Goal: Communication & Community: Answer question/provide support

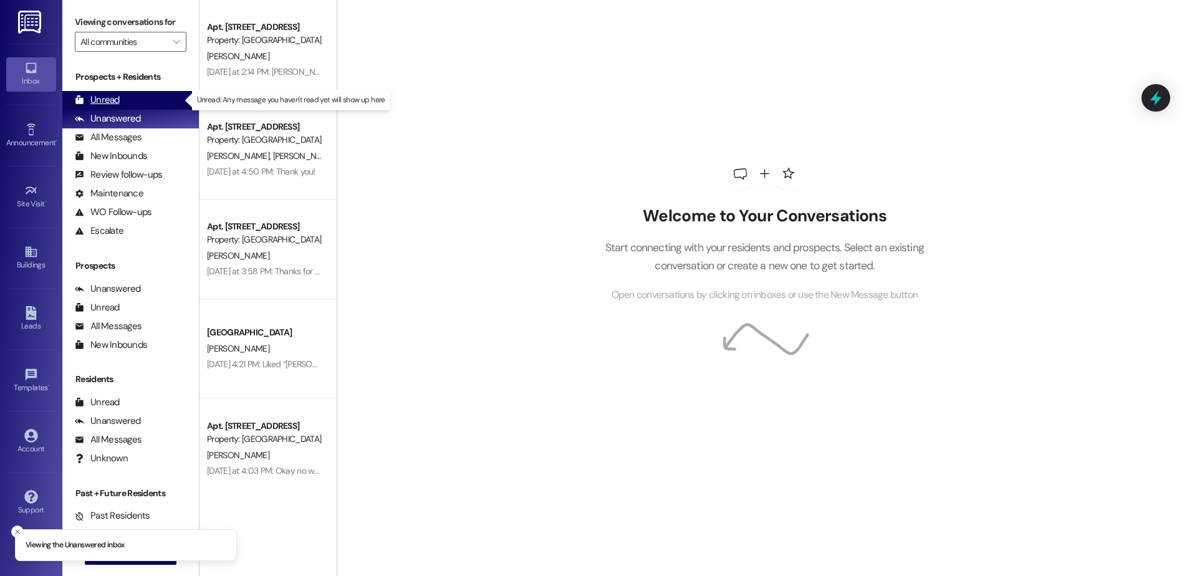
click at [105, 101] on div "Unread" at bounding box center [97, 100] width 45 height 13
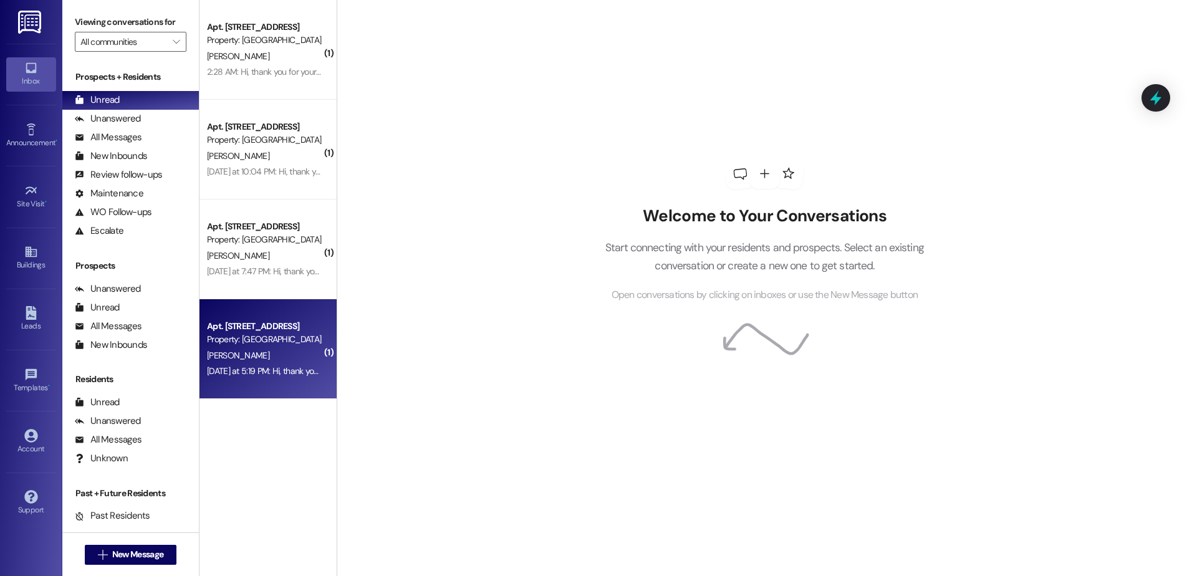
click at [238, 357] on div "[PERSON_NAME]" at bounding box center [265, 356] width 118 height 16
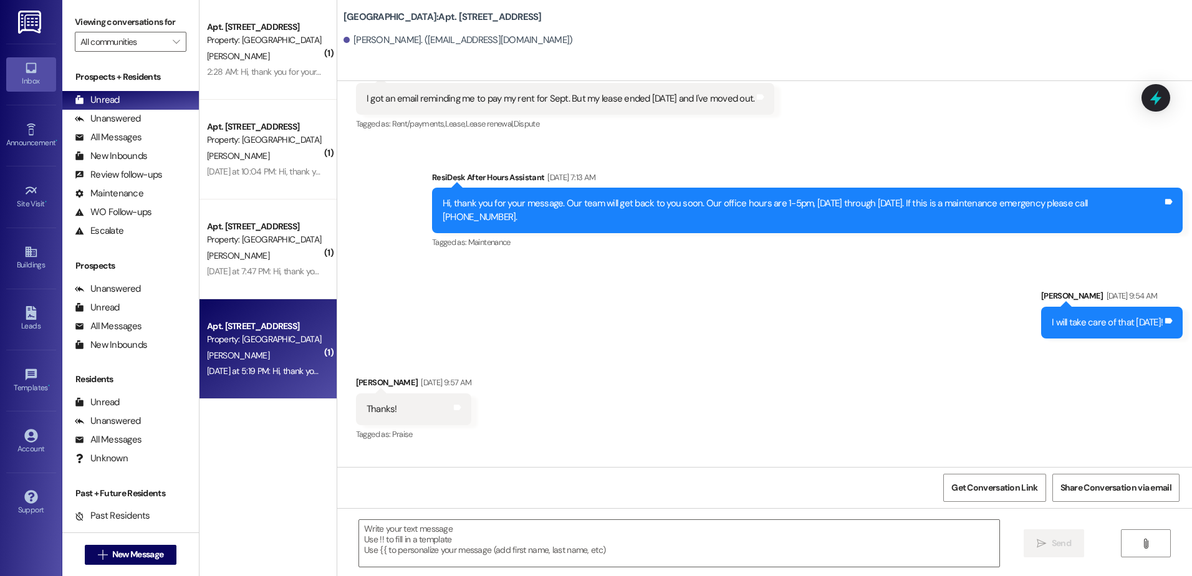
scroll to position [25057, 0]
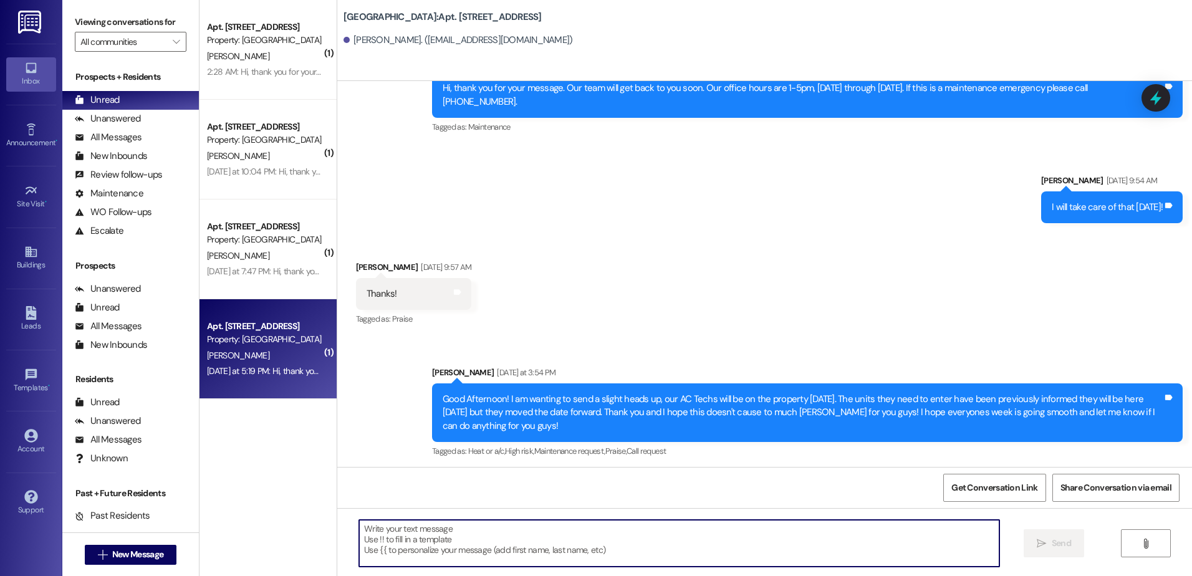
click at [402, 544] on textarea at bounding box center [679, 543] width 640 height 47
type textarea "T"
type textarea "Please respond to this message "STOP""
click at [1062, 544] on span "Send" at bounding box center [1061, 543] width 19 height 13
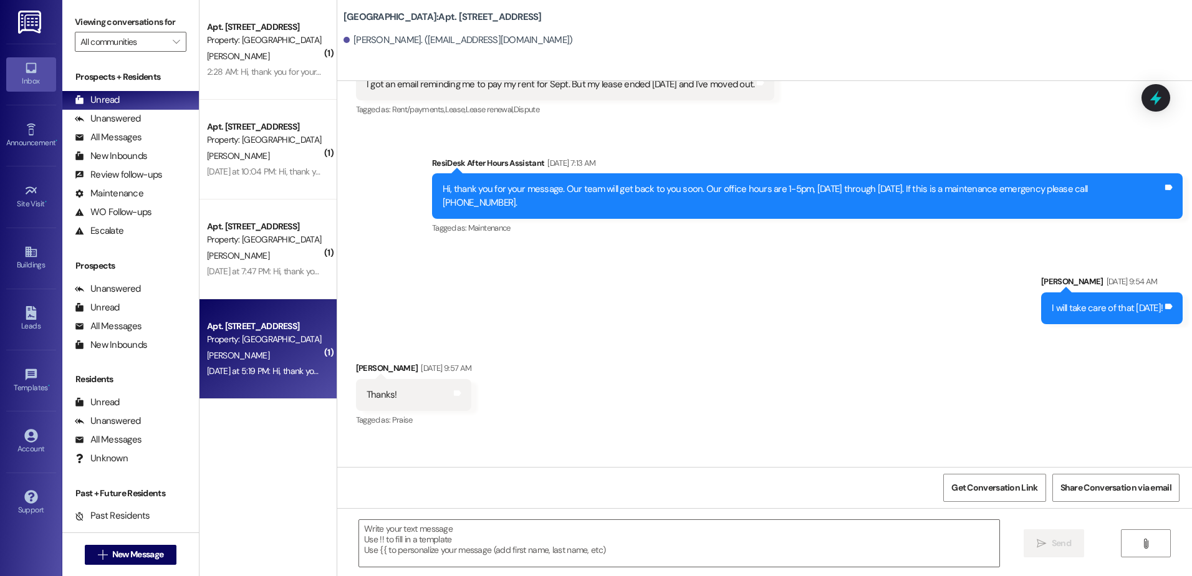
scroll to position [24951, 0]
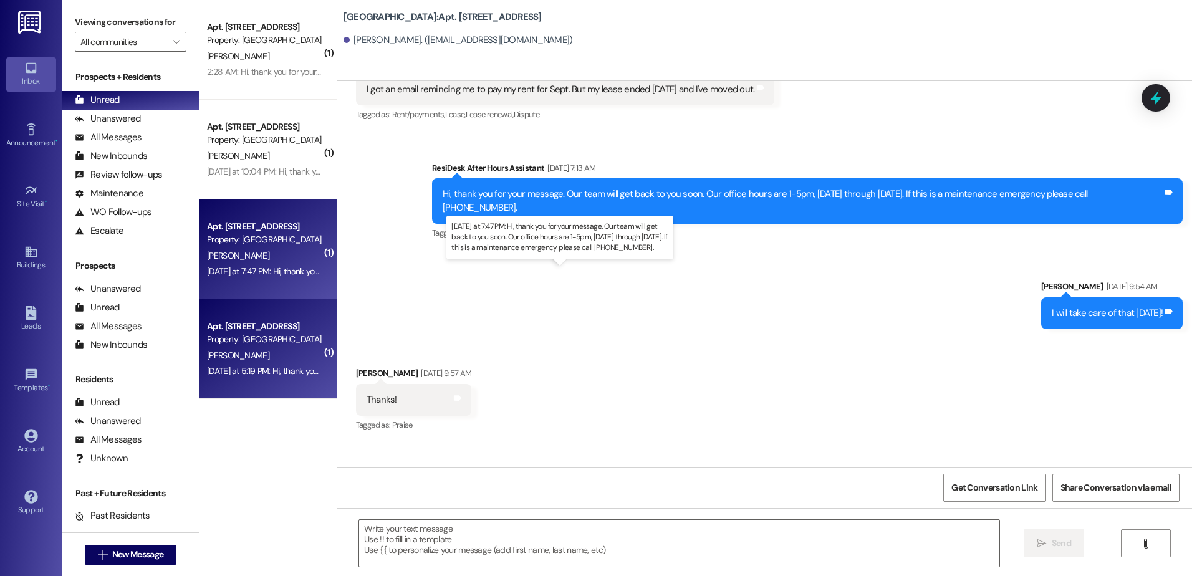
click at [233, 271] on div "[DATE] at 7:47 PM: Hi, thank you for your message. Our team will get back to yo…" at bounding box center [572, 271] width 731 height 11
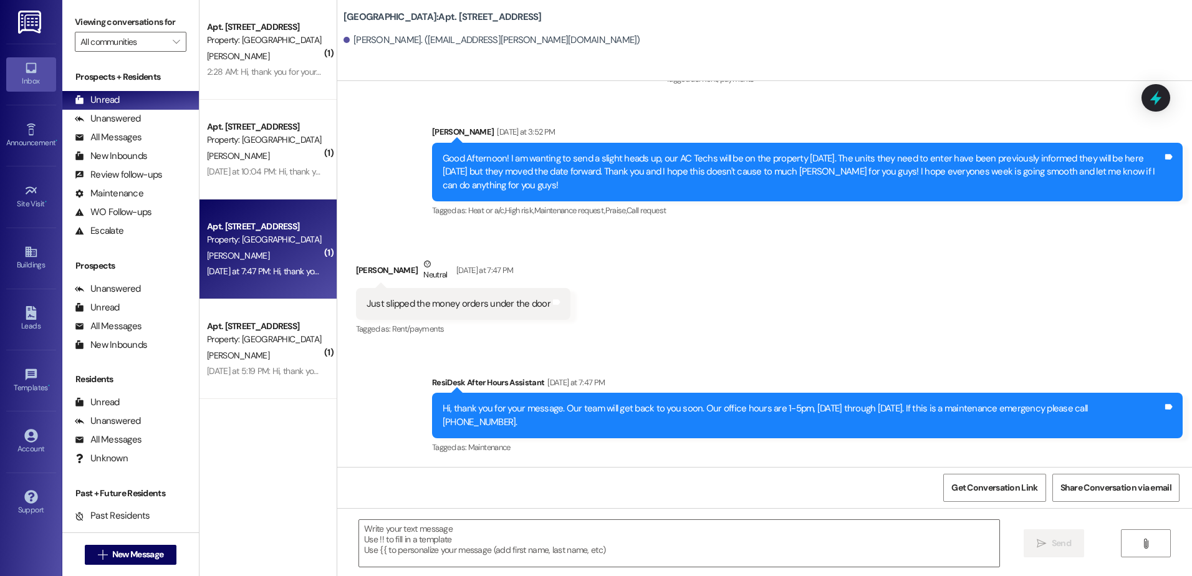
scroll to position [21062, 0]
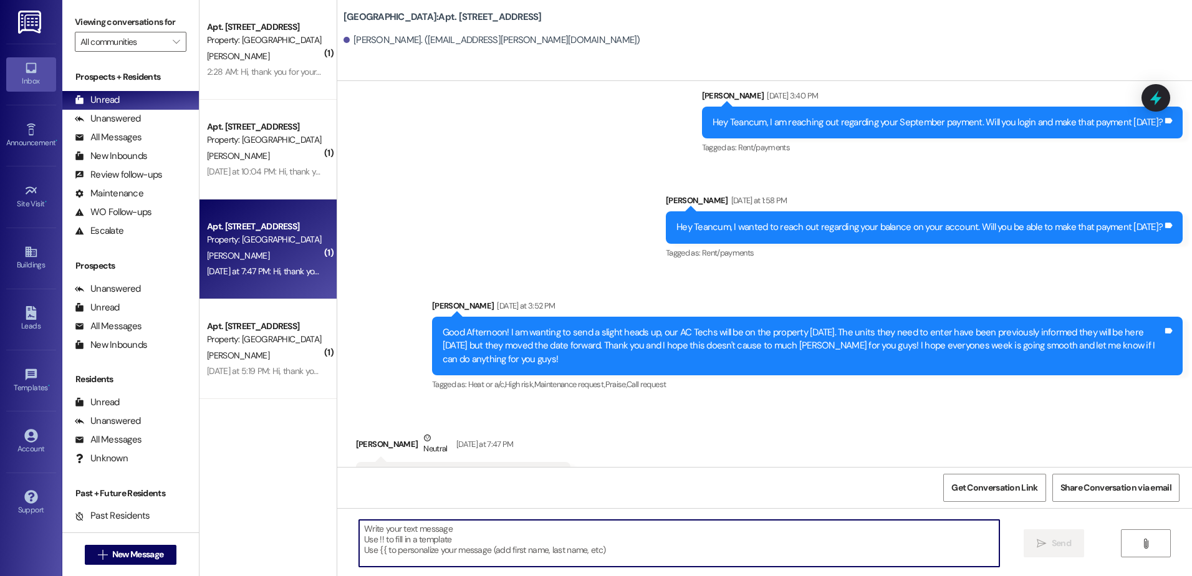
click at [422, 548] on textarea at bounding box center [679, 543] width 640 height 47
type textarea "Thank you!"
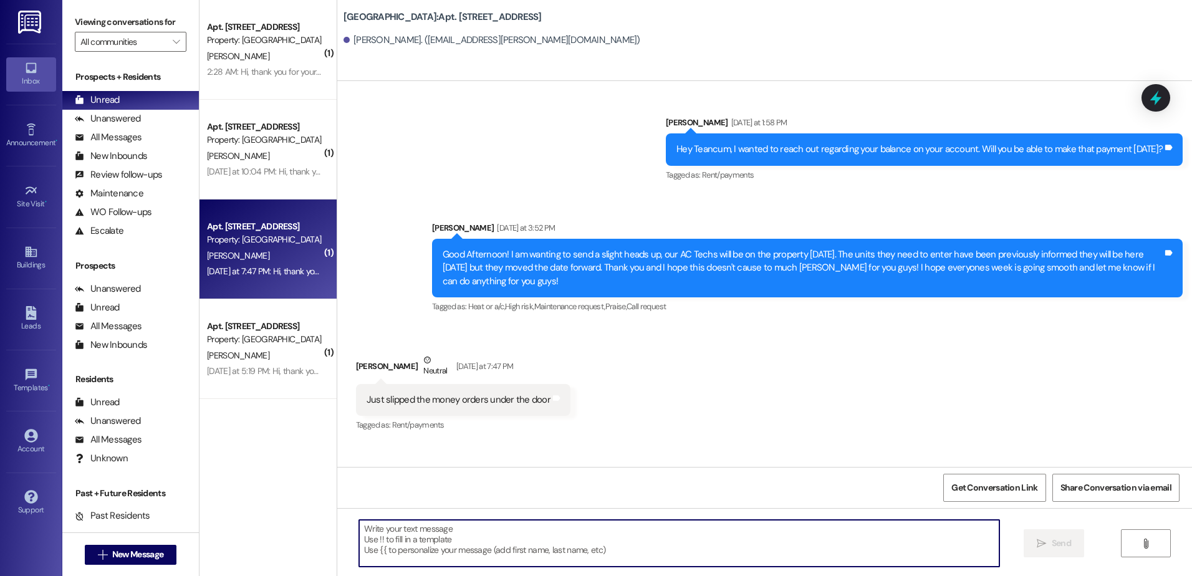
scroll to position [21149, 0]
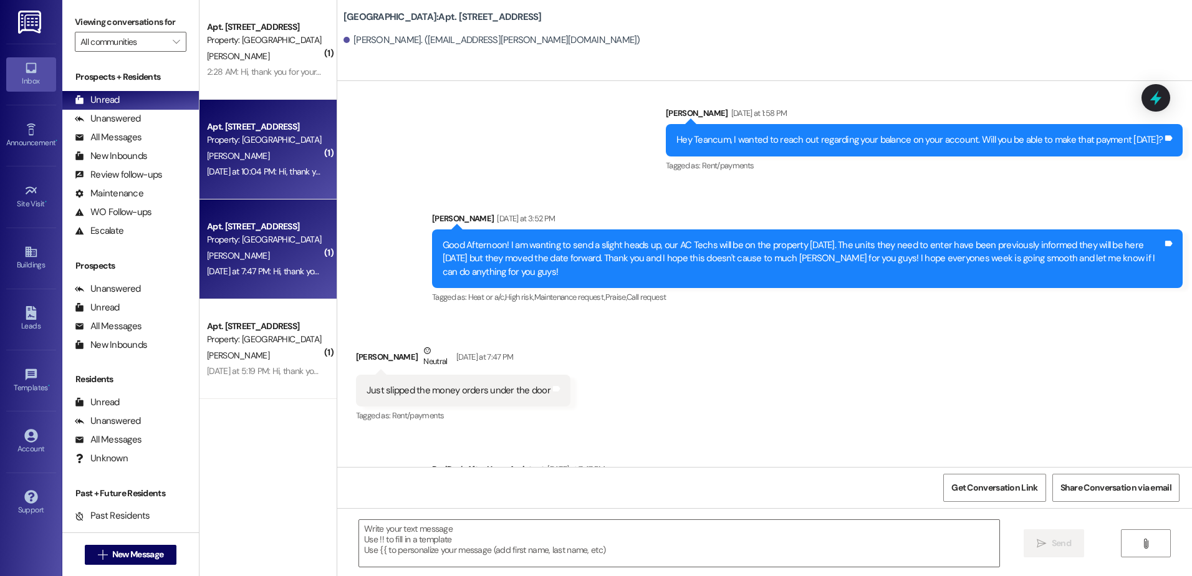
click at [232, 149] on div "[PERSON_NAME]" at bounding box center [265, 156] width 118 height 16
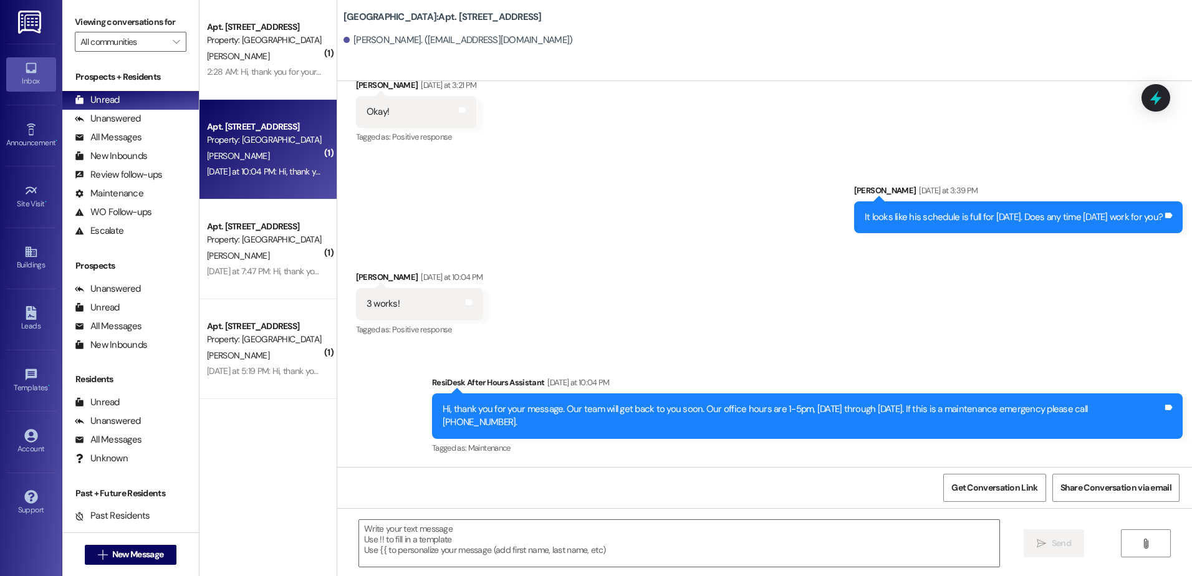
scroll to position [1903, 0]
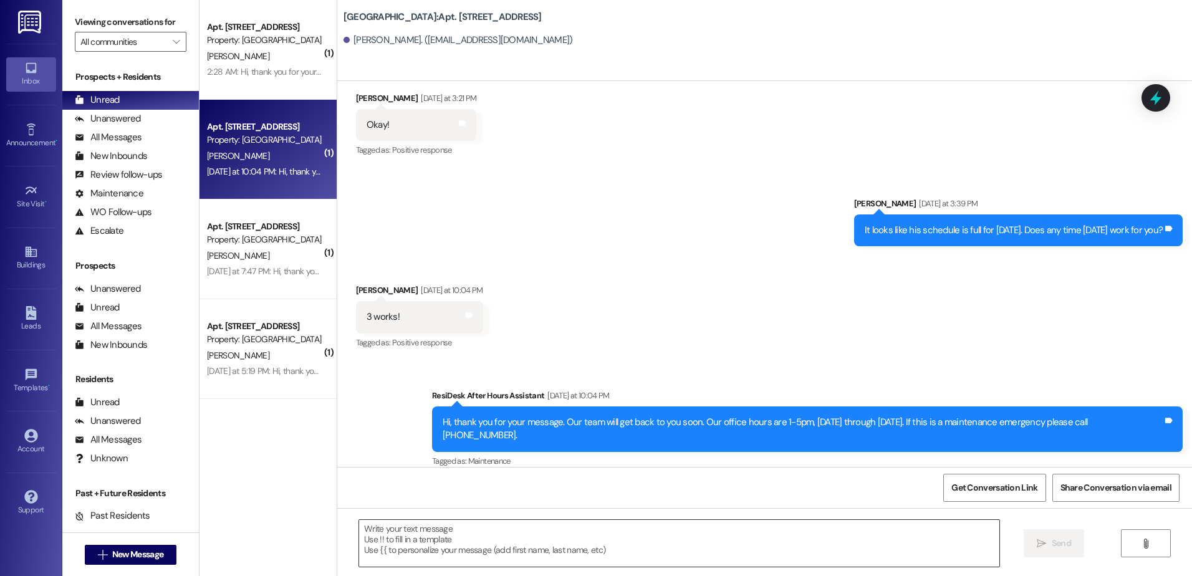
click at [415, 544] on textarea at bounding box center [679, 543] width 640 height 47
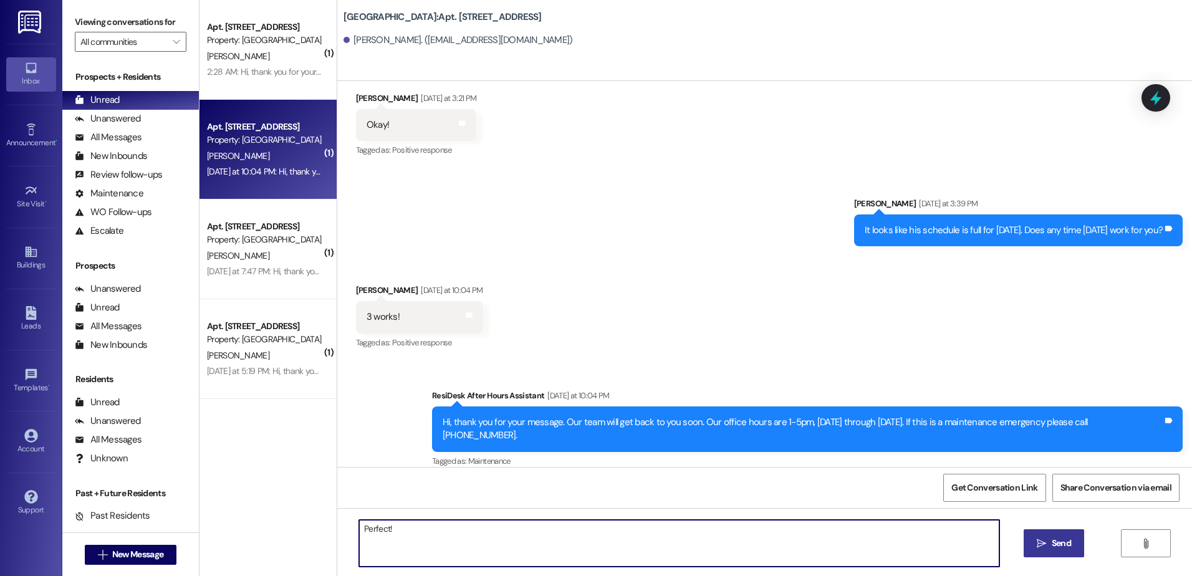
type textarea "Perfect!"
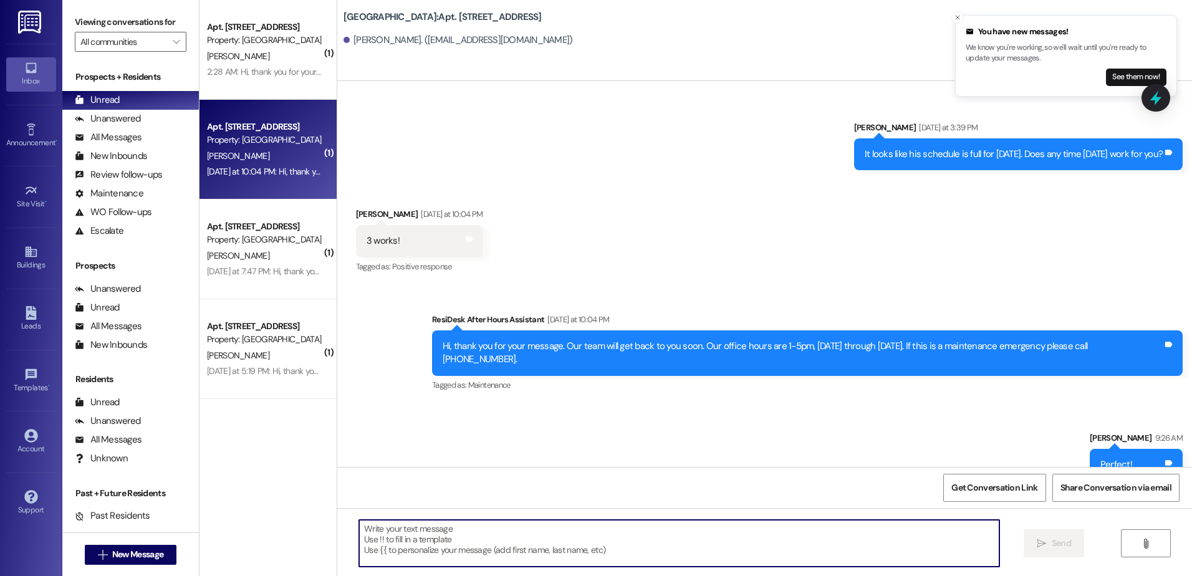
scroll to position [1990, 0]
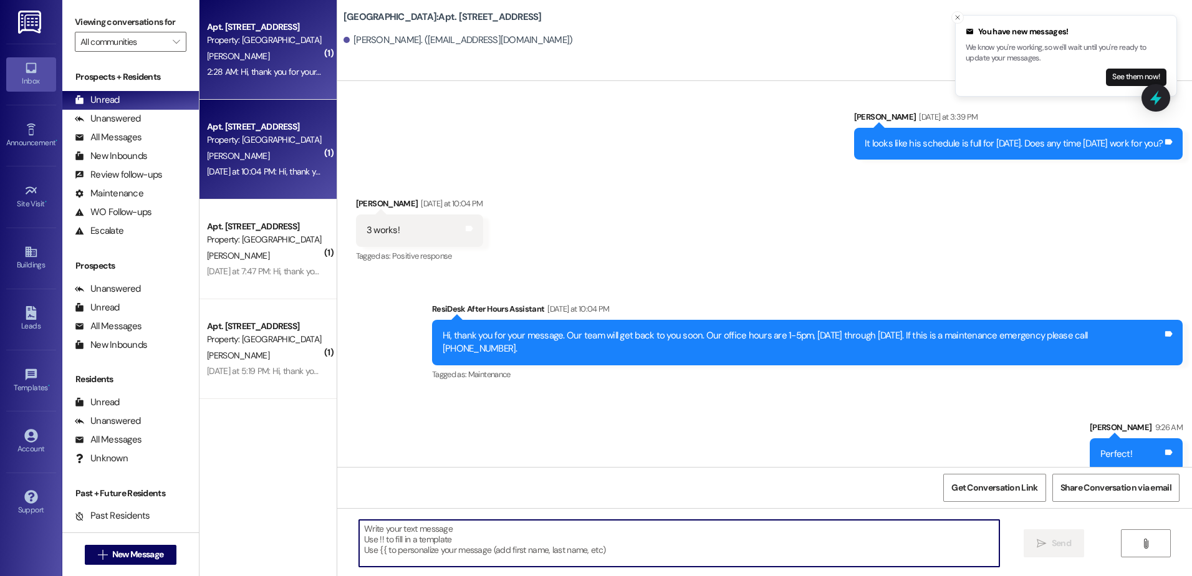
click at [261, 66] on div "2:28 AM: Hi, thank you for your message. Our team will get back to you soon. Ou…" at bounding box center [556, 71] width 698 height 11
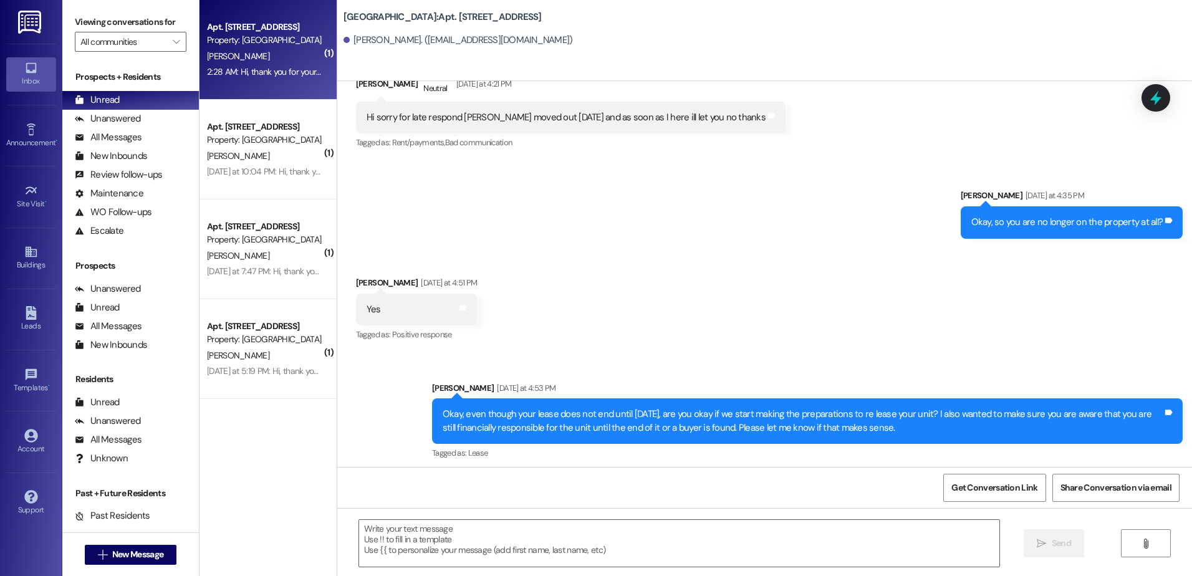
scroll to position [26077, 0]
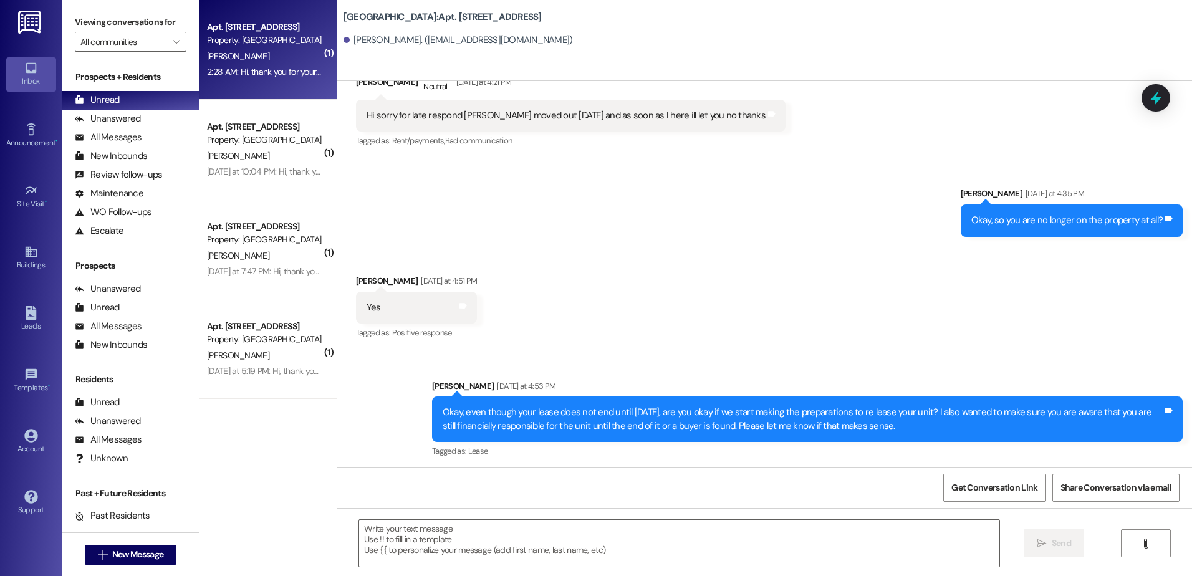
drag, startPoint x: 875, startPoint y: 201, endPoint x: 436, endPoint y: 189, distance: 439.2
click at [443, 406] on div "Okay, even though your lease does not end until [DATE], are you okay if we star…" at bounding box center [803, 419] width 720 height 27
copy div "Okay, even though your lease does not end until [DATE], are you okay if we star…"
drag, startPoint x: 973, startPoint y: 317, endPoint x: 349, endPoint y: 309, distance: 624.3
click at [356, 529] on div "My lease is no longer applies since it was settled in court my attorney and the…" at bounding box center [688, 545] width 664 height 32
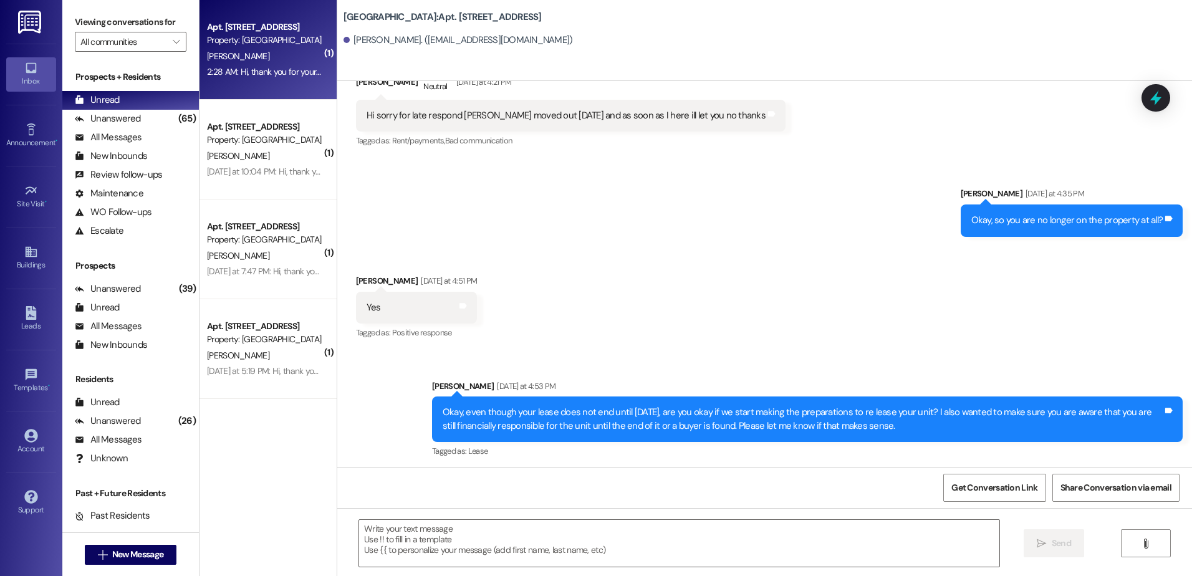
copy div "My lease is no longer applies since it was settled in court my attorney and the…"
drag, startPoint x: 118, startPoint y: 118, endPoint x: 128, endPoint y: 106, distance: 15.6
click at [115, 121] on div "Unanswered" at bounding box center [108, 118] width 66 height 13
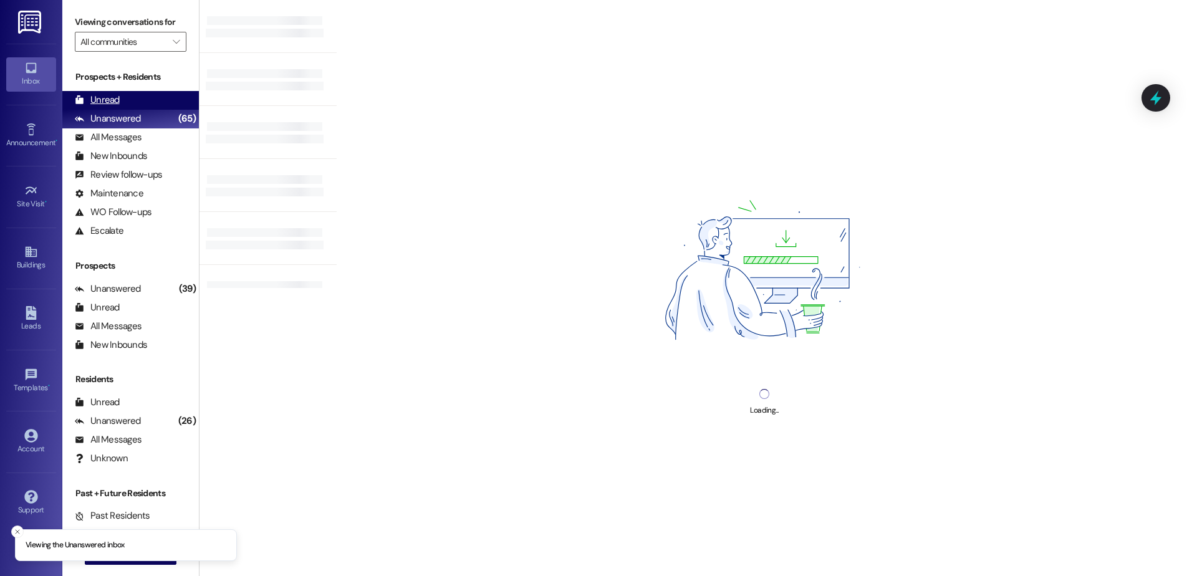
drag, startPoint x: 128, startPoint y: 106, endPoint x: 85, endPoint y: 100, distance: 43.5
click at [85, 100] on div "Unread" at bounding box center [97, 100] width 45 height 13
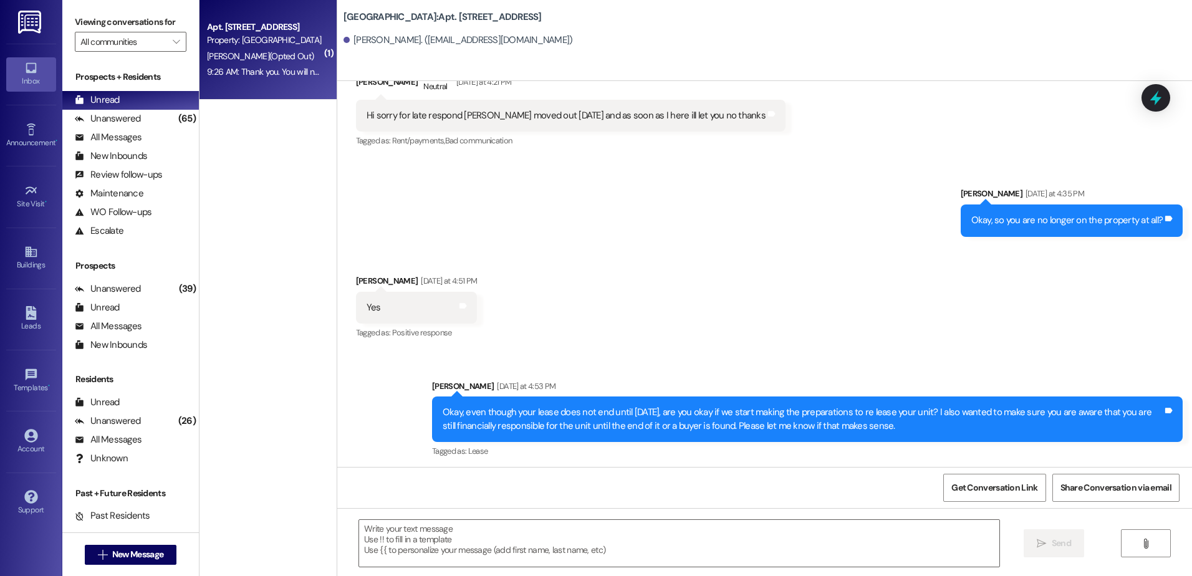
click at [244, 82] on div "Apt. [STREET_ADDRESS] Property: [GEOGRAPHIC_DATA] [PERSON_NAME] (Opted Out) 9:2…" at bounding box center [268, 50] width 137 height 100
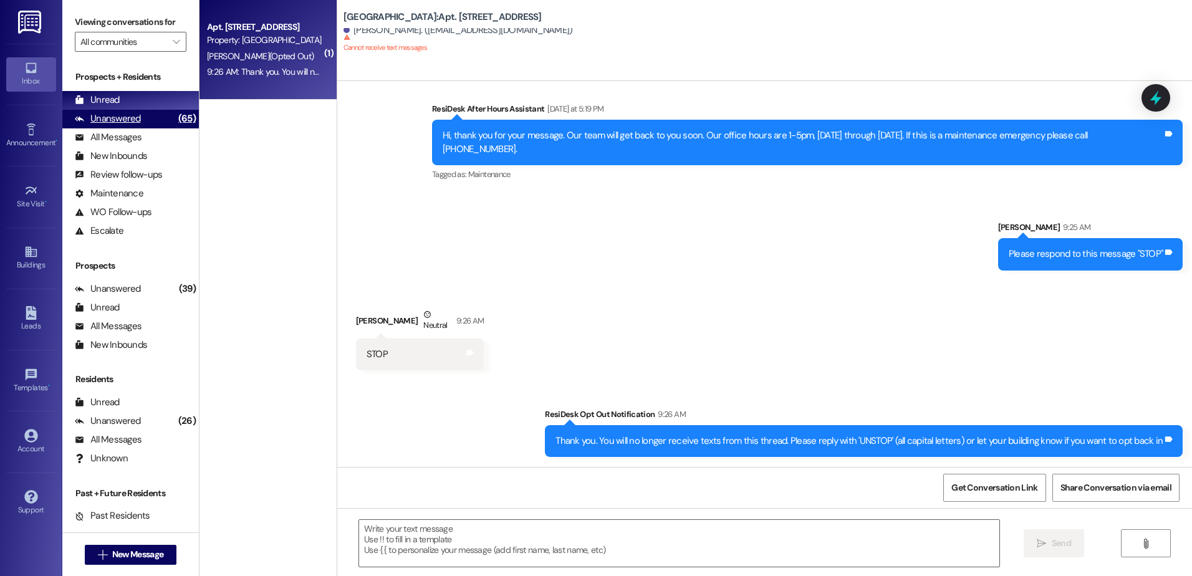
click at [151, 120] on div "Unanswered (65)" at bounding box center [130, 119] width 137 height 19
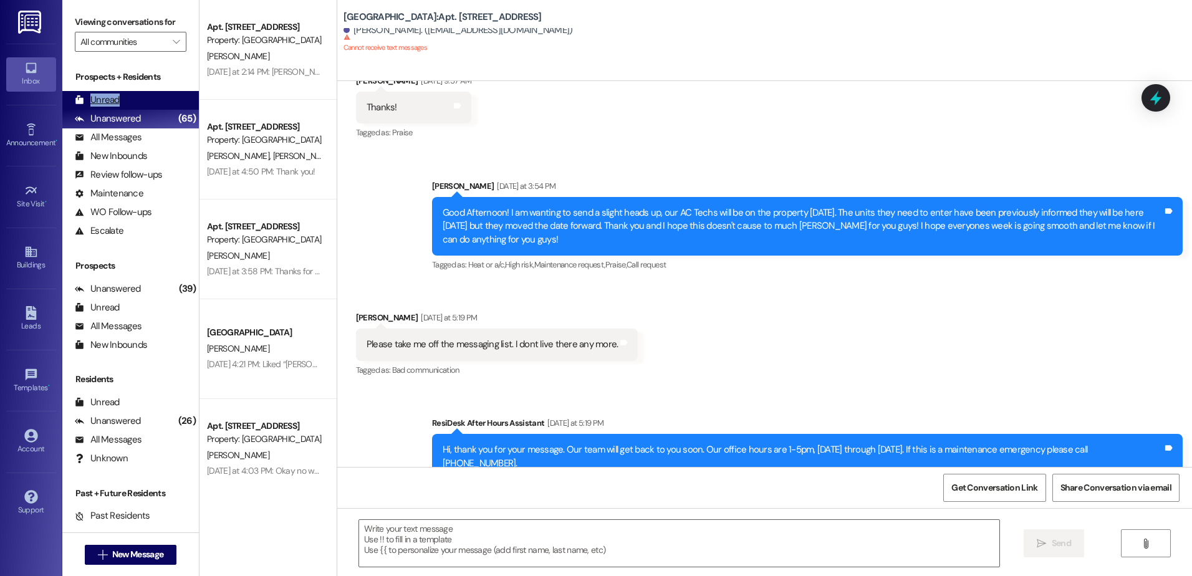
click at [118, 98] on div "Unread (0)" at bounding box center [130, 100] width 137 height 19
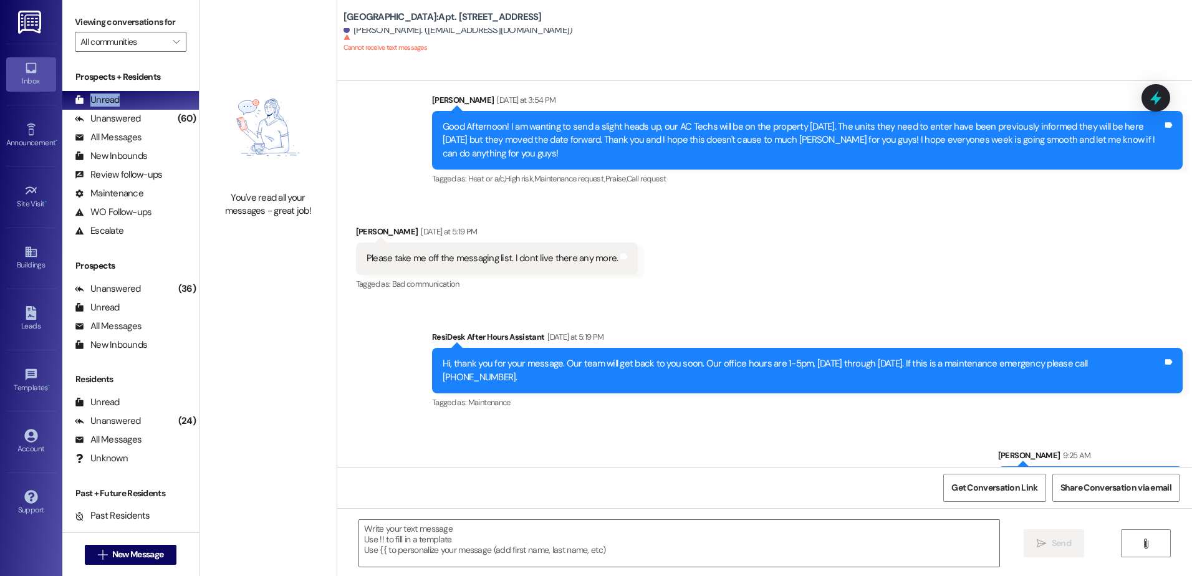
scroll to position [25331, 0]
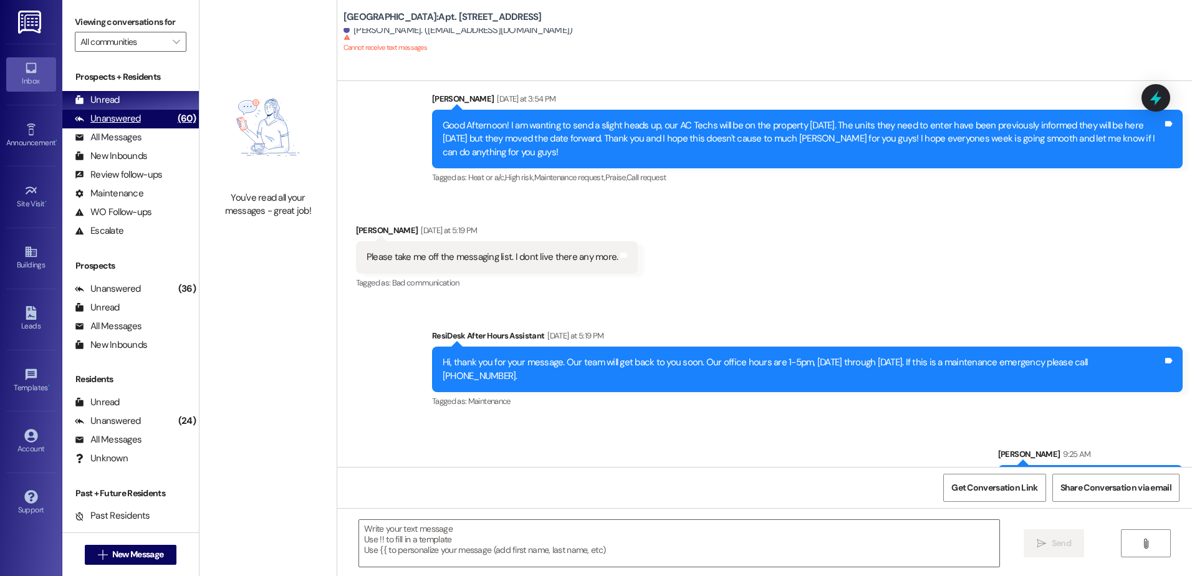
click at [135, 113] on div "Unanswered" at bounding box center [108, 118] width 66 height 13
click at [135, 105] on div "Unread (0)" at bounding box center [130, 100] width 137 height 19
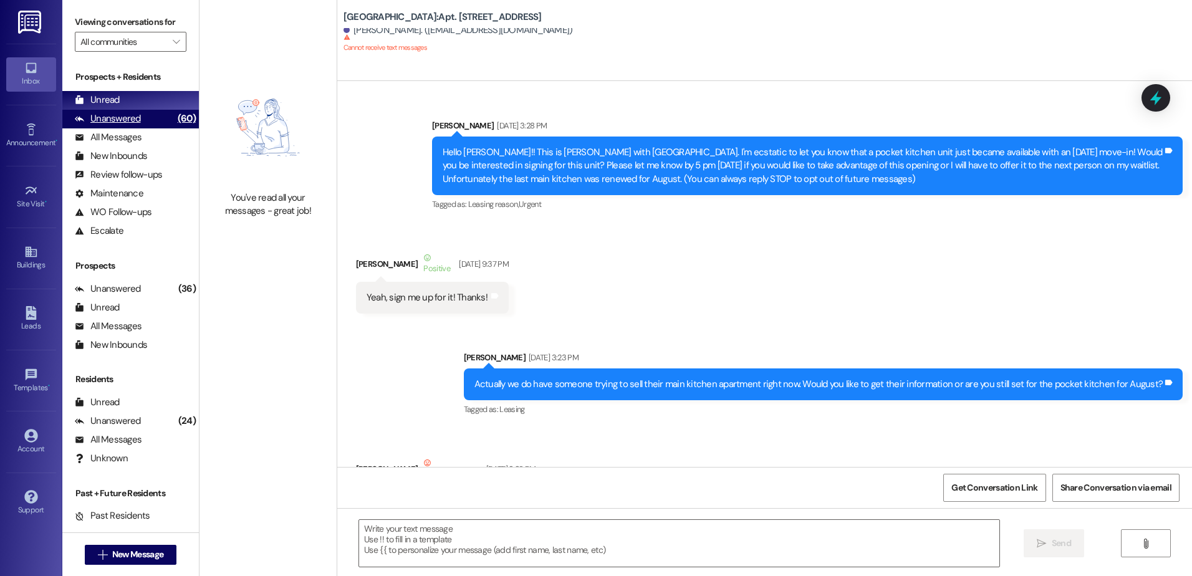
scroll to position [25244, 0]
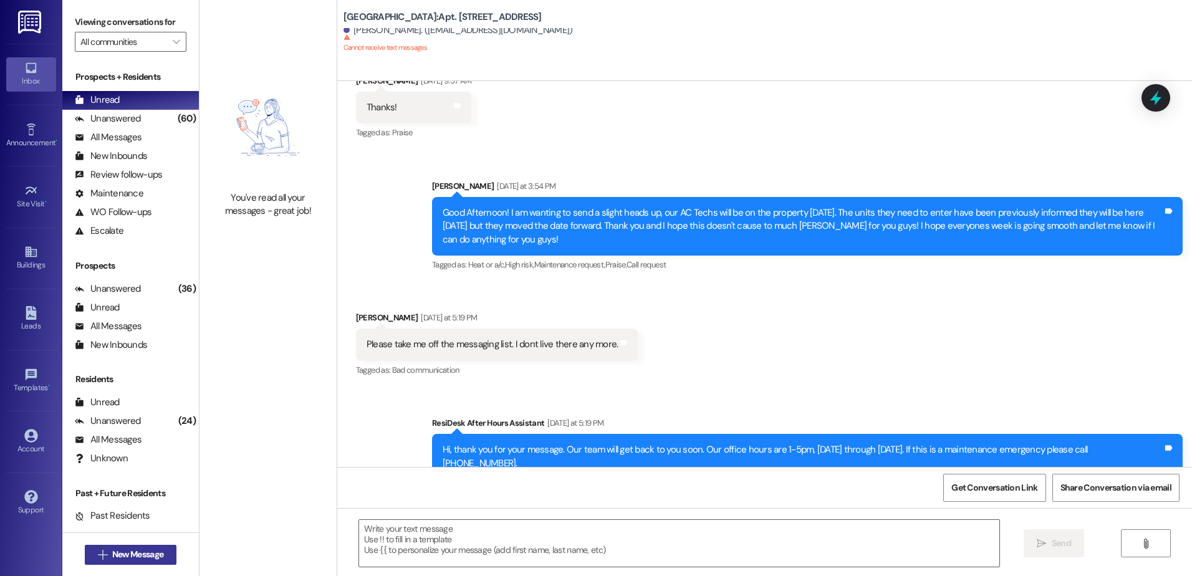
click at [124, 554] on span "New Message" at bounding box center [137, 554] width 51 height 13
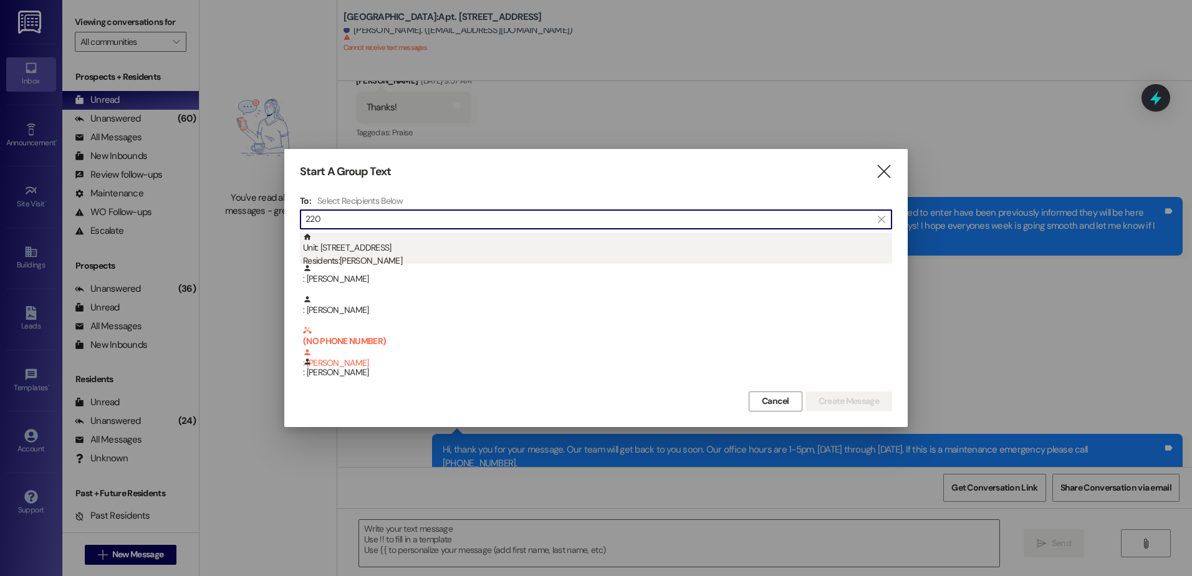
type input "220"
click at [377, 256] on div "Residents: [PERSON_NAME]" at bounding box center [597, 260] width 589 height 13
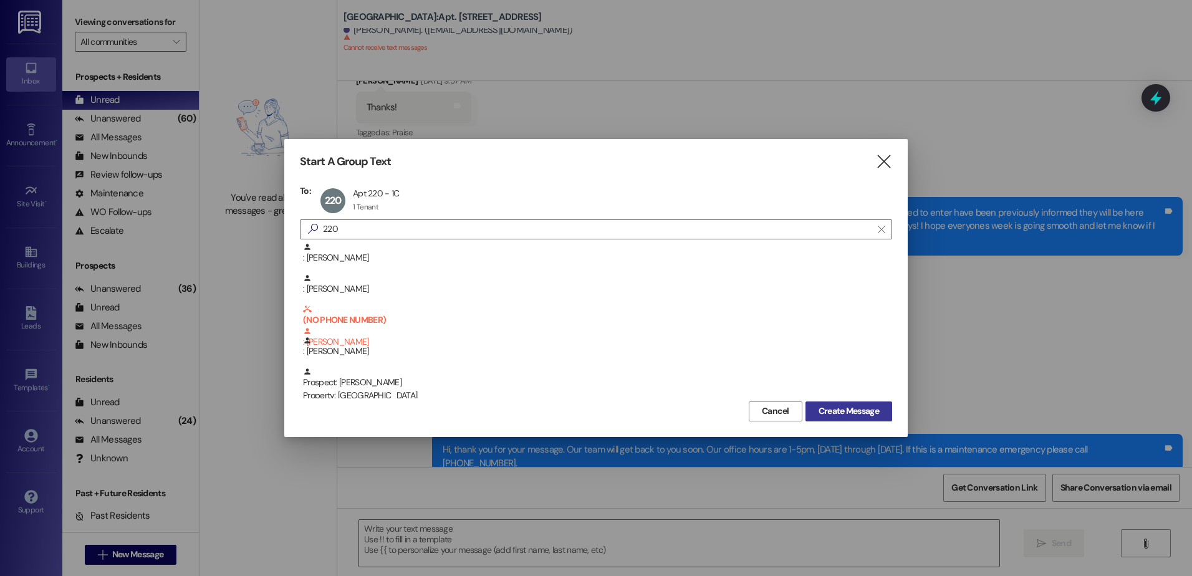
click at [844, 410] on span "Create Message" at bounding box center [849, 411] width 60 height 13
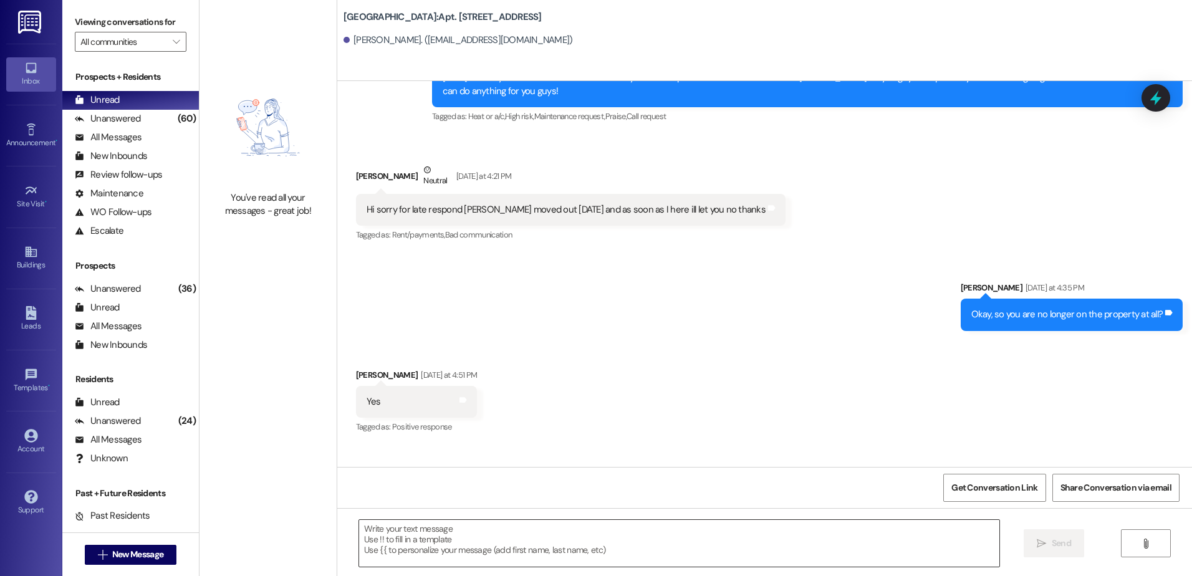
scroll to position [25971, 0]
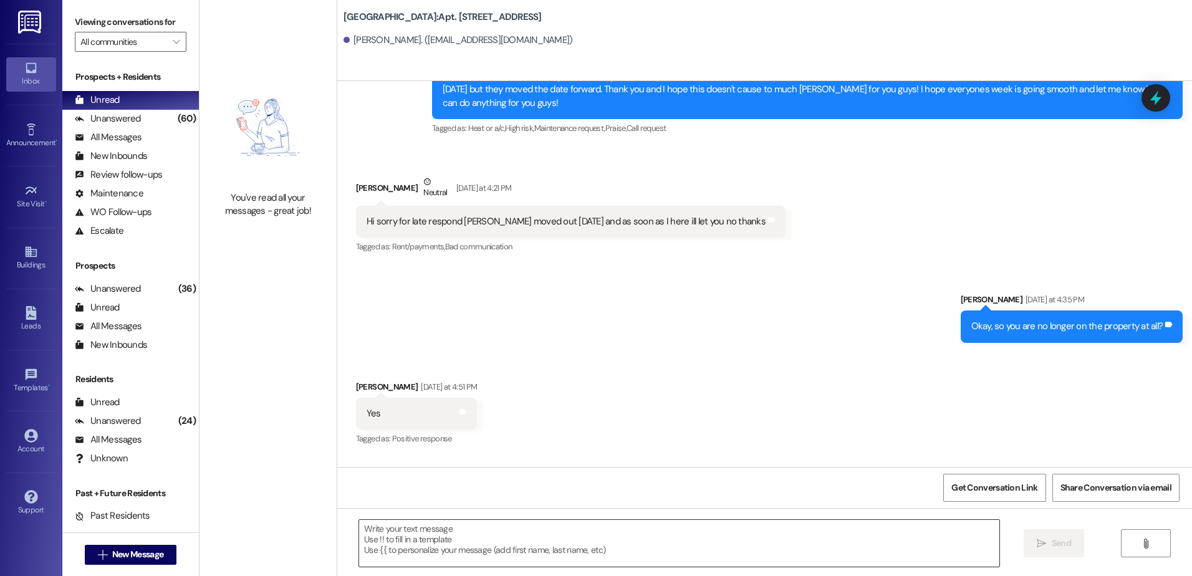
click at [453, 546] on textarea at bounding box center [679, 543] width 640 height 47
paste textarea "your lease was not settled in court, the prevention of your eviction was settle…"
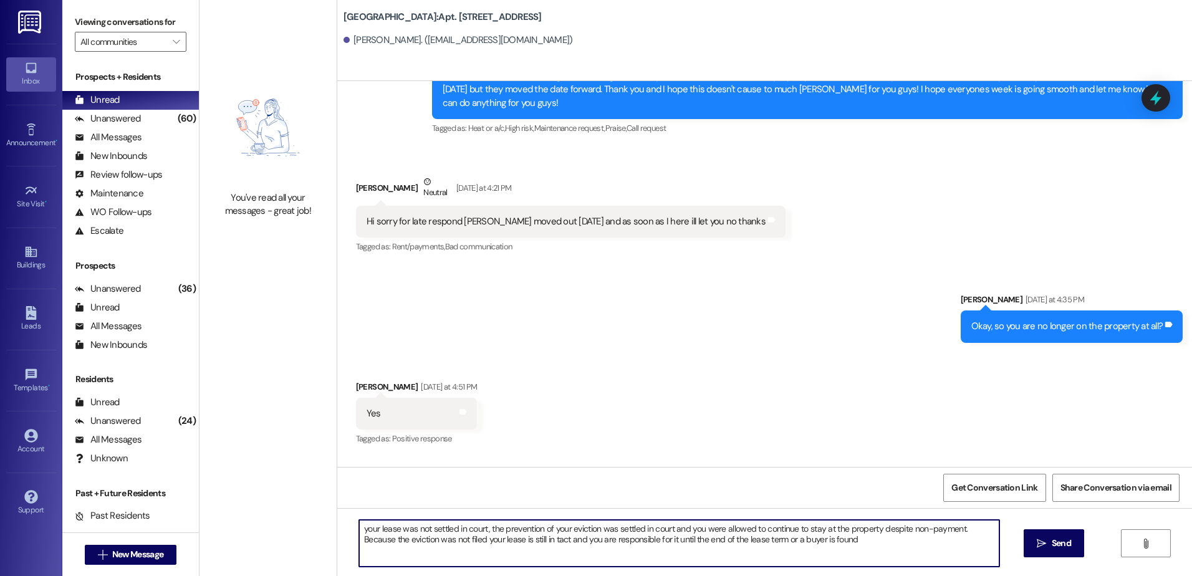
scroll to position [26077, 0]
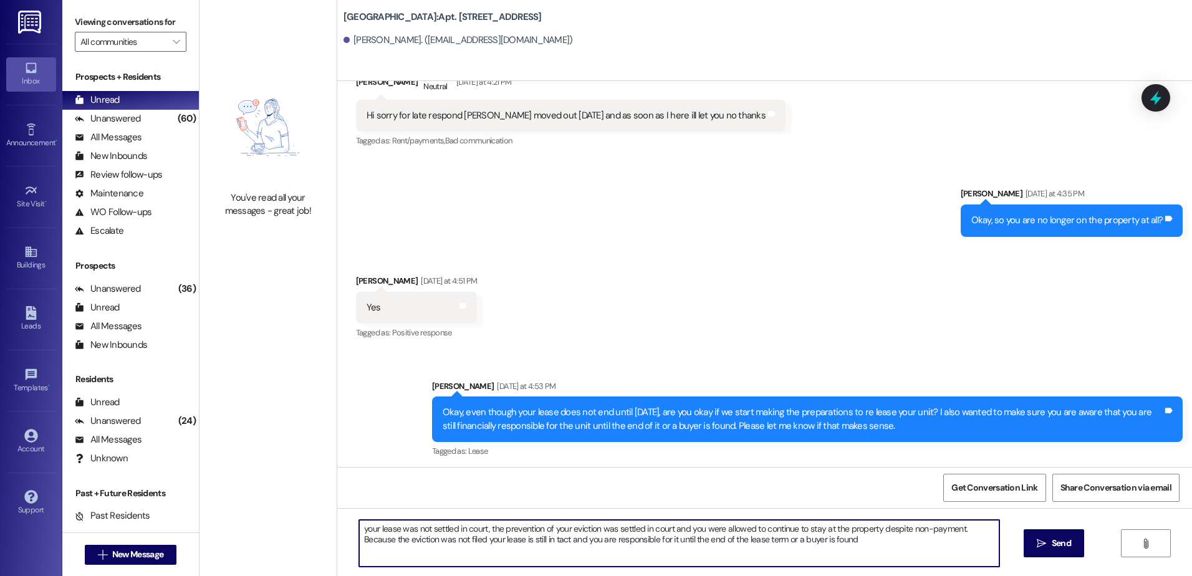
click at [359, 527] on textarea "your lease was not settled in court, the prevention of your eviction was settle…" at bounding box center [679, 543] width 640 height 47
click at [359, 530] on textarea "your lease was not settled in court, the prevention of your eviction was settle…" at bounding box center [679, 543] width 640 height 47
click at [867, 542] on textarea "Your lease was not settled in court, the prevention of your eviction was settle…" at bounding box center [679, 543] width 640 height 47
type textarea "Your lease was not settled in court, the prevention of your eviction was settle…"
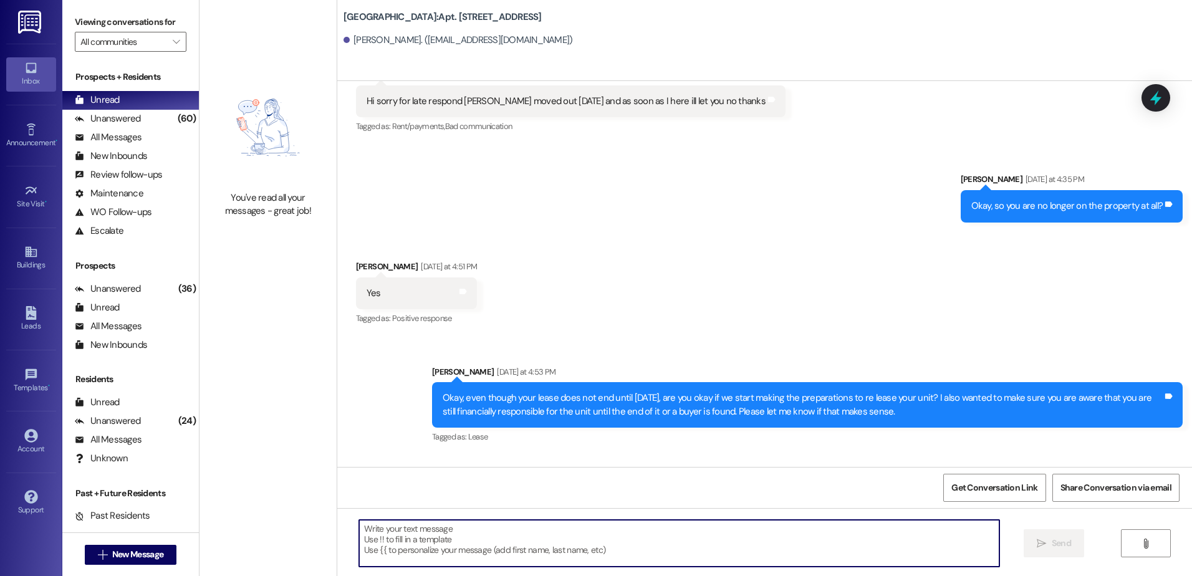
scroll to position [26177, 0]
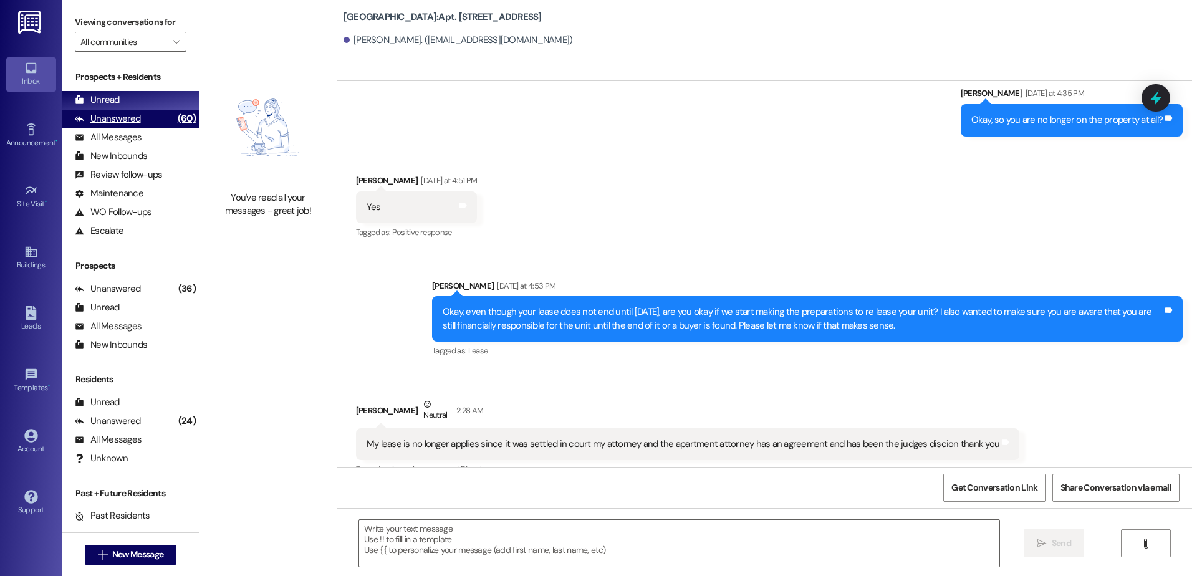
click at [175, 120] on div "(60)" at bounding box center [187, 118] width 24 height 19
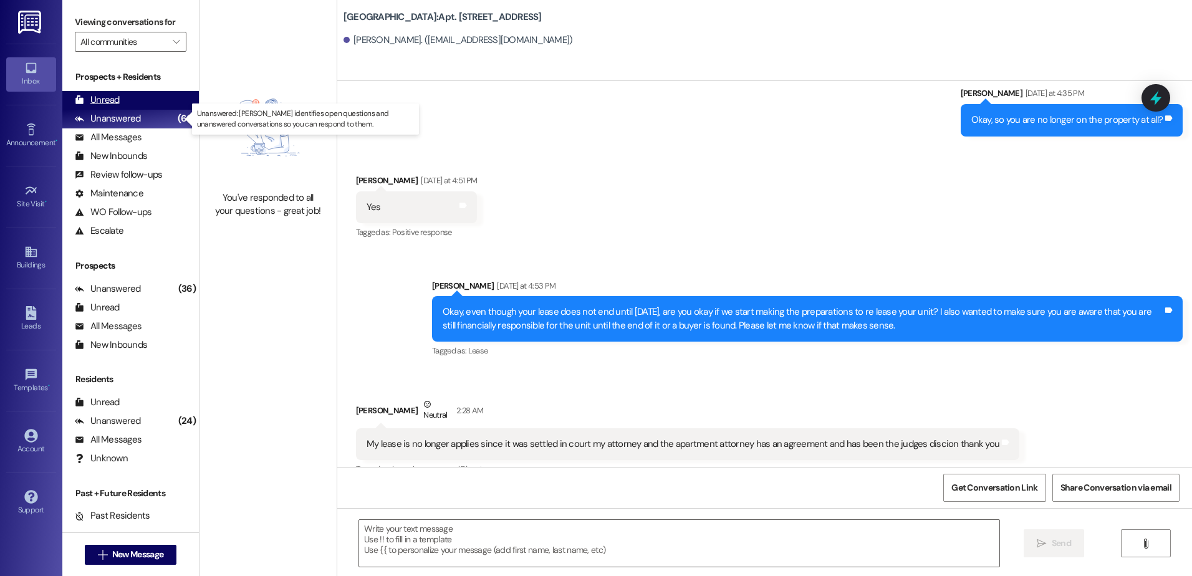
click at [161, 109] on div "Unread (0)" at bounding box center [130, 100] width 137 height 19
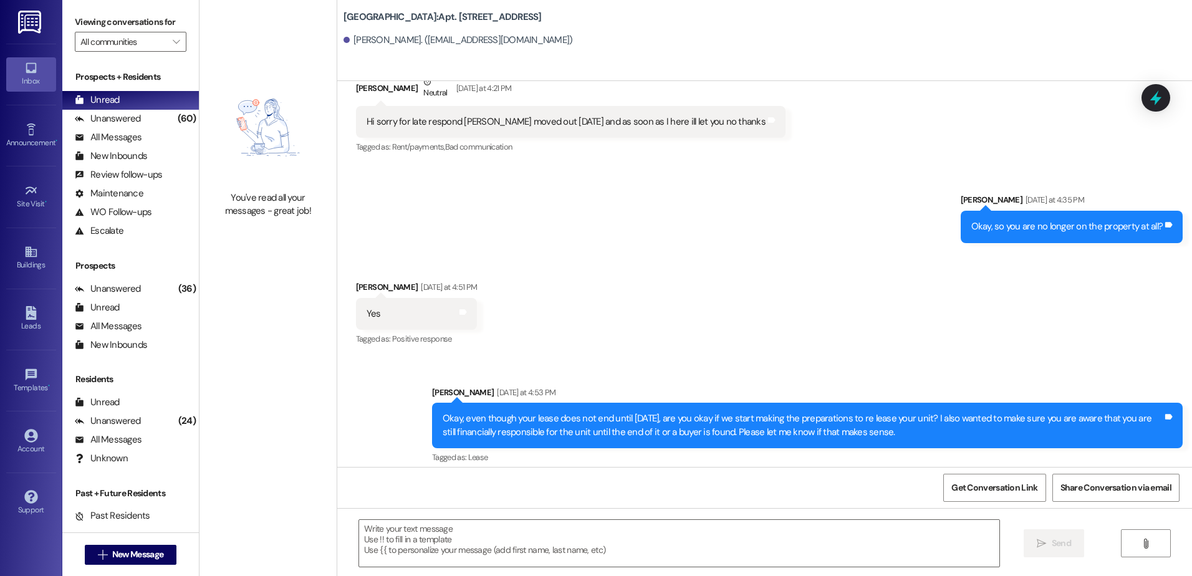
scroll to position [26195, 0]
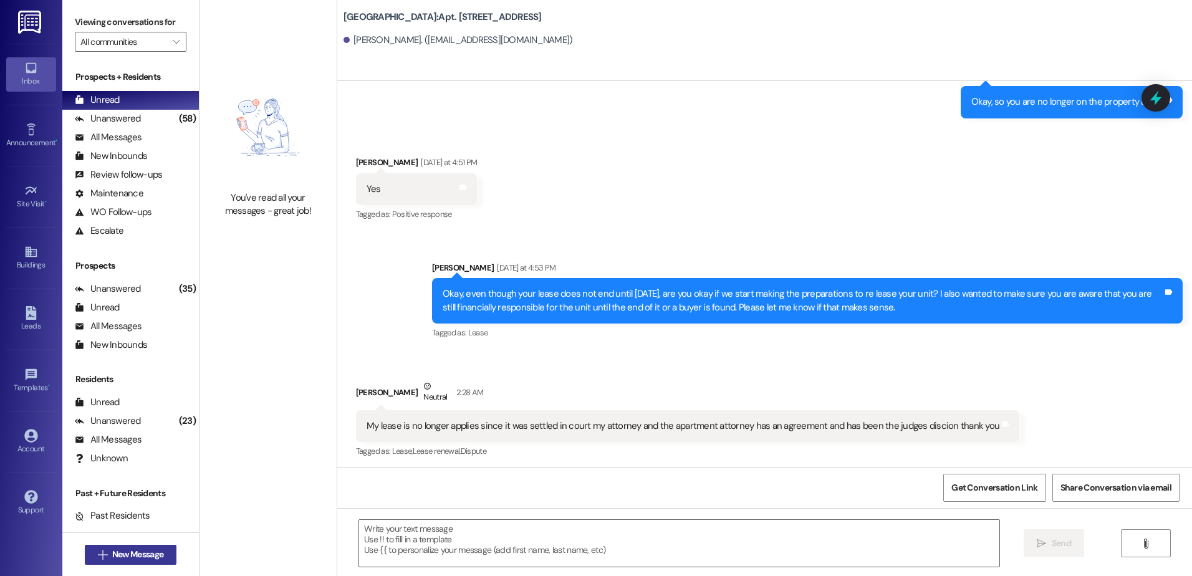
click at [101, 551] on icon "" at bounding box center [102, 555] width 9 height 10
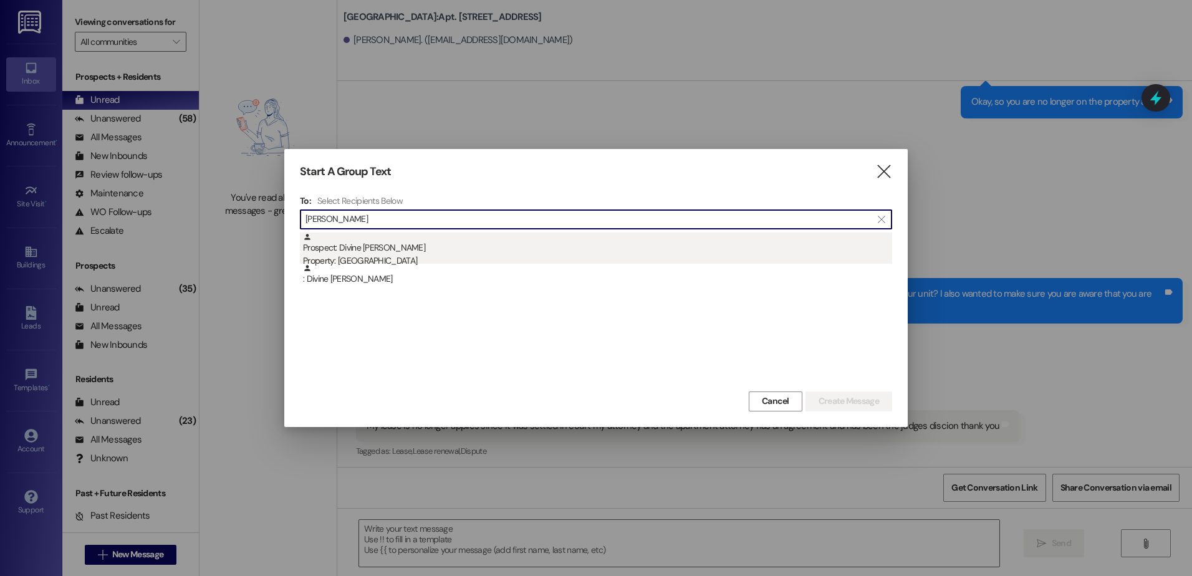
type input "[PERSON_NAME]"
click at [445, 255] on div "Property: [GEOGRAPHIC_DATA]" at bounding box center [597, 260] width 589 height 13
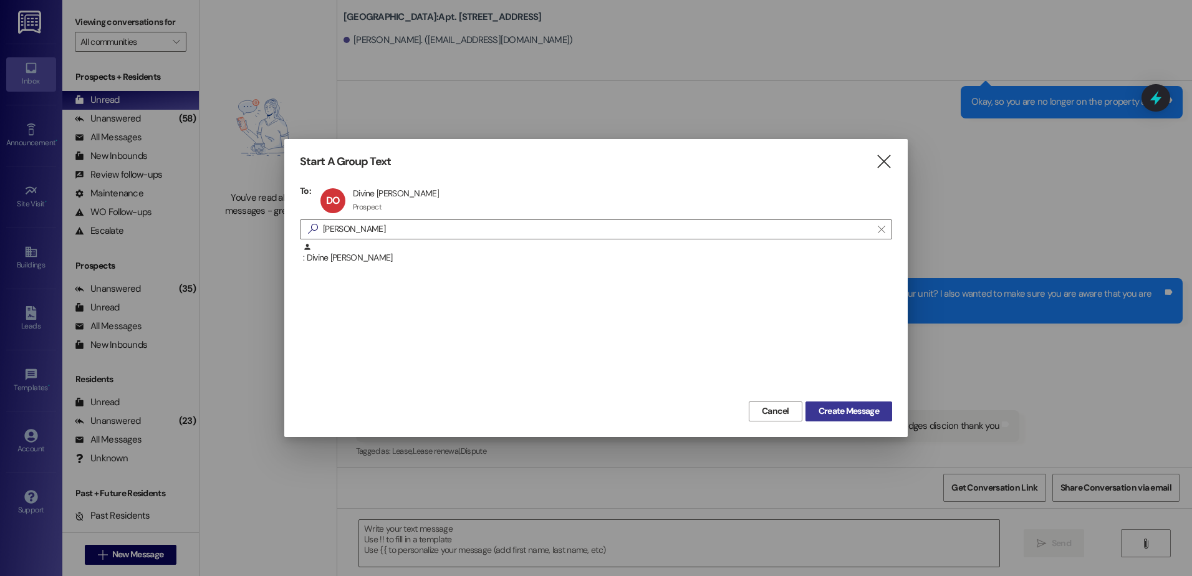
click at [845, 409] on span "Create Message" at bounding box center [849, 411] width 60 height 13
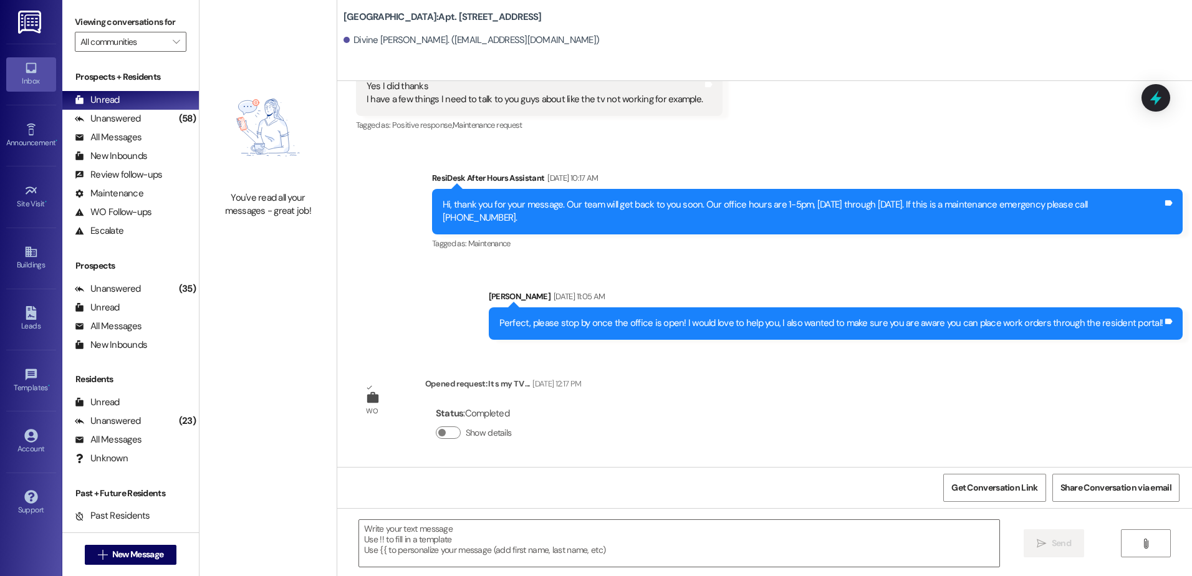
scroll to position [6374, 0]
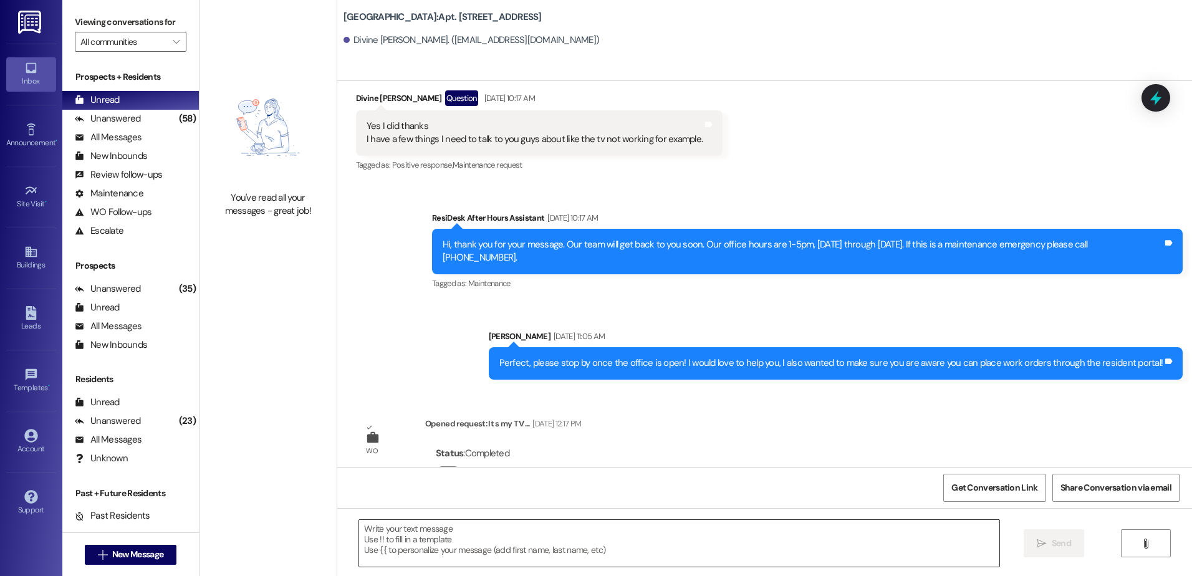
click at [410, 550] on textarea at bounding box center [679, 543] width 640 height 47
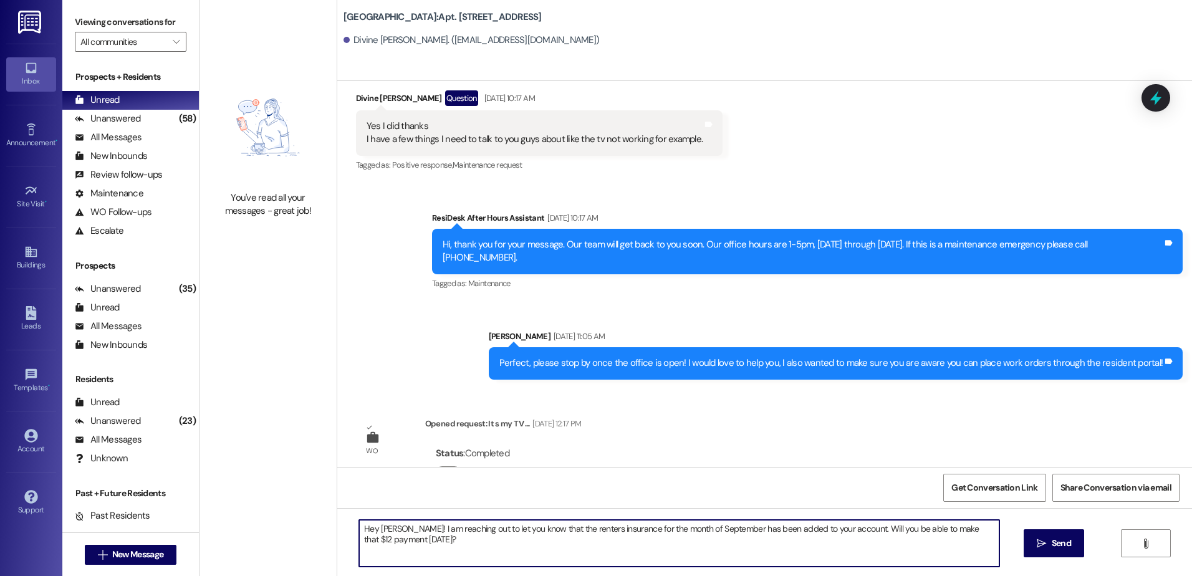
type textarea "Hey [PERSON_NAME]! I am reaching out to let you know that the renters insurance…"
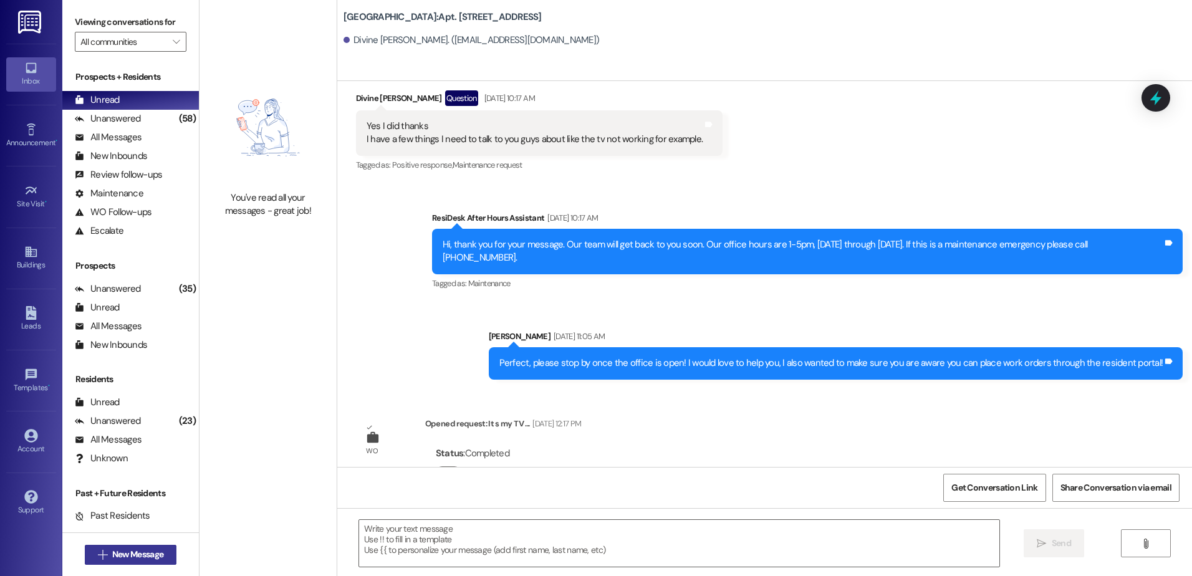
click at [110, 559] on span "New Message" at bounding box center [138, 554] width 56 height 13
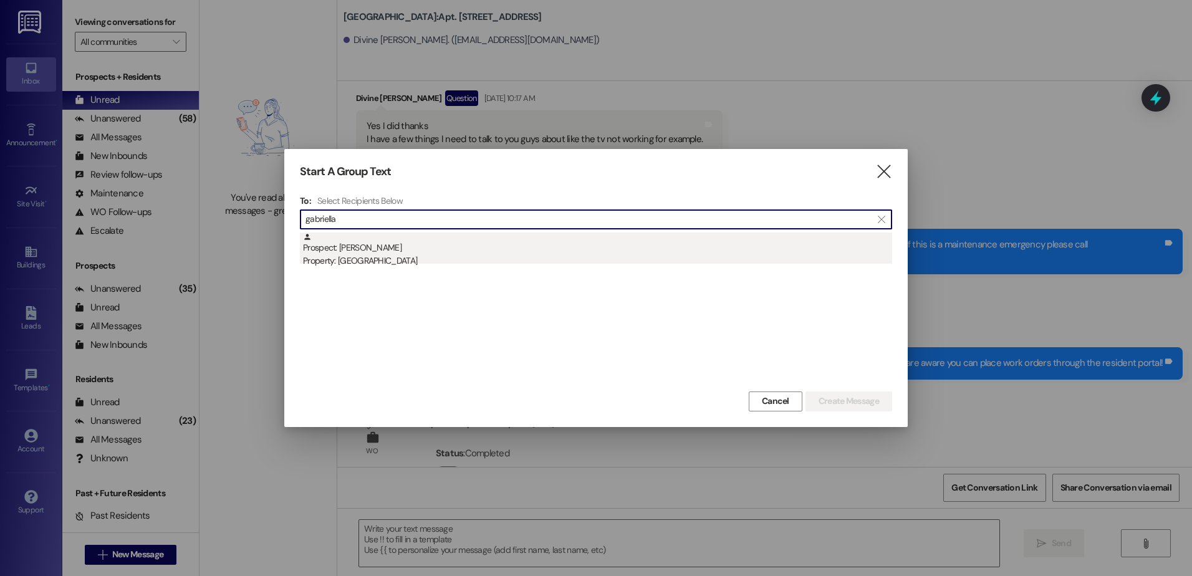
type input "gabriella"
click at [435, 259] on div "Property: [GEOGRAPHIC_DATA]" at bounding box center [597, 260] width 589 height 13
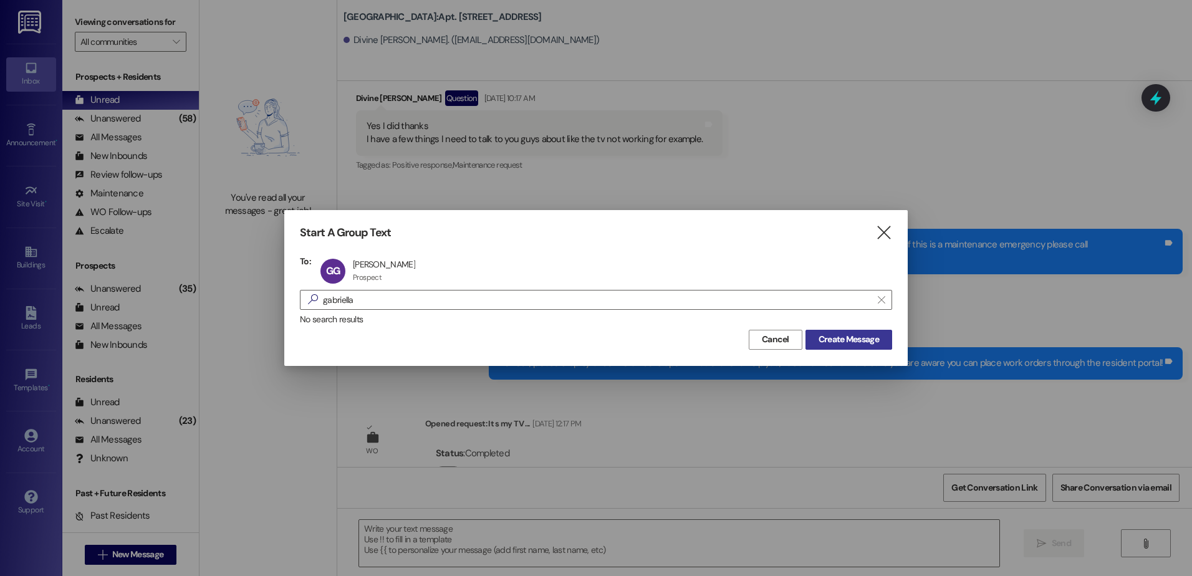
click at [857, 345] on span "Create Message" at bounding box center [849, 339] width 60 height 13
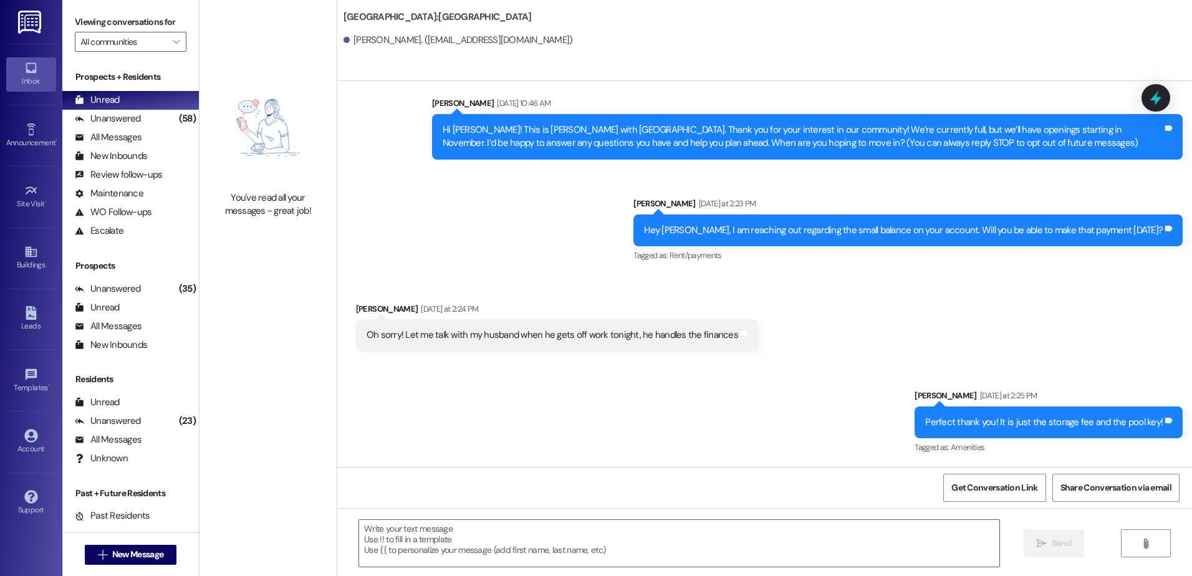
scroll to position [22, 0]
click at [432, 546] on textarea at bounding box center [679, 543] width 640 height 47
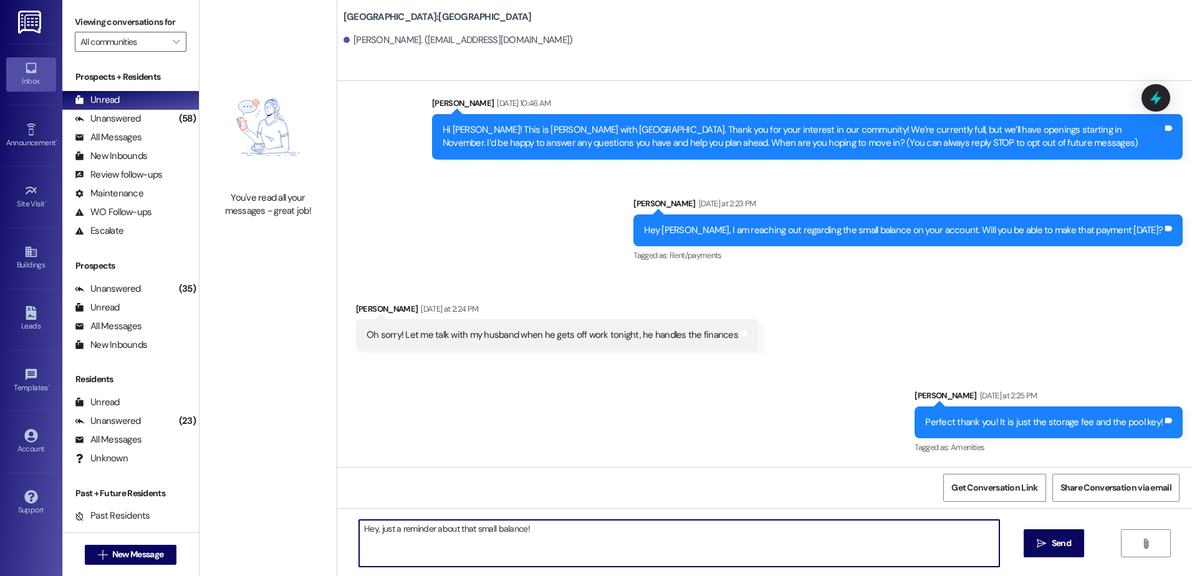
type textarea "Hey, just a reminder about that small balance!"
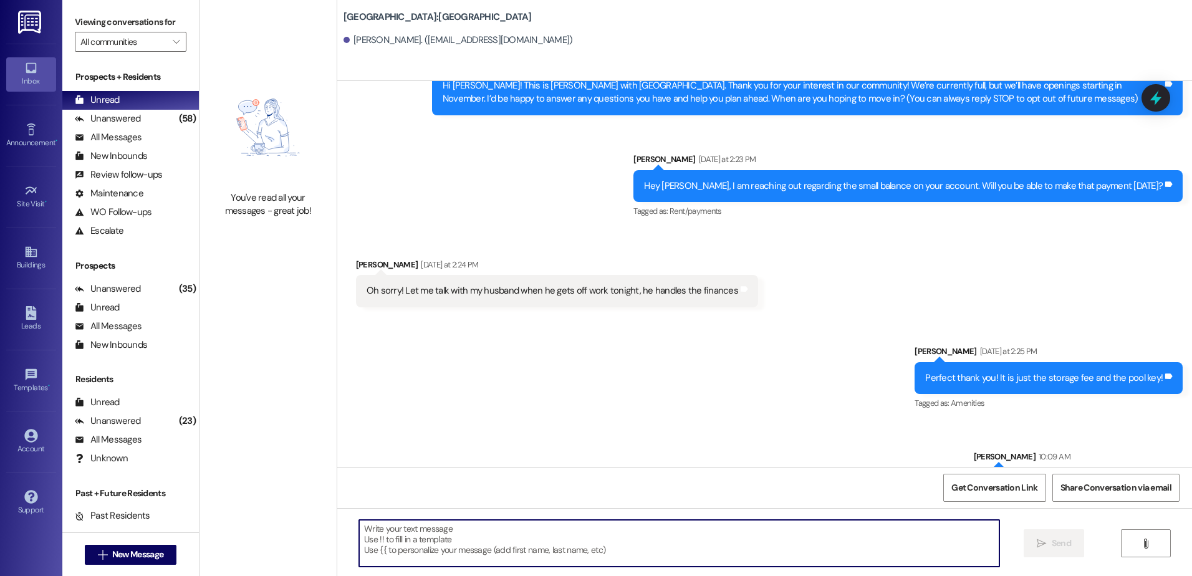
scroll to position [109, 0]
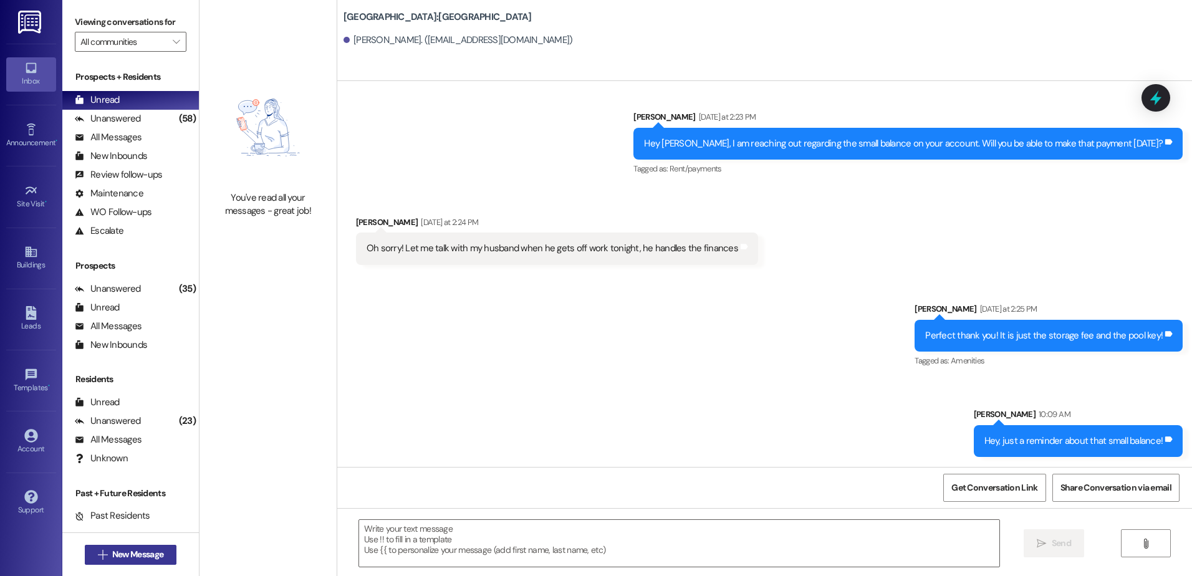
click at [140, 561] on button " New Message" at bounding box center [131, 555] width 92 height 20
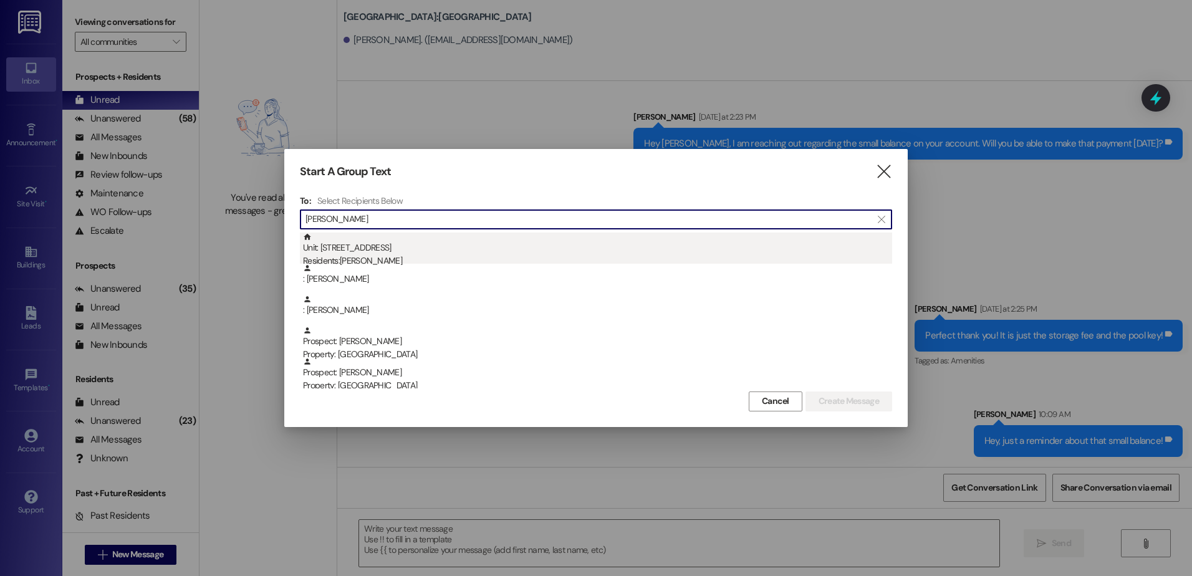
type input "[PERSON_NAME]"
click at [390, 258] on div "Residents: [PERSON_NAME]" at bounding box center [597, 260] width 589 height 13
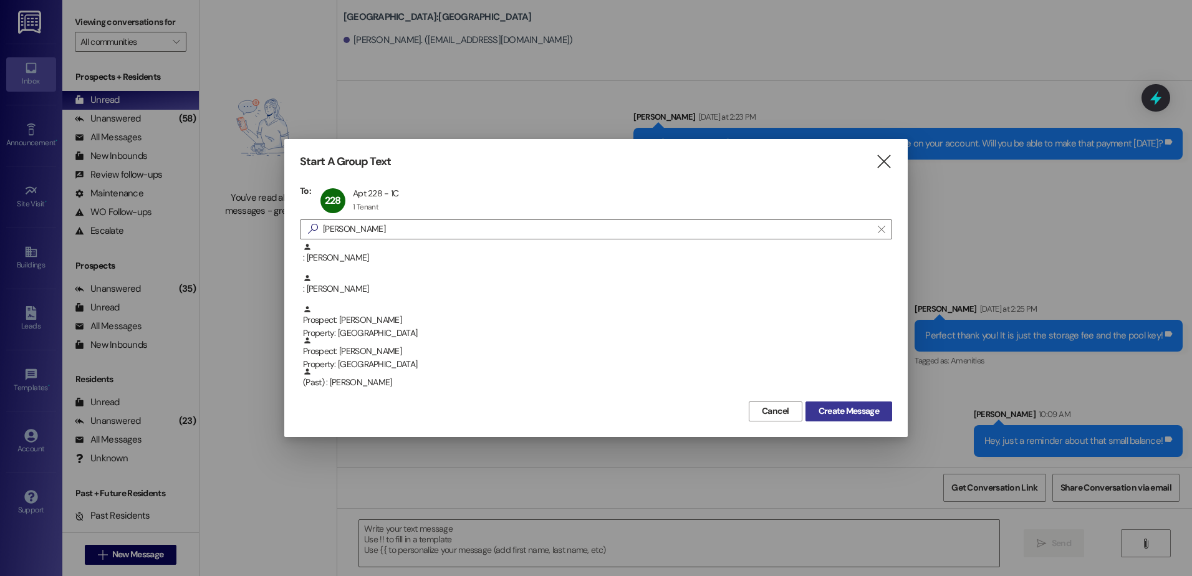
click at [876, 405] on span "Create Message" at bounding box center [849, 411] width 60 height 13
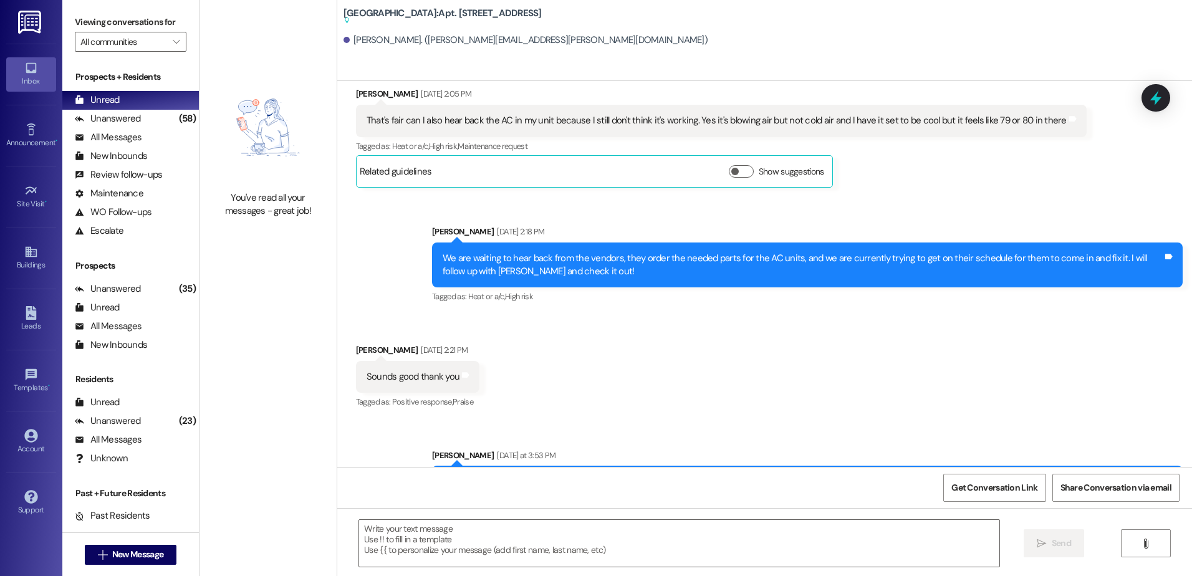
scroll to position [2371, 0]
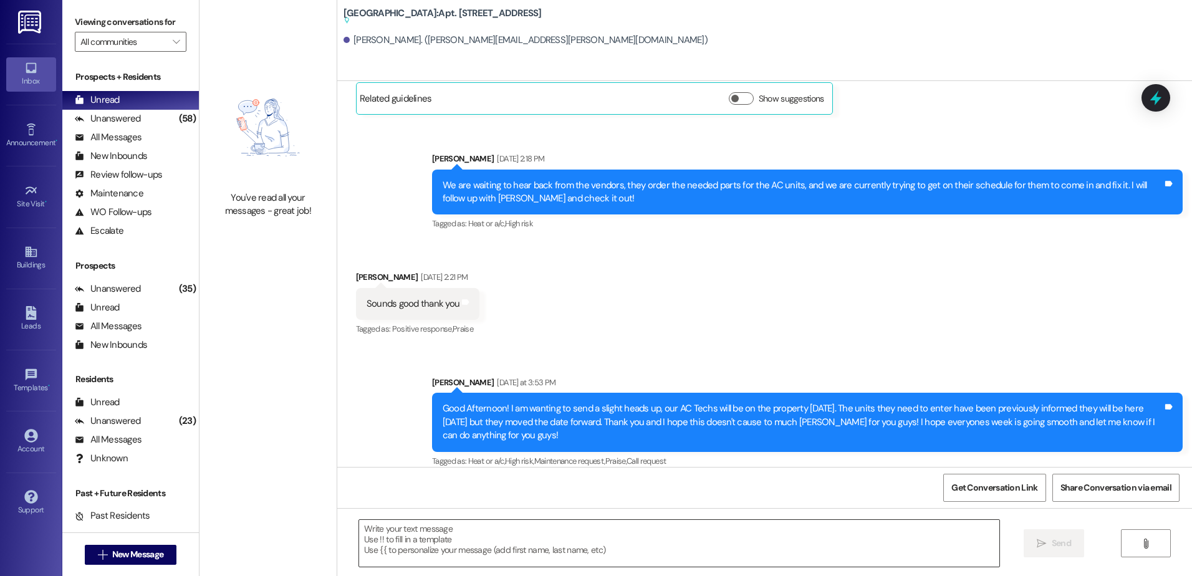
click at [412, 536] on textarea at bounding box center [679, 543] width 640 height 47
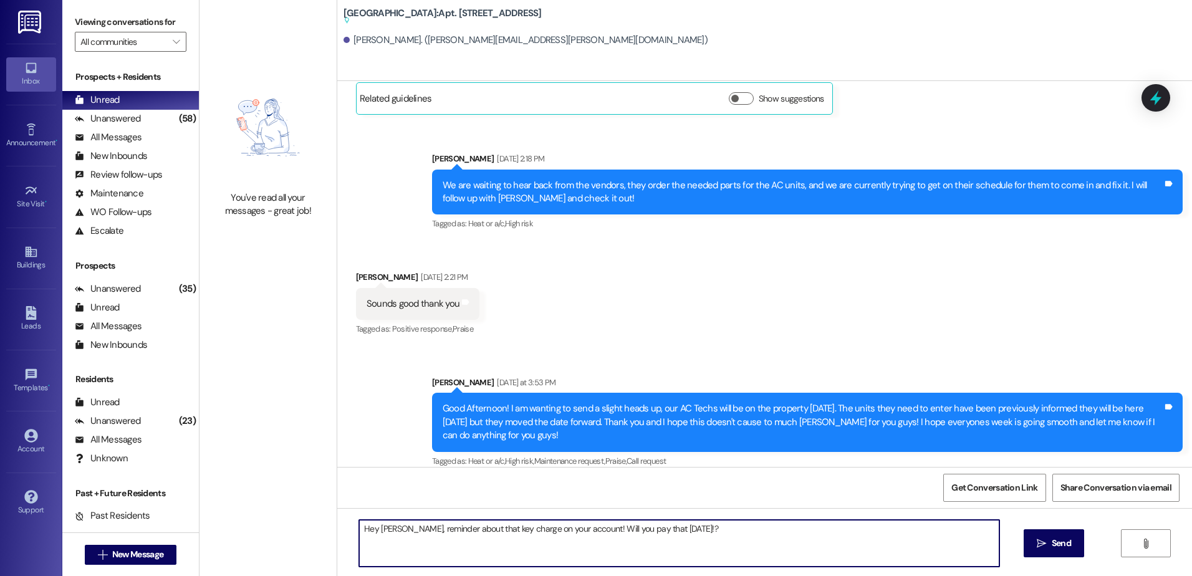
type textarea "Hey [PERSON_NAME], reminder about that key charge on your account! Will you pay…"
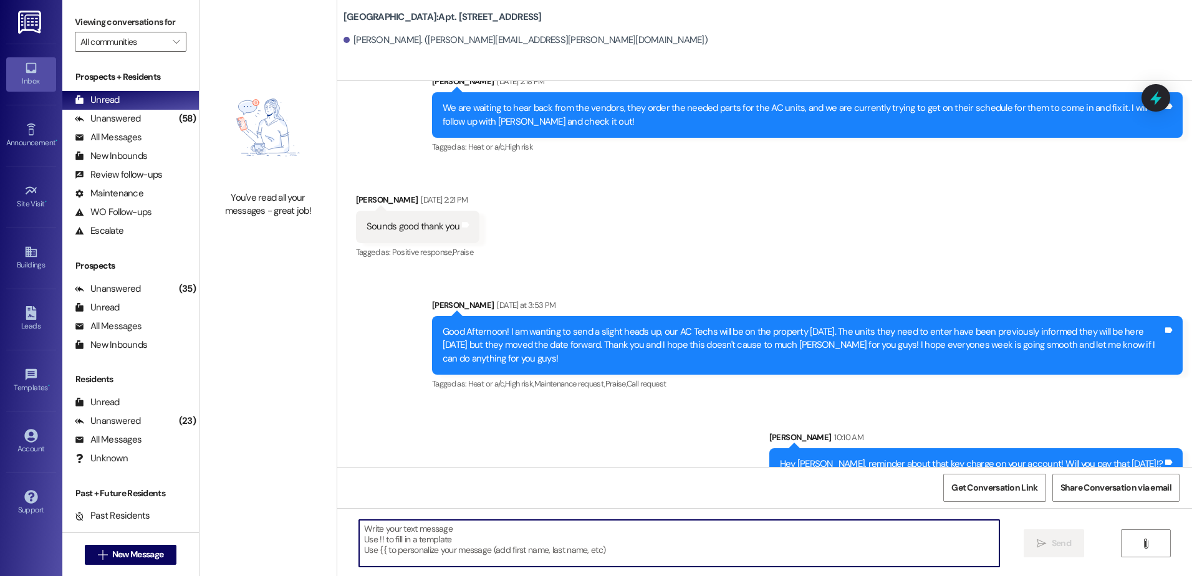
scroll to position [2426, 0]
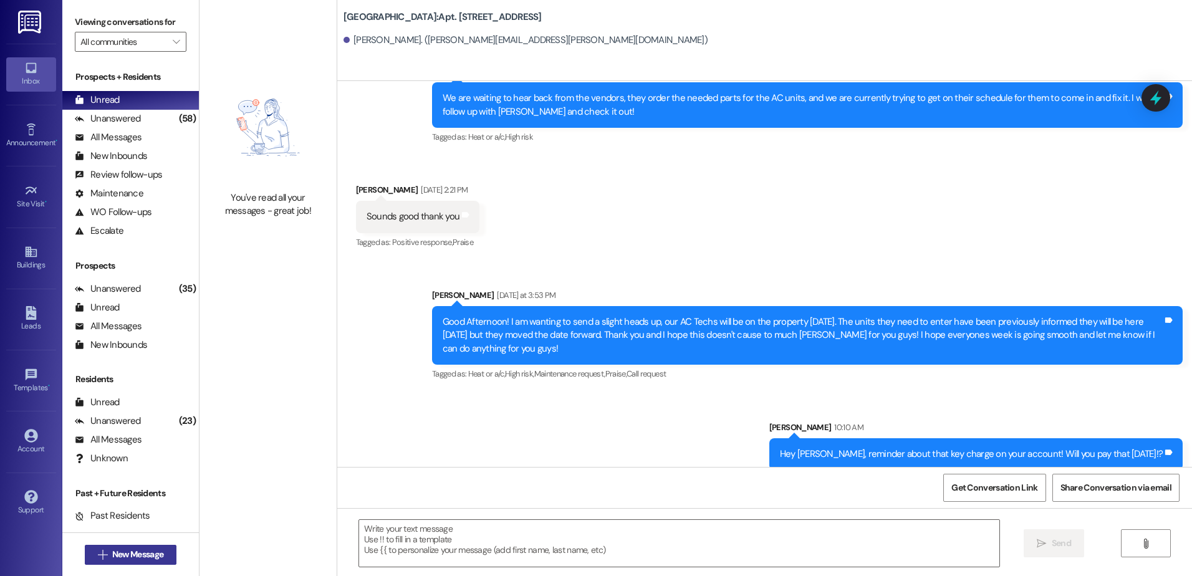
click at [142, 560] on span "New Message" at bounding box center [137, 554] width 51 height 13
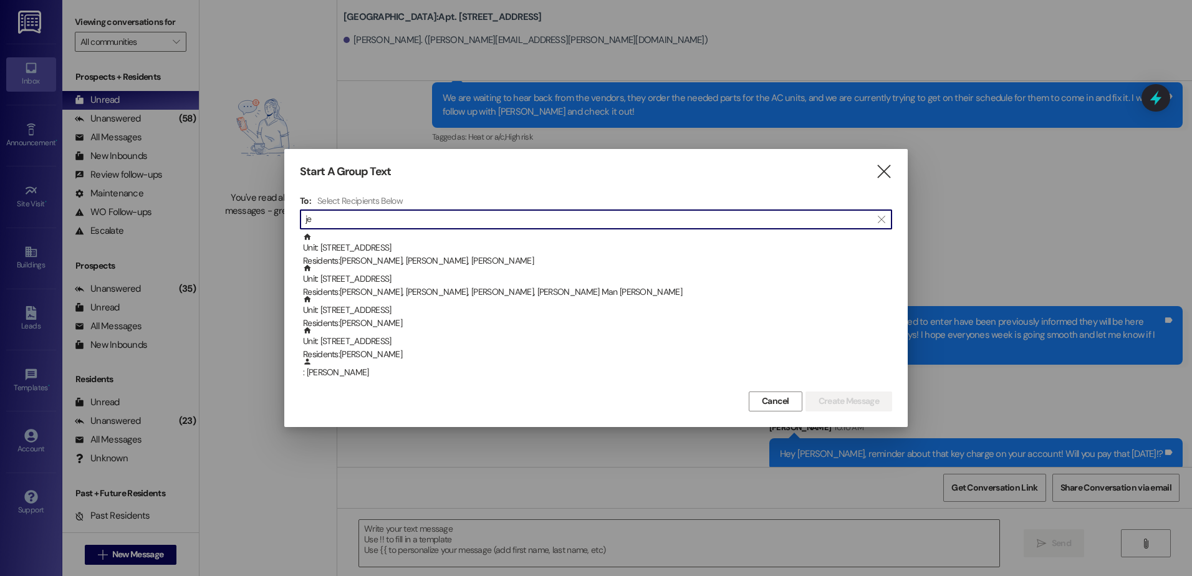
scroll to position [2512, 0]
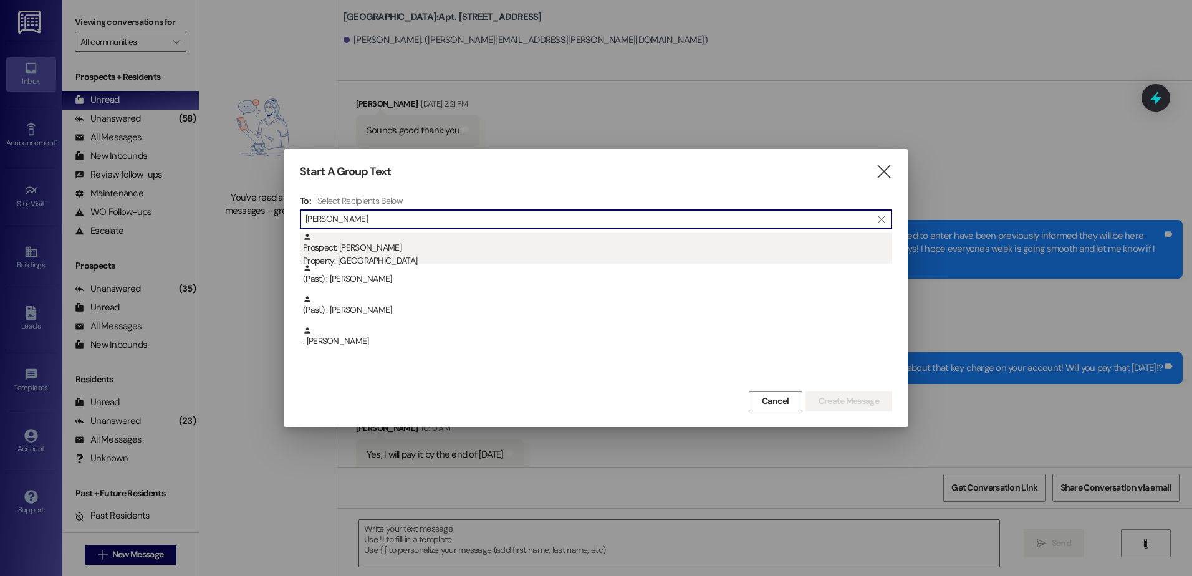
type input "[PERSON_NAME]"
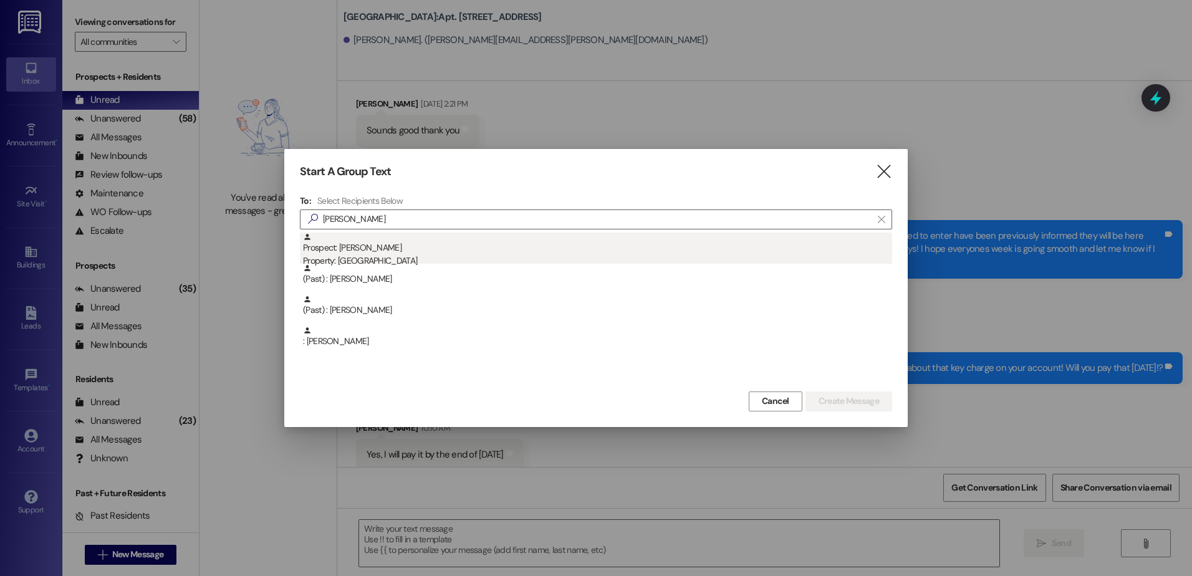
click at [509, 254] on div "Prospect: [PERSON_NAME] Property: [GEOGRAPHIC_DATA]" at bounding box center [597, 251] width 589 height 36
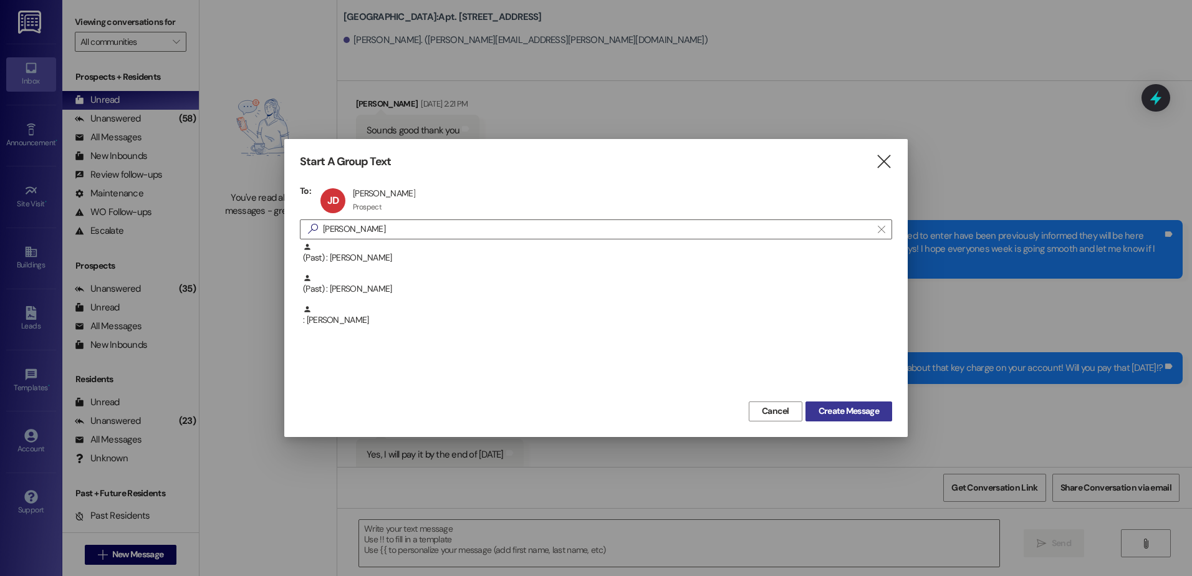
click at [866, 411] on span "Create Message" at bounding box center [849, 411] width 60 height 13
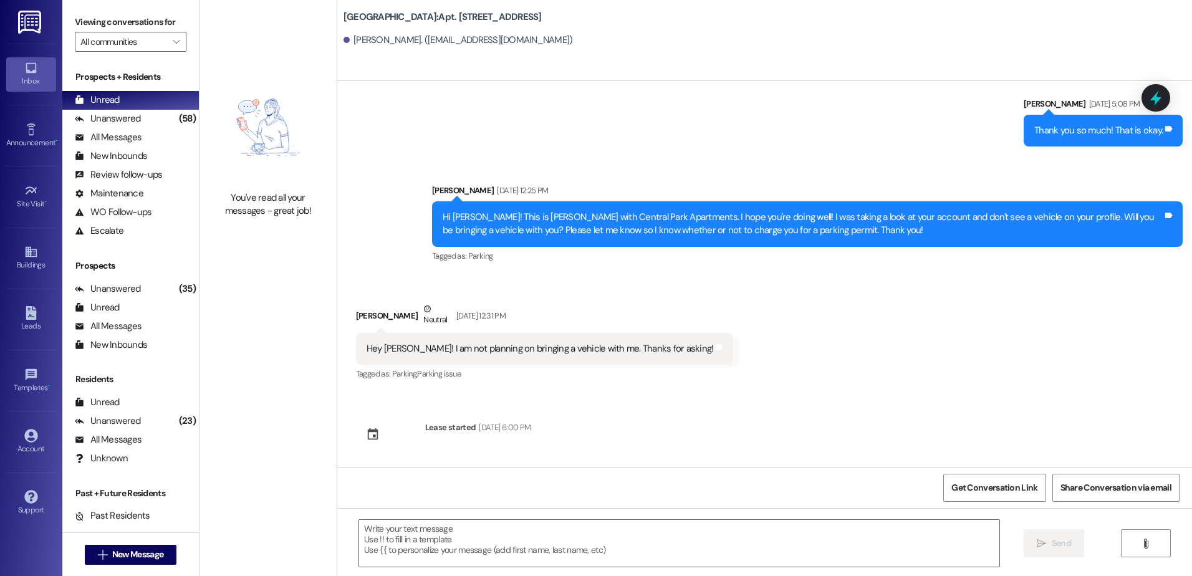
scroll to position [1159, 0]
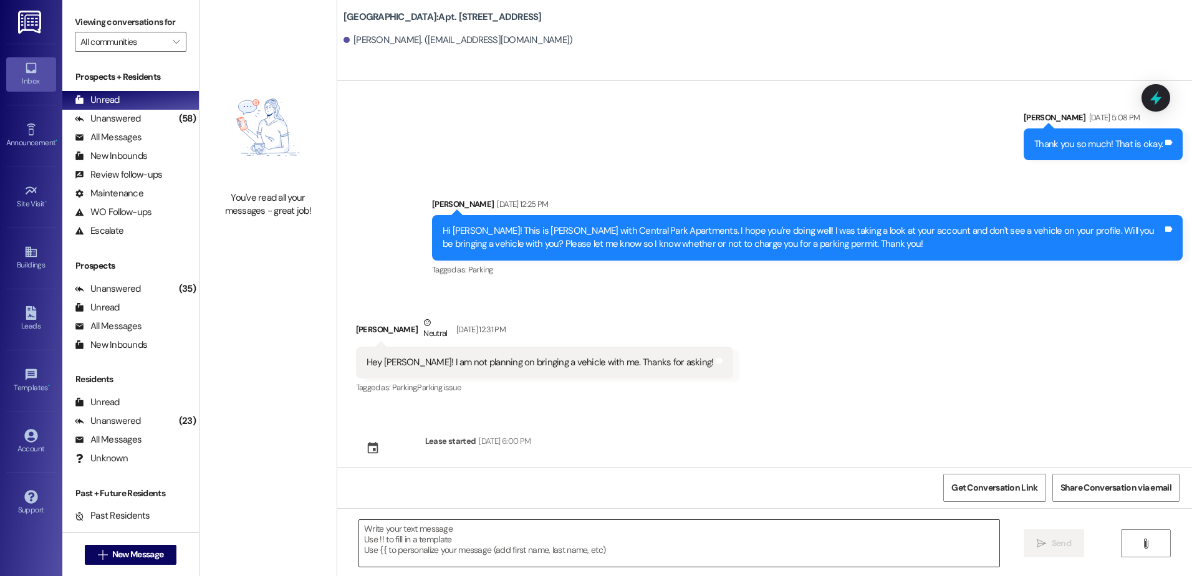
click at [409, 553] on textarea at bounding box center [679, 543] width 640 height 47
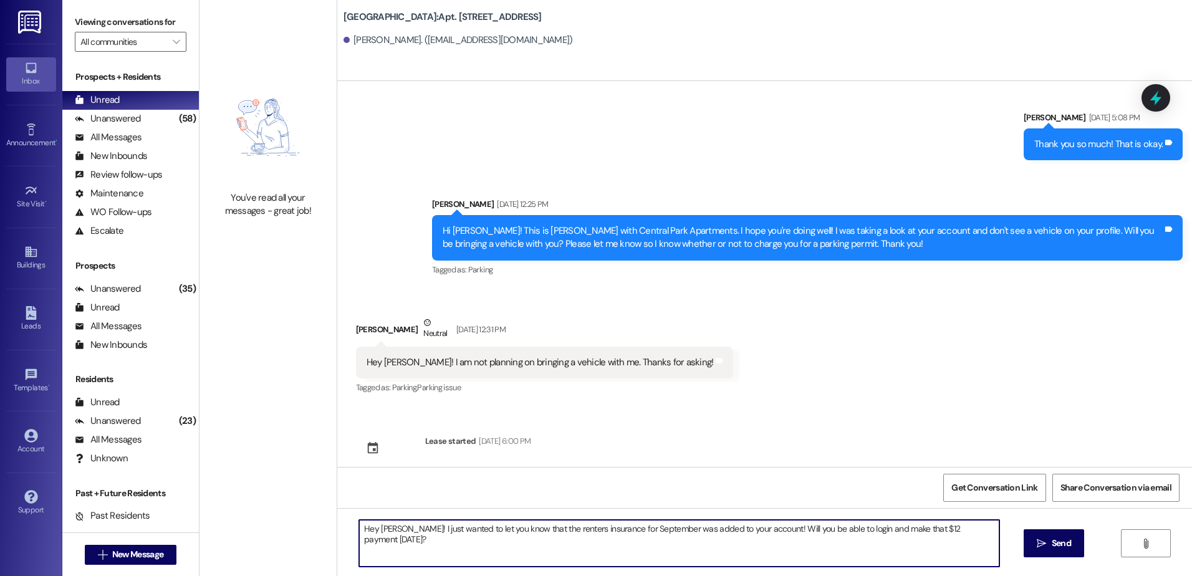
type textarea "Hey [PERSON_NAME]! I just wanted to let you know that the renters insurance for…"
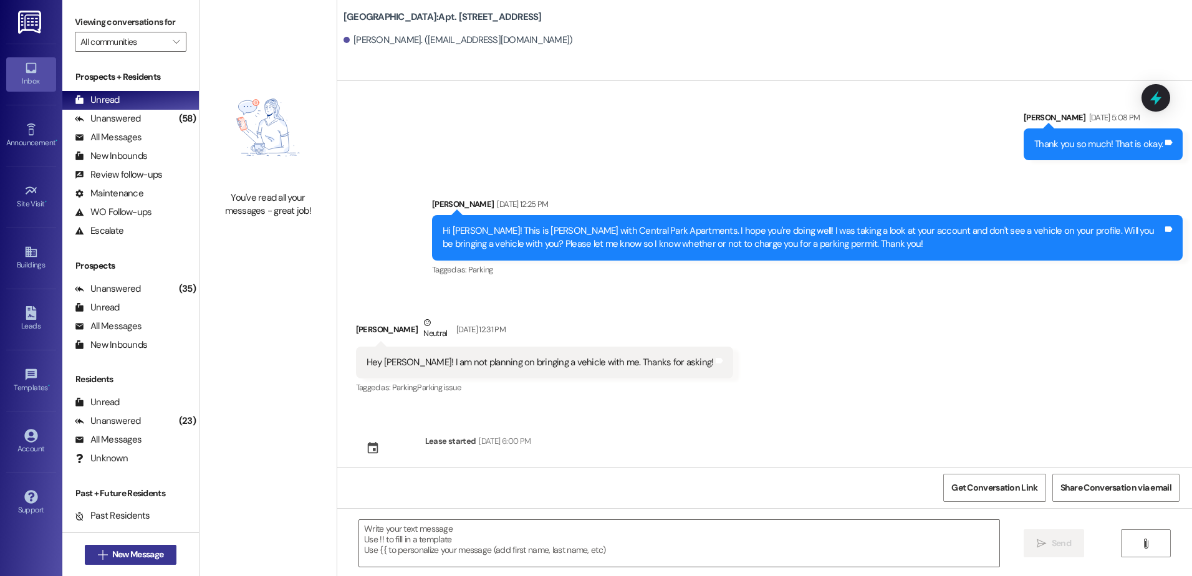
click at [123, 552] on span "New Message" at bounding box center [137, 554] width 51 height 13
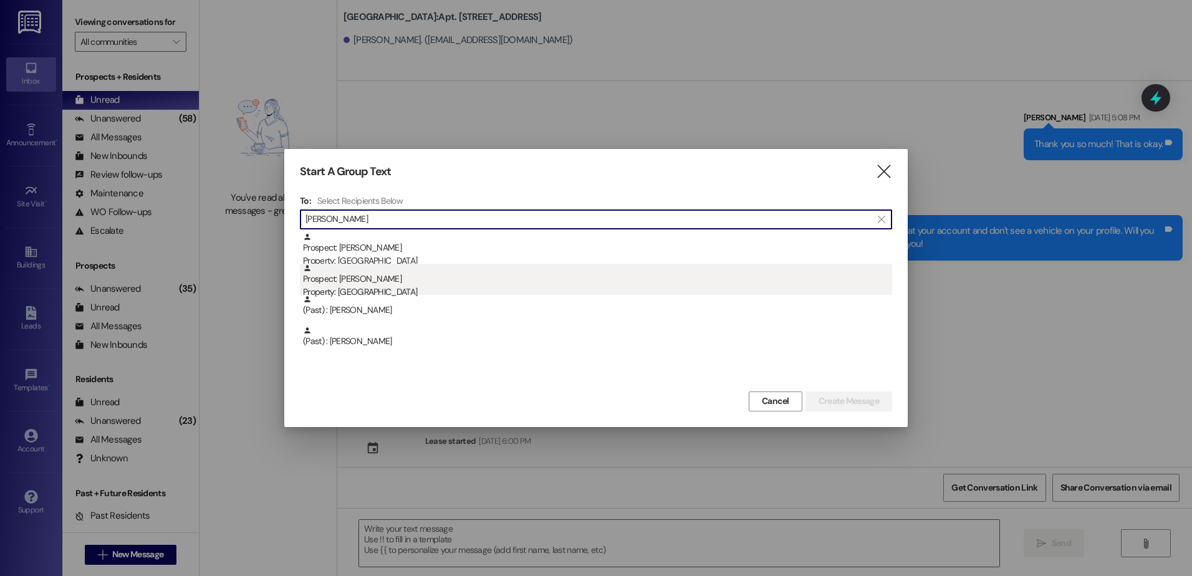
type input "[PERSON_NAME]"
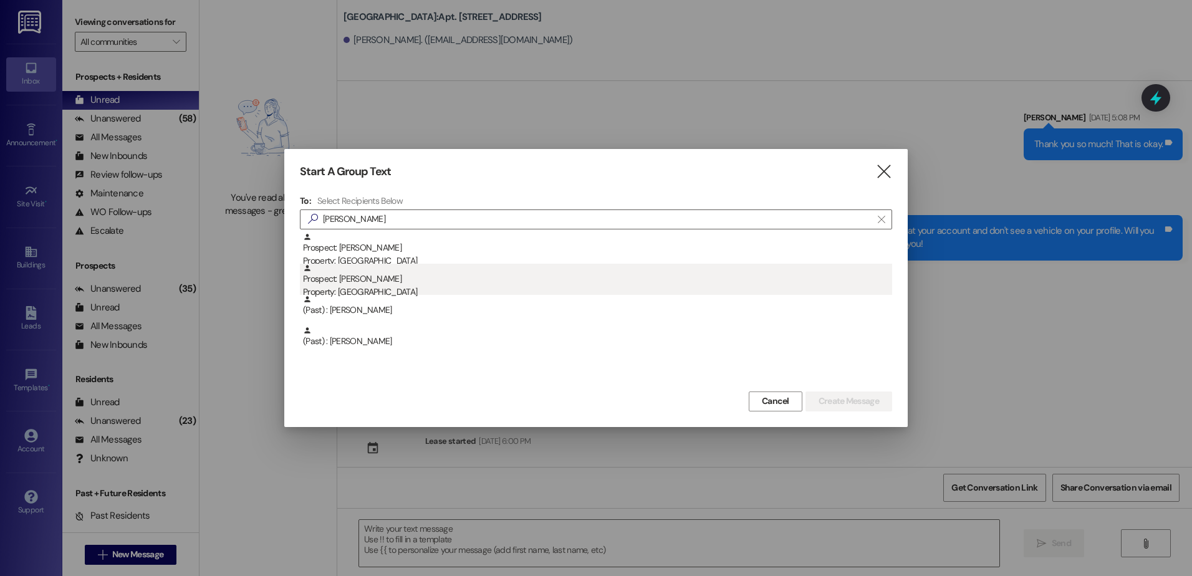
click at [369, 283] on div "Prospect: [PERSON_NAME] Property: [GEOGRAPHIC_DATA]" at bounding box center [597, 282] width 589 height 36
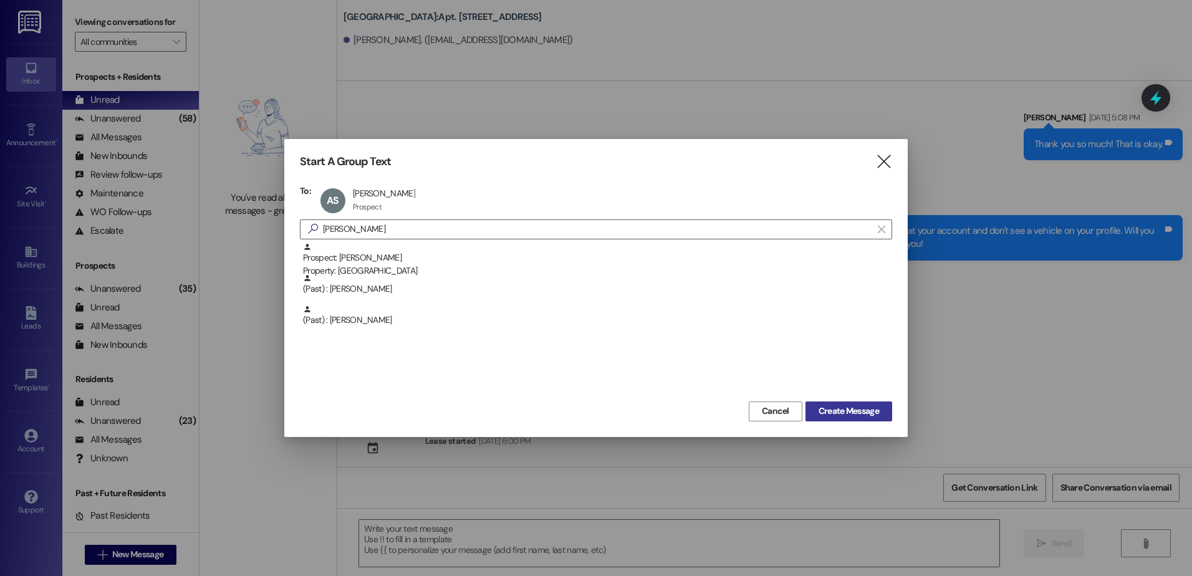
click at [847, 415] on span "Create Message" at bounding box center [849, 411] width 60 height 13
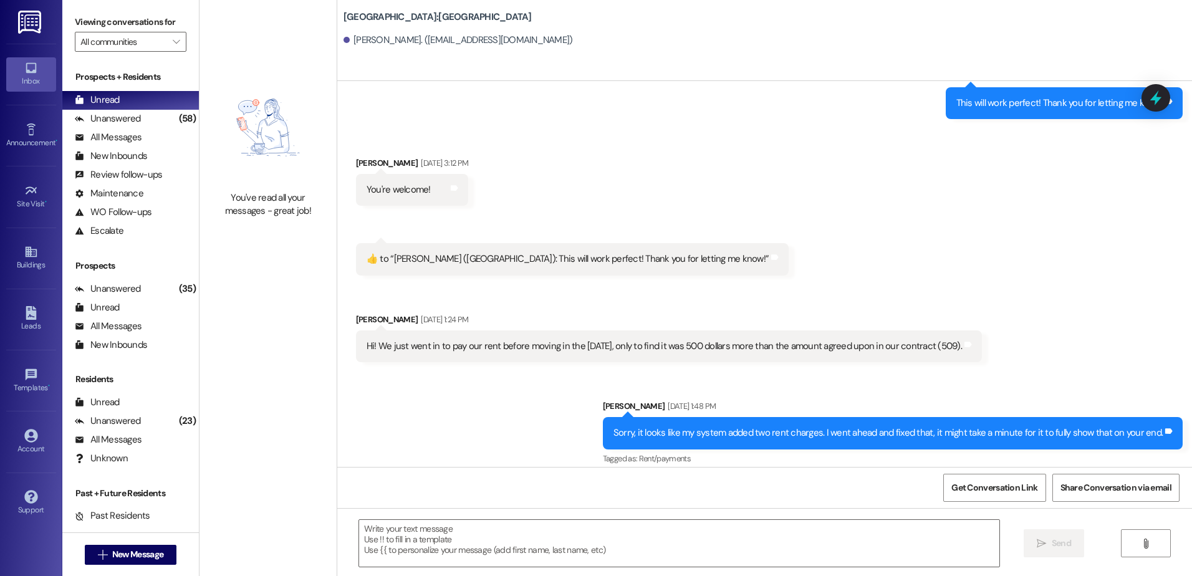
scroll to position [2128, 0]
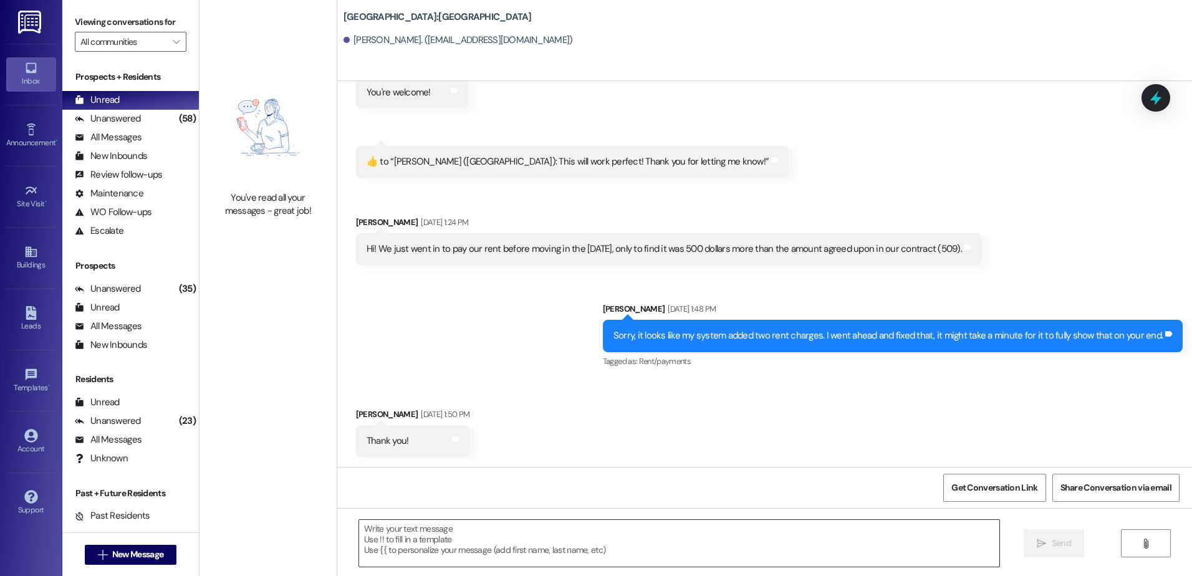
click at [361, 545] on textarea at bounding box center [679, 543] width 640 height 47
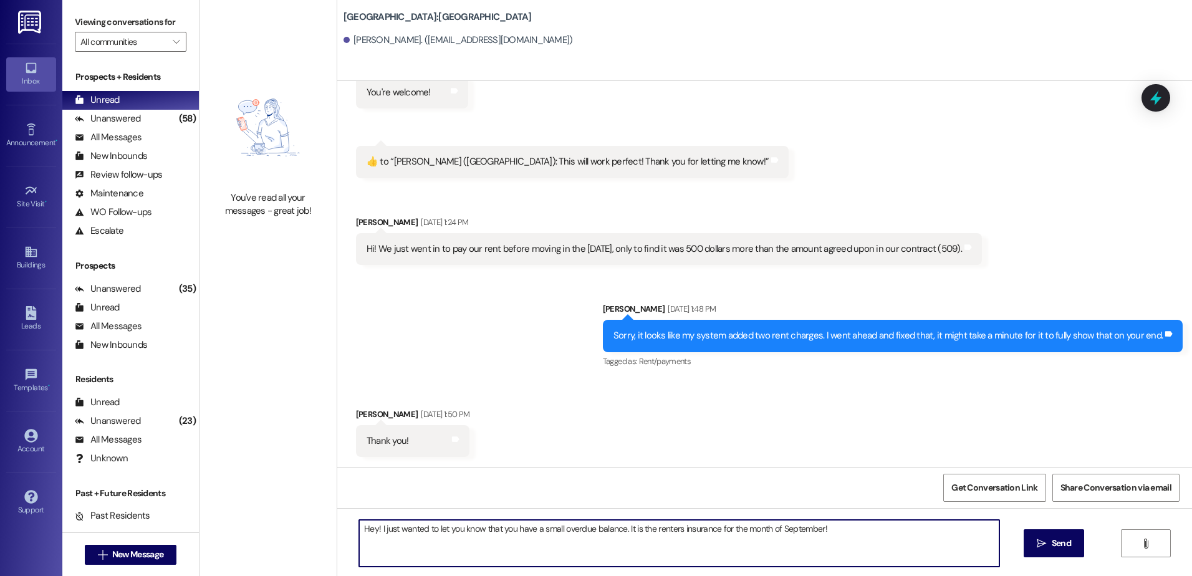
type textarea "Hey! I just wanted to let you know that you have a small overdue balance. It is…"
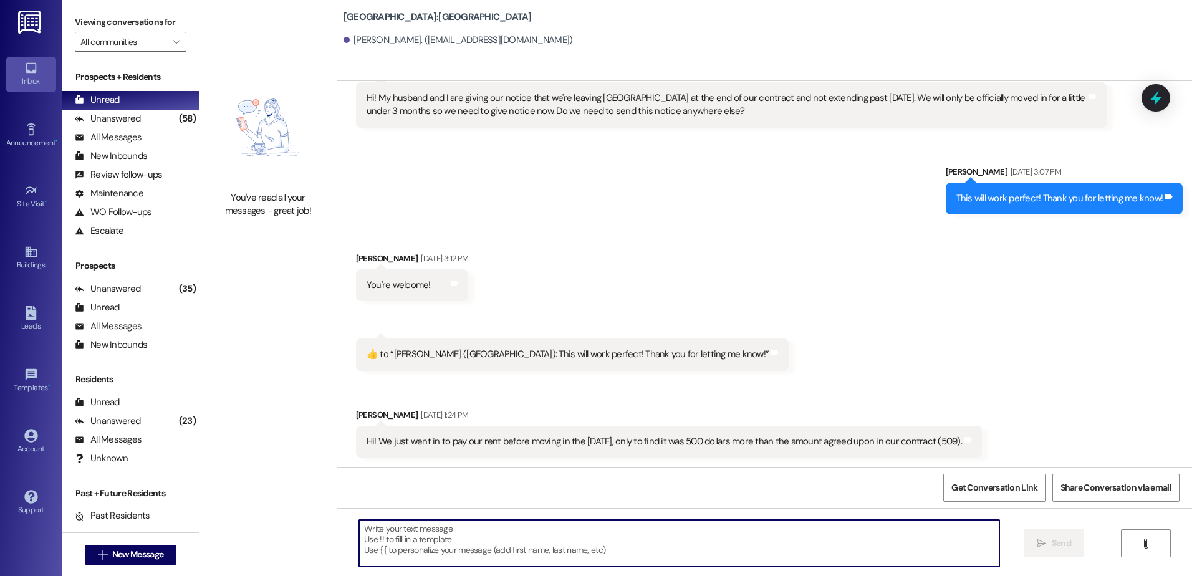
scroll to position [2216, 0]
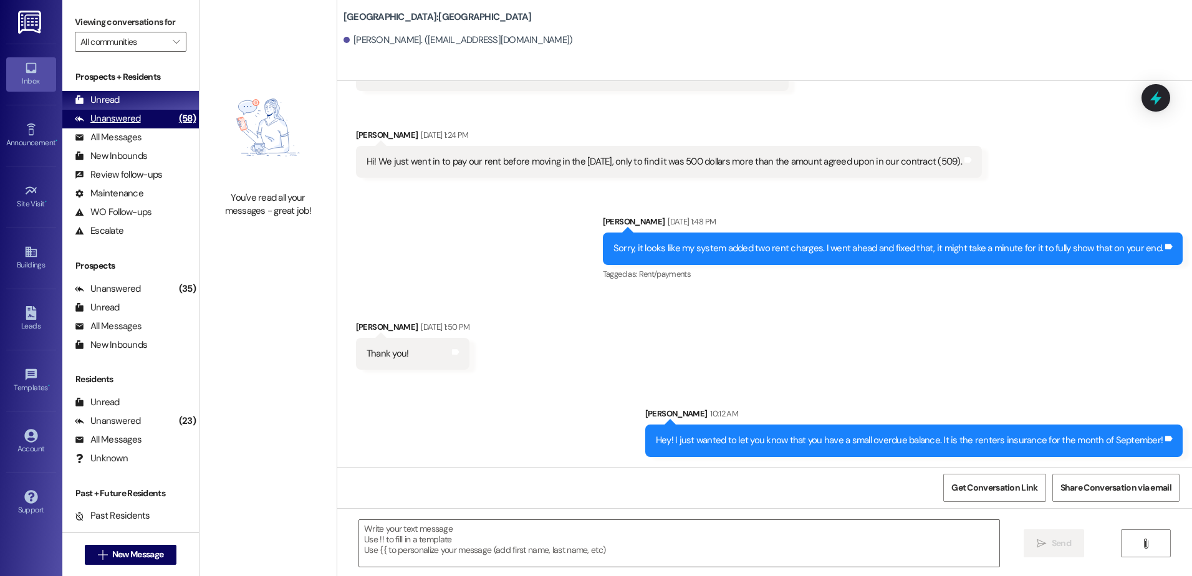
click at [123, 110] on div "Unanswered (58)" at bounding box center [130, 119] width 137 height 19
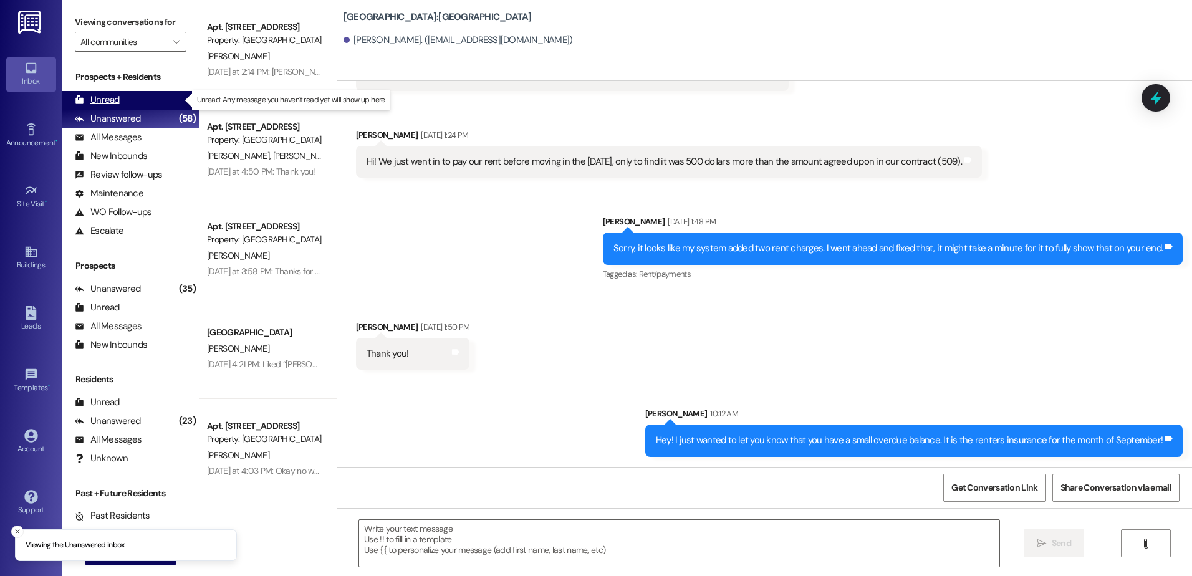
click at [118, 100] on div "Unread" at bounding box center [97, 100] width 45 height 13
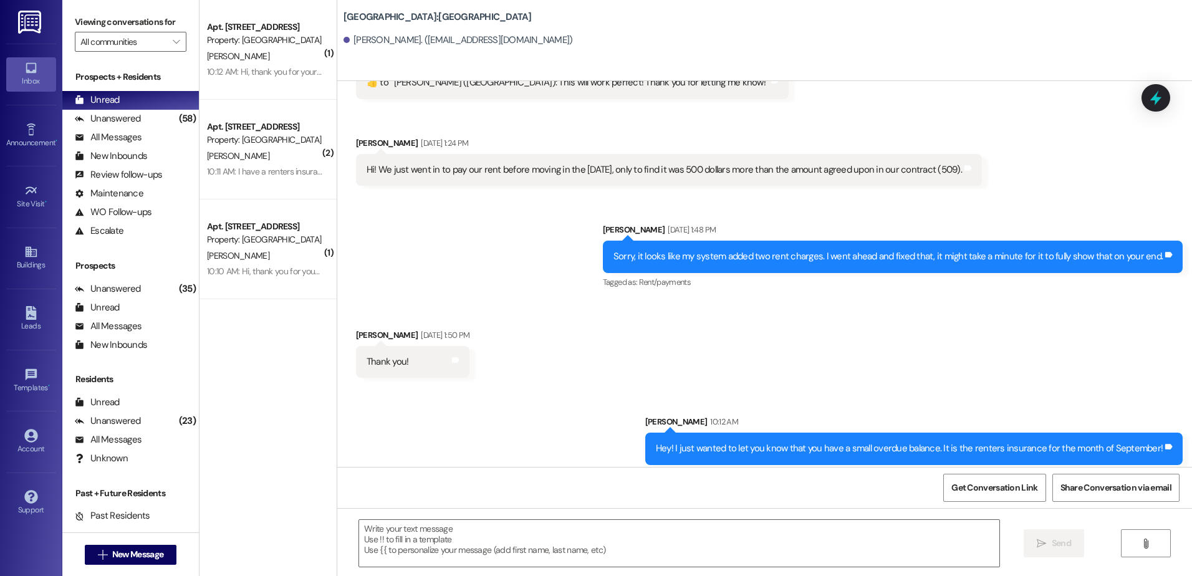
scroll to position [2234, 0]
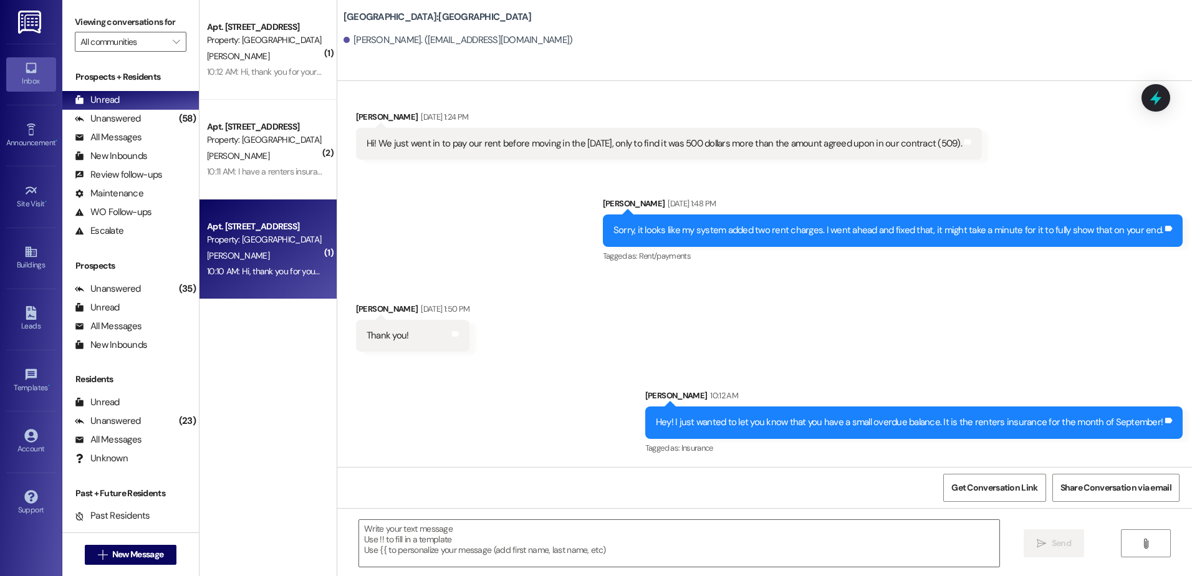
click at [297, 246] on div "Property: [GEOGRAPHIC_DATA]" at bounding box center [264, 239] width 115 height 13
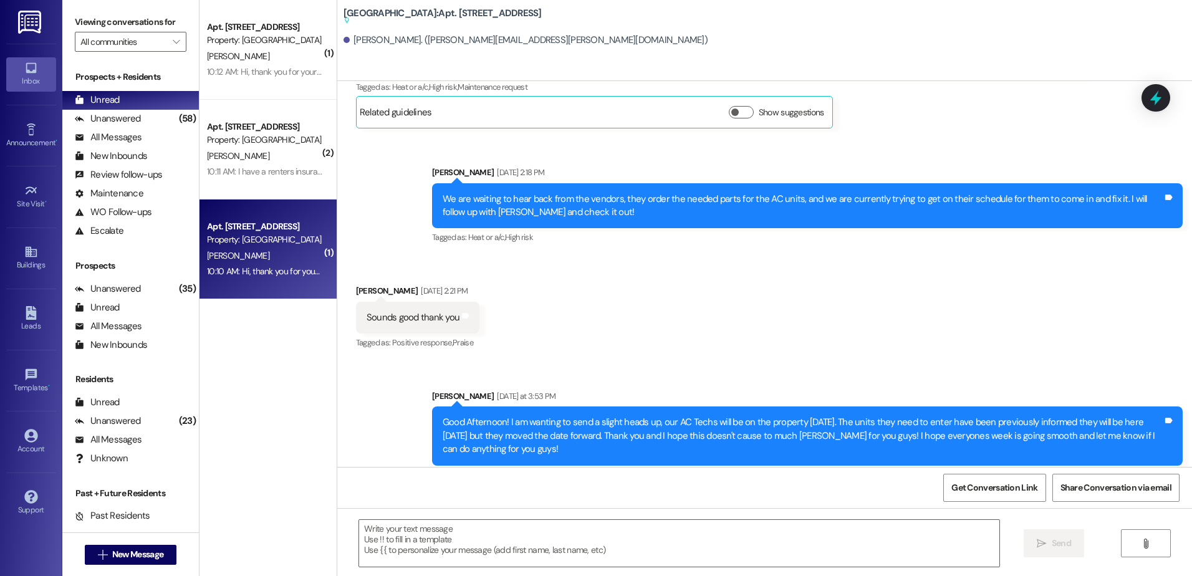
scroll to position [2562, 0]
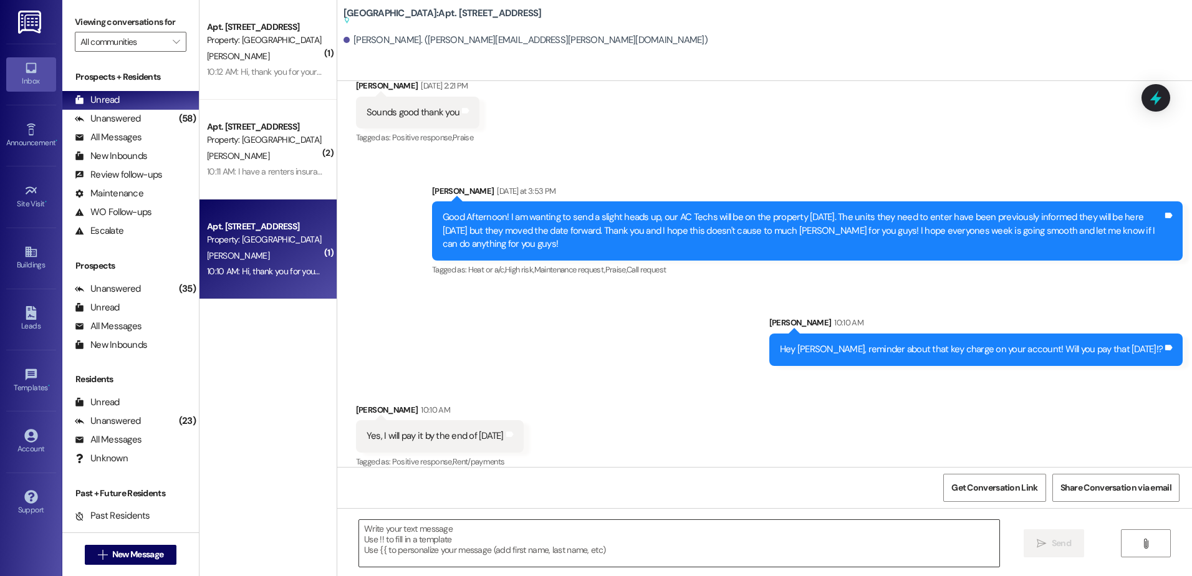
click at [412, 541] on textarea at bounding box center [679, 543] width 640 height 47
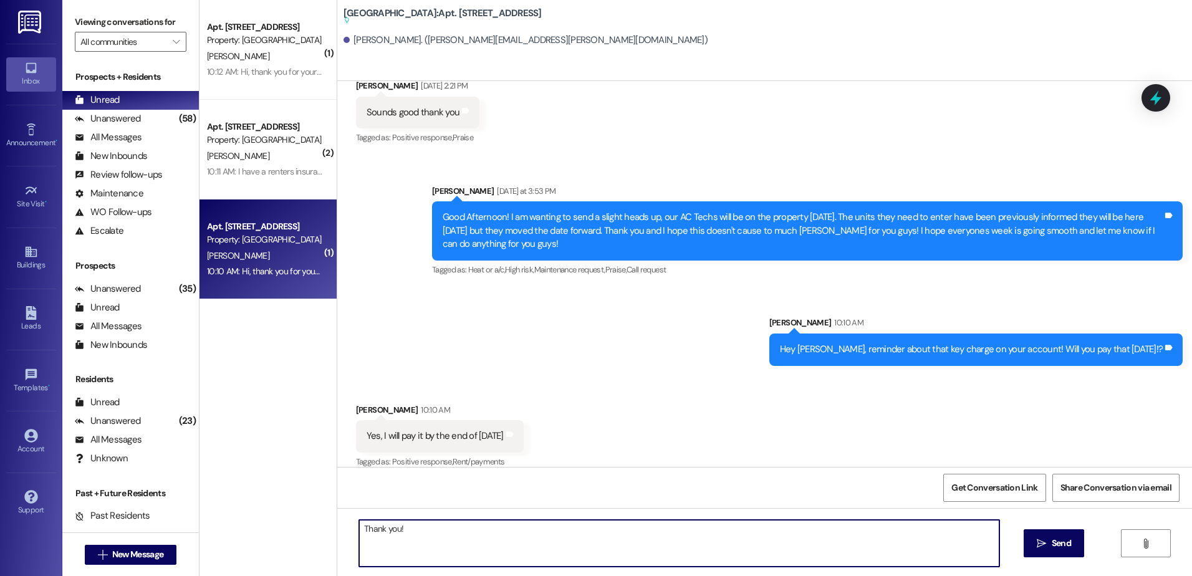
type textarea "Thank you!"
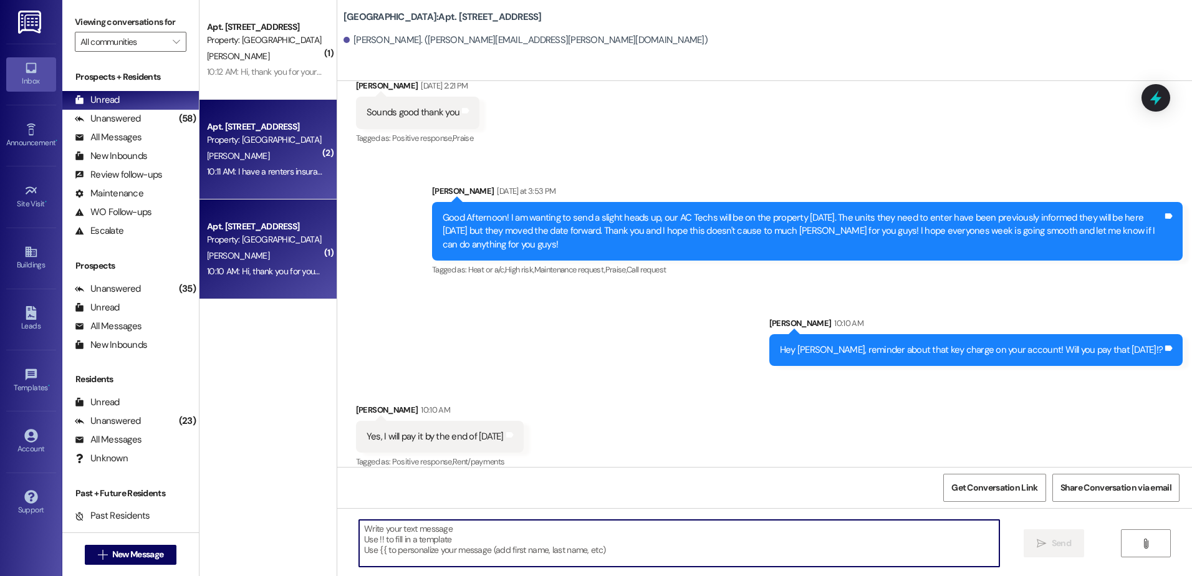
click at [223, 159] on span "[PERSON_NAME]" at bounding box center [238, 155] width 62 height 11
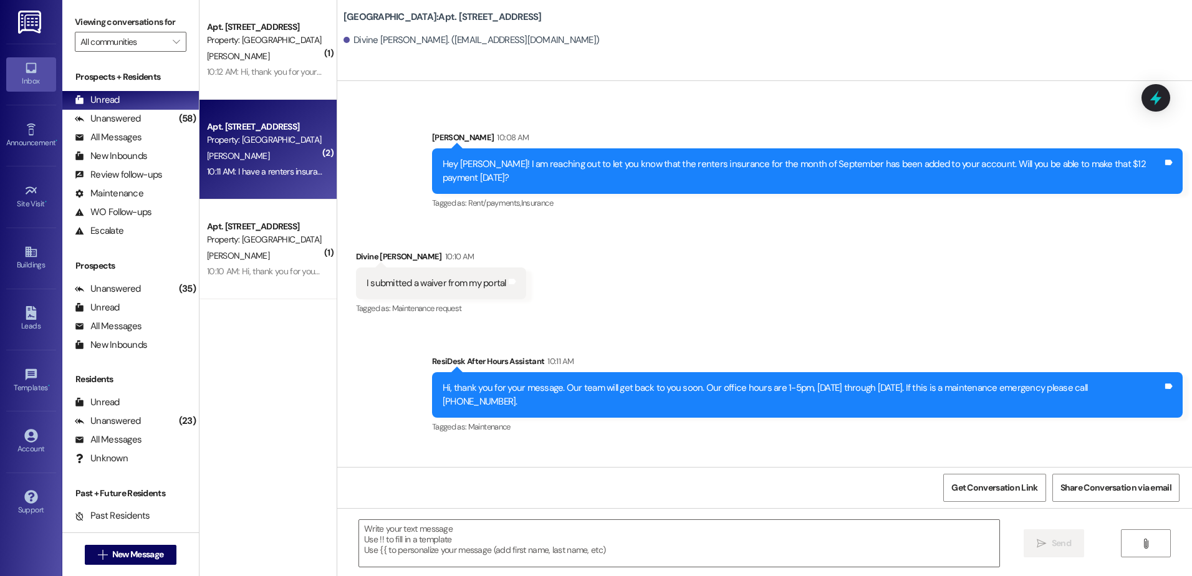
scroll to position [6794, 0]
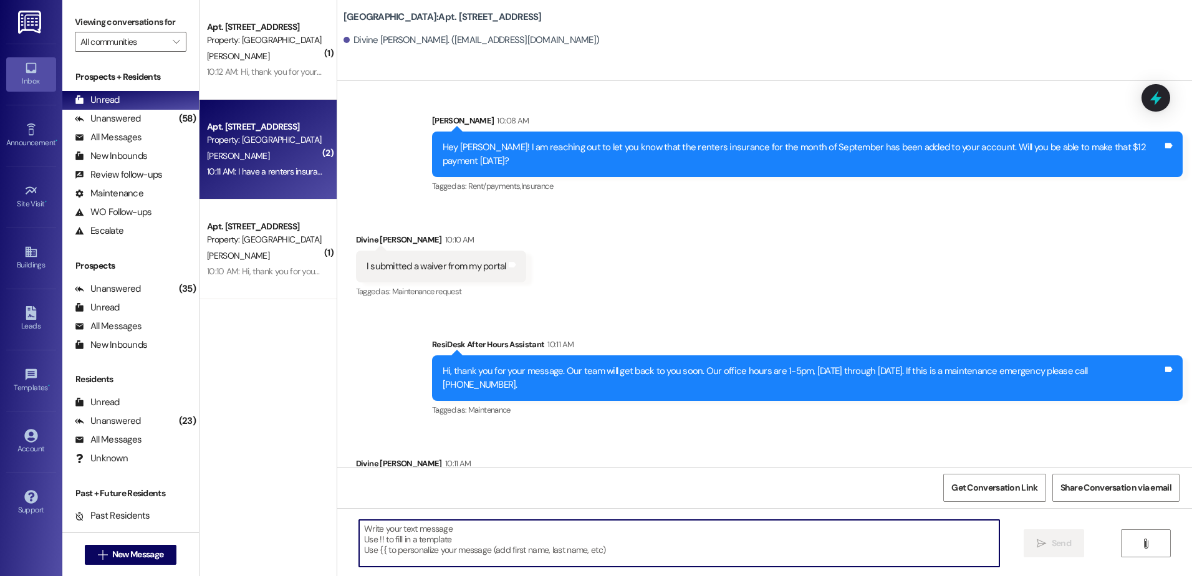
click at [427, 545] on textarea at bounding box center [679, 543] width 640 height 47
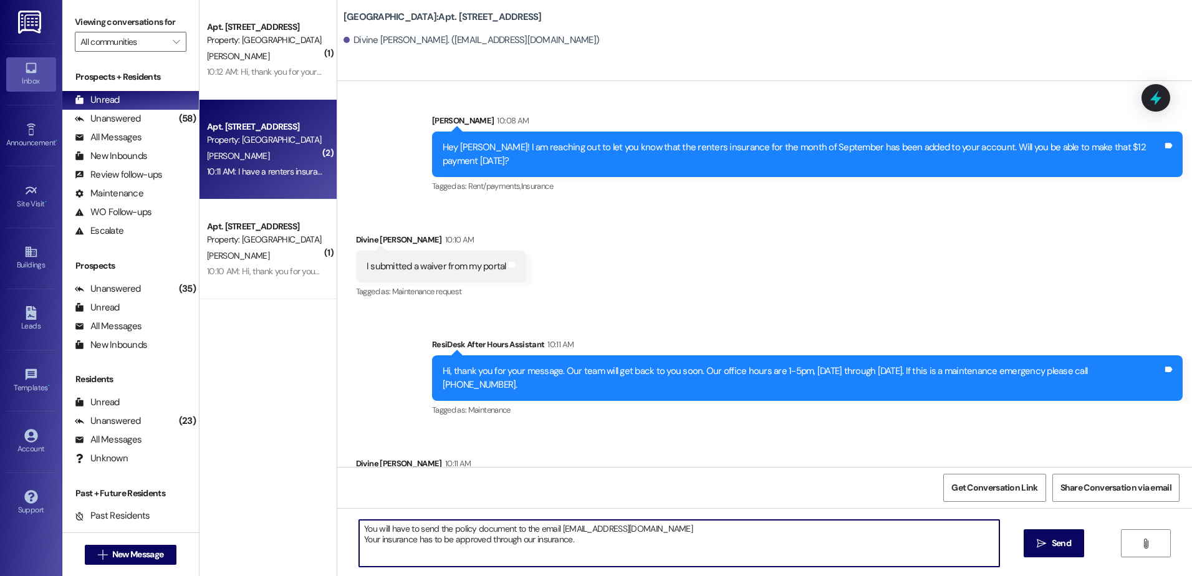
type textarea "You will have to send the policy document to the email [EMAIL_ADDRESS][DOMAIN_N…"
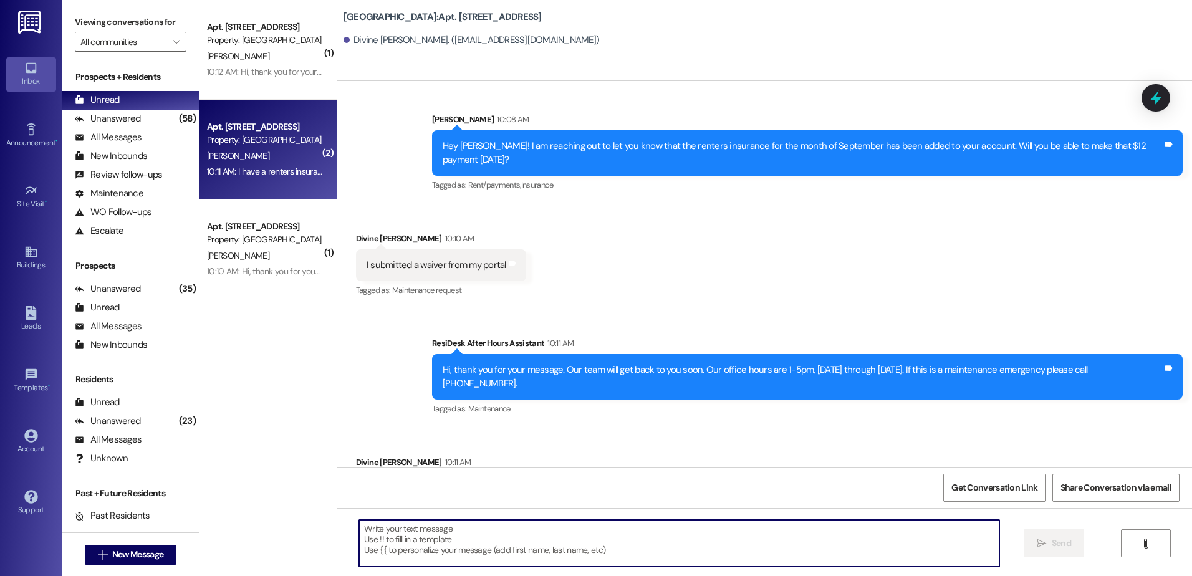
scroll to position [6895, 0]
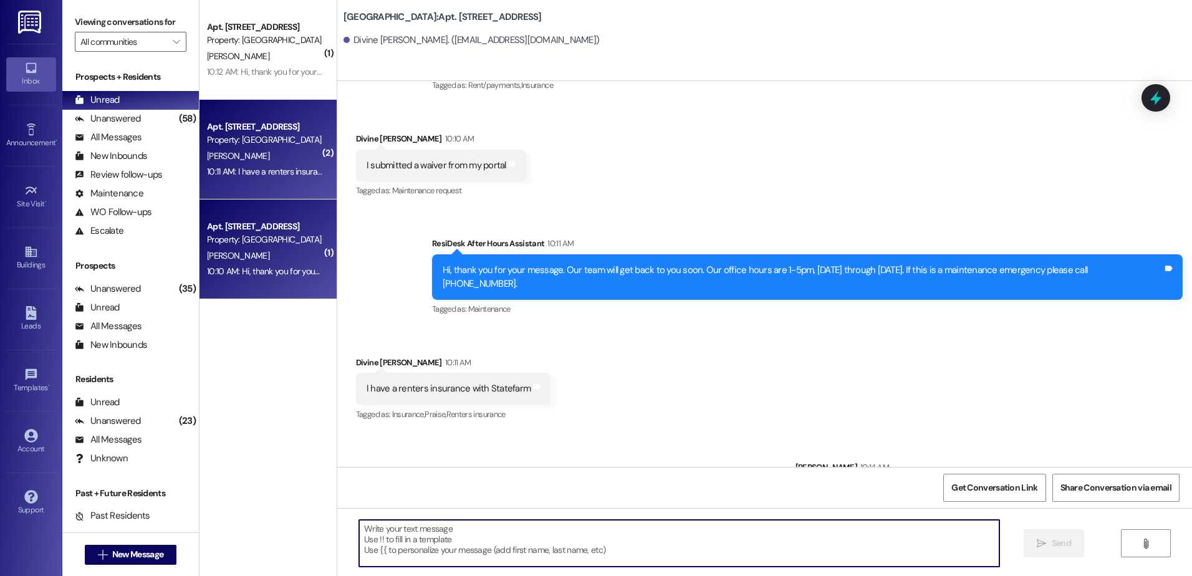
click at [273, 238] on div "Property: [GEOGRAPHIC_DATA]" at bounding box center [264, 239] width 115 height 13
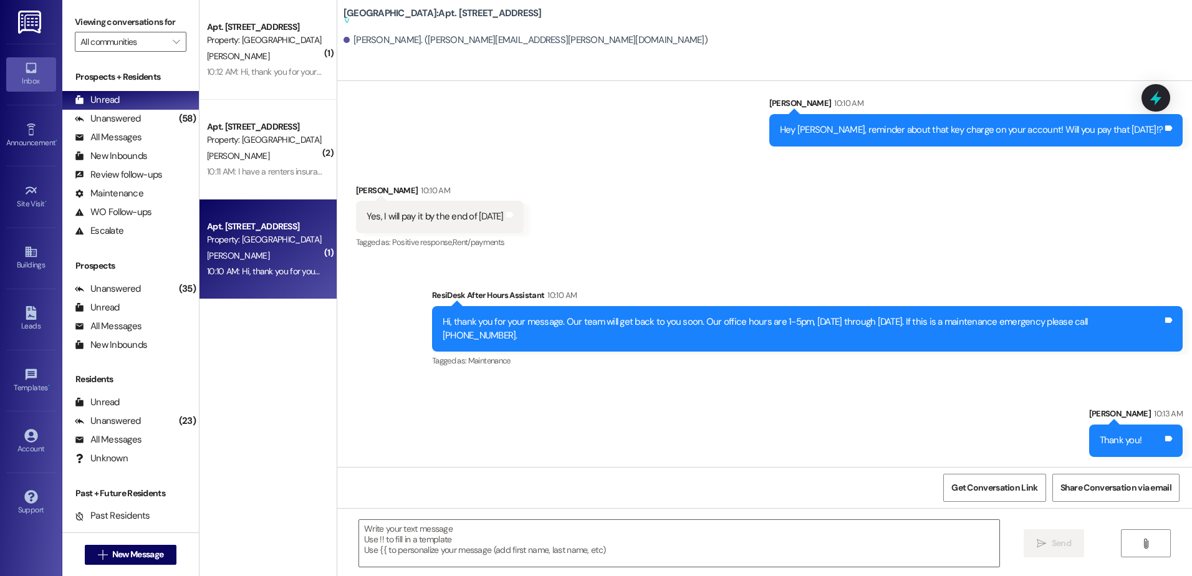
scroll to position [2755, 0]
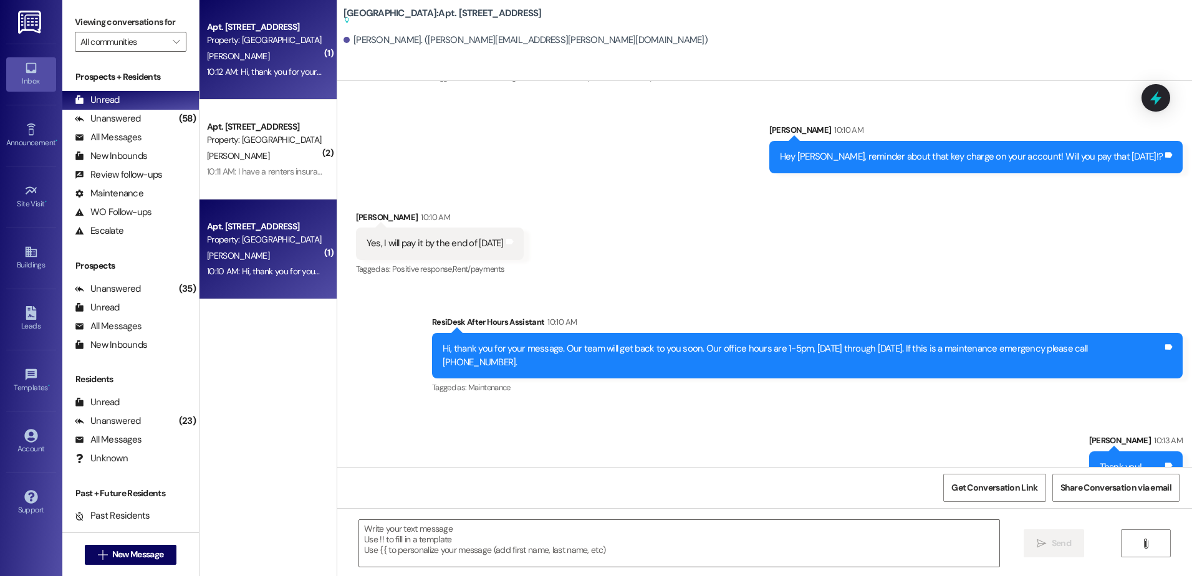
click at [226, 81] on div "Apt. [STREET_ADDRESS] Property: [GEOGRAPHIC_DATA] [PERSON_NAME] 10:12 AM: Hi, t…" at bounding box center [268, 50] width 137 height 100
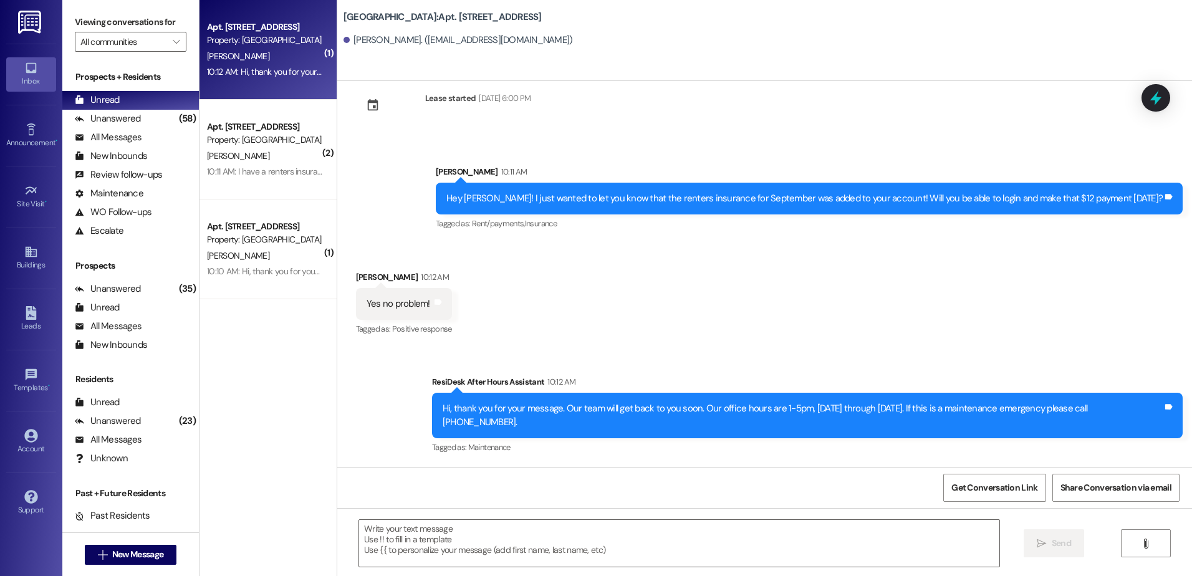
scroll to position [1475, 0]
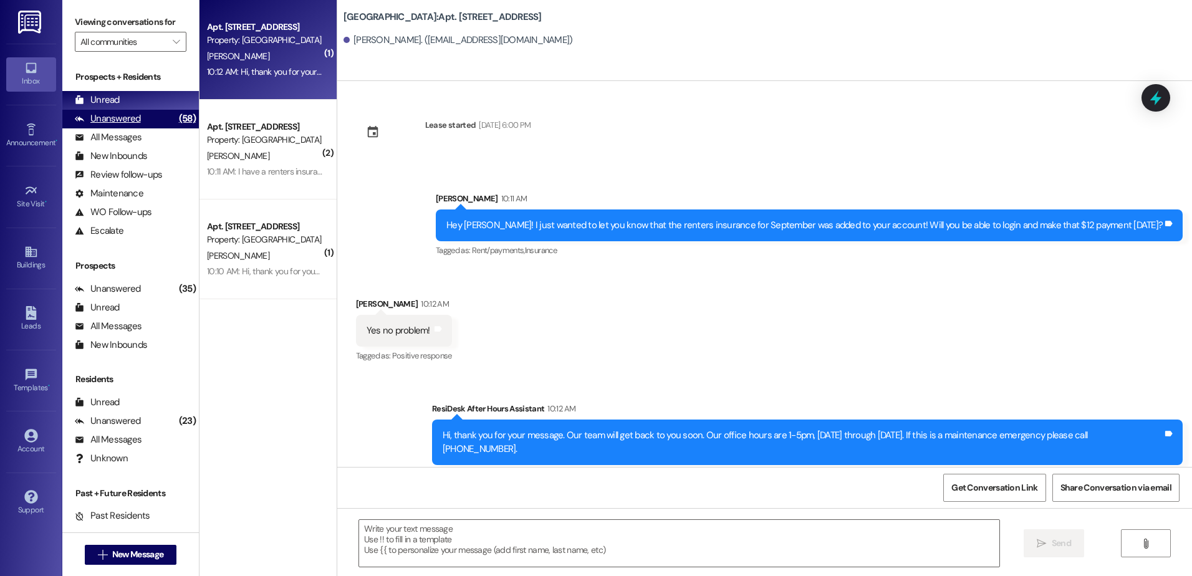
click at [140, 120] on div "Unanswered (58)" at bounding box center [130, 119] width 137 height 19
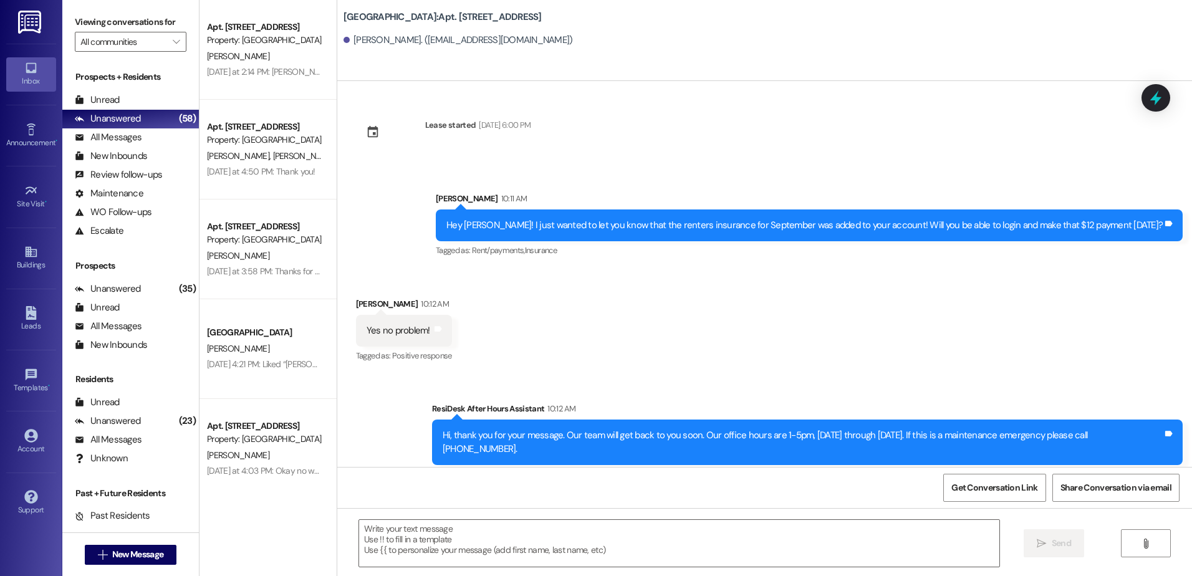
drag, startPoint x: 127, startPoint y: 95, endPoint x: 126, endPoint y: 84, distance: 11.3
click at [126, 84] on div "Prospects + Residents Unread (0) Unread: Any message you haven't read yet will …" at bounding box center [130, 155] width 137 height 170
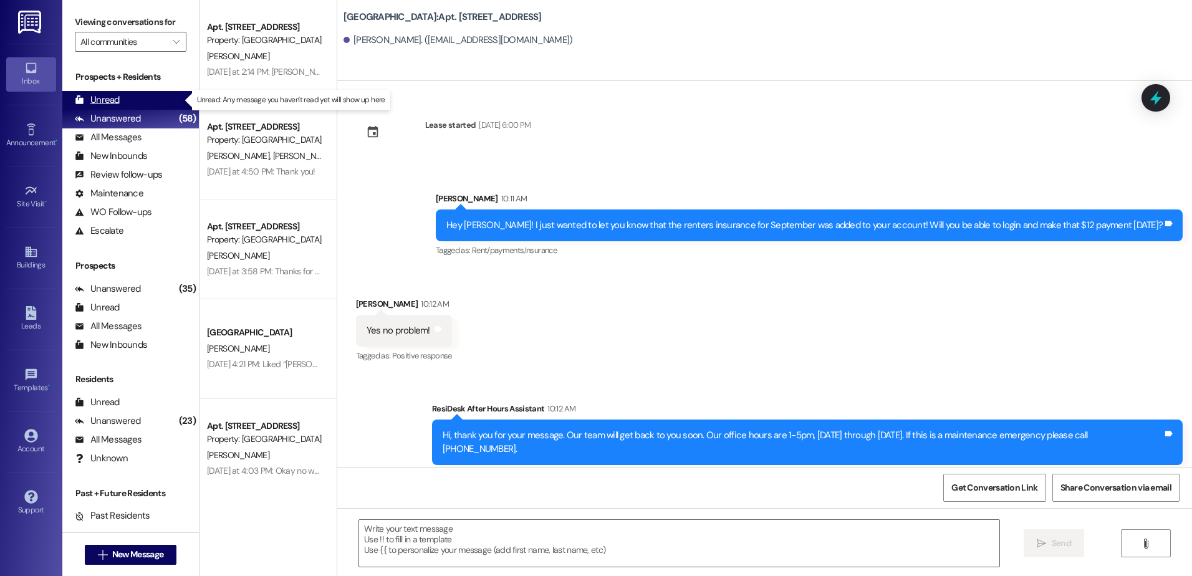
click at [136, 95] on div "Unread (0)" at bounding box center [130, 100] width 137 height 19
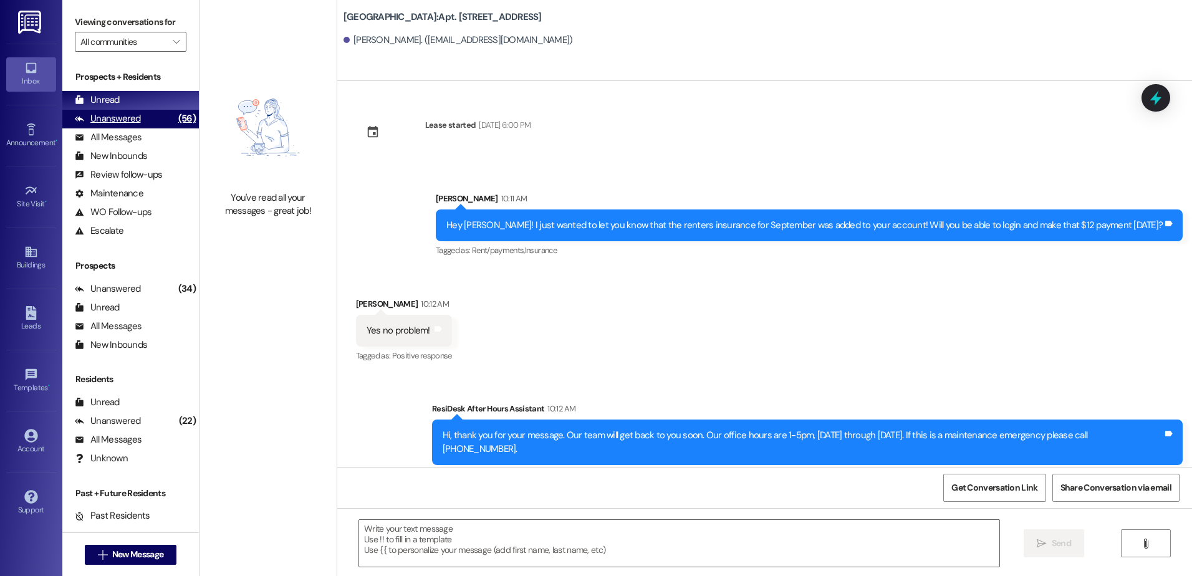
click at [114, 115] on div "Unanswered" at bounding box center [108, 118] width 66 height 13
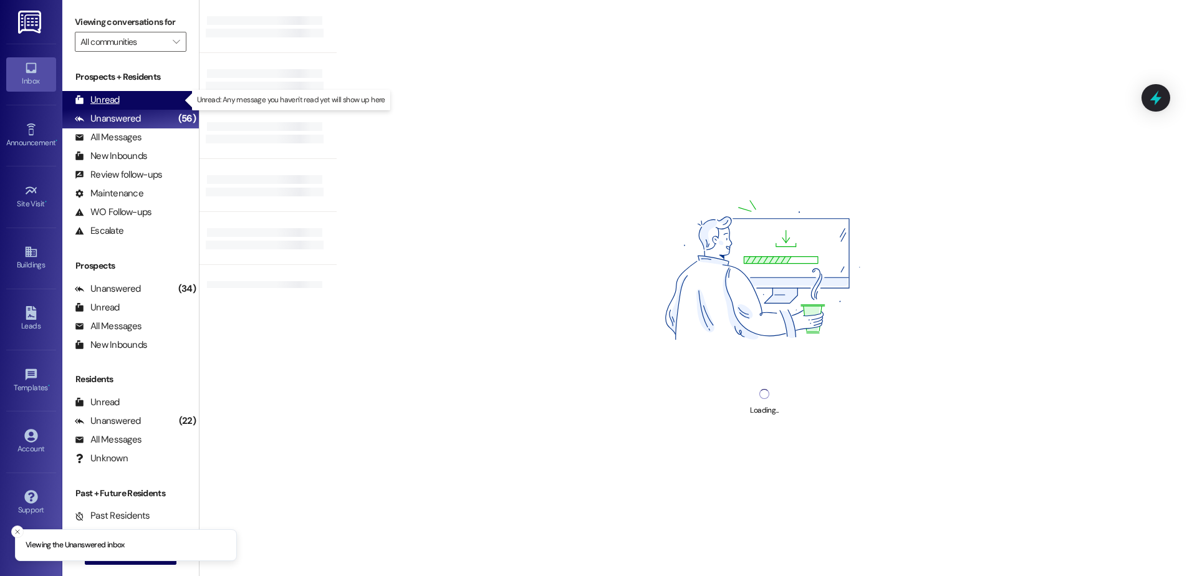
click at [120, 98] on div "Unread (0)" at bounding box center [130, 100] width 137 height 19
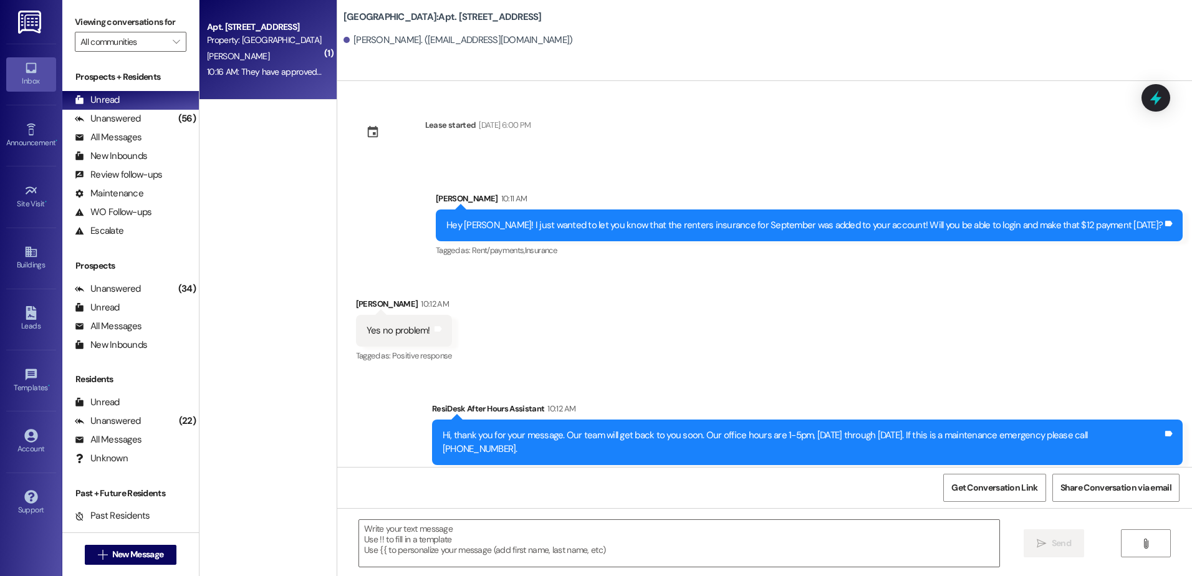
click at [252, 75] on div "10:16 AM: They have approved it. I forwarded the email they sent me to you guys…" at bounding box center [352, 71] width 291 height 11
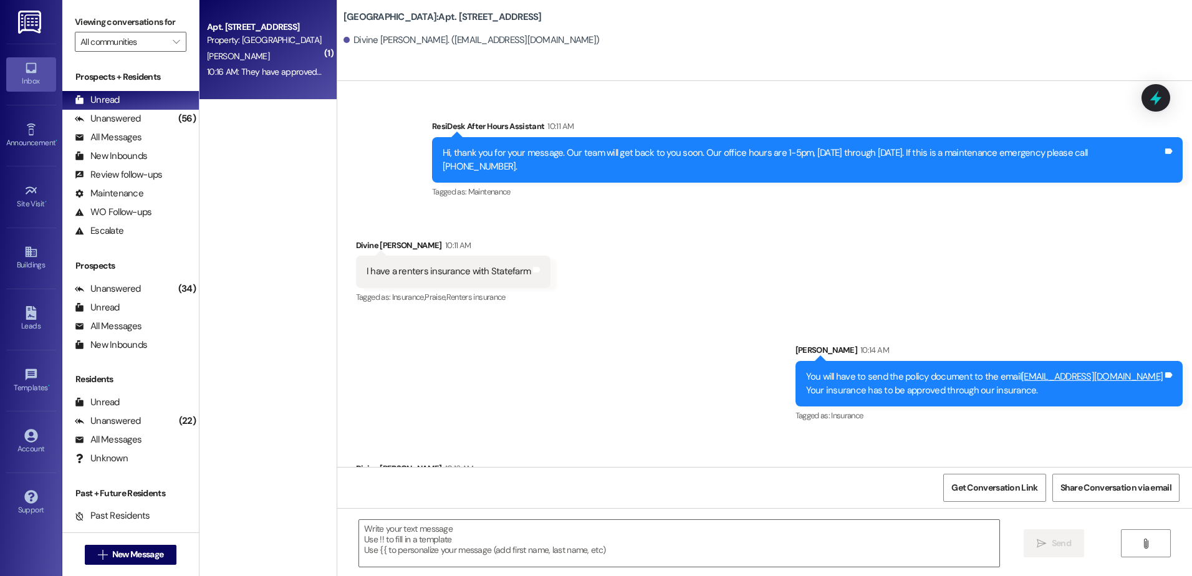
scroll to position [7018, 0]
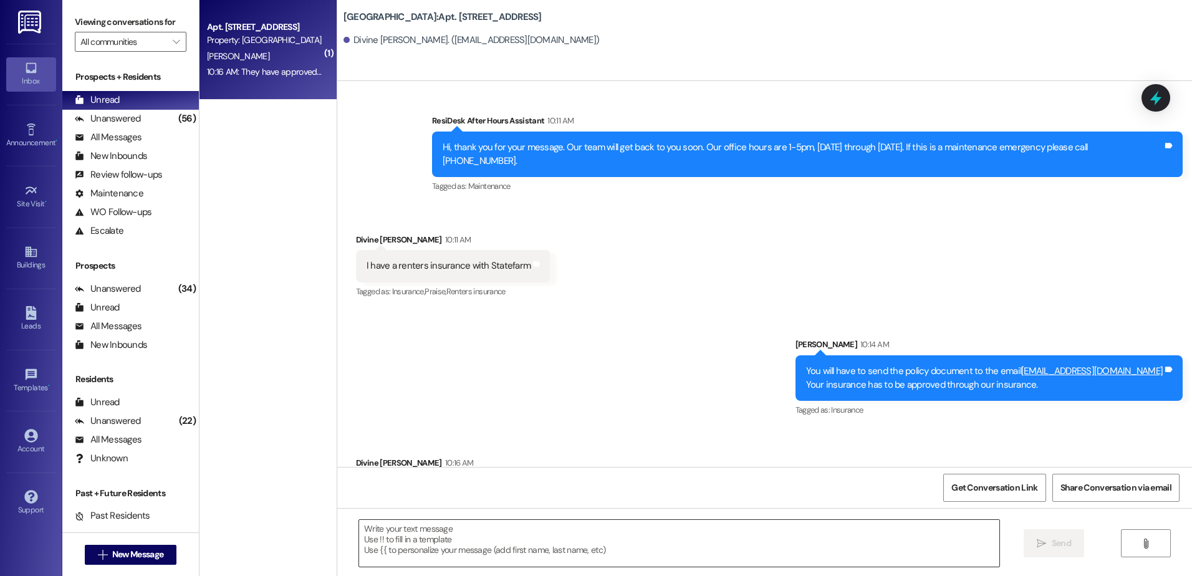
click at [384, 546] on textarea at bounding box center [679, 543] width 640 height 47
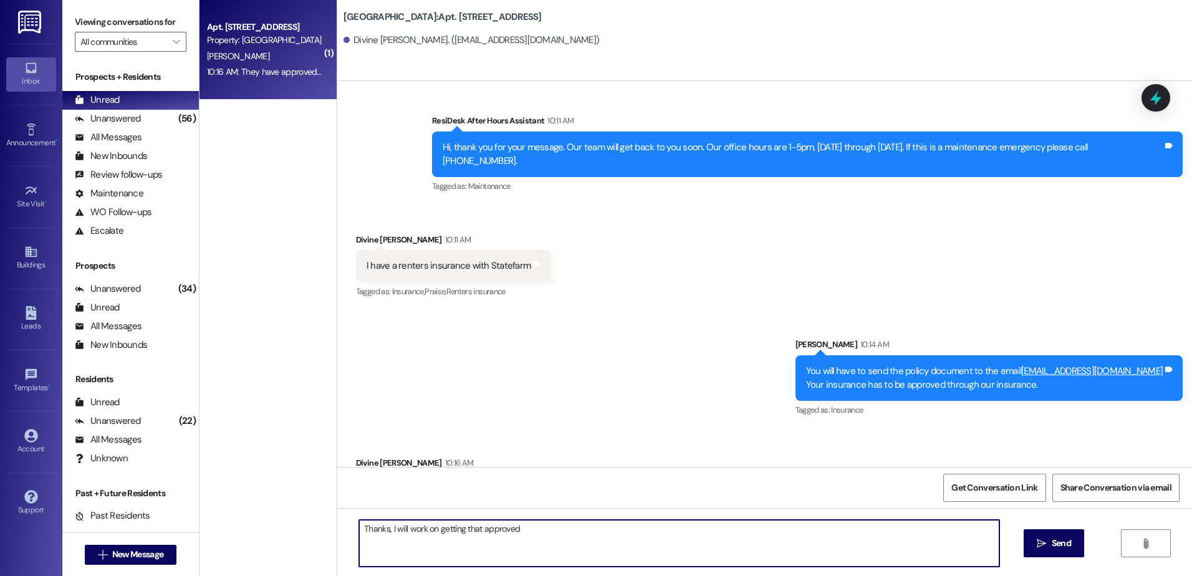
type textarea "Thanks, I will work on getting that approved."
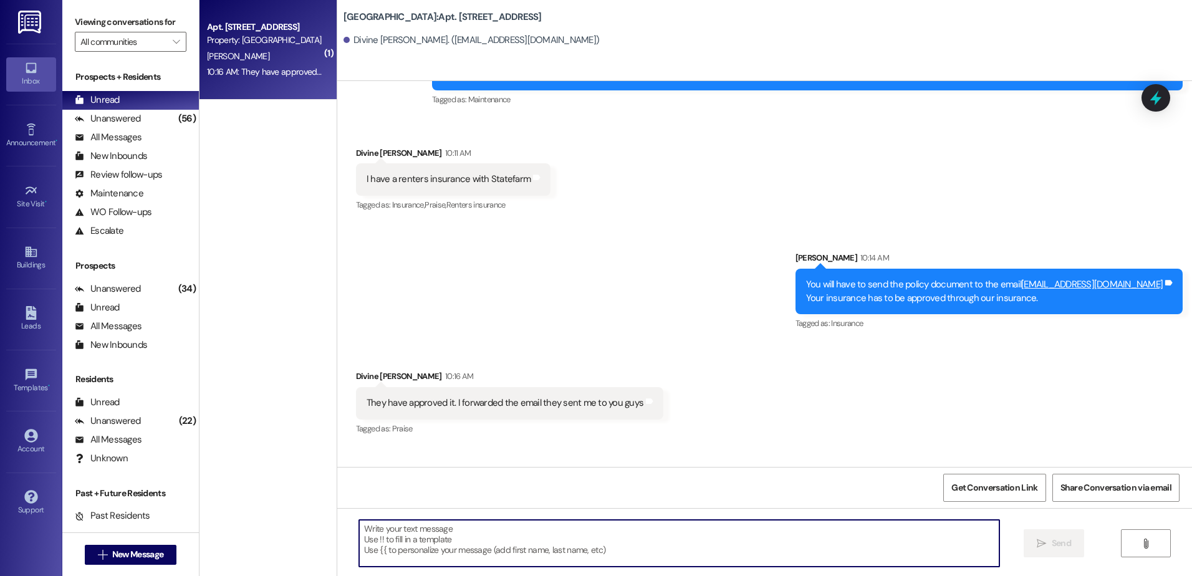
scroll to position [7105, 0]
click at [135, 121] on div "Unanswered" at bounding box center [108, 118] width 66 height 13
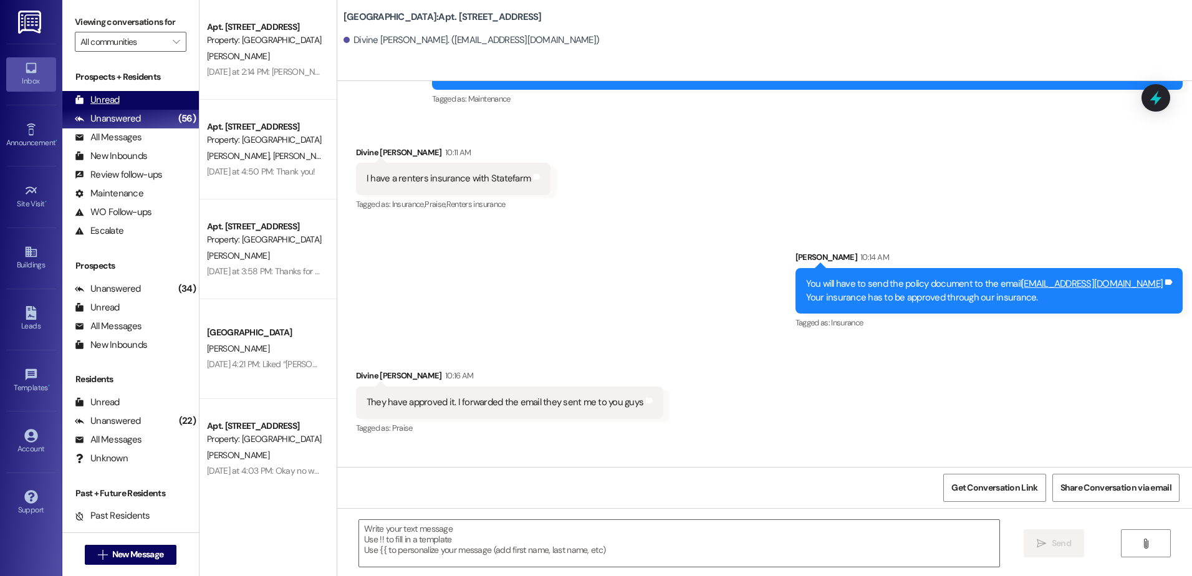
click at [171, 98] on div "Unread (0)" at bounding box center [130, 100] width 137 height 19
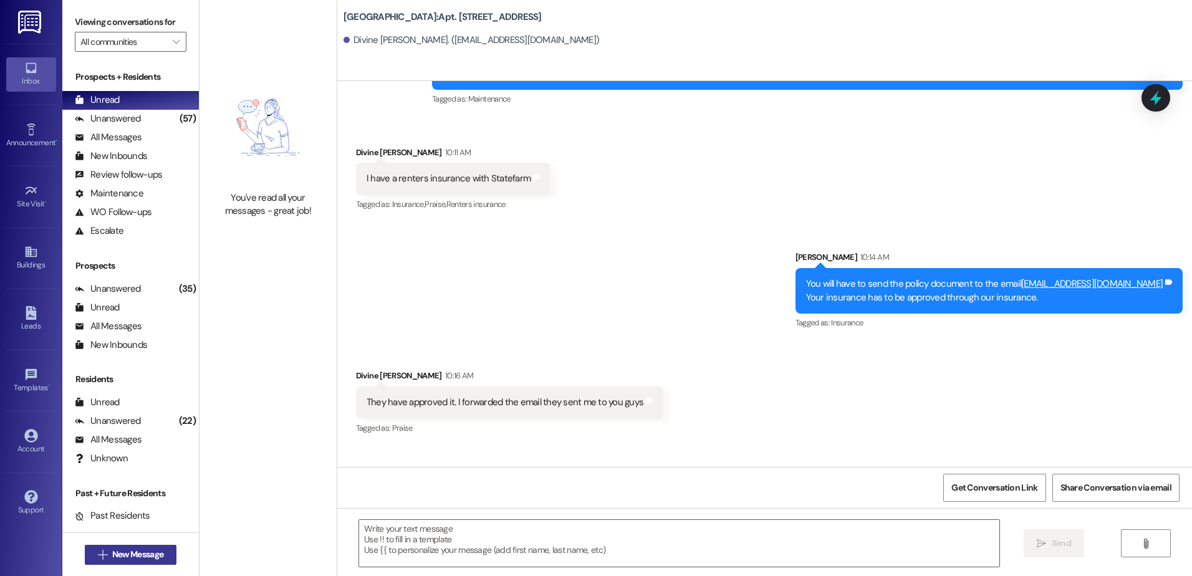
click at [120, 560] on span "New Message" at bounding box center [137, 554] width 51 height 13
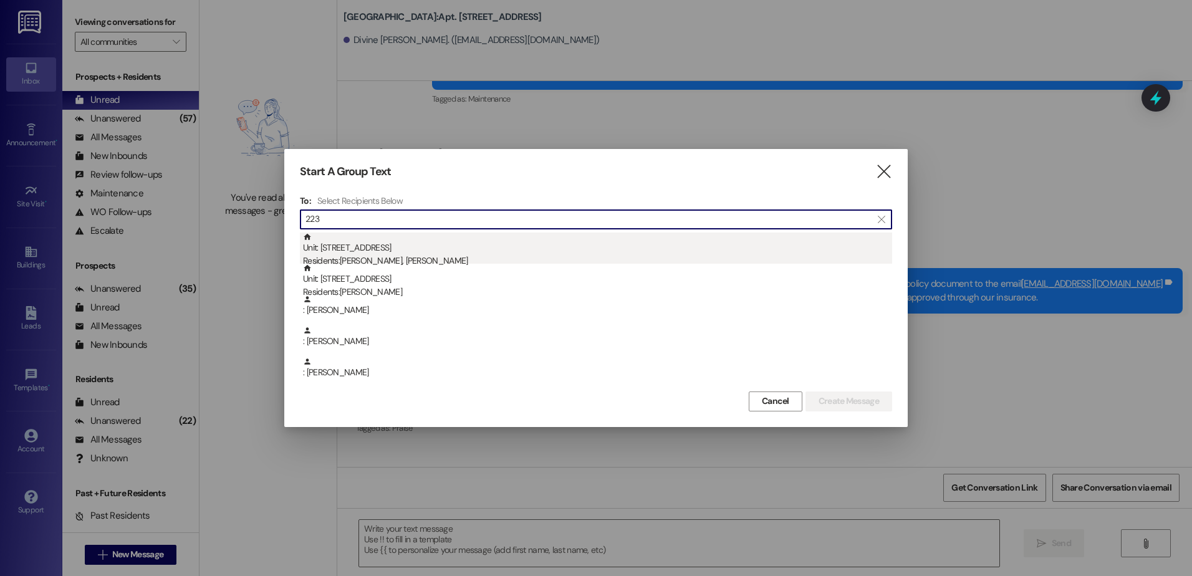
type input "223"
click at [493, 256] on div "Residents: [PERSON_NAME], [PERSON_NAME]" at bounding box center [597, 260] width 589 height 13
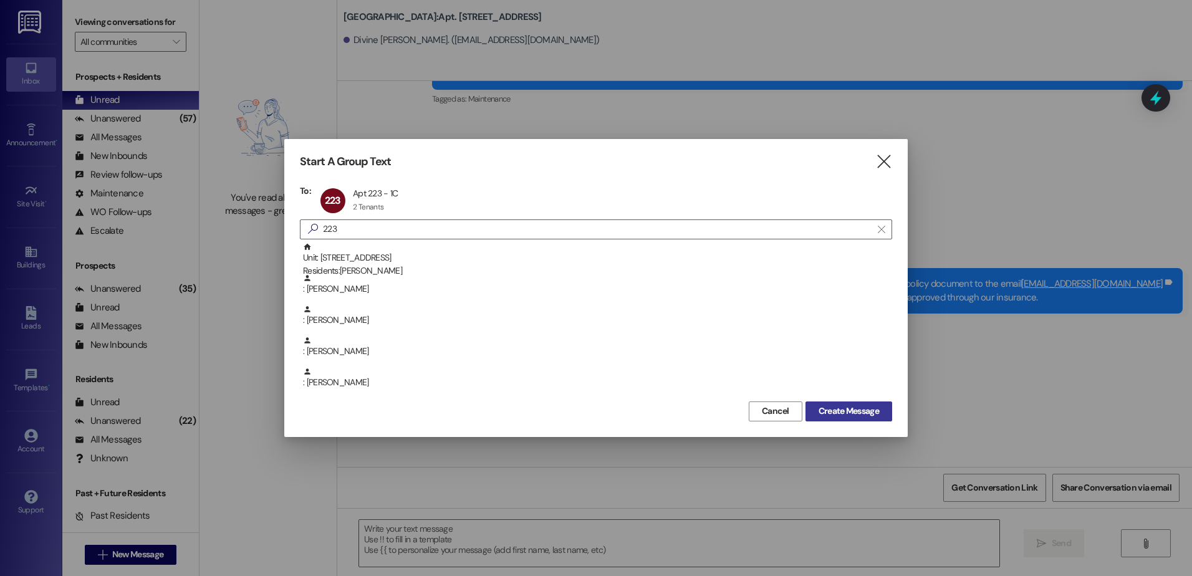
click at [831, 410] on span "Create Message" at bounding box center [849, 411] width 60 height 13
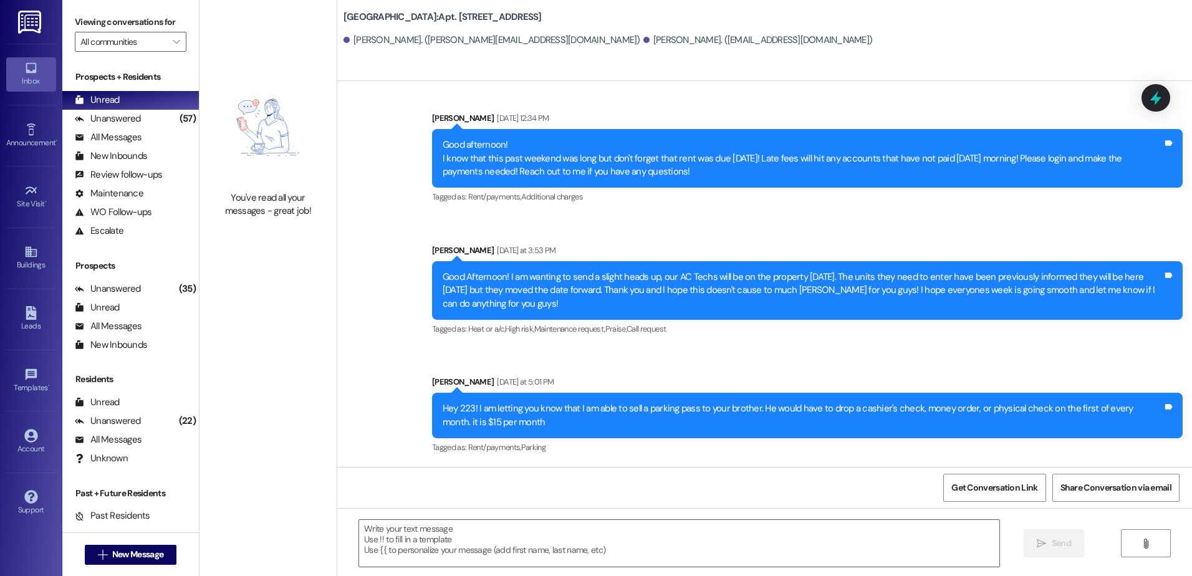
scroll to position [3492, 0]
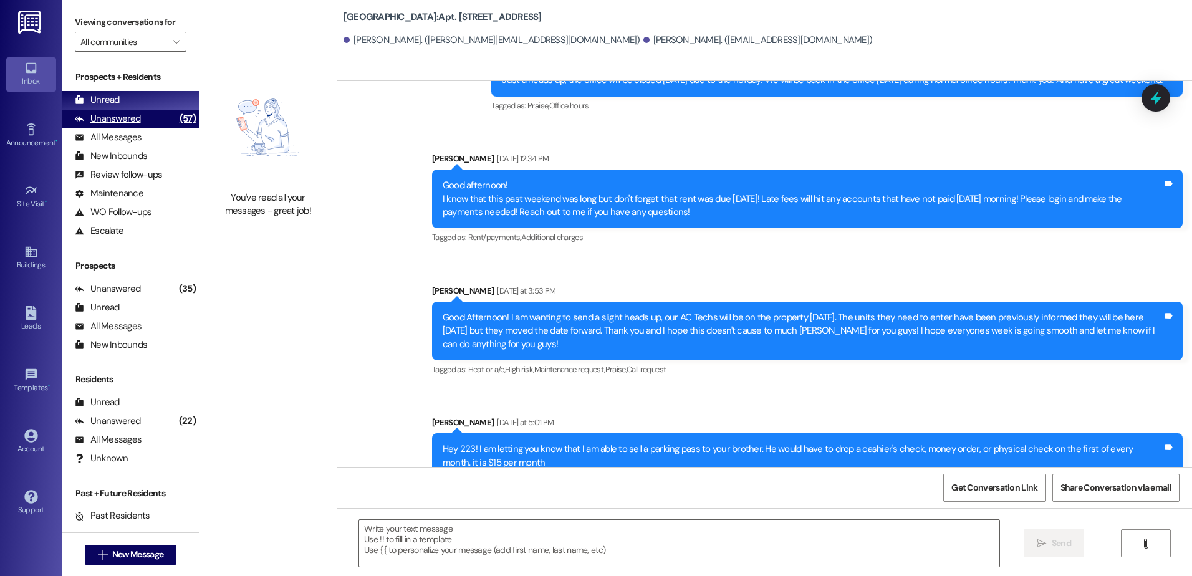
click at [108, 121] on div "Unanswered" at bounding box center [108, 118] width 66 height 13
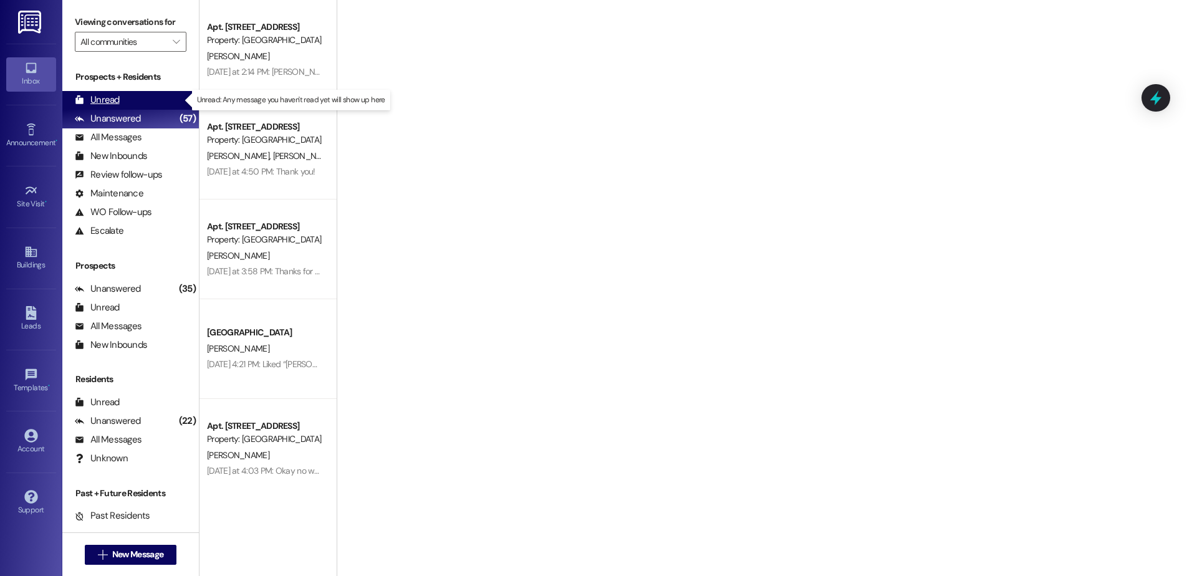
click at [119, 99] on div "Unread (0)" at bounding box center [130, 100] width 137 height 19
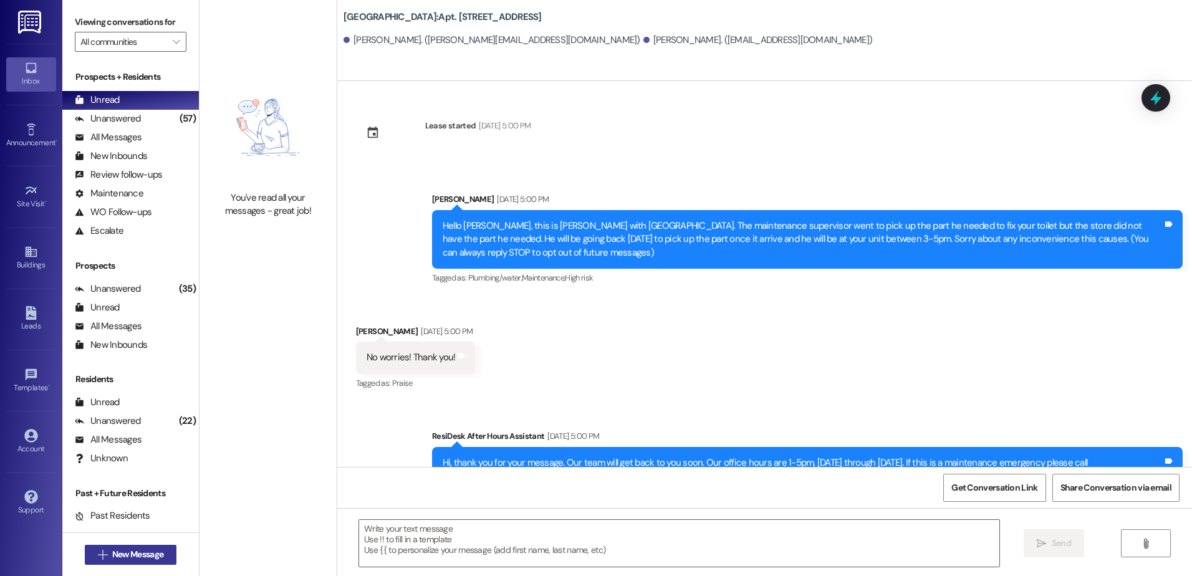
click at [129, 557] on span "New Message" at bounding box center [137, 554] width 51 height 13
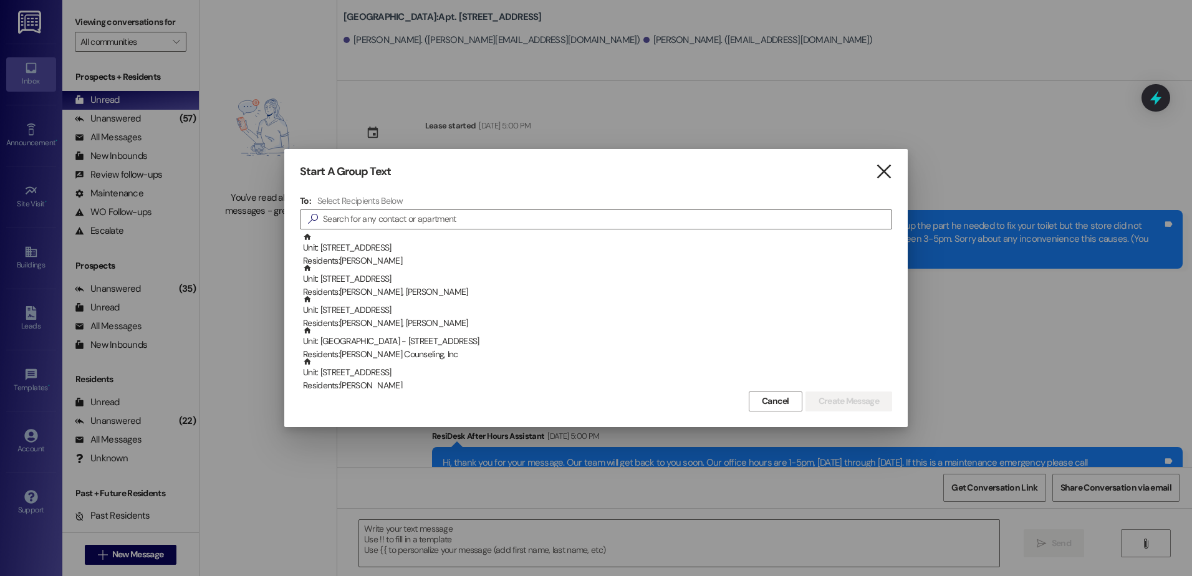
click at [889, 170] on icon "" at bounding box center [884, 171] width 17 height 13
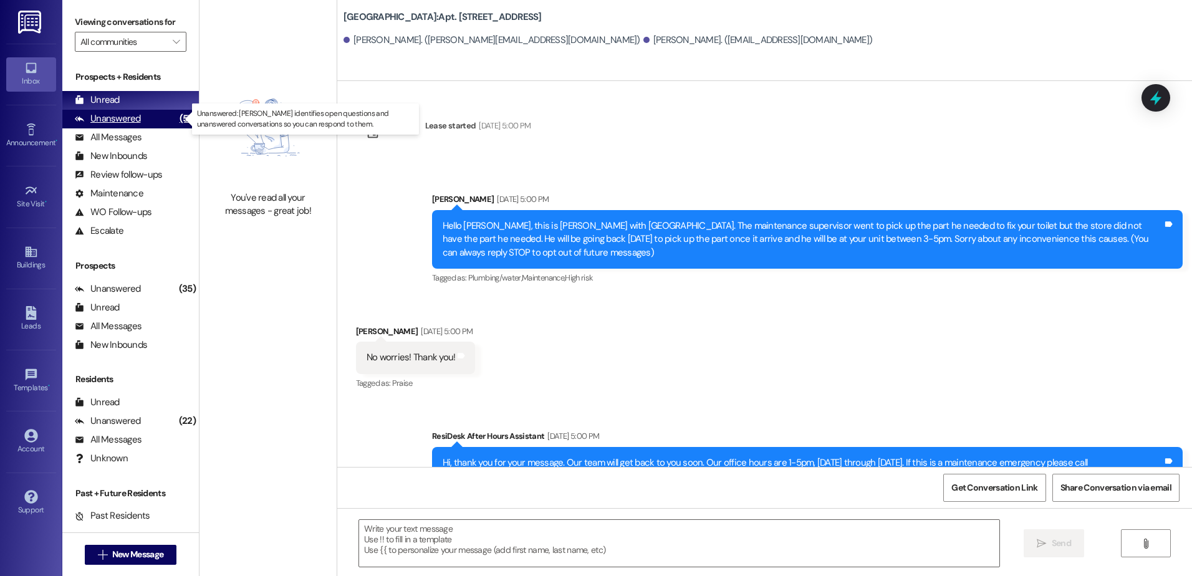
click at [86, 123] on div "Unanswered" at bounding box center [108, 118] width 66 height 13
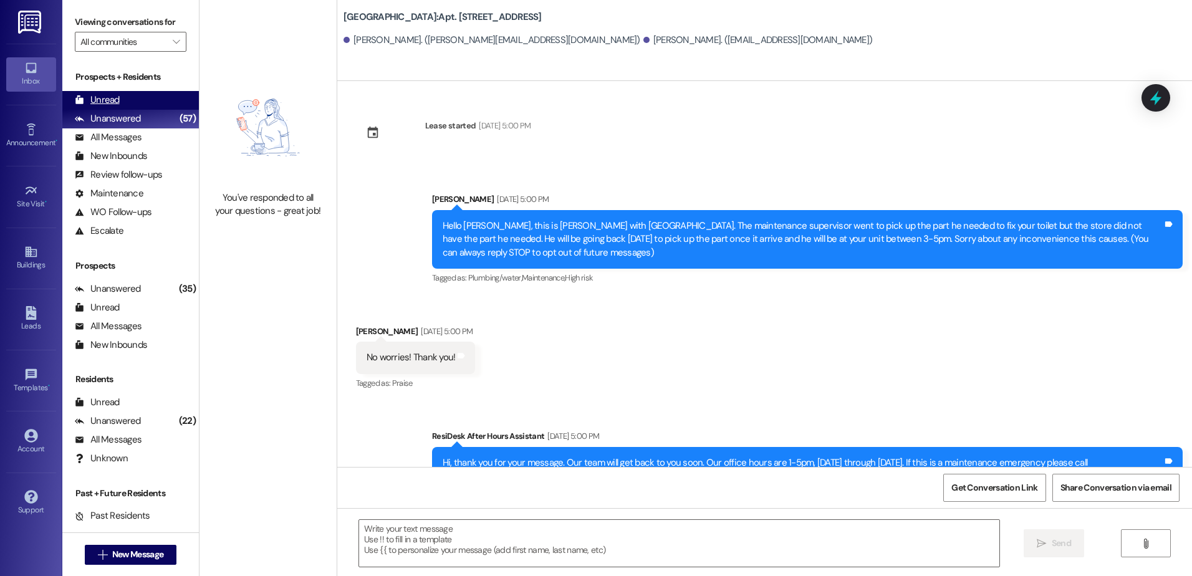
click at [89, 104] on div "Unread" at bounding box center [97, 100] width 45 height 13
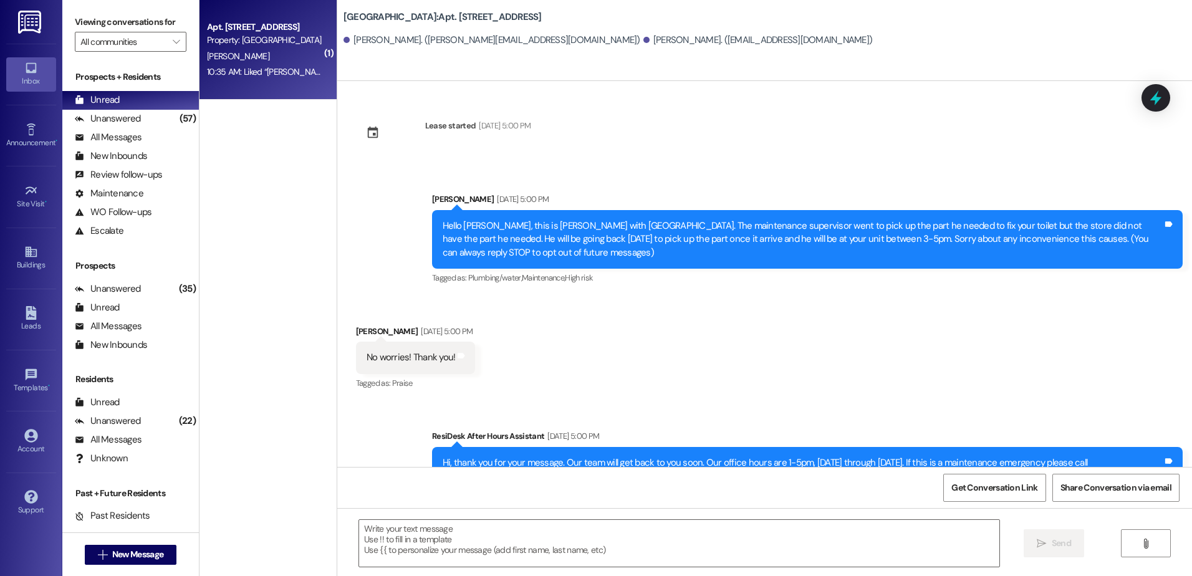
click at [282, 55] on div "[PERSON_NAME]" at bounding box center [265, 57] width 118 height 16
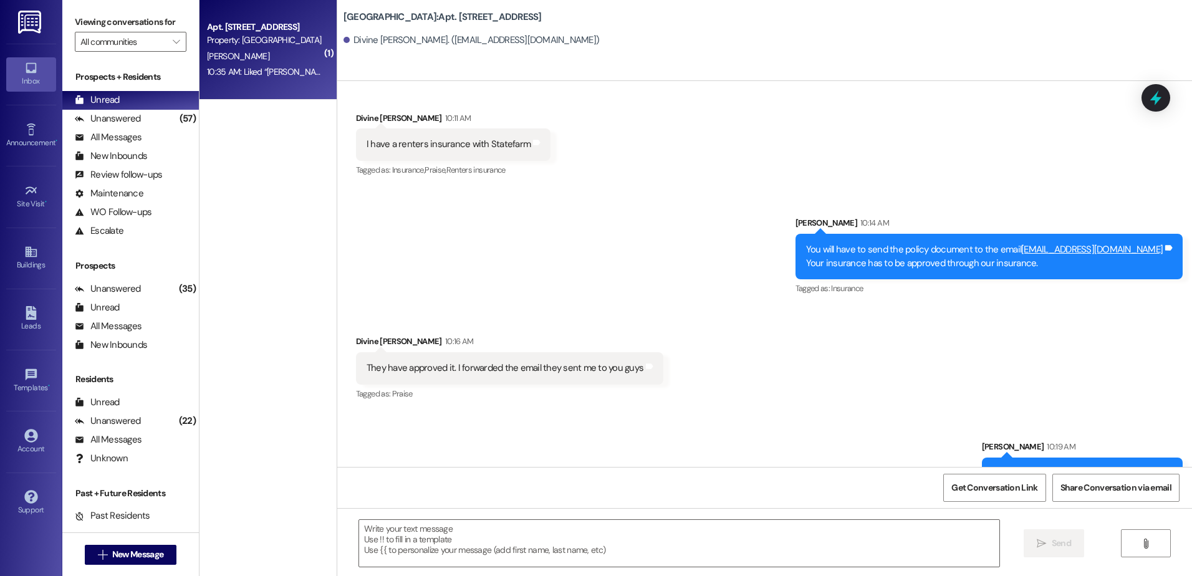
scroll to position [7210, 0]
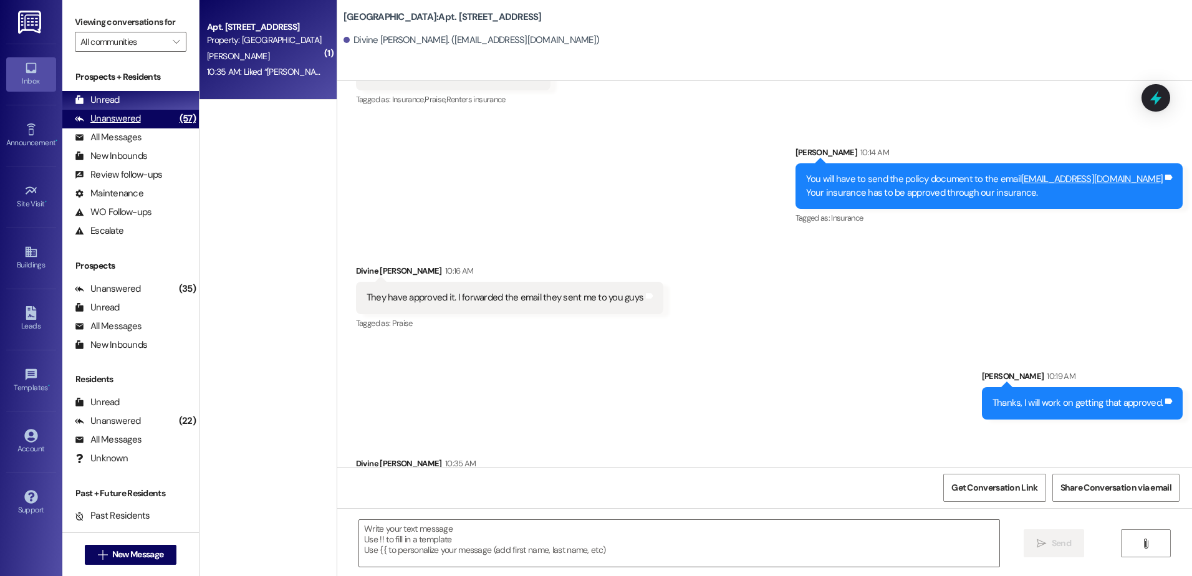
click at [116, 117] on div "Unanswered" at bounding box center [108, 118] width 66 height 13
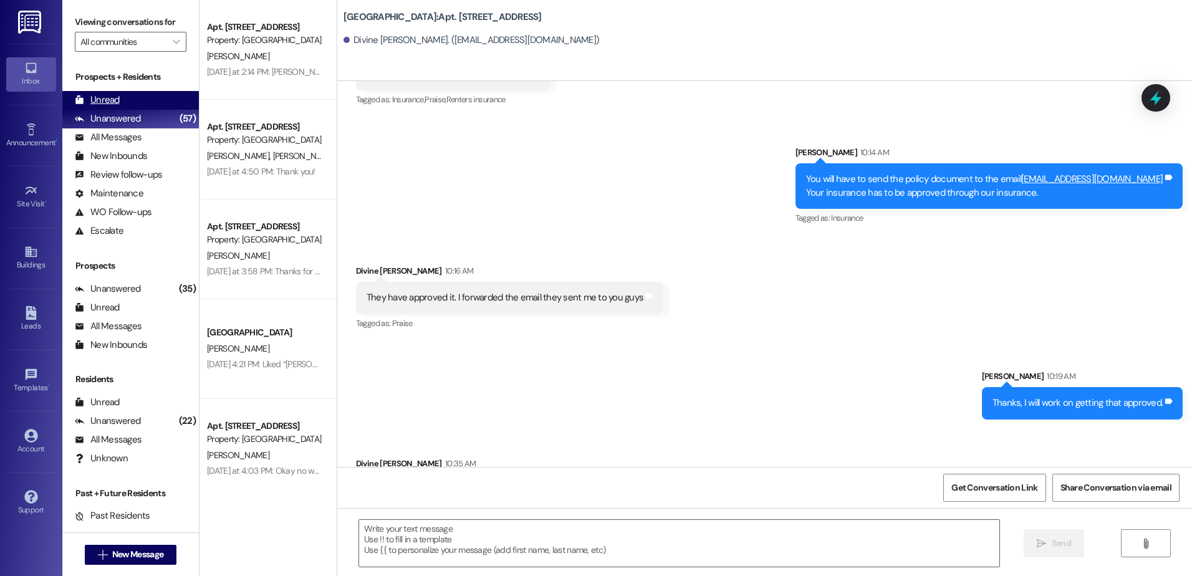
click at [115, 104] on div "Unread" at bounding box center [97, 100] width 45 height 13
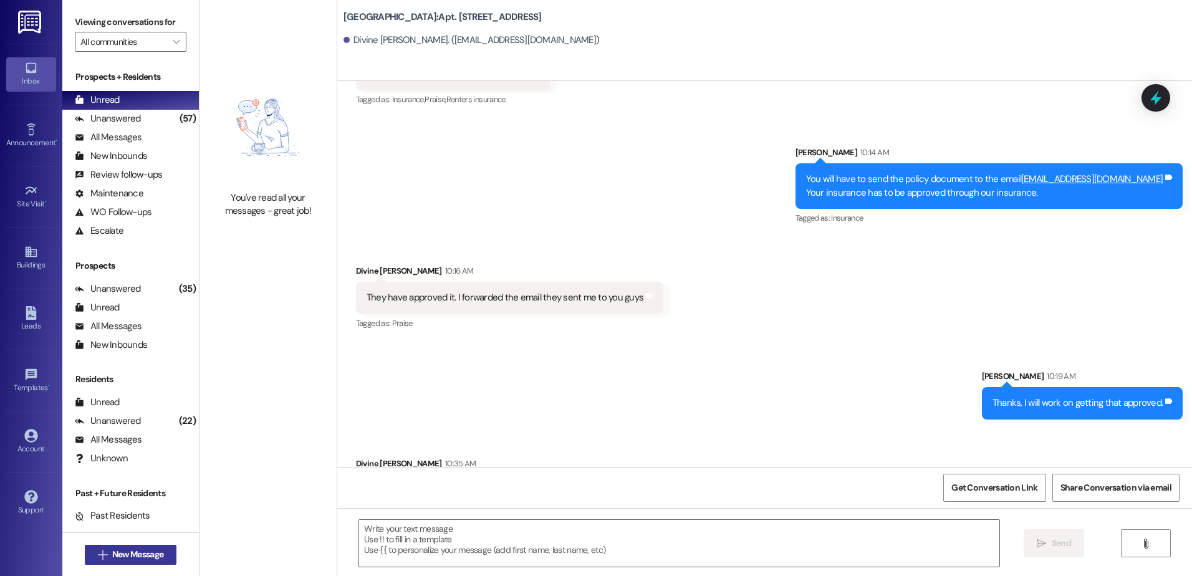
click at [130, 553] on span "New Message" at bounding box center [137, 554] width 51 height 13
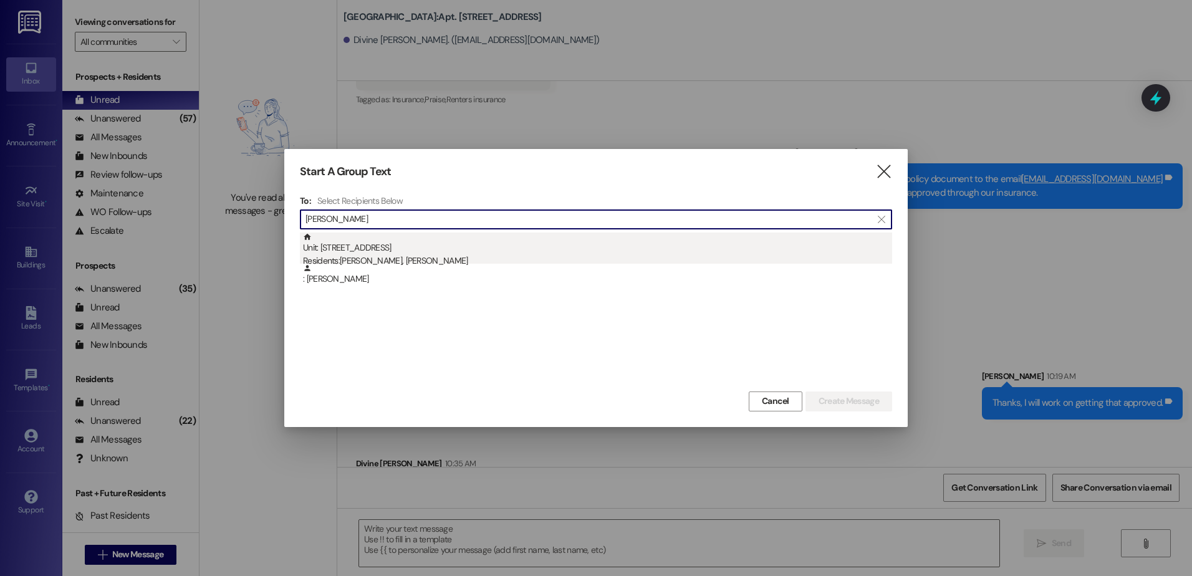
type input "[PERSON_NAME]"
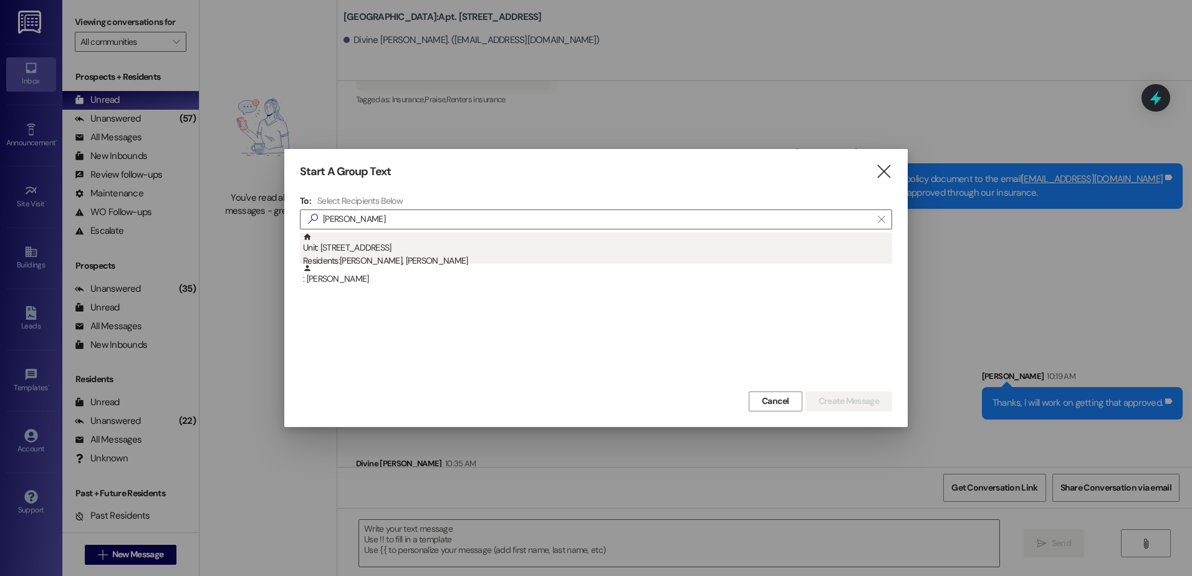
click at [470, 250] on div "Unit: 125 - 1 Central Park Residents: [PERSON_NAME], [PERSON_NAME]" at bounding box center [597, 251] width 589 height 36
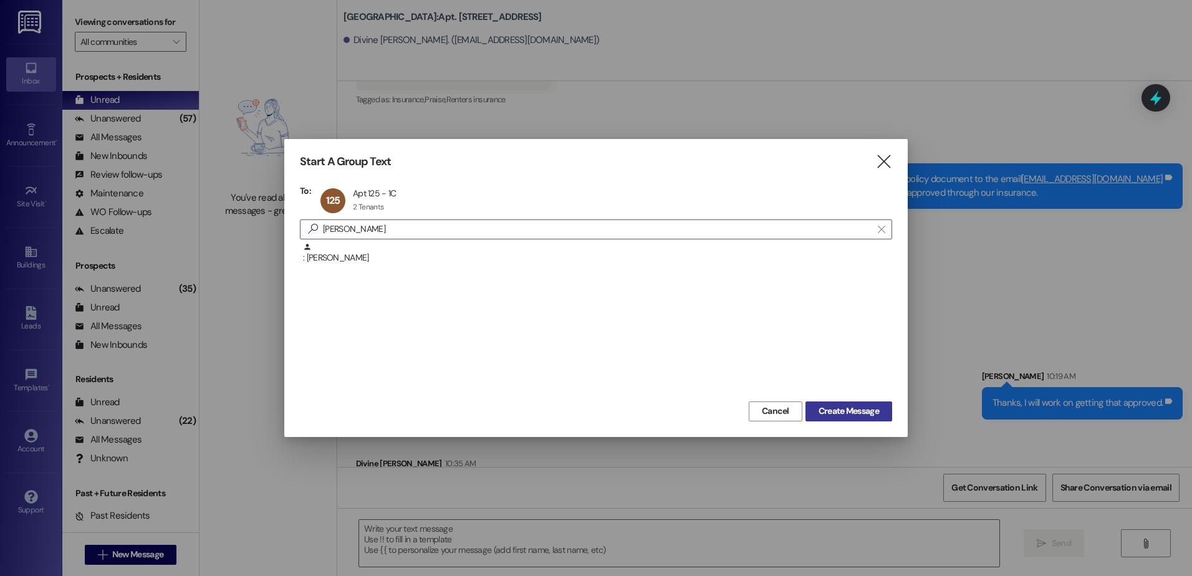
click at [828, 414] on span "Create Message" at bounding box center [849, 411] width 60 height 13
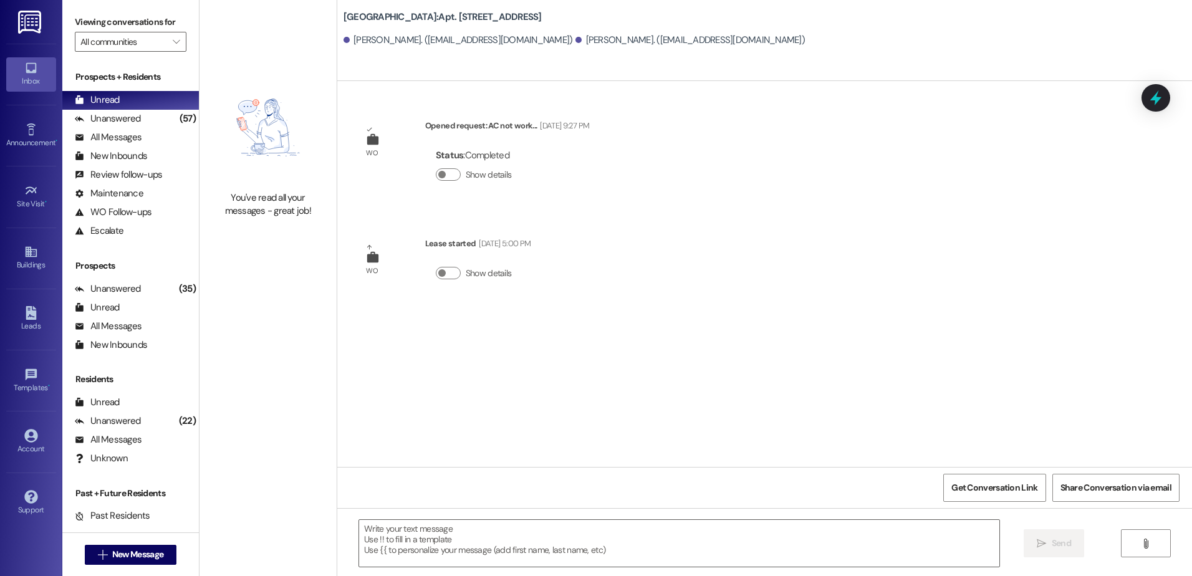
scroll to position [0, 0]
click at [441, 548] on textarea at bounding box center [679, 543] width 640 height 47
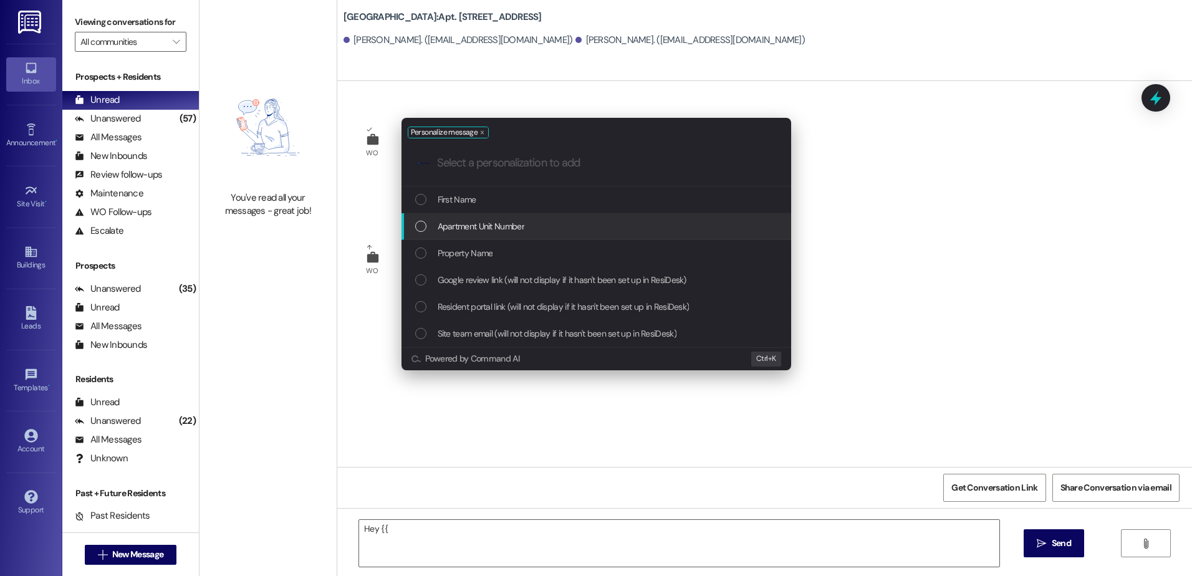
click at [512, 224] on span "Apartment Unit Number" at bounding box center [481, 227] width 87 height 14
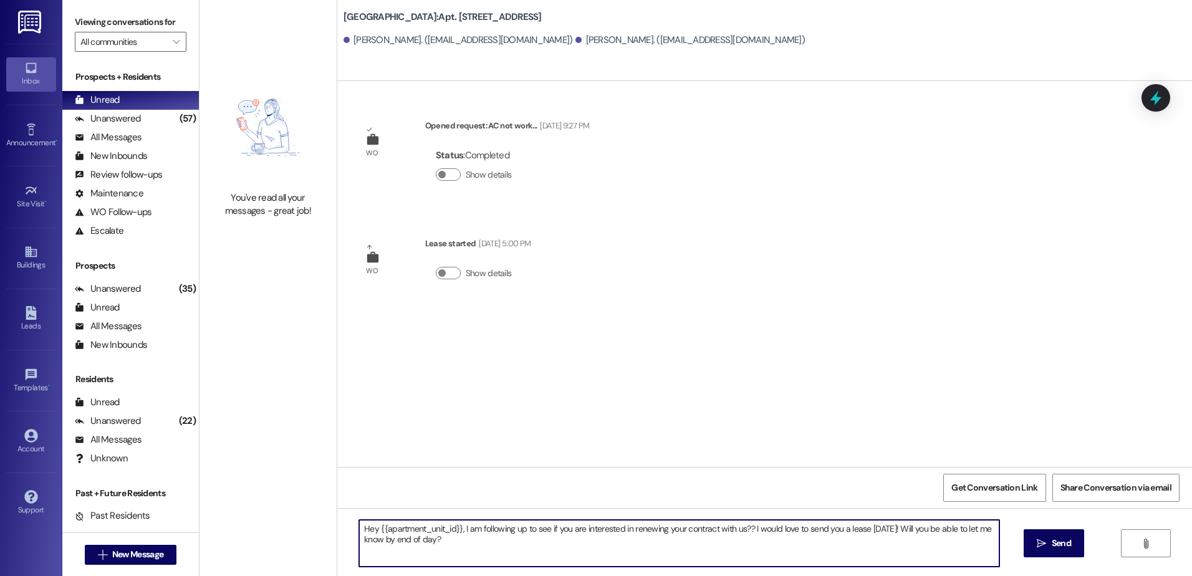
drag, startPoint x: 438, startPoint y: 543, endPoint x: 352, endPoint y: 531, distance: 86.3
click at [359, 531] on textarea "Hey {{apartment_unit_id}}, I am following up to see if you are interested in re…" at bounding box center [679, 543] width 640 height 47
type textarea "Hey {{apartment_unit_id}}, I am following up to see if you are interested in re…"
click at [1037, 541] on icon "" at bounding box center [1041, 544] width 9 height 10
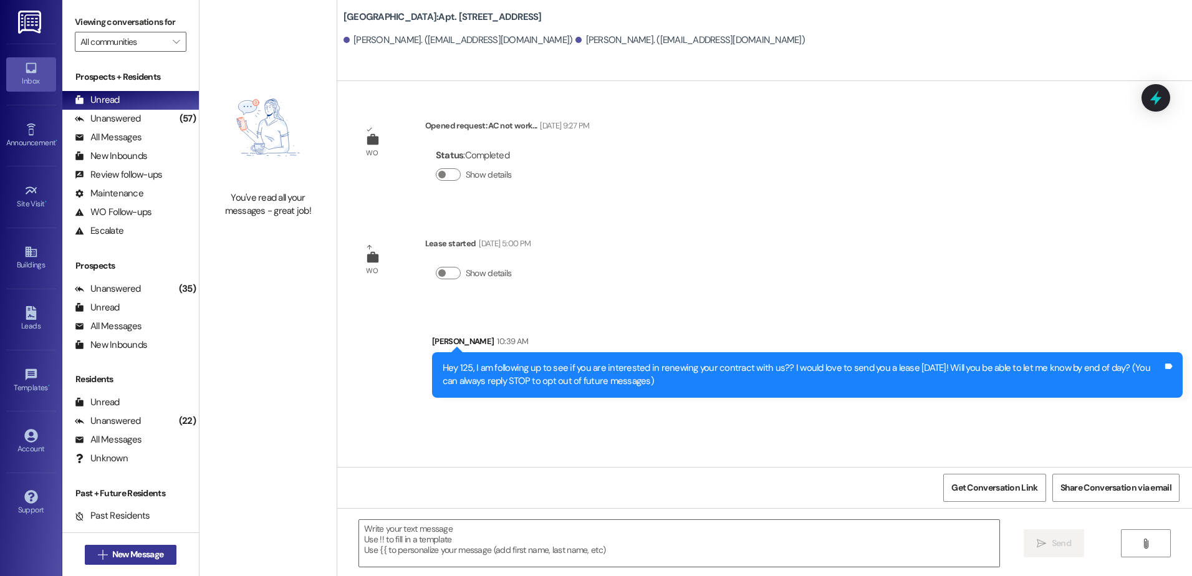
click at [144, 551] on span "New Message" at bounding box center [137, 554] width 51 height 13
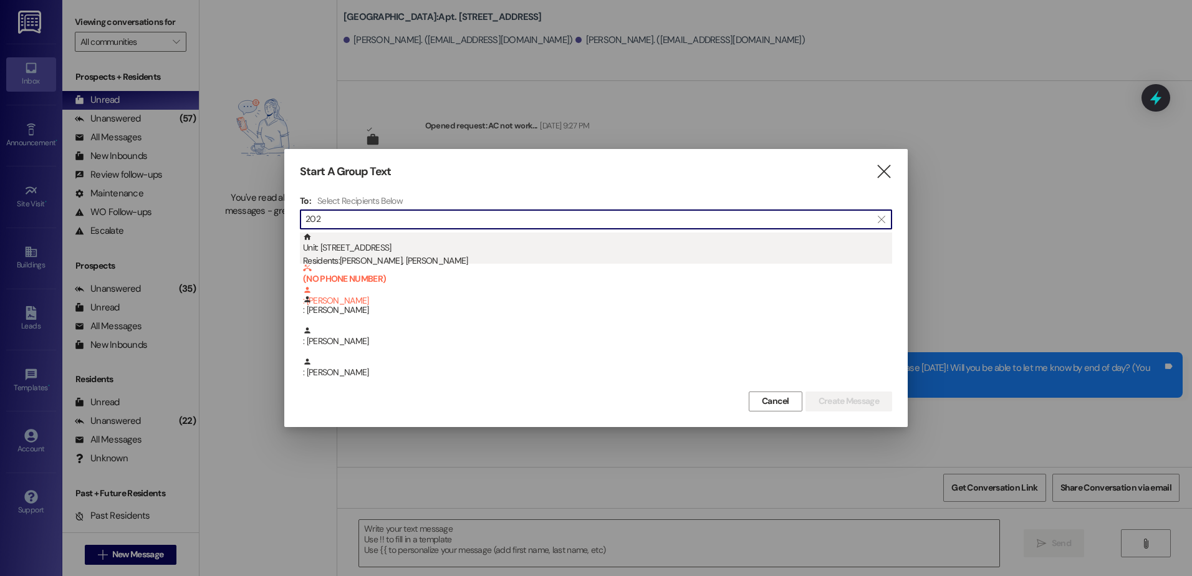
click at [379, 250] on div "Unit: 202 - 1 Central Park Residents: [PERSON_NAME], [PERSON_NAME]" at bounding box center [597, 251] width 589 height 36
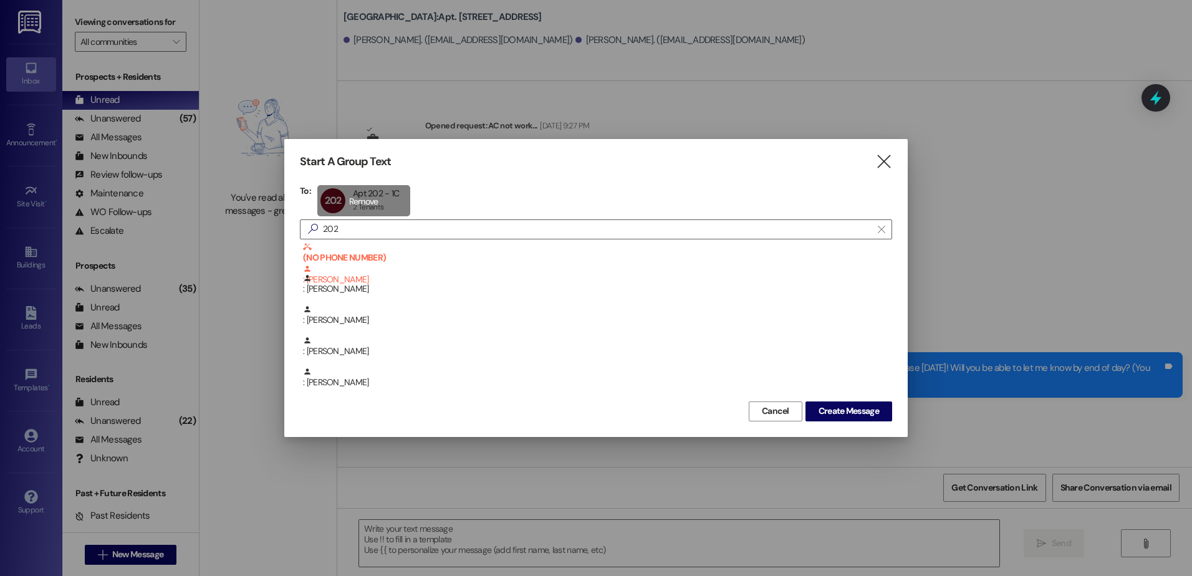
click at [337, 197] on div "202 Apt 202 - 1C Apt 202 - 1C 2 Tenants 2 Tenants click to remove" at bounding box center [363, 200] width 93 height 31
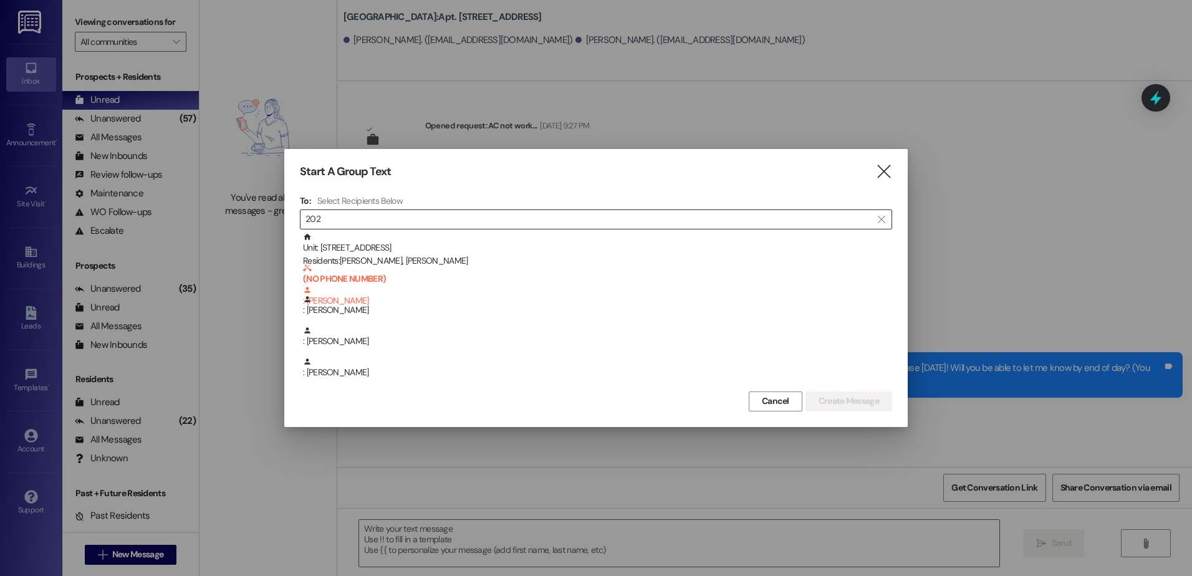
click at [352, 220] on input "202" at bounding box center [589, 219] width 566 height 17
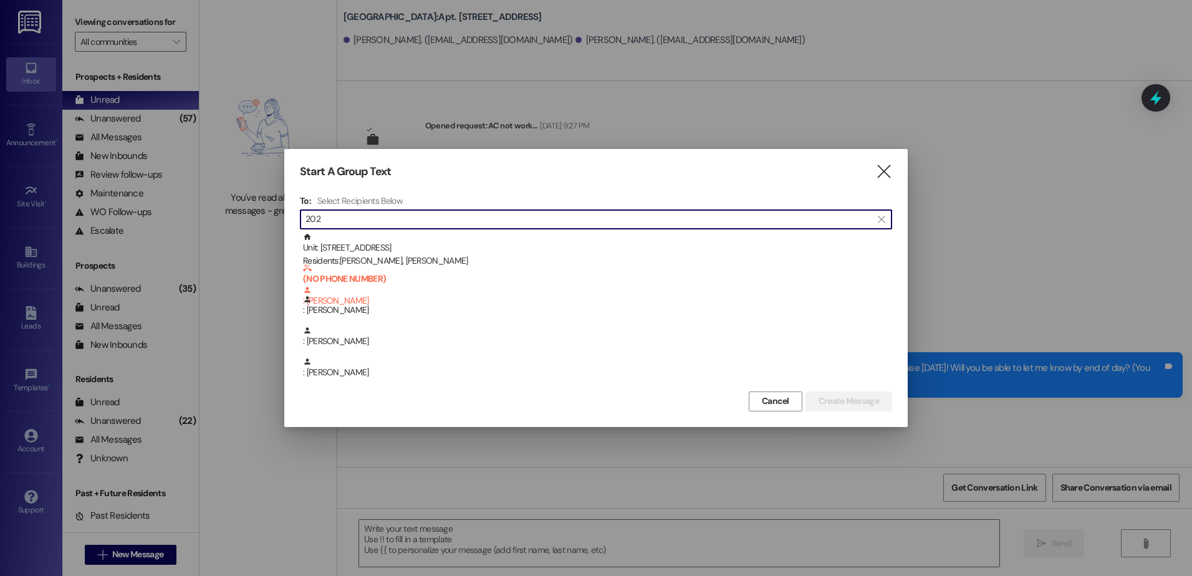
click at [352, 220] on input "202" at bounding box center [589, 219] width 566 height 17
click at [353, 224] on input "202" at bounding box center [589, 219] width 566 height 17
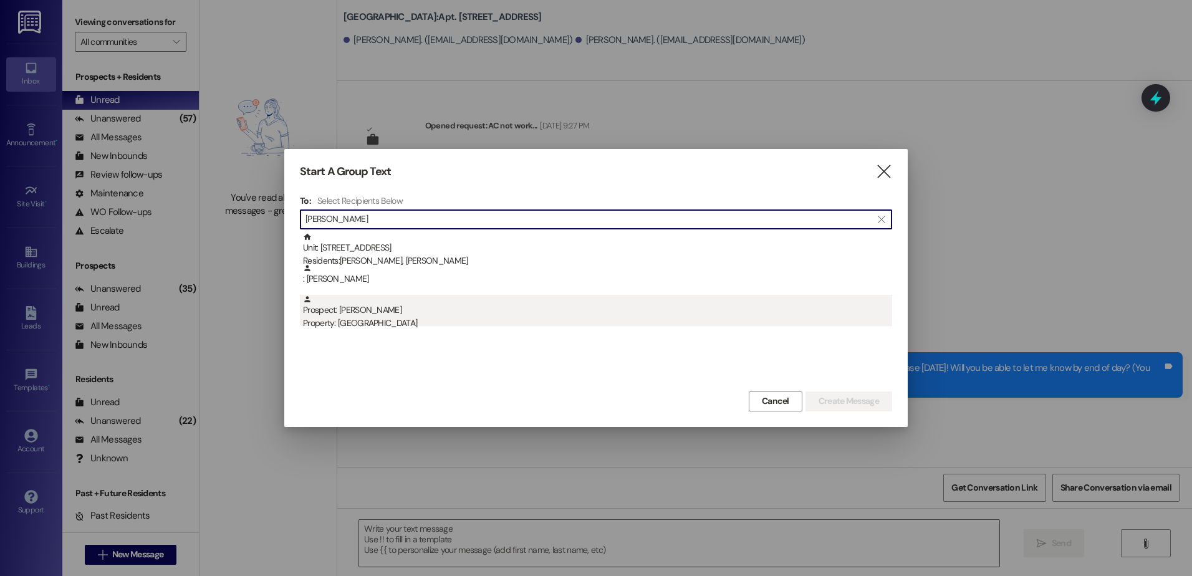
type input "[PERSON_NAME]"
click at [394, 317] on div "Prospect: [PERSON_NAME] Property: [GEOGRAPHIC_DATA]" at bounding box center [597, 313] width 589 height 36
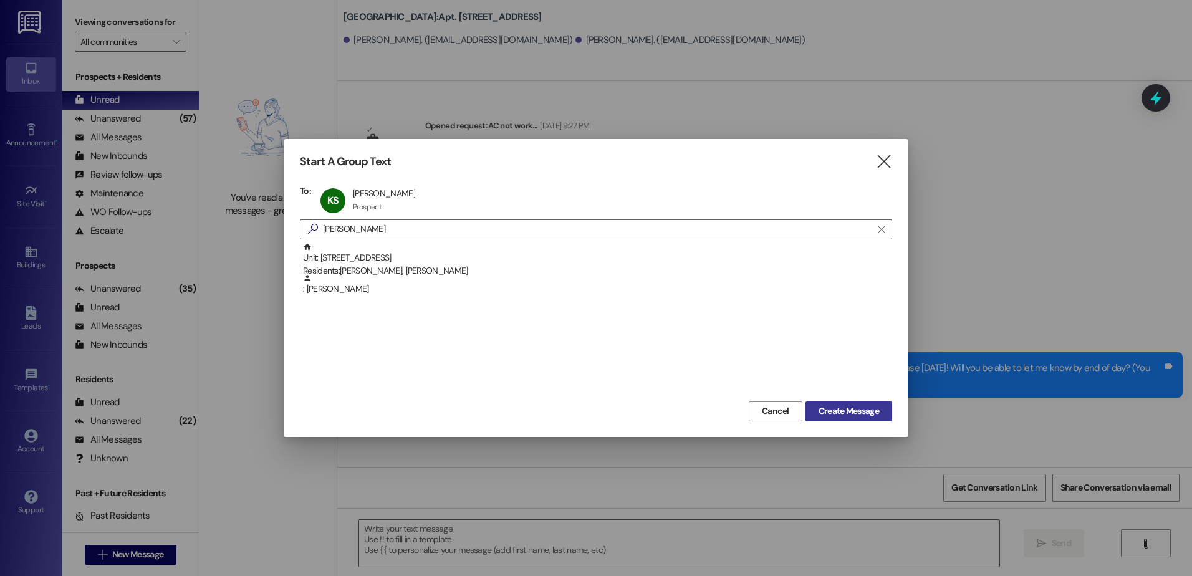
click at [819, 410] on span "Create Message" at bounding box center [849, 411] width 60 height 13
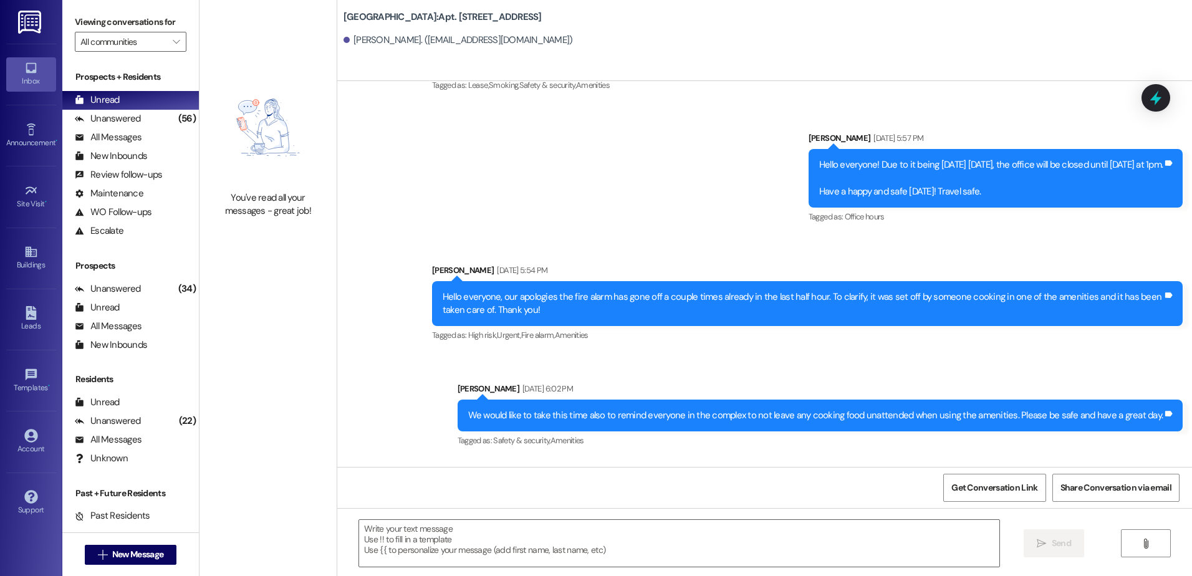
scroll to position [22134, 0]
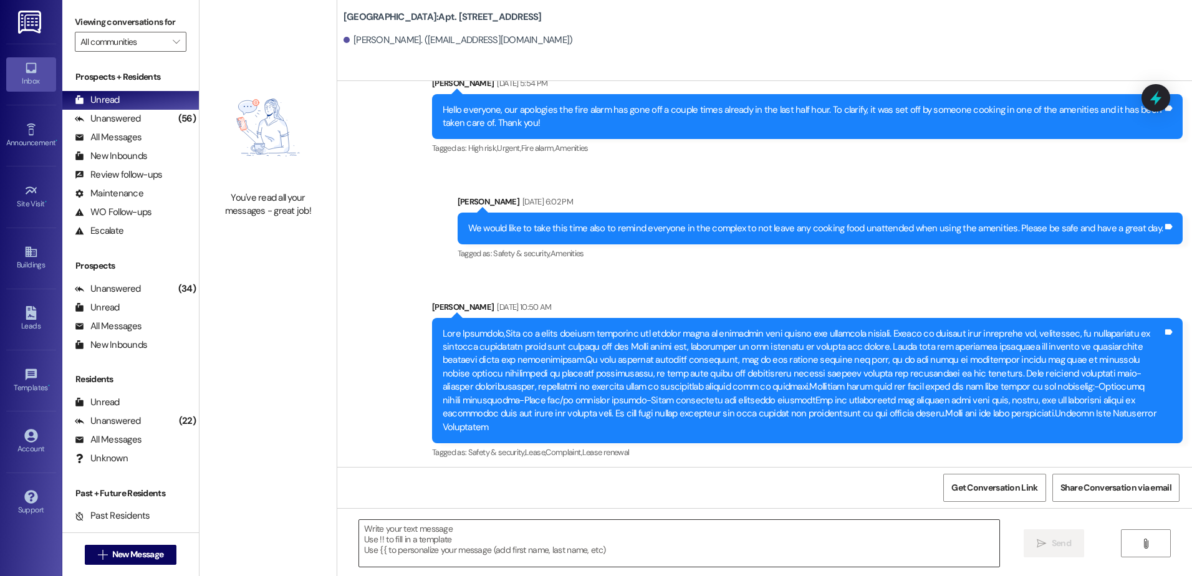
click at [395, 551] on textarea at bounding box center [679, 543] width 640 height 47
paste textarea "Hey {{apartment_unit_id}}, I am following up to see if you are interested in re…"
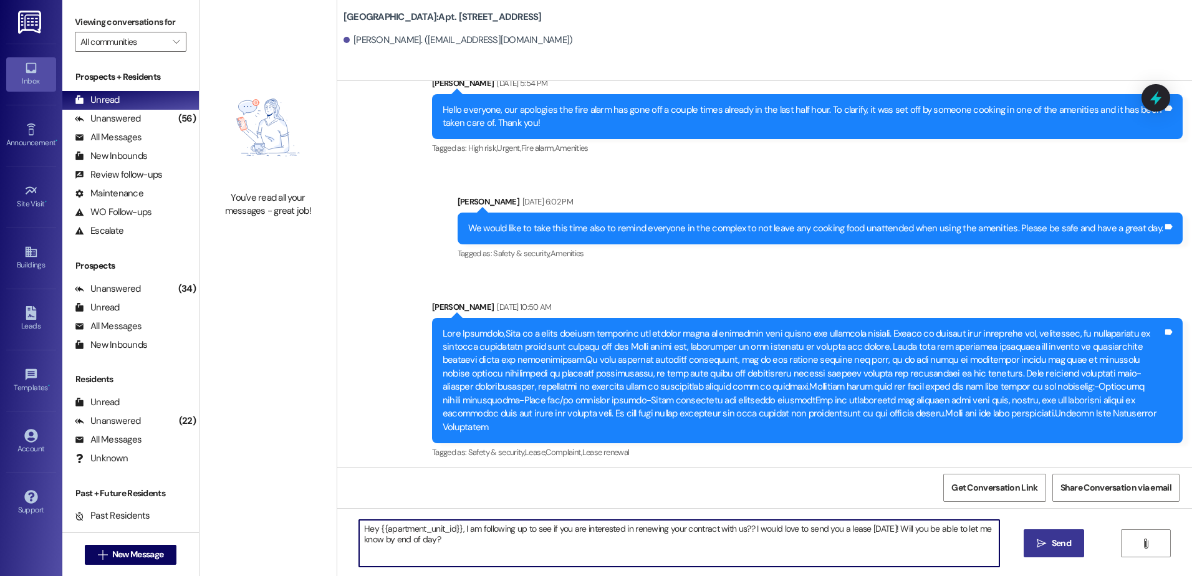
type textarea "Hey {{apartment_unit_id}}, I am following up to see if you are interested in re…"
click at [1053, 543] on span "Send" at bounding box center [1061, 543] width 19 height 13
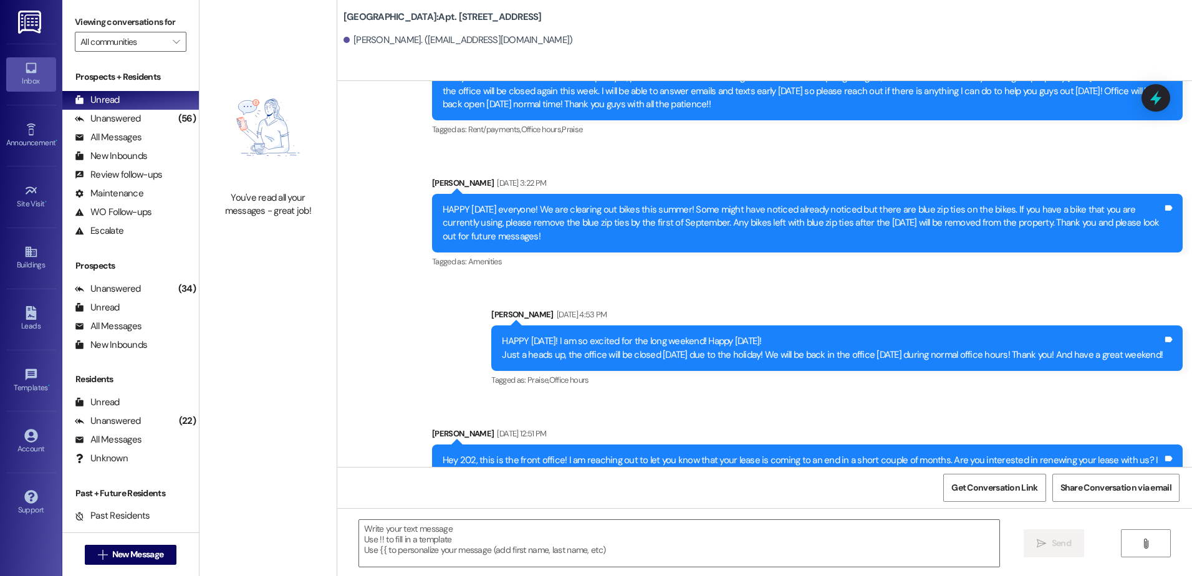
scroll to position [23094, 0]
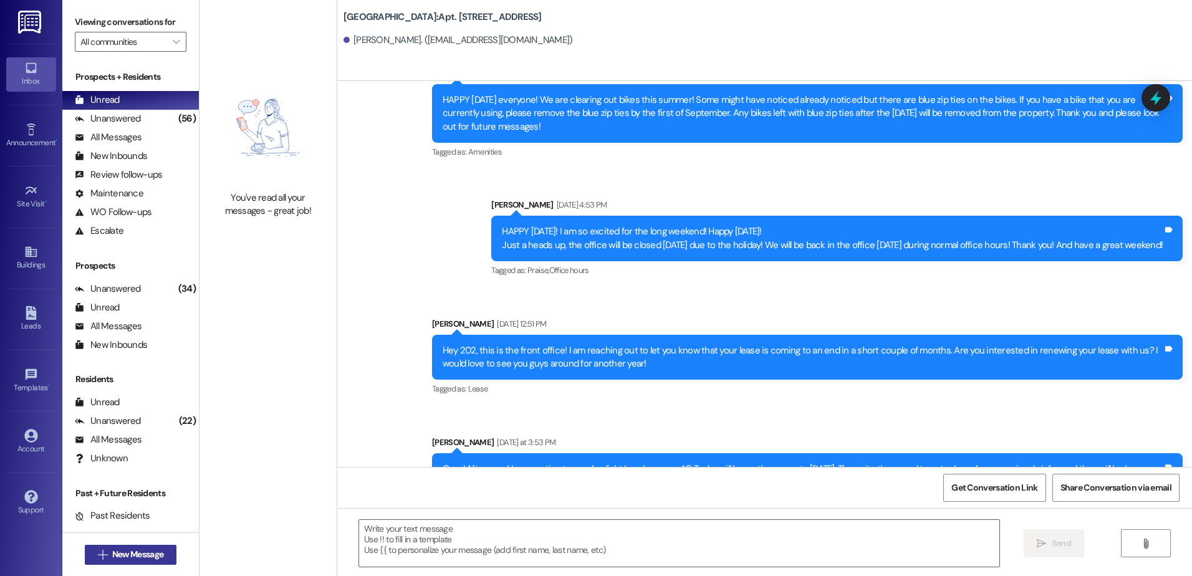
click at [134, 558] on span "New Message" at bounding box center [137, 554] width 51 height 13
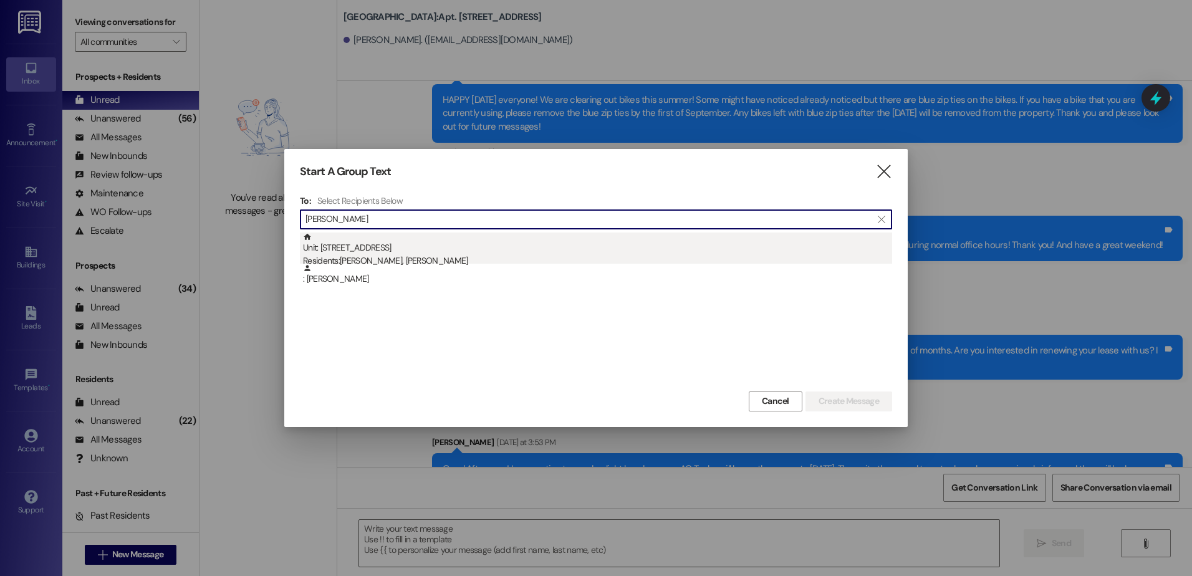
type input "[PERSON_NAME]"
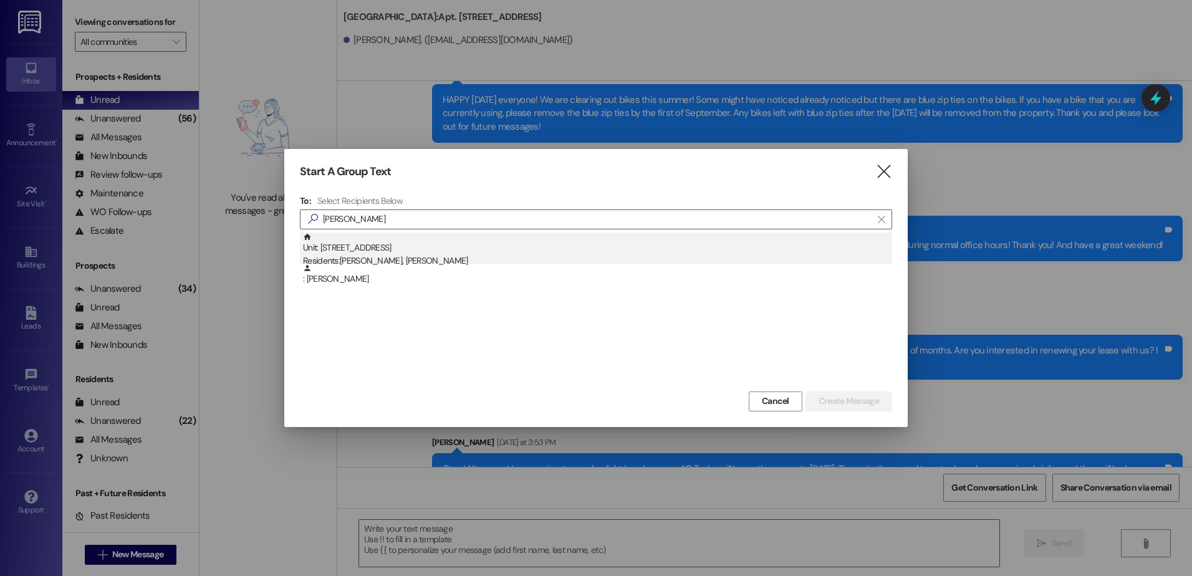
click at [357, 258] on div "Residents: [PERSON_NAME], [PERSON_NAME]" at bounding box center [597, 260] width 589 height 13
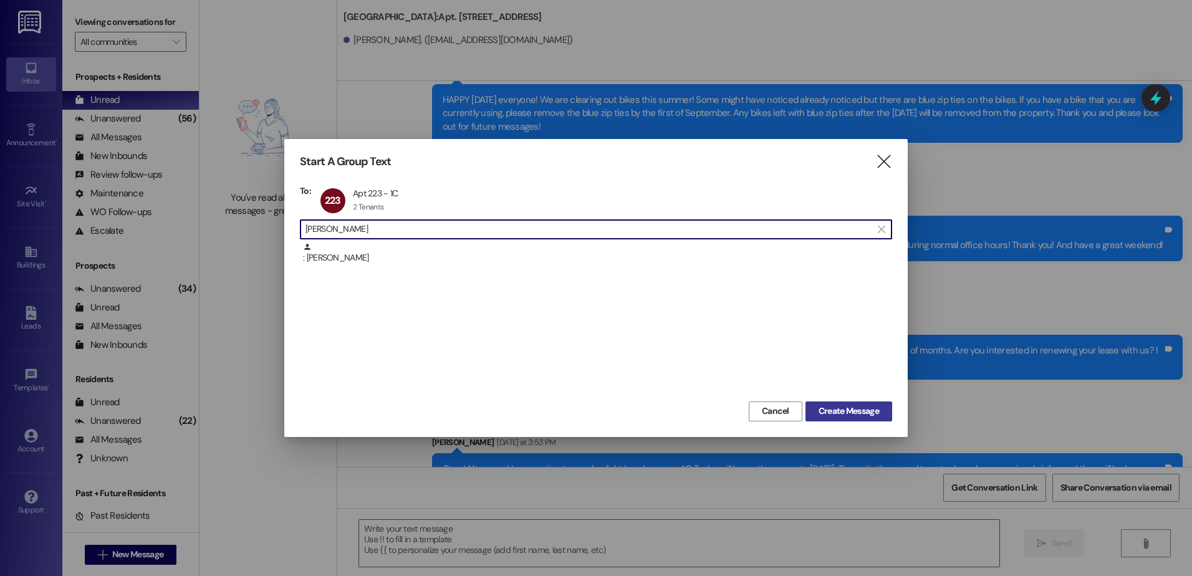
click at [846, 403] on button "Create Message" at bounding box center [849, 412] width 87 height 20
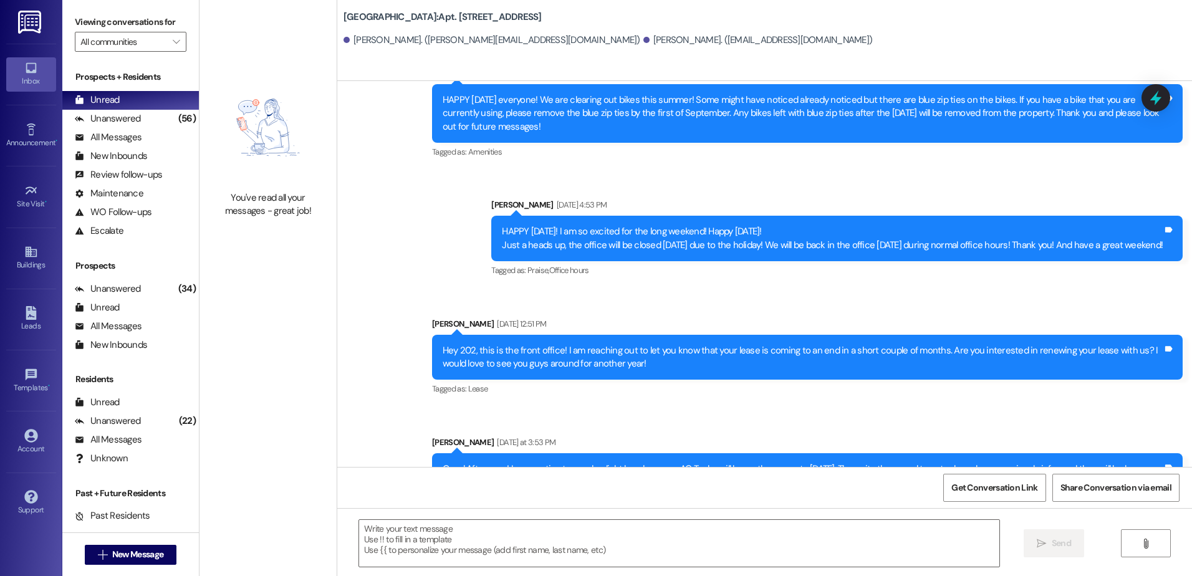
scroll to position [3492, 0]
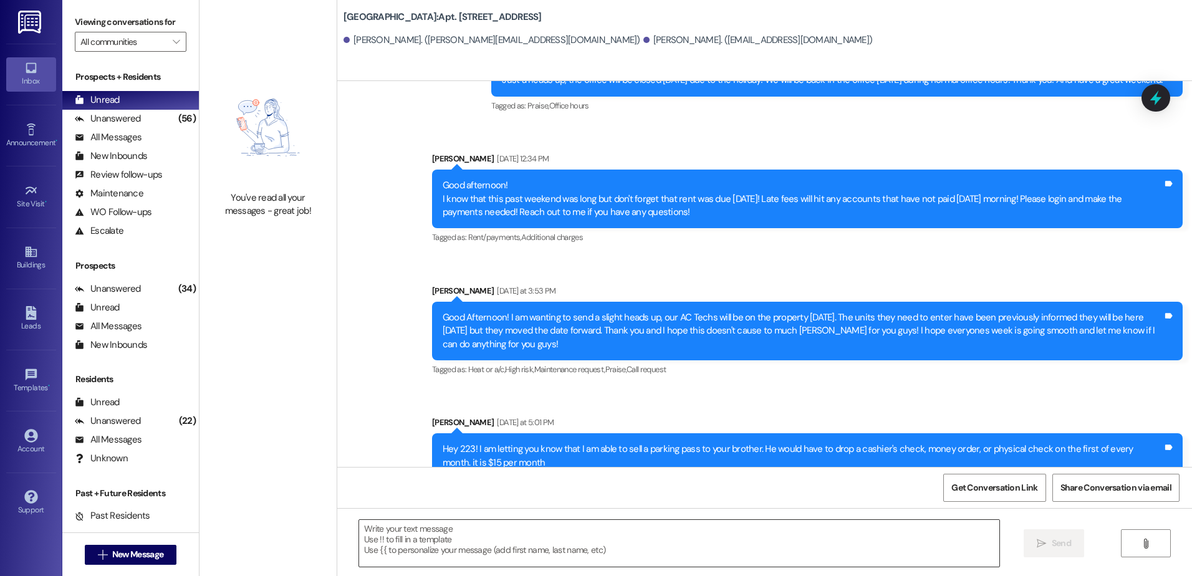
click at [430, 548] on textarea at bounding box center [679, 543] width 640 height 47
paste textarea "Hey {{apartment_unit_id}}, I am following up to see if you are interested in re…"
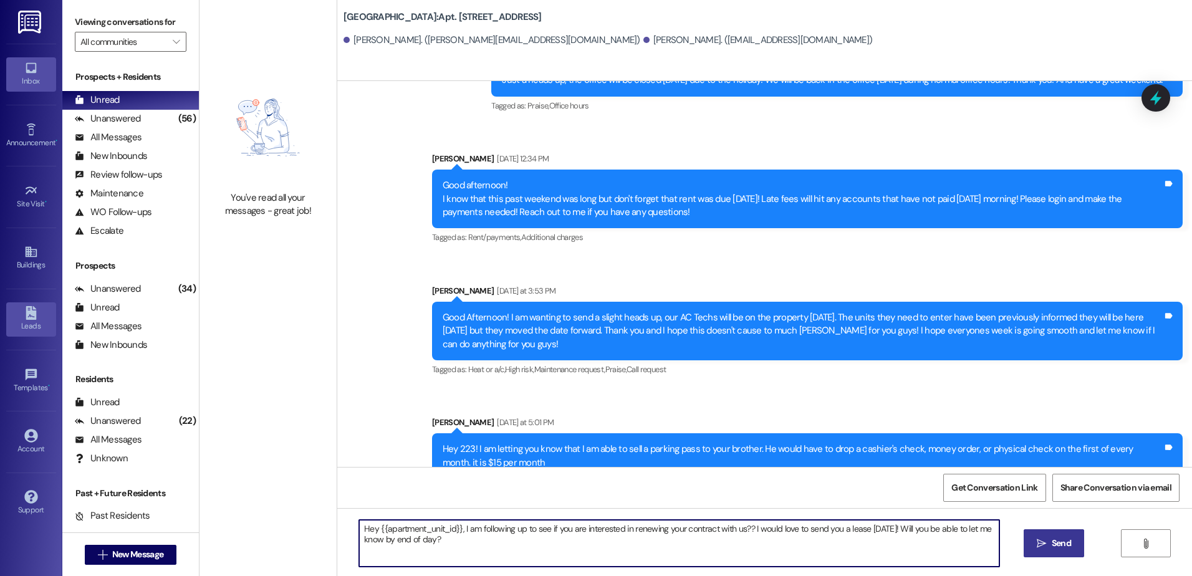
type textarea "Hey {{apartment_unit_id}}, I am following up to see if you are interested in re…"
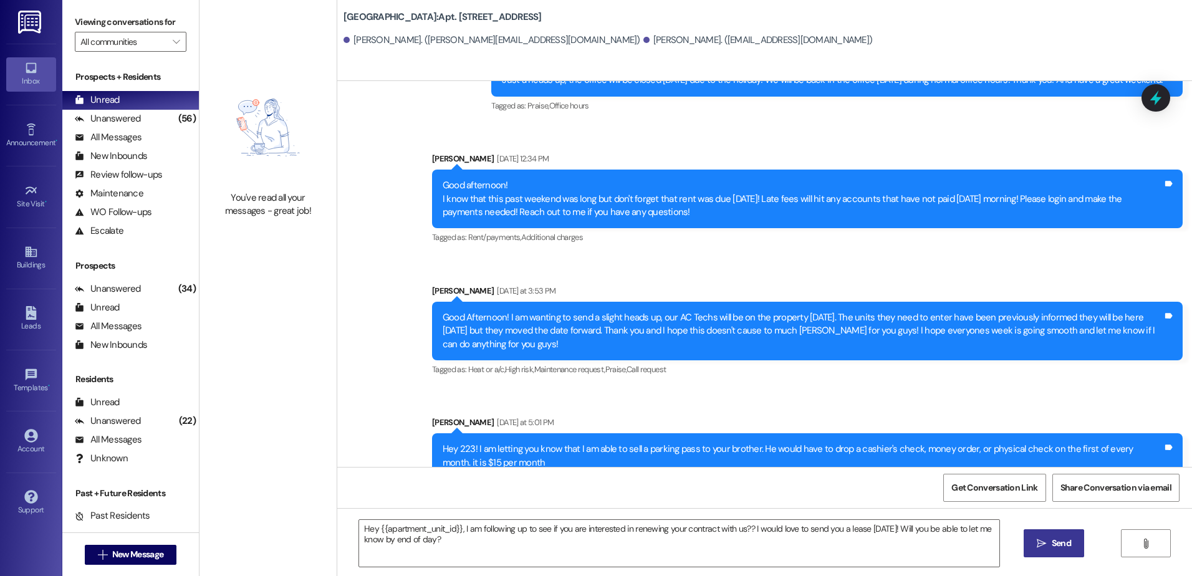
click at [1053, 542] on span "Send" at bounding box center [1061, 543] width 19 height 13
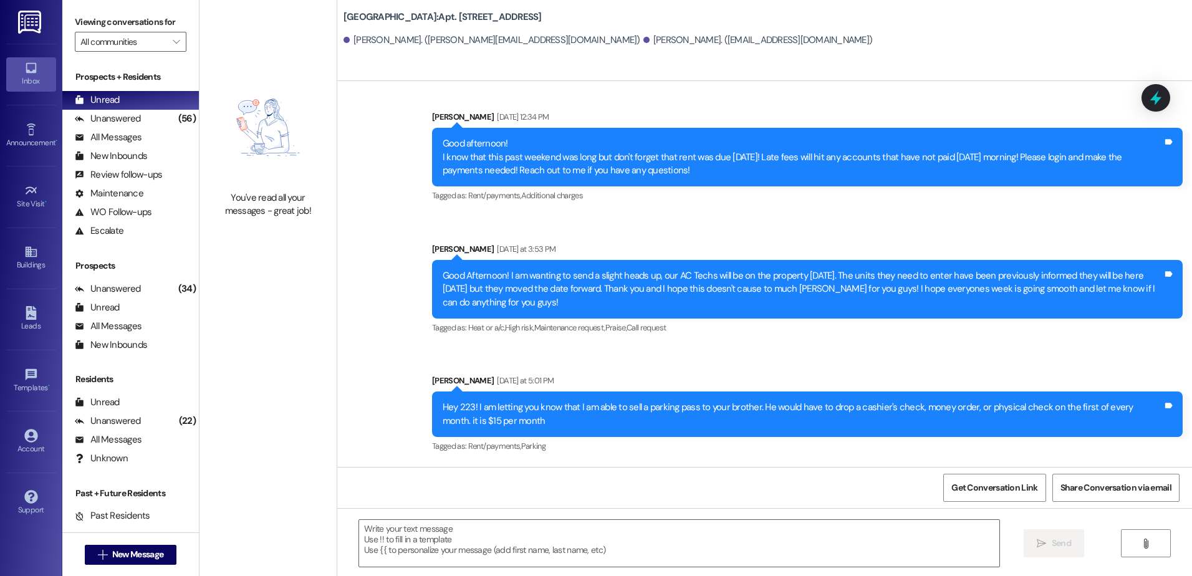
scroll to position [3579, 0]
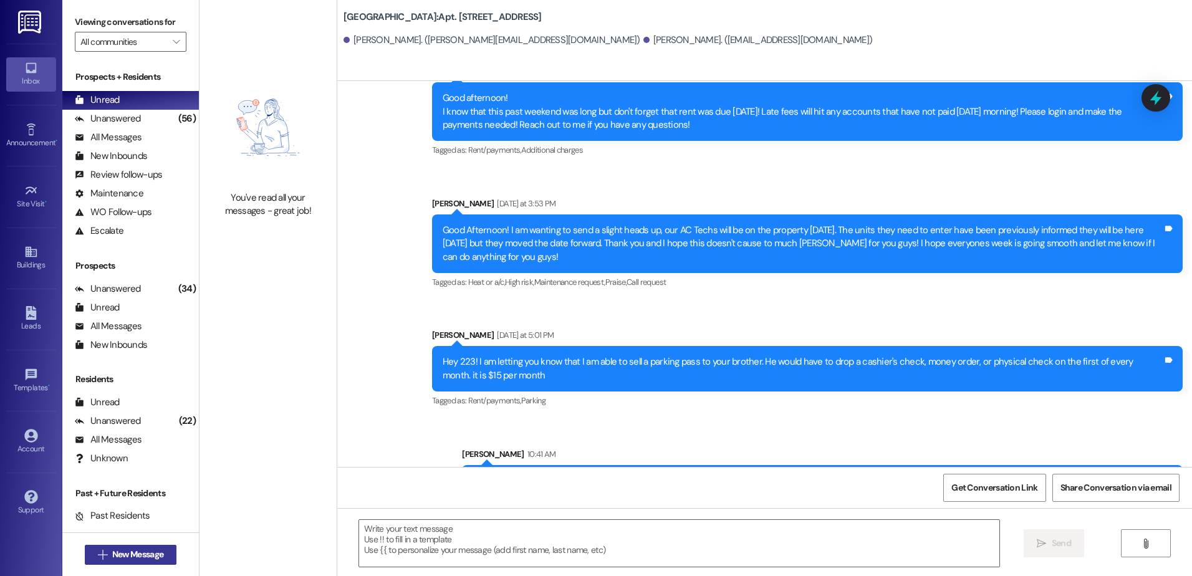
click at [148, 560] on span "New Message" at bounding box center [137, 554] width 51 height 13
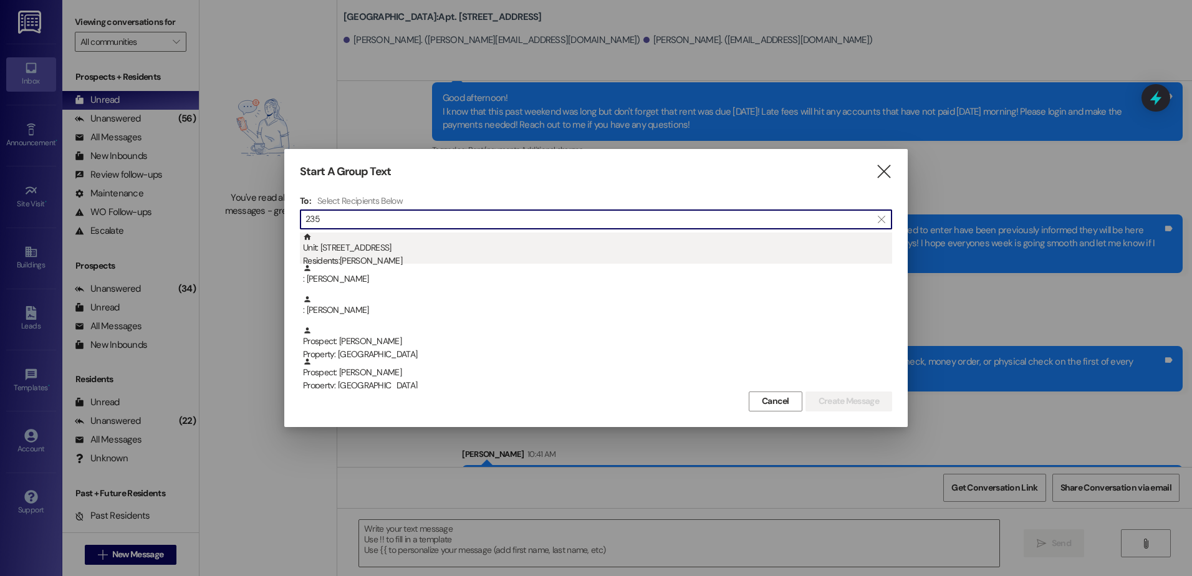
type input "235"
click at [449, 249] on div "Unit: 235 - 1 Central Park Residents: [PERSON_NAME]" at bounding box center [597, 251] width 589 height 36
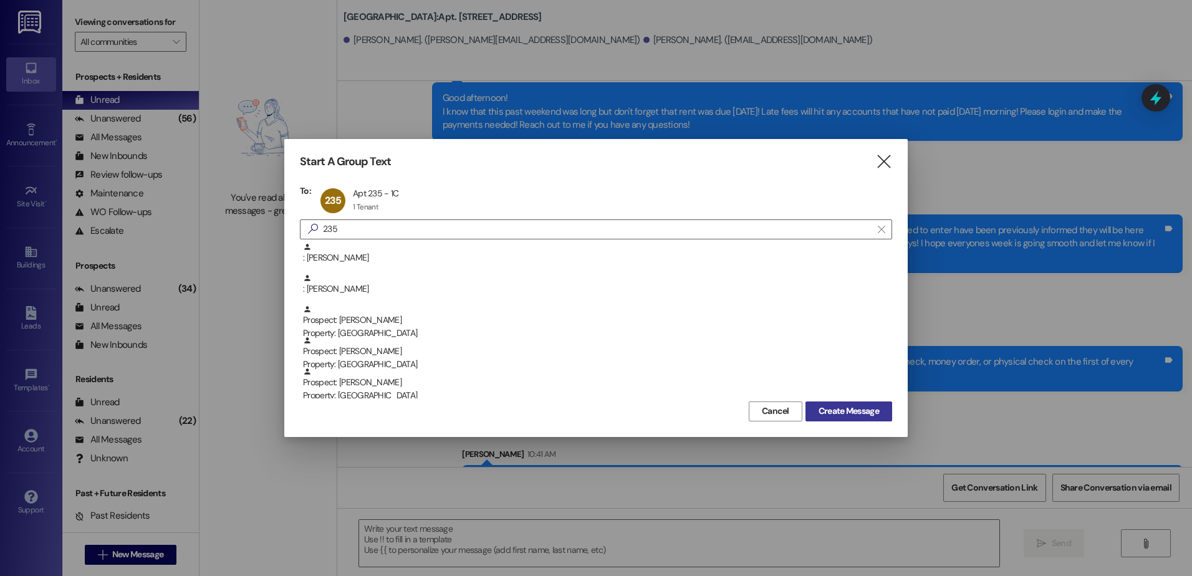
click at [837, 417] on span "Create Message" at bounding box center [849, 411] width 60 height 13
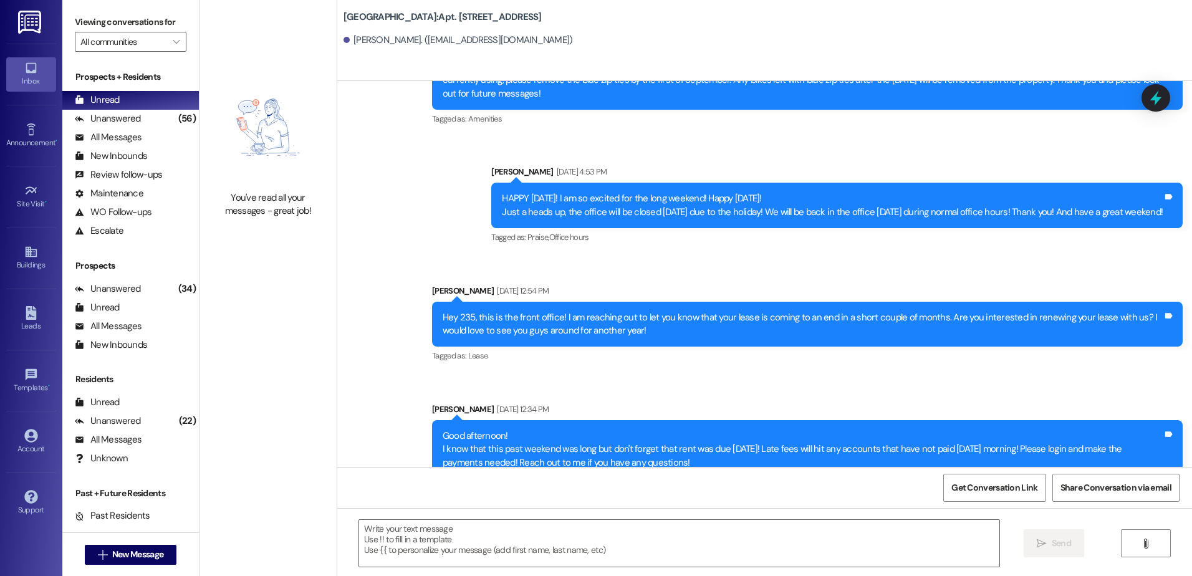
scroll to position [12444, 0]
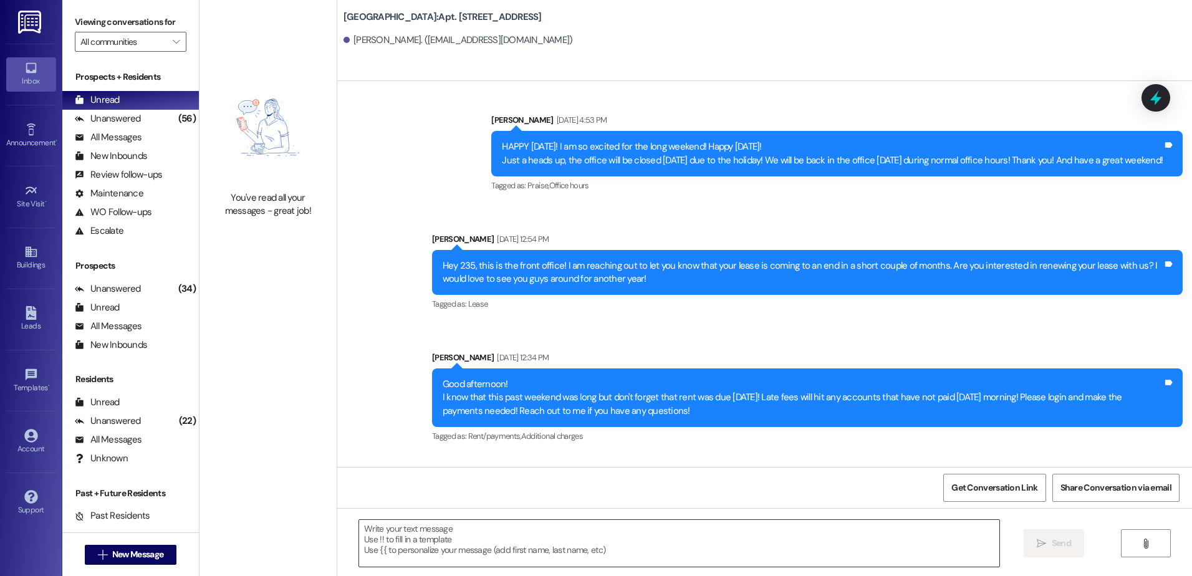
click at [476, 527] on textarea at bounding box center [679, 543] width 640 height 47
paste textarea "Hey {{apartment_unit_id}}, I am following up to see if you are interested in re…"
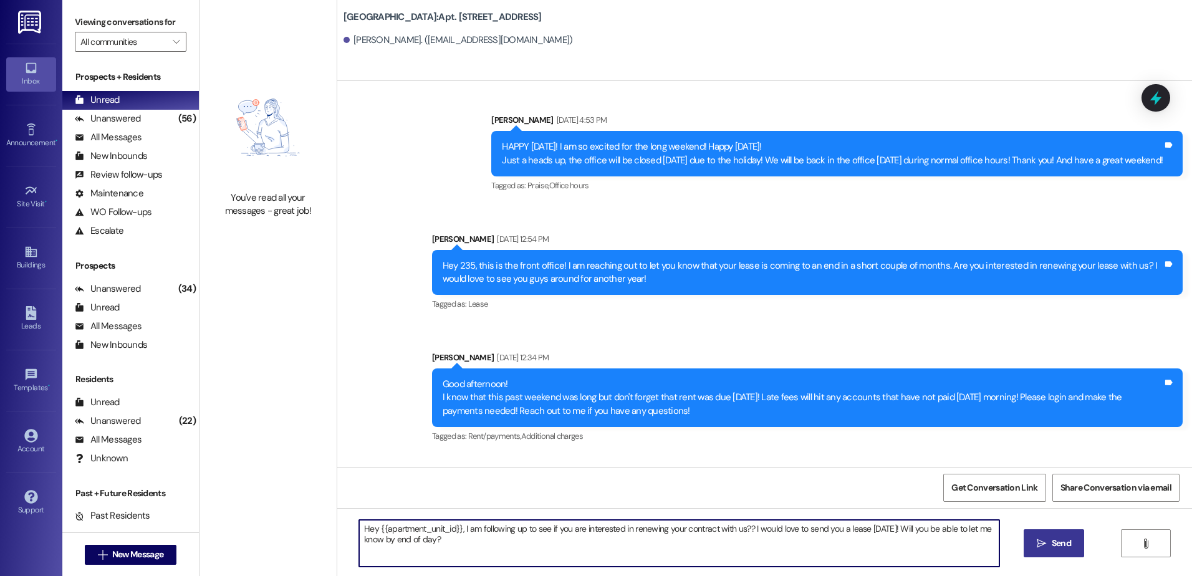
type textarea "Hey {{apartment_unit_id}}, I am following up to see if you are interested in re…"
click at [1045, 538] on span " Send" at bounding box center [1054, 543] width 39 height 13
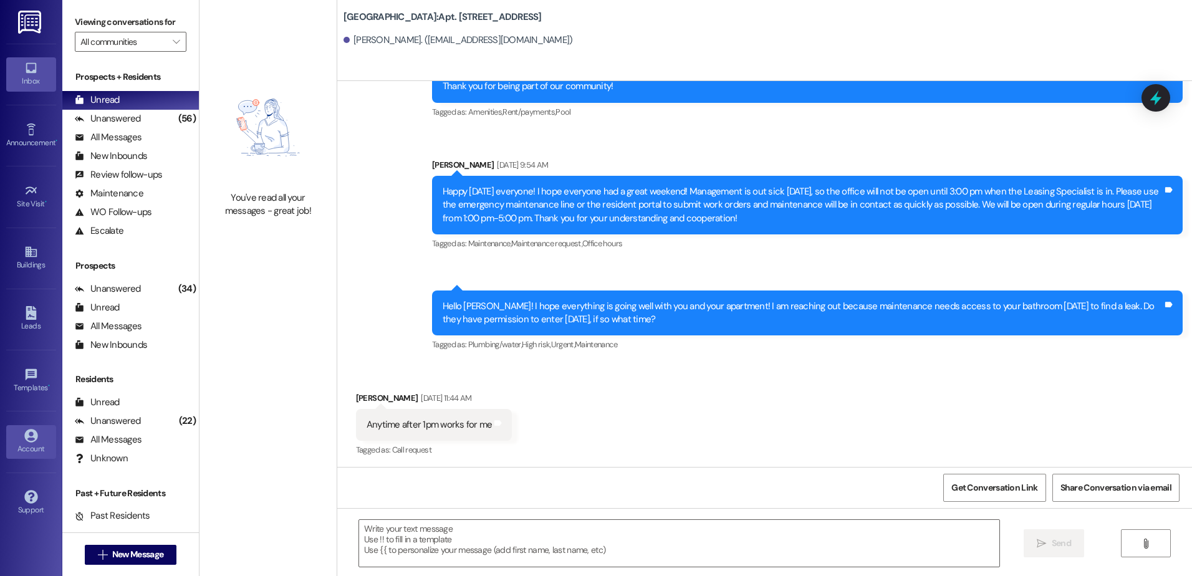
scroll to position [8822, 0]
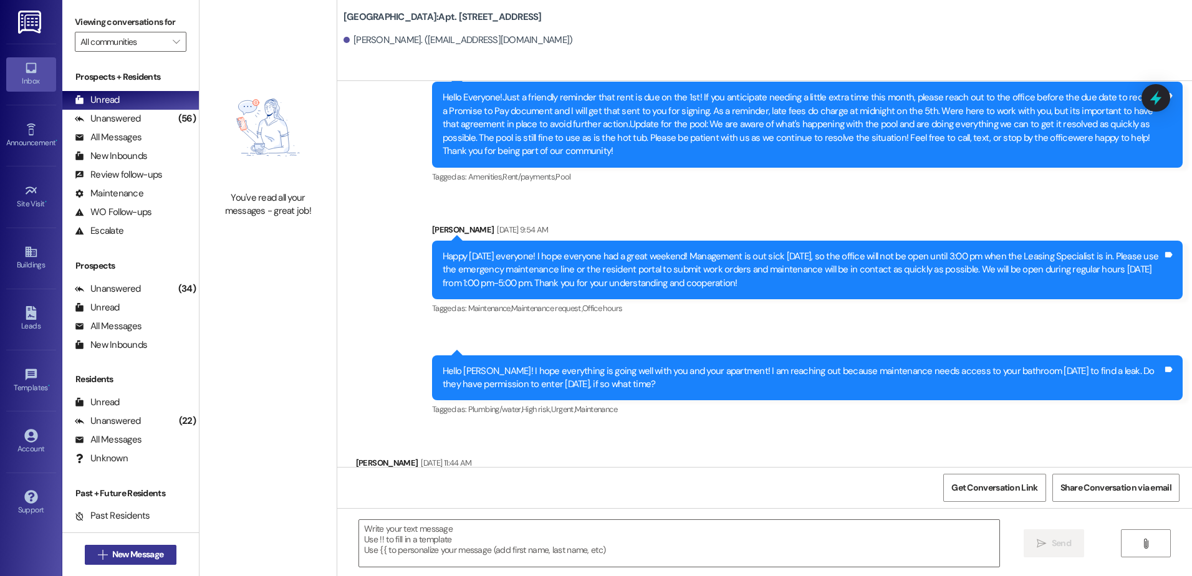
click at [112, 558] on span "New Message" at bounding box center [137, 554] width 51 height 13
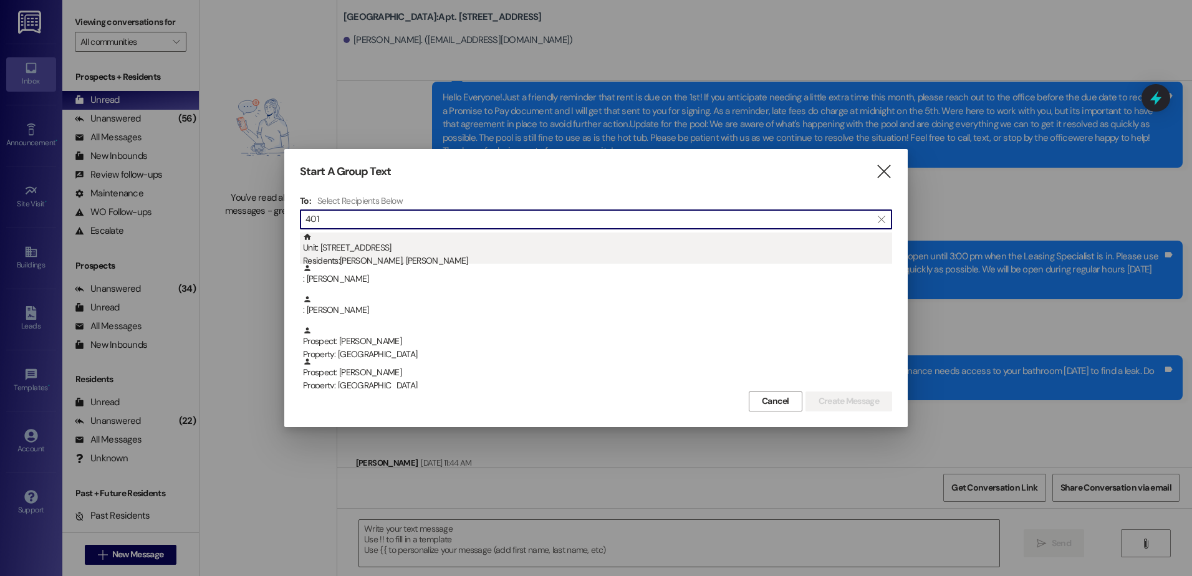
type input "401"
click at [392, 258] on div "Residents: [PERSON_NAME], [PERSON_NAME]" at bounding box center [597, 260] width 589 height 13
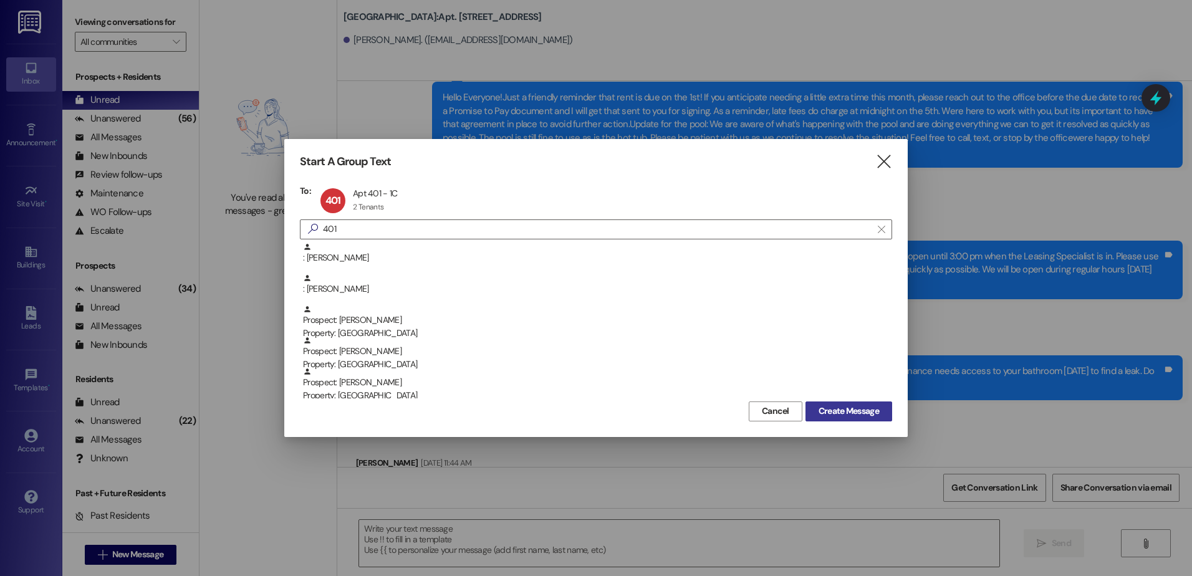
click at [842, 412] on span "Create Message" at bounding box center [849, 411] width 60 height 13
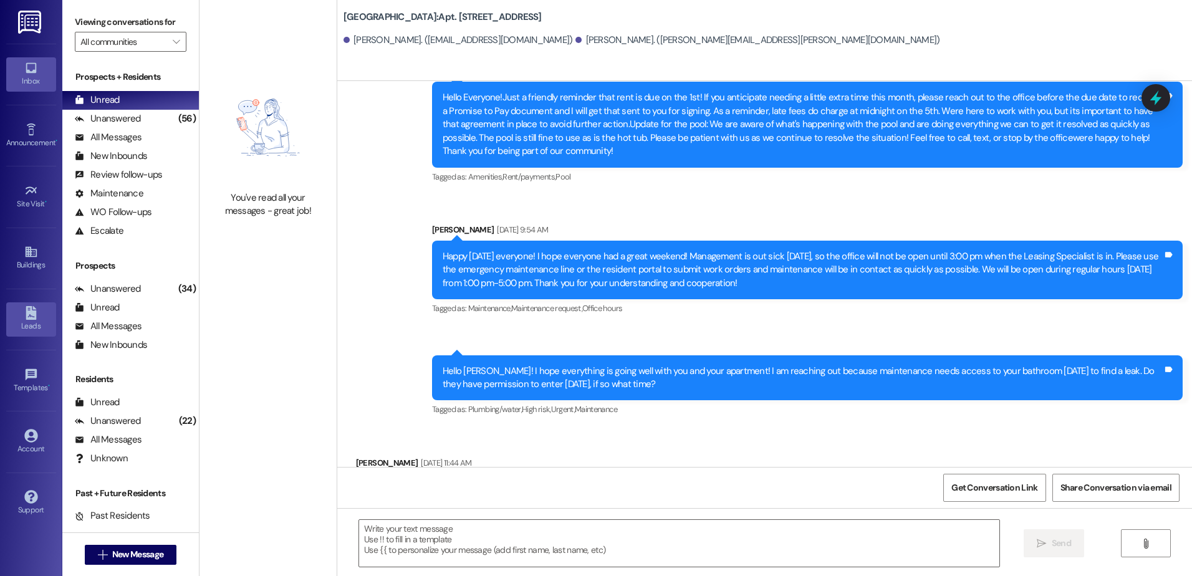
scroll to position [355, 0]
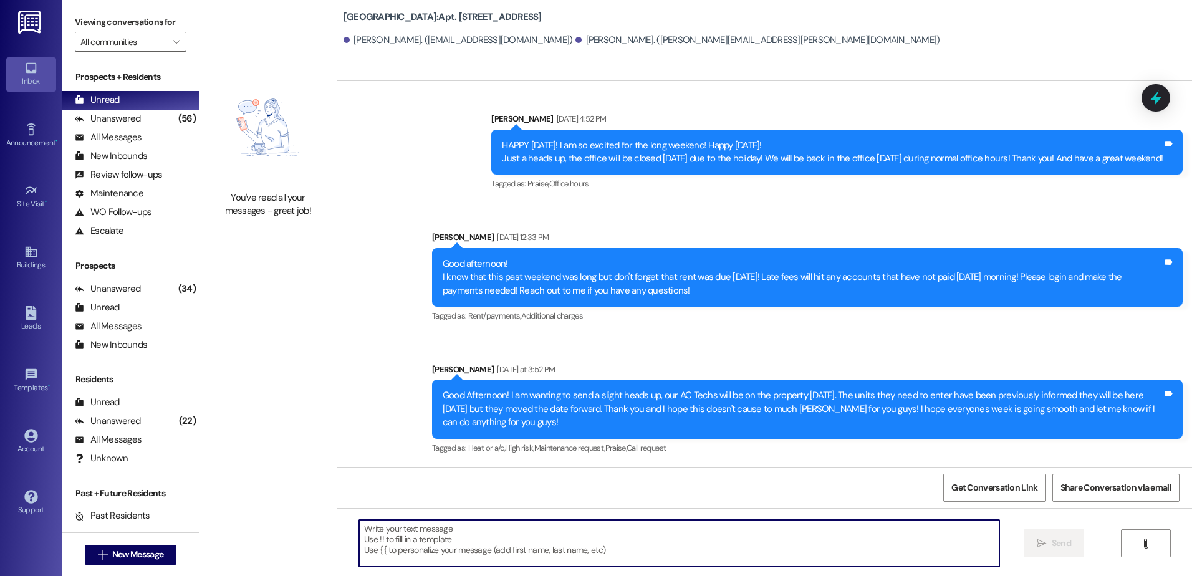
click at [395, 526] on textarea at bounding box center [679, 543] width 640 height 47
paste textarea "Hey {{apartment_unit_id}}, I am following up to see if you are interested in re…"
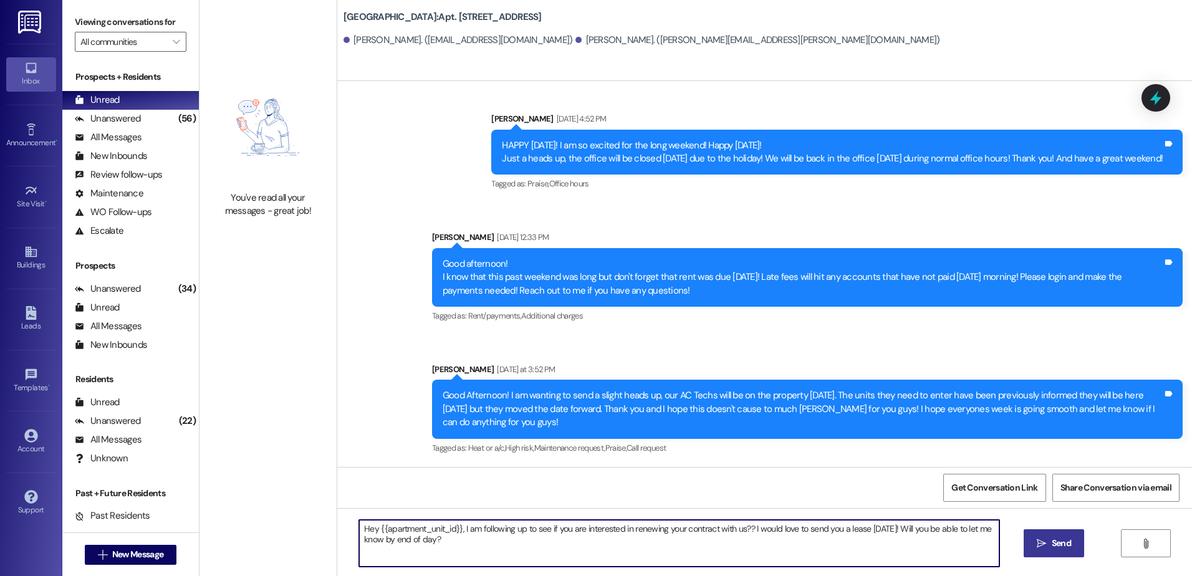
type textarea "Hey {{apartment_unit_id}}, I am following up to see if you are interested in re…"
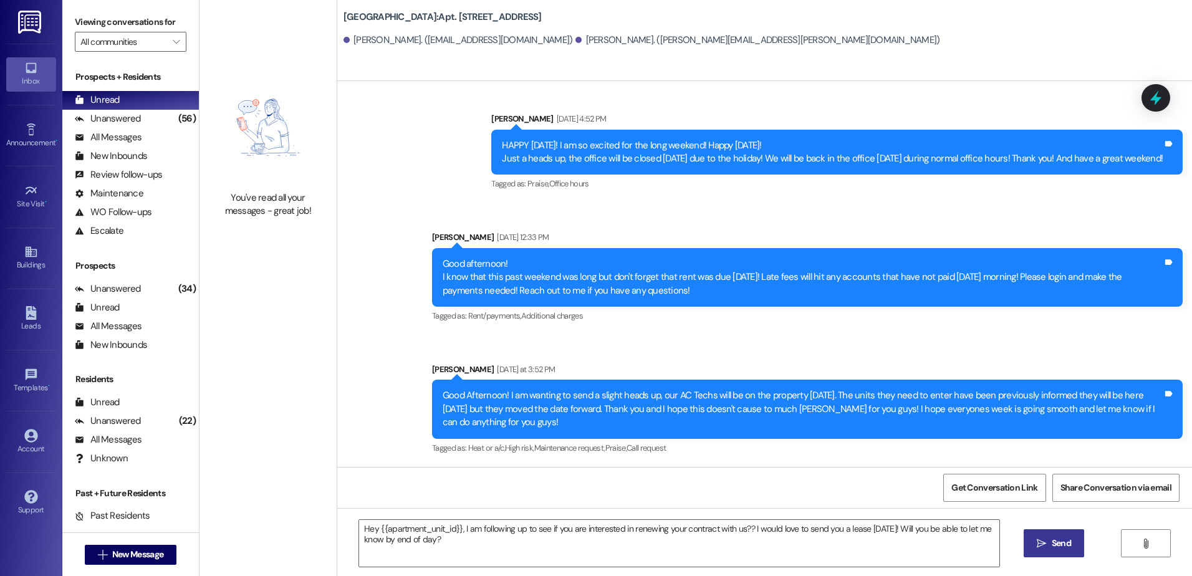
click at [1043, 541] on icon "" at bounding box center [1041, 544] width 9 height 10
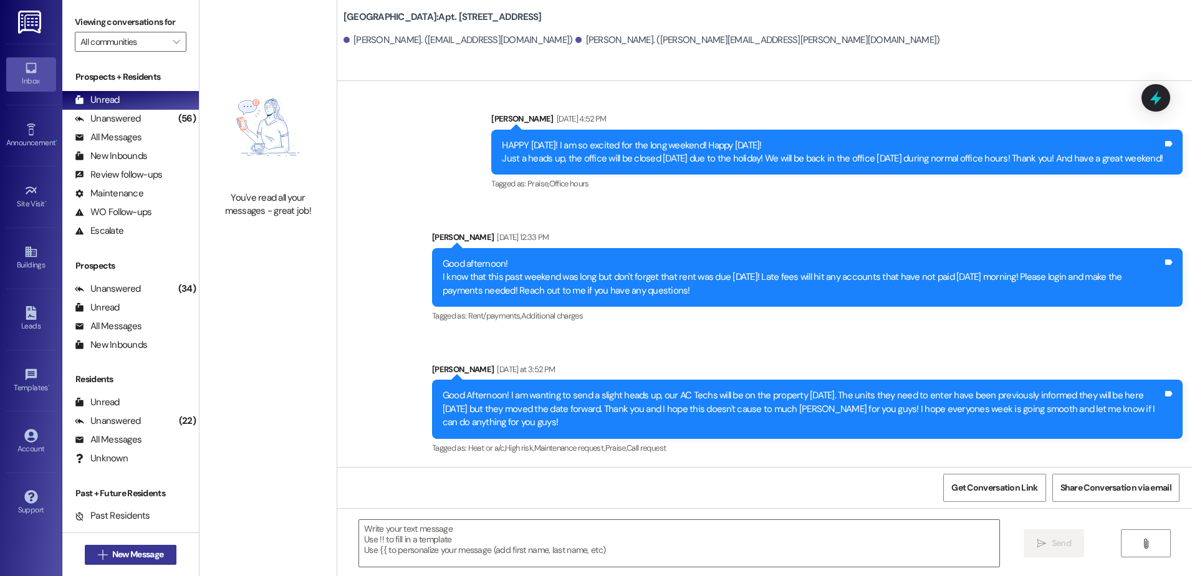
click at [112, 557] on span "New Message" at bounding box center [137, 554] width 51 height 13
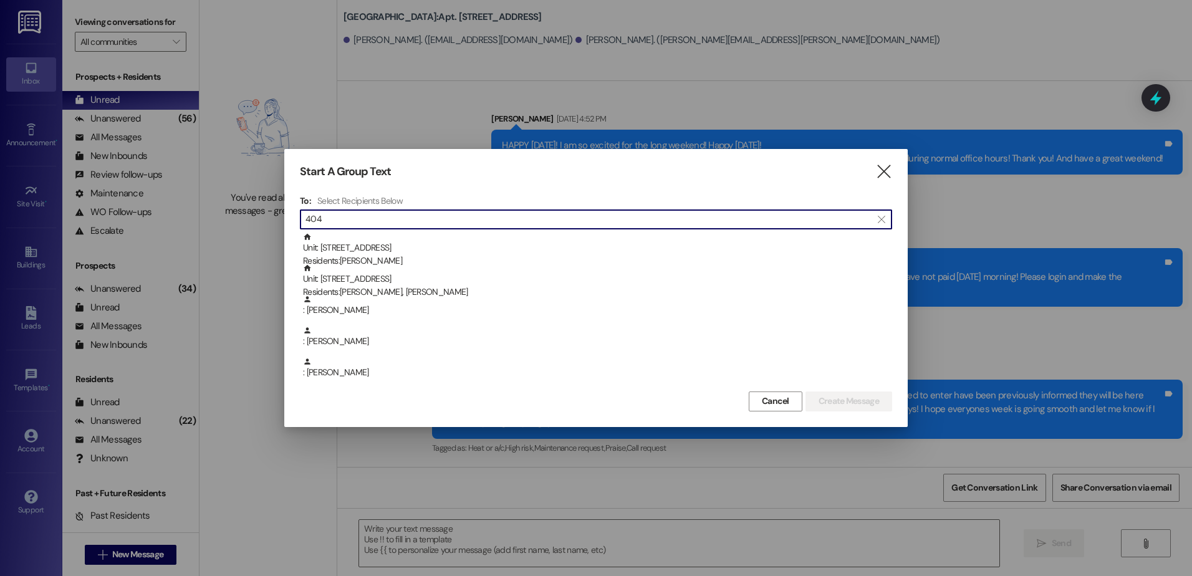
type input "404"
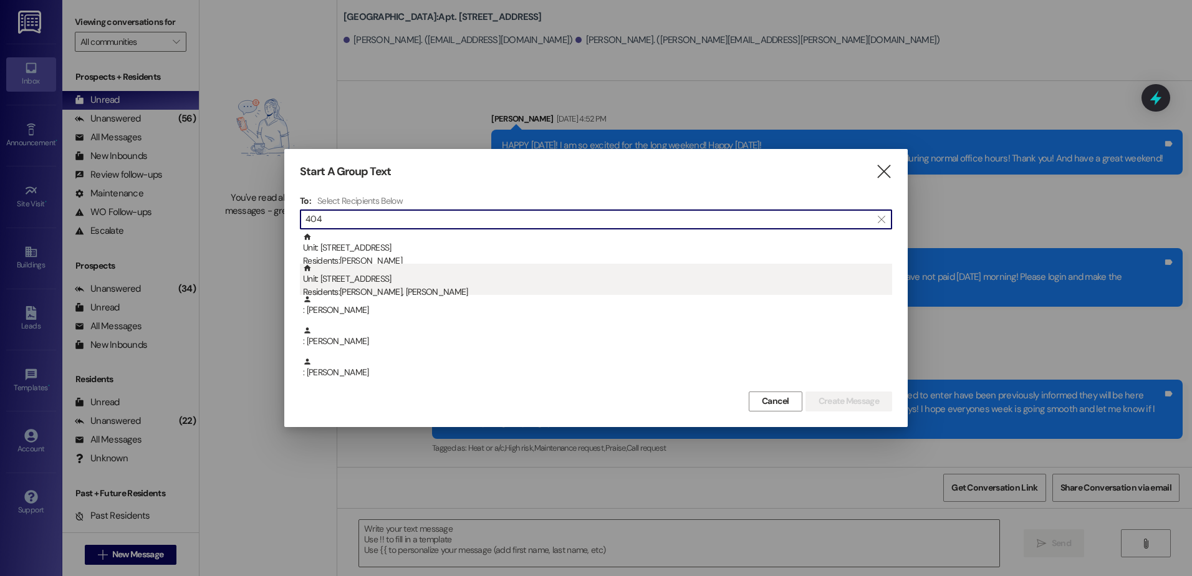
click at [463, 286] on div "Residents: [PERSON_NAME], [PERSON_NAME]" at bounding box center [597, 292] width 589 height 13
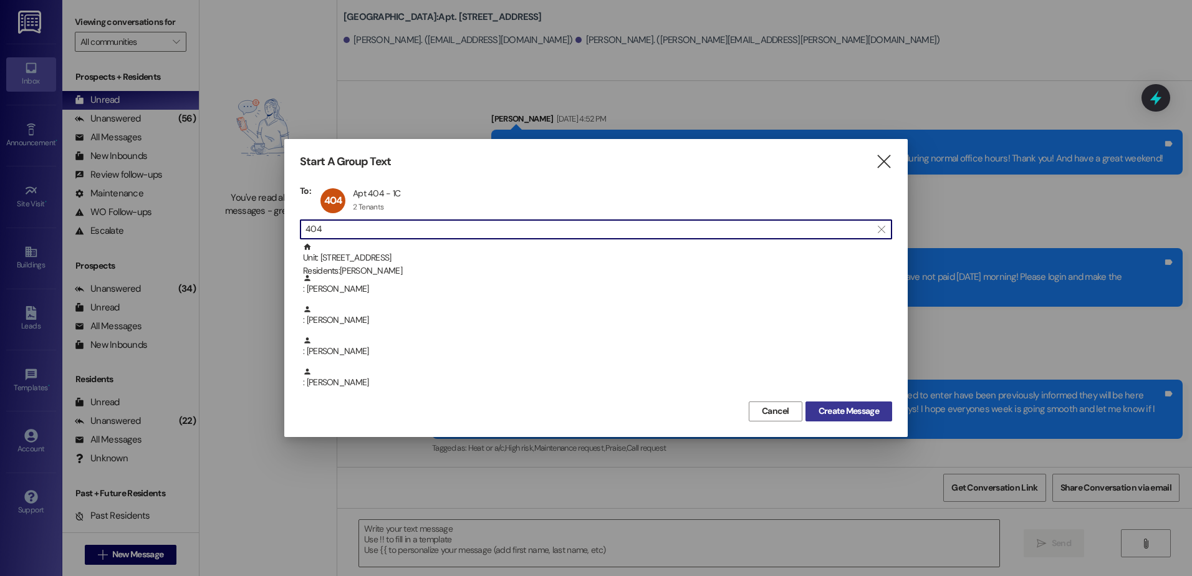
click at [867, 407] on span "Create Message" at bounding box center [849, 411] width 60 height 13
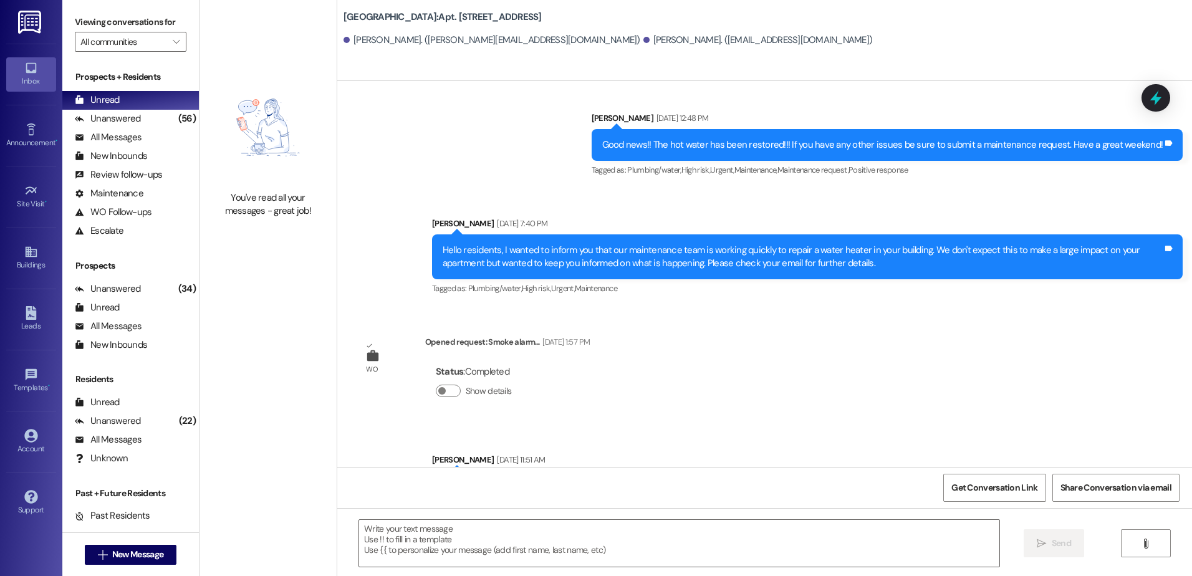
scroll to position [28360, 0]
click at [430, 524] on textarea at bounding box center [679, 543] width 640 height 47
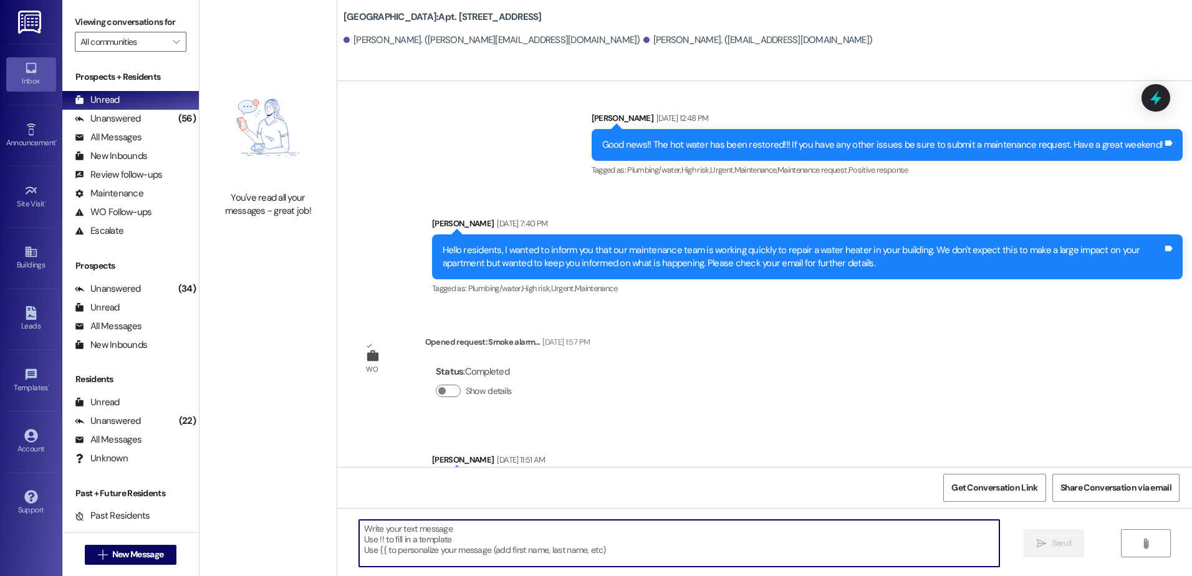
paste textarea "Hey {{apartment_unit_id}}, I am following up to see if you are interested in re…"
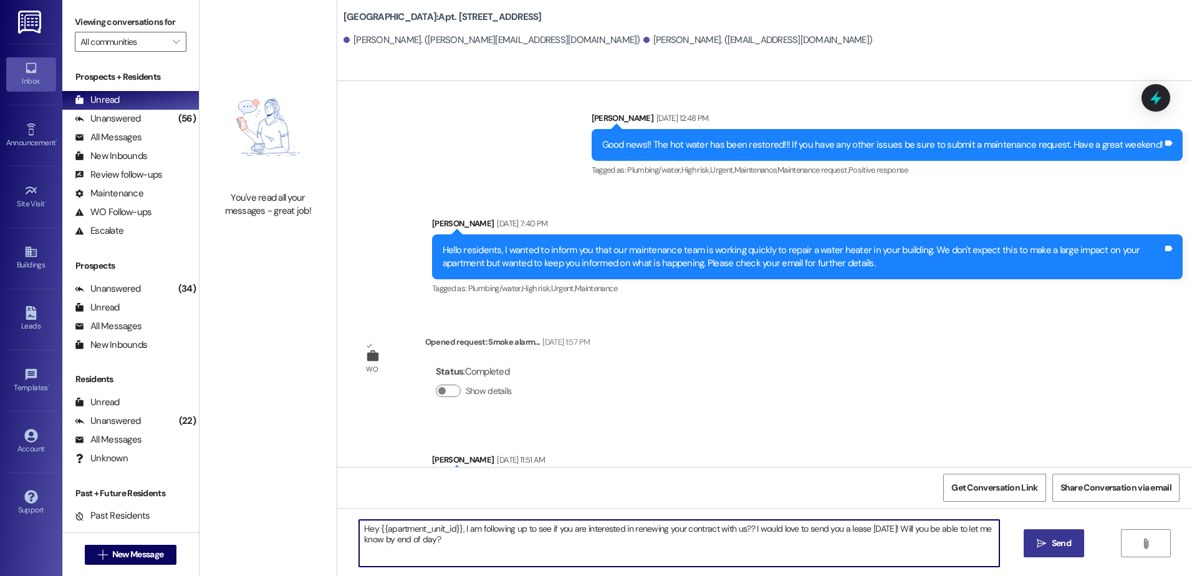
type textarea "Hey {{apartment_unit_id}}, I am following up to see if you are interested in re…"
click at [1053, 551] on button " Send" at bounding box center [1054, 543] width 60 height 28
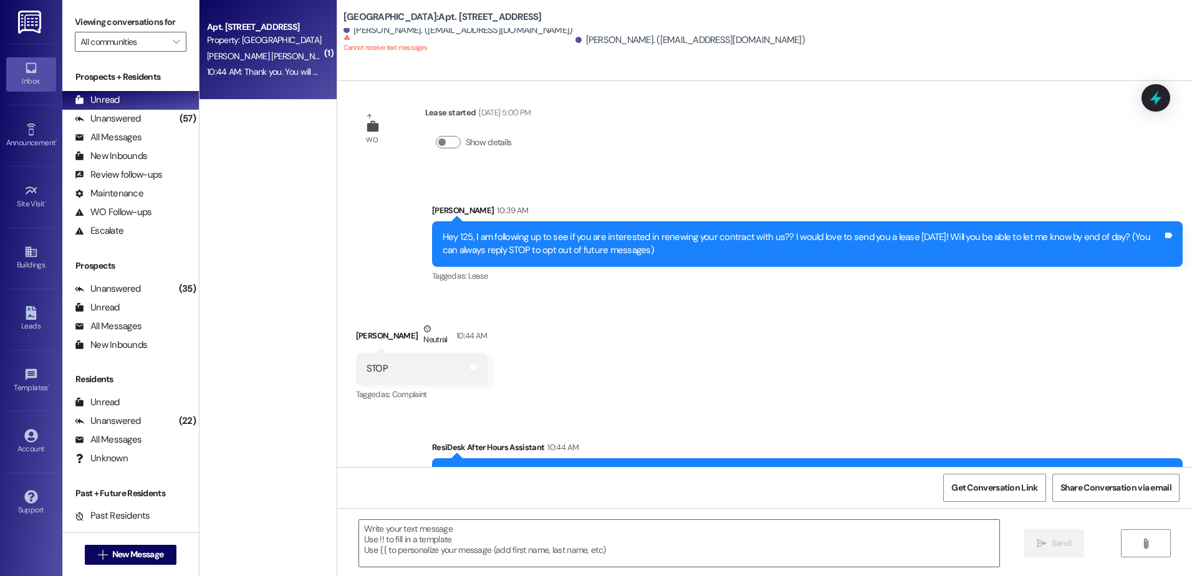
scroll to position [252, 0]
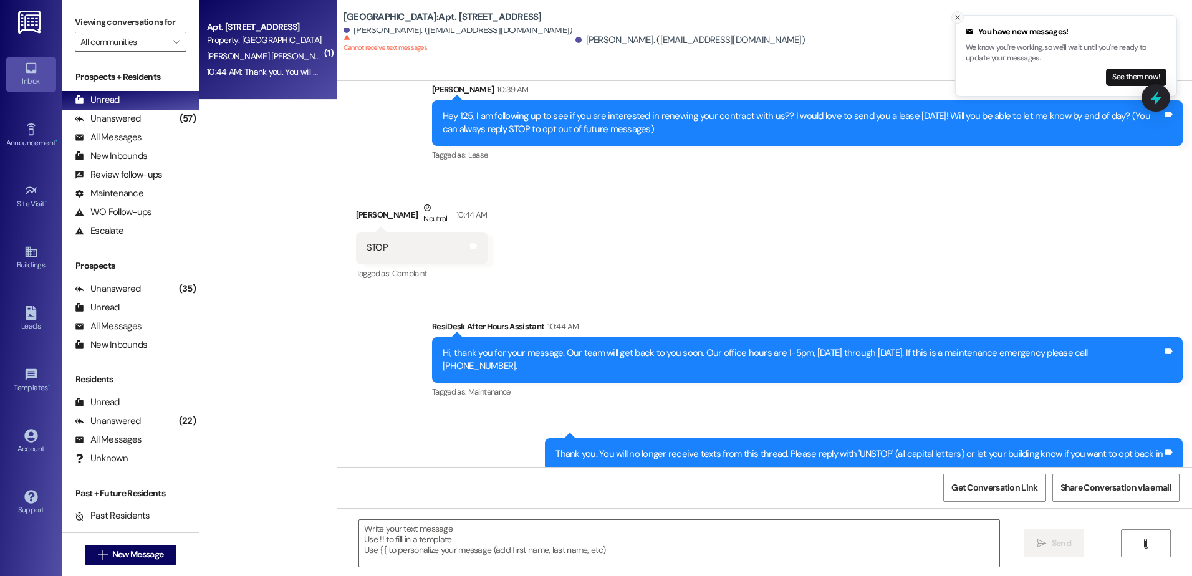
click at [958, 17] on line "Close toast" at bounding box center [958, 18] width 4 height 4
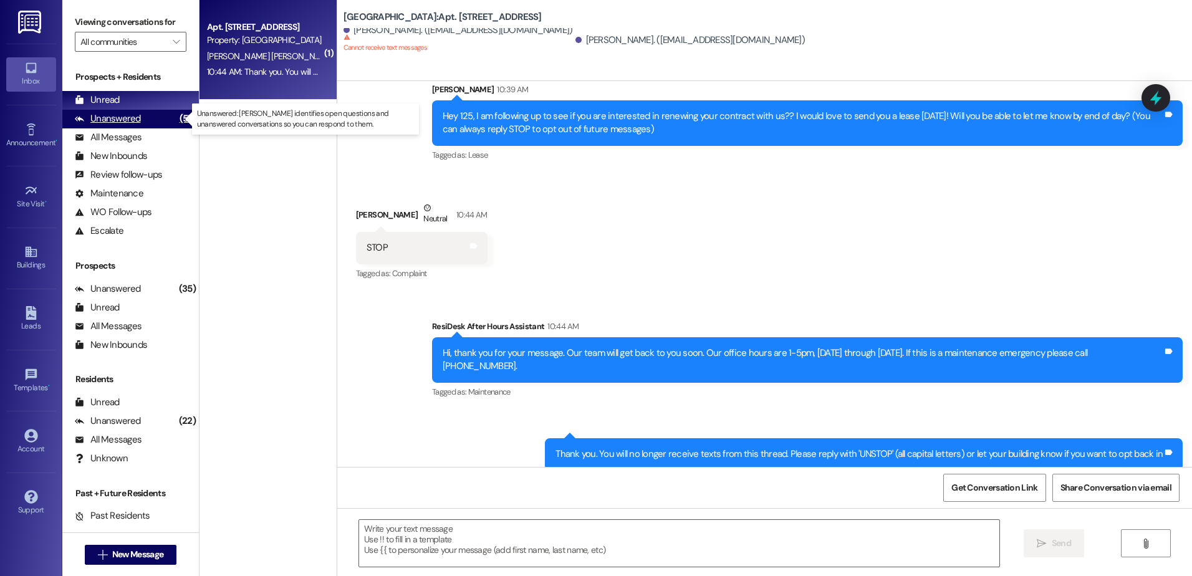
click at [153, 115] on div "Unanswered (57)" at bounding box center [130, 119] width 137 height 19
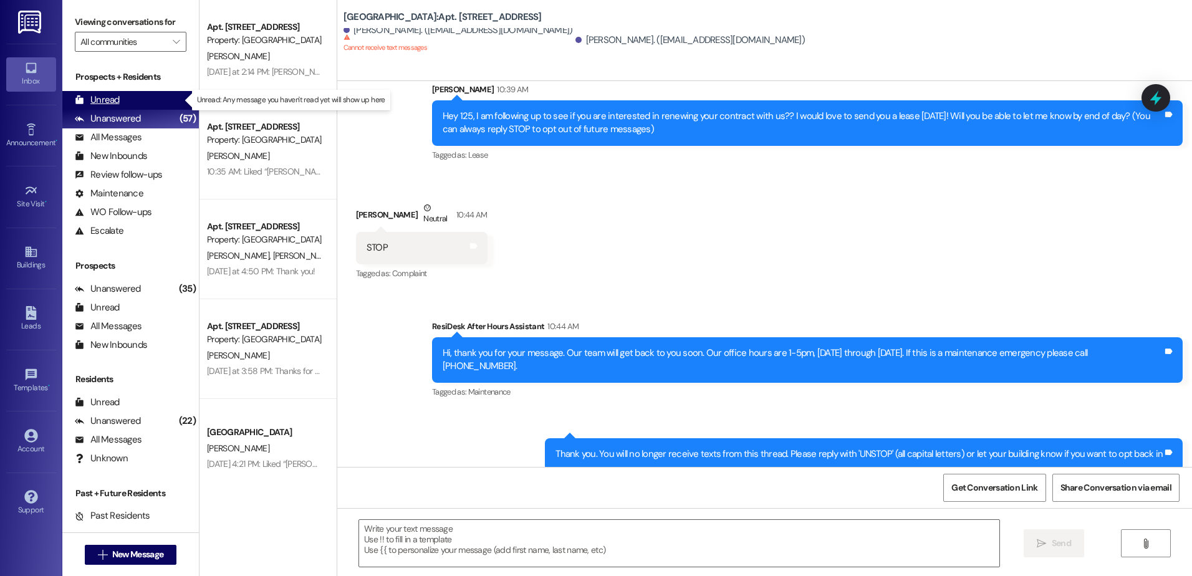
click at [140, 104] on div "Unread (0)" at bounding box center [130, 100] width 137 height 19
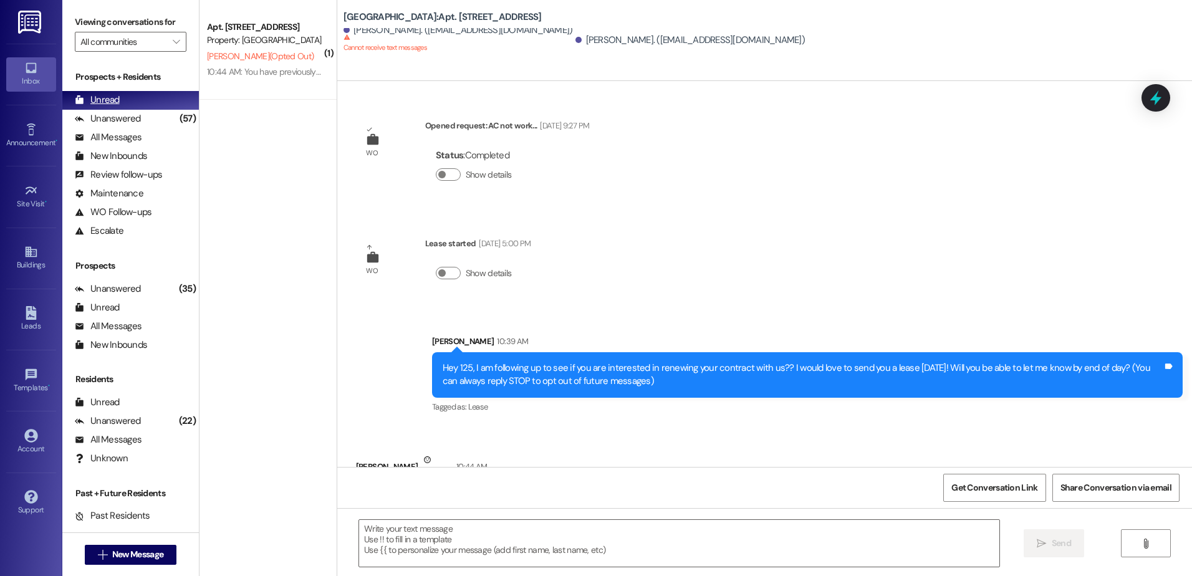
scroll to position [77, 0]
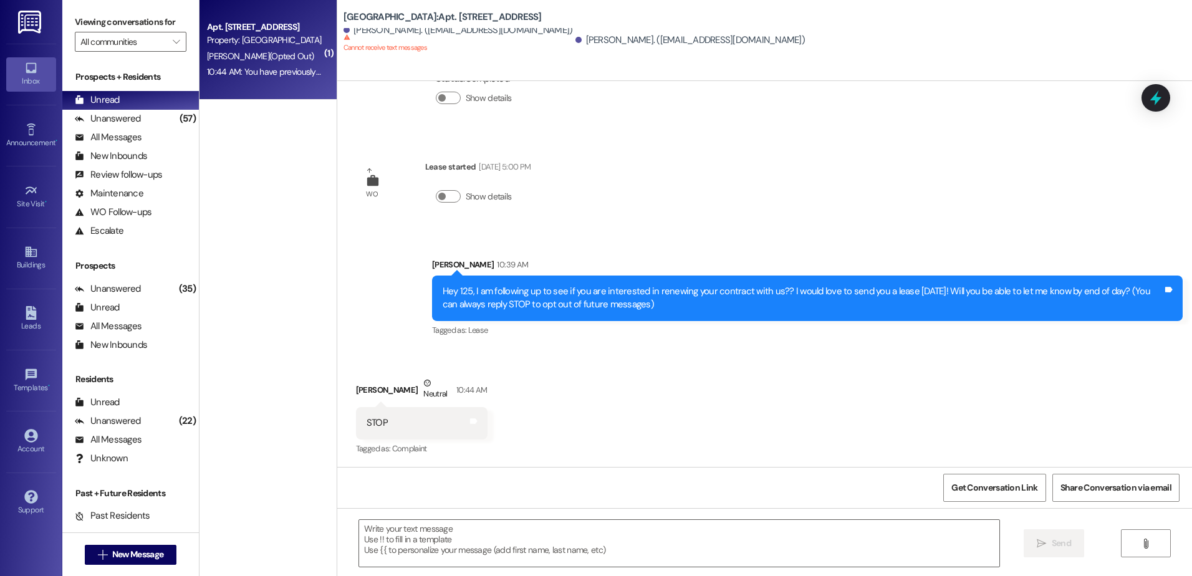
click at [263, 64] on div "10:44 AM: You have previously opted out of receiving texts from this thread, so…" at bounding box center [265, 72] width 118 height 16
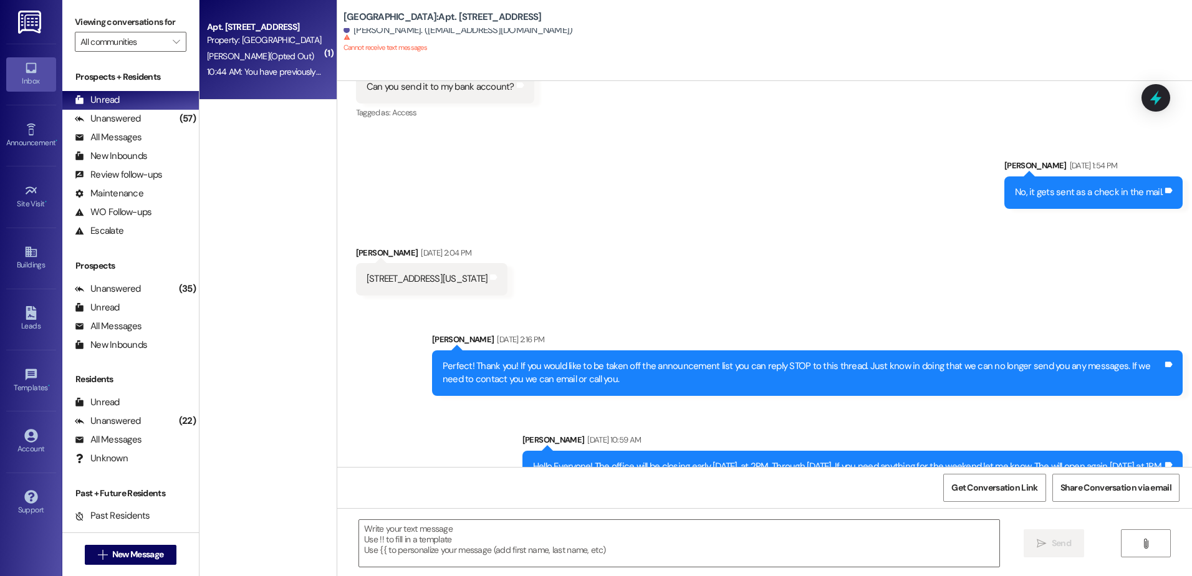
scroll to position [57031, 0]
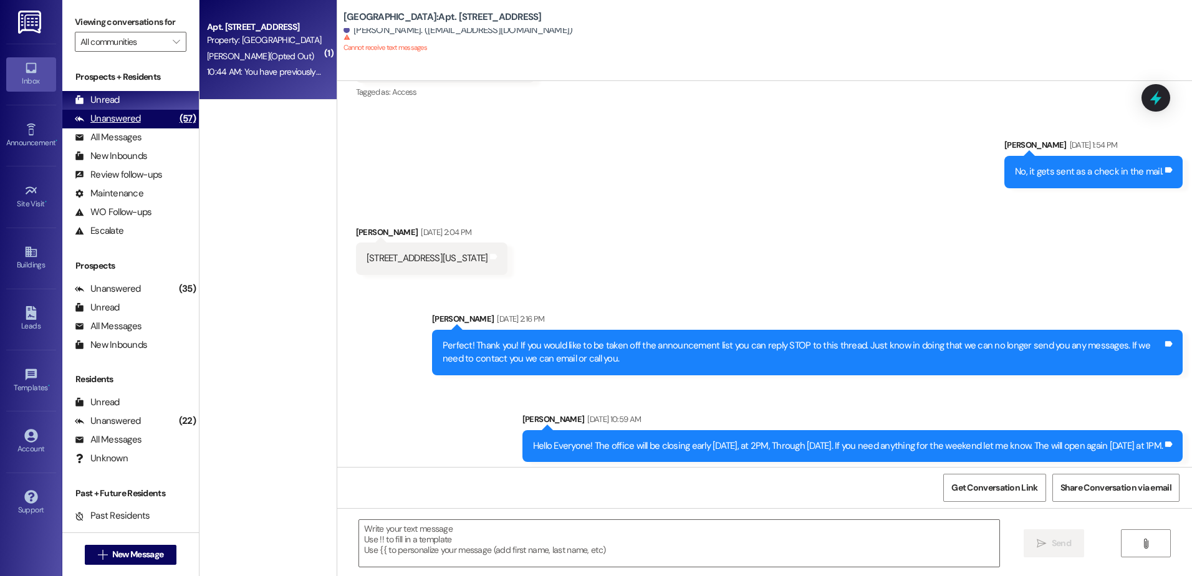
click at [147, 118] on div "Unanswered (57)" at bounding box center [130, 119] width 137 height 19
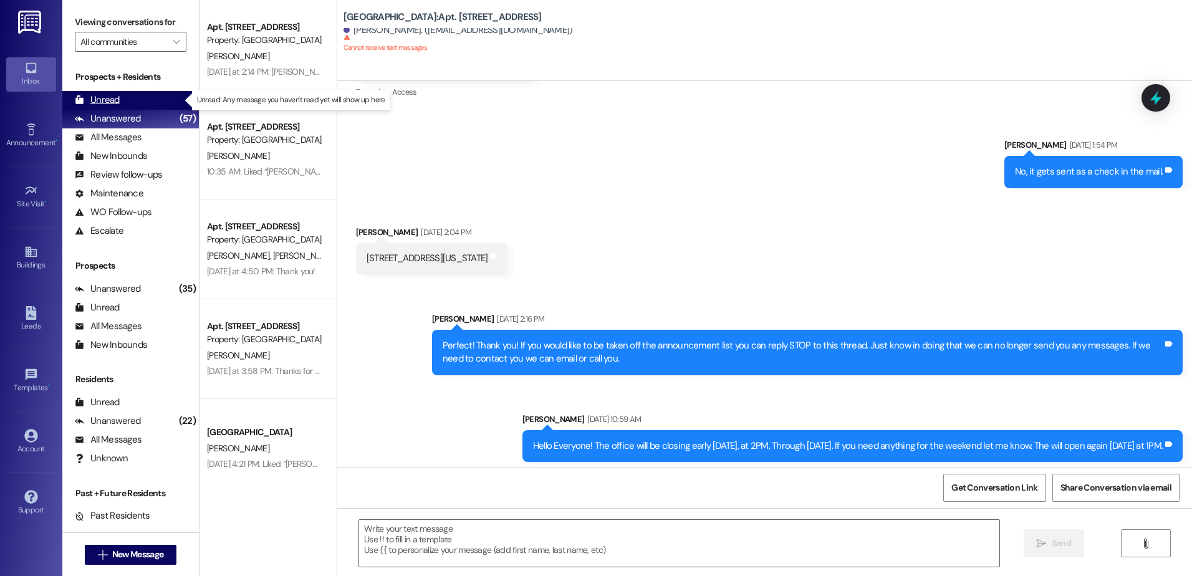
click at [150, 106] on div "Unread (0)" at bounding box center [130, 100] width 137 height 19
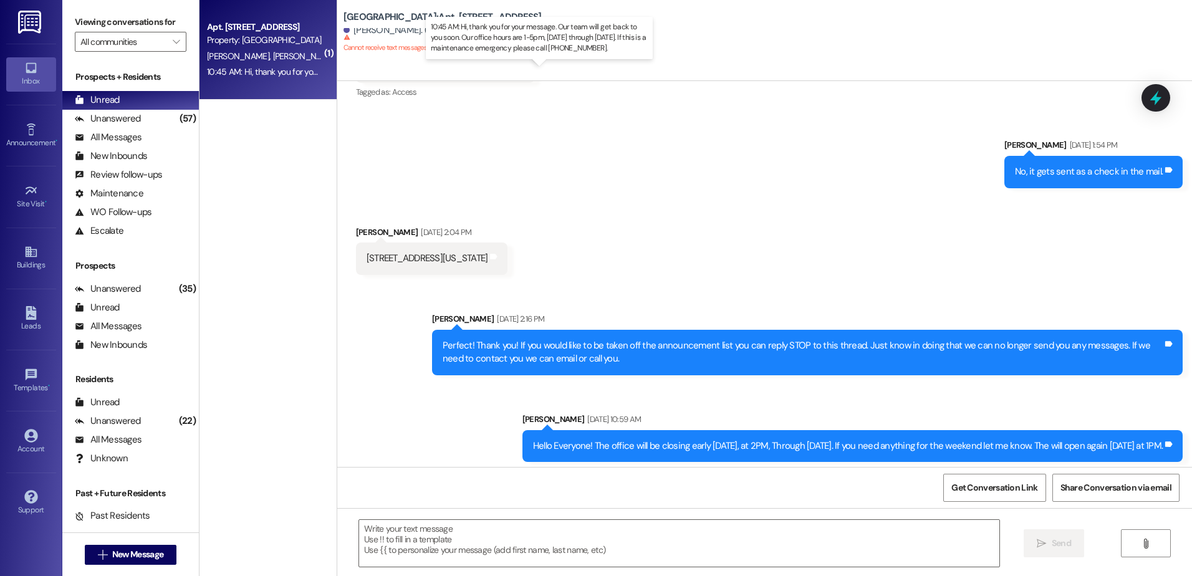
click at [279, 76] on div "10:45 AM: Hi, thank you for your message. Our team will get back to you soon. O…" at bounding box center [558, 71] width 702 height 11
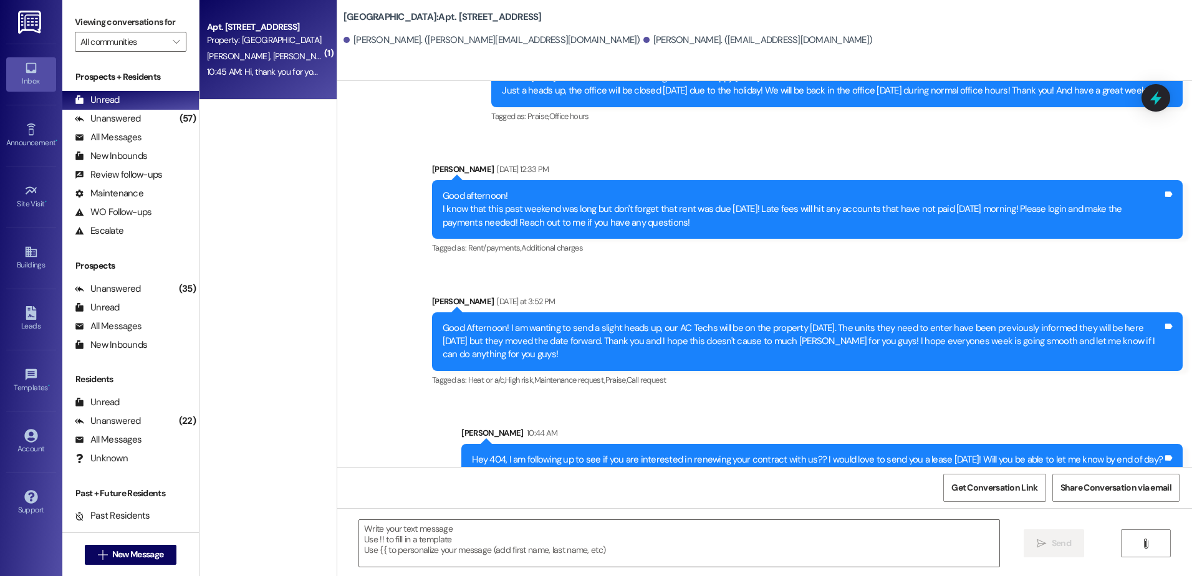
scroll to position [34214, 0]
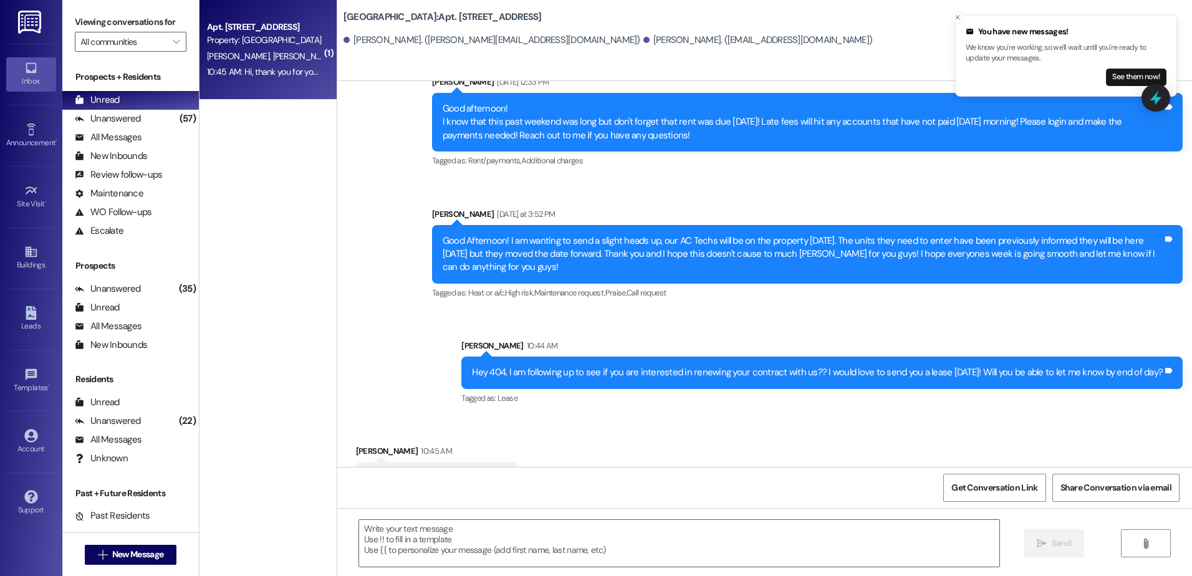
click at [954, 14] on icon "Close toast" at bounding box center [957, 17] width 7 height 7
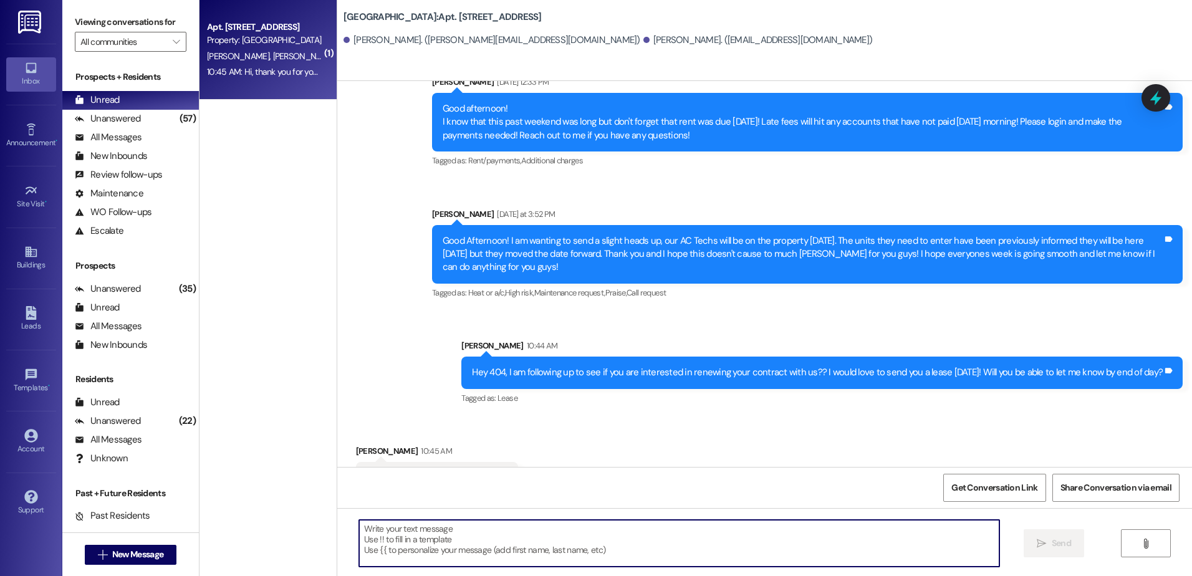
click at [401, 536] on textarea at bounding box center [679, 543] width 640 height 47
type textarea "Perfect, I will be able to start that process soon!"
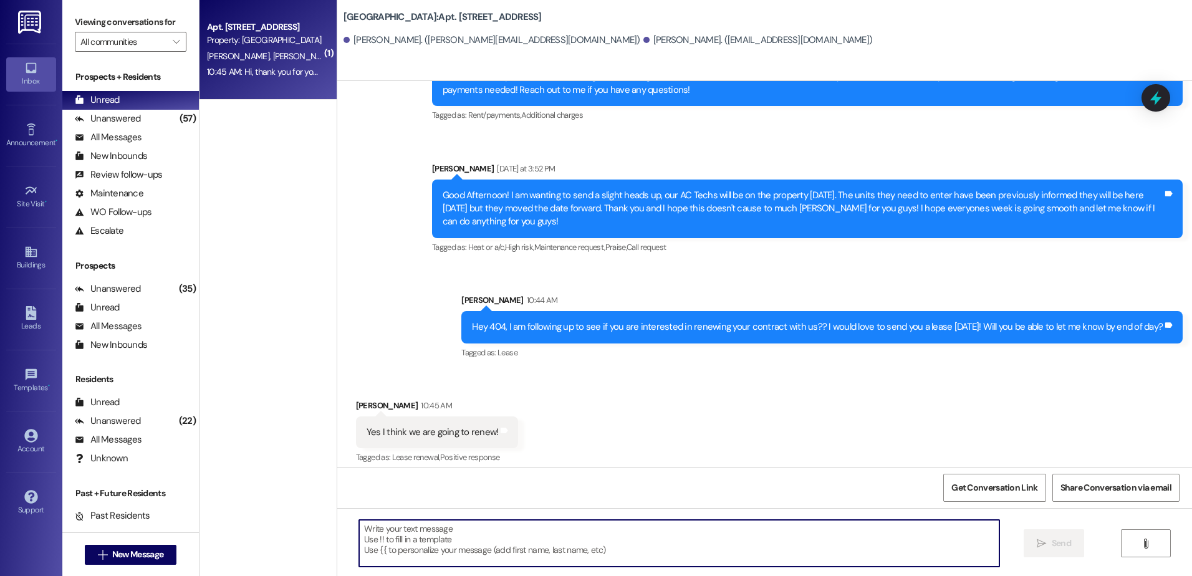
scroll to position [34301, 0]
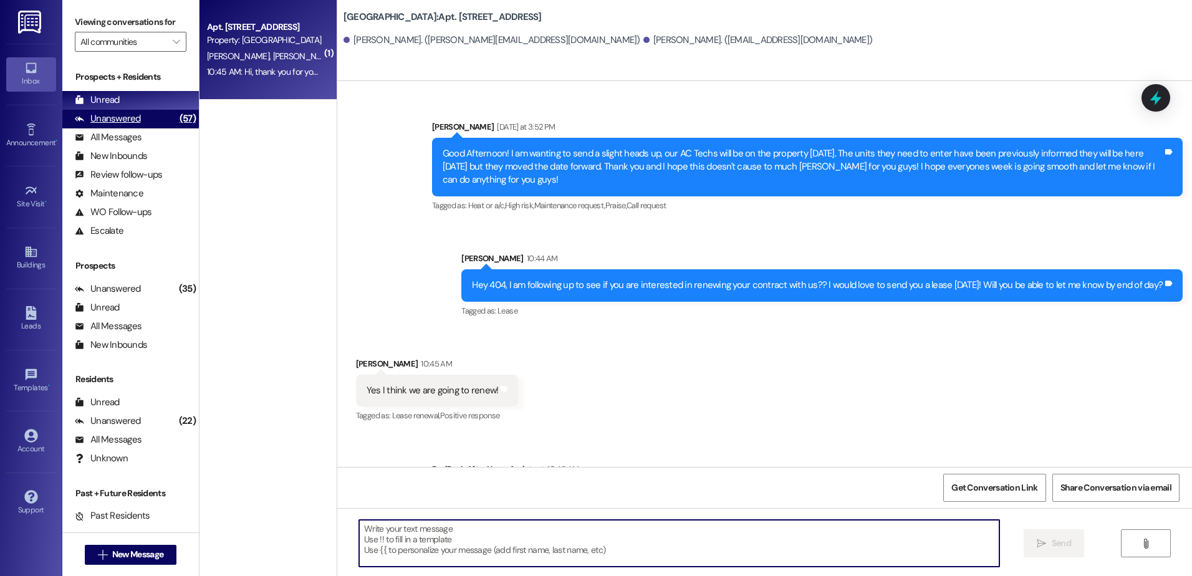
click at [159, 122] on div "Unanswered (57)" at bounding box center [130, 119] width 137 height 19
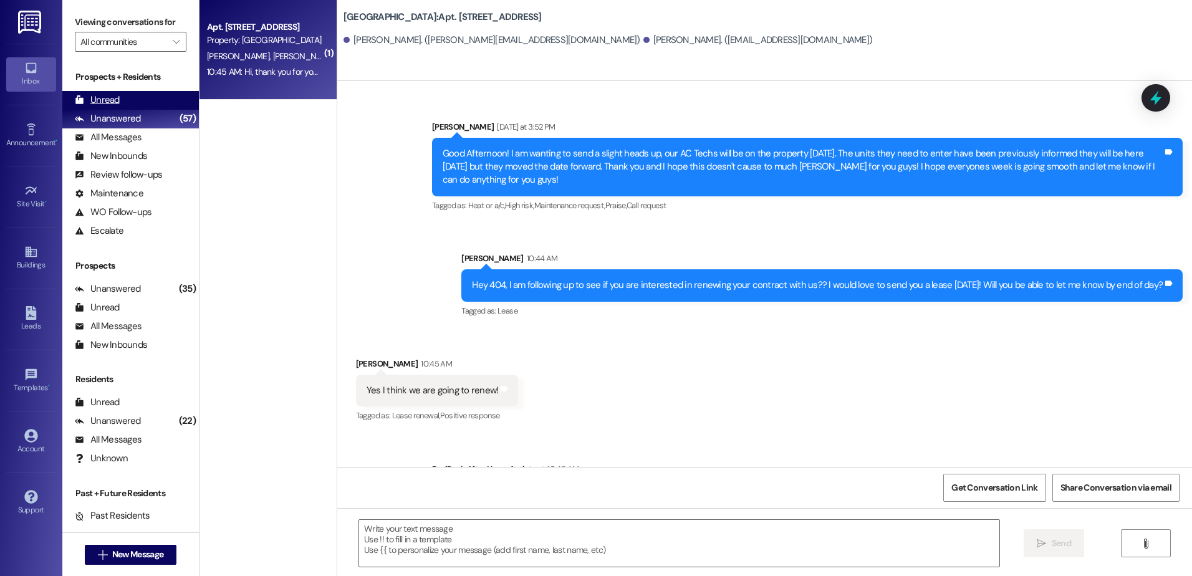
click at [151, 104] on div "Unread (0)" at bounding box center [130, 100] width 137 height 19
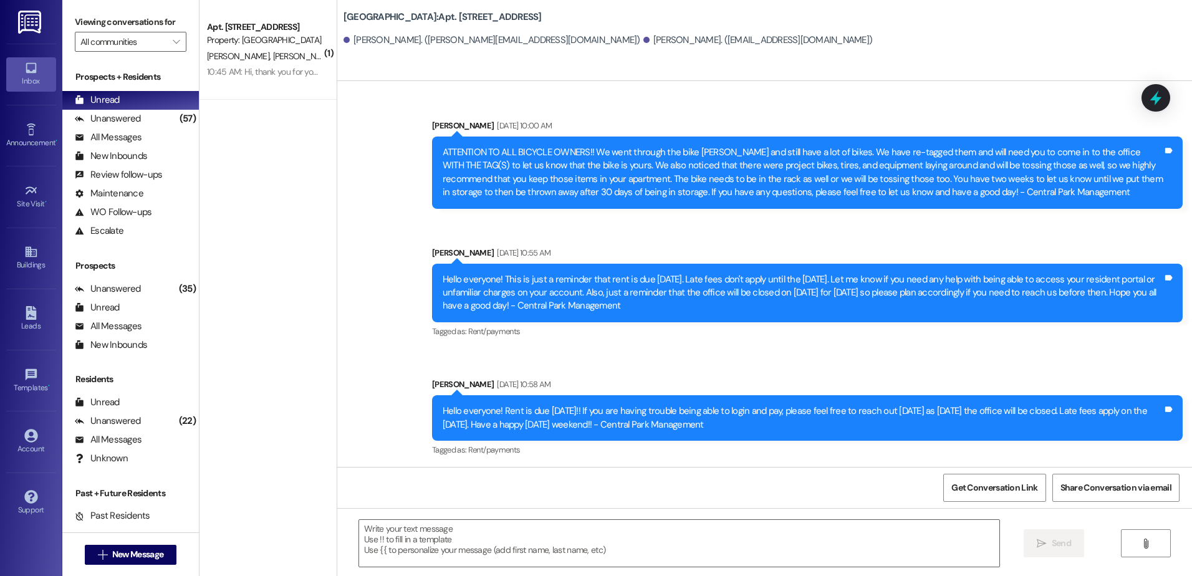
scroll to position [34109, 0]
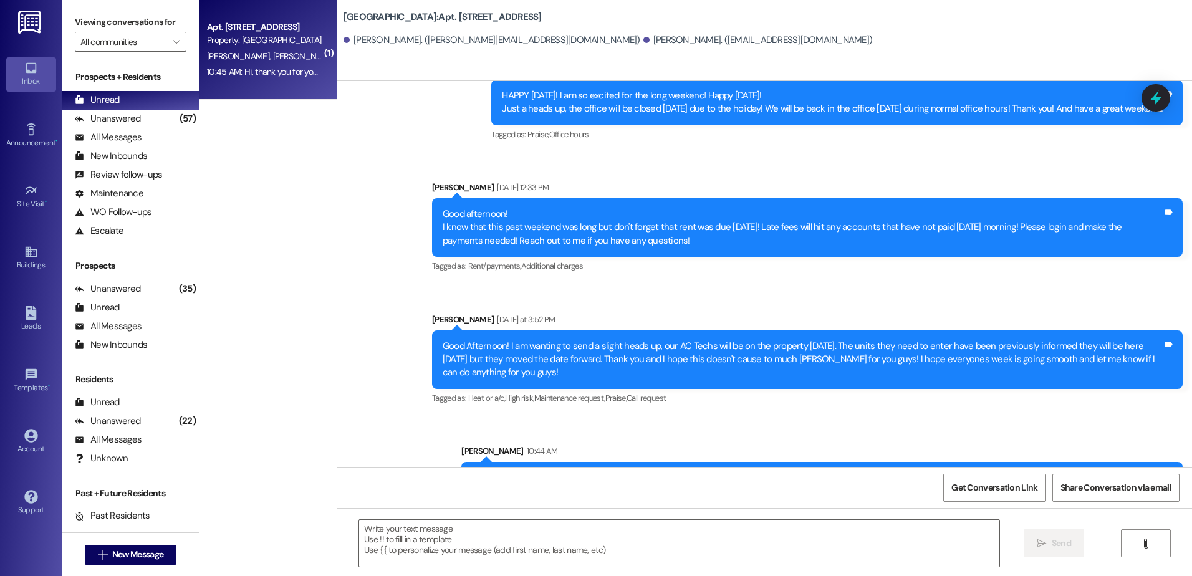
click at [273, 61] on span "[PERSON_NAME]" at bounding box center [304, 56] width 62 height 11
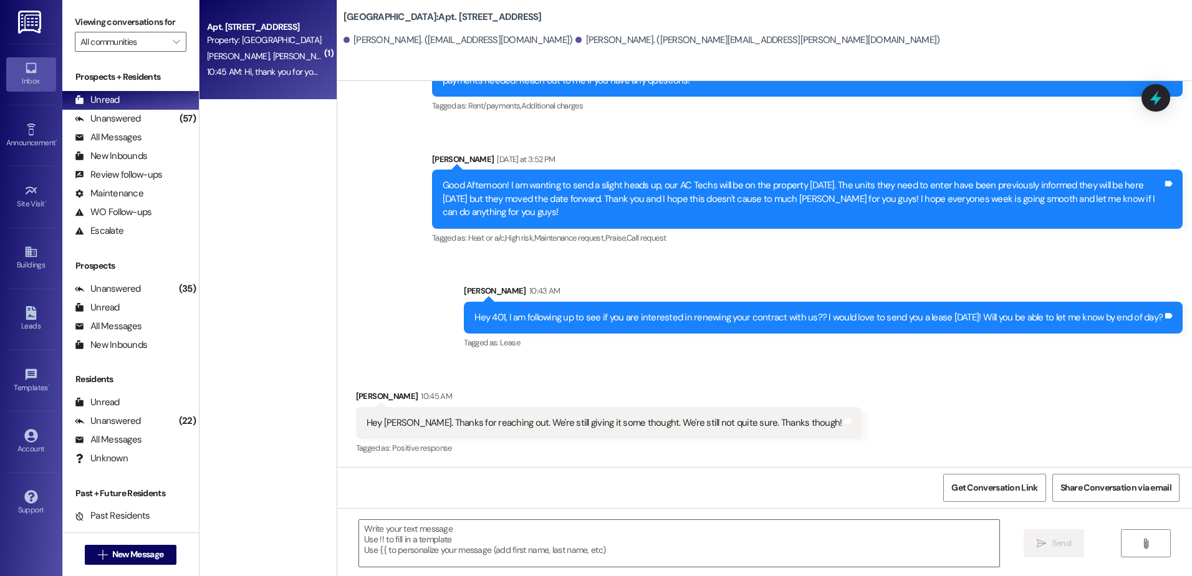
scroll to position [670, 0]
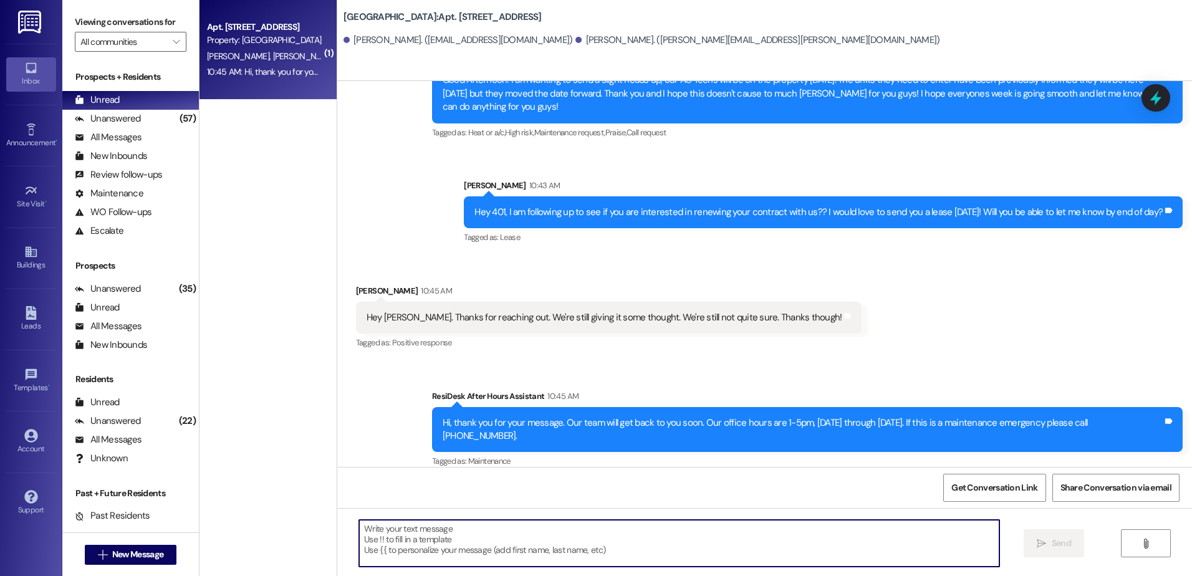
click at [454, 553] on textarea at bounding box center [679, 543] width 640 height 47
type textarea "Okay! Perfect thank you!"
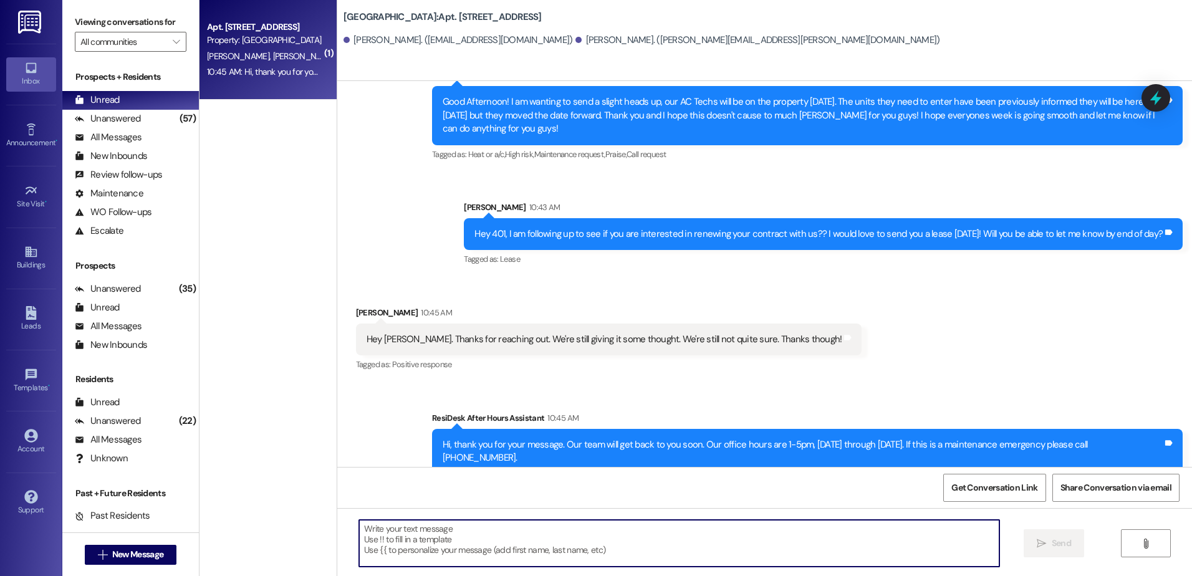
scroll to position [758, 0]
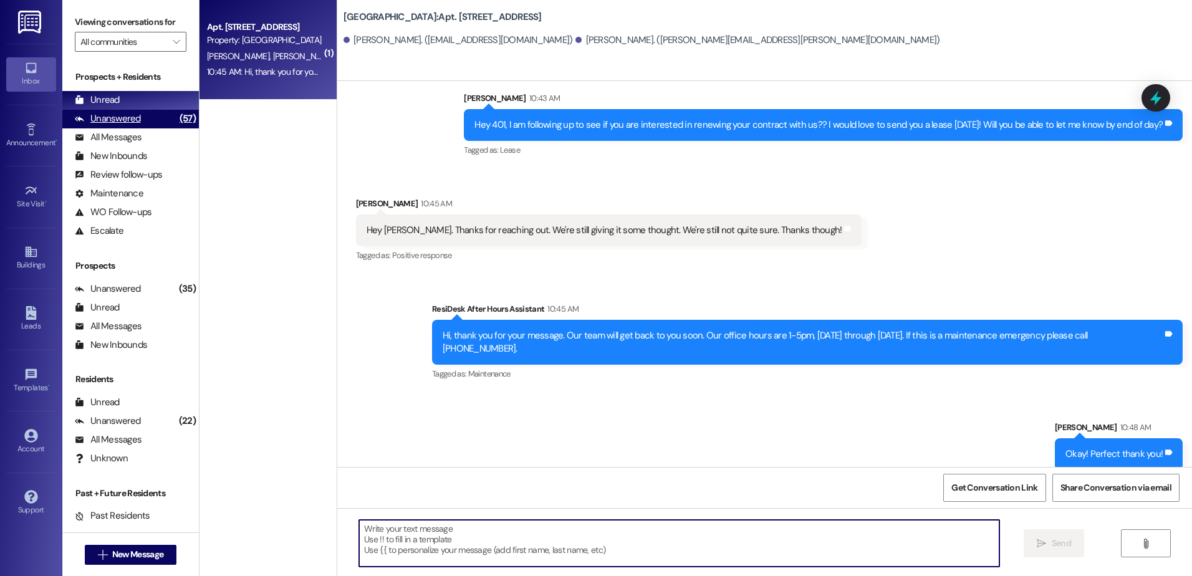
click at [116, 116] on div "Unanswered" at bounding box center [108, 118] width 66 height 13
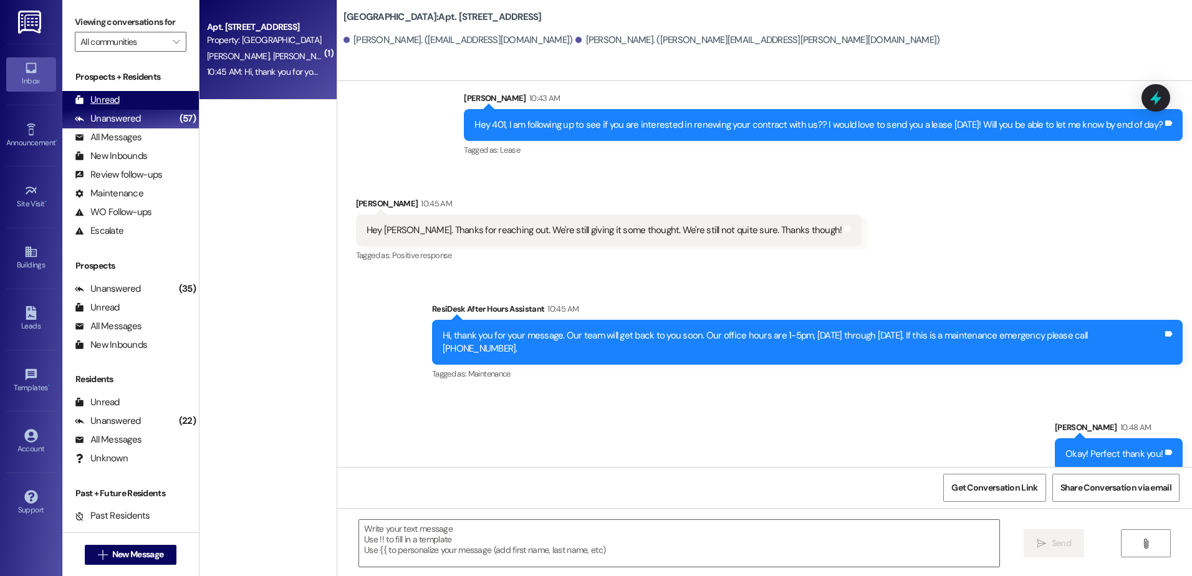
click at [118, 102] on div "Unread" at bounding box center [97, 100] width 45 height 13
click at [234, 73] on div "10:58 AM: Hi, thank you for your message. Our team will get back to you soon. O…" at bounding box center [265, 65] width 118 height 16
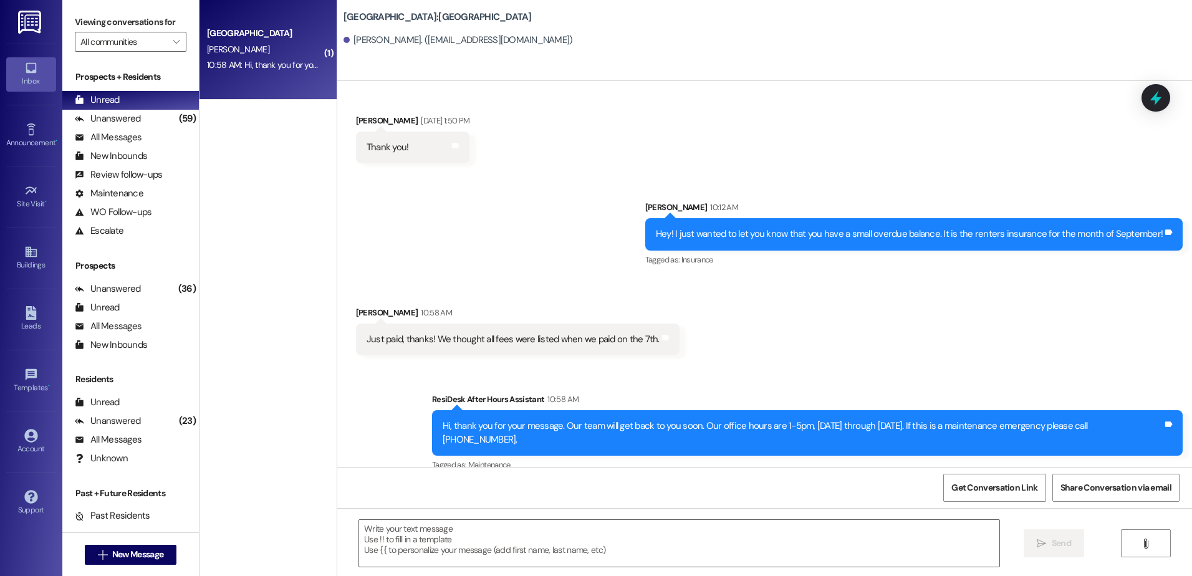
scroll to position [2426, 0]
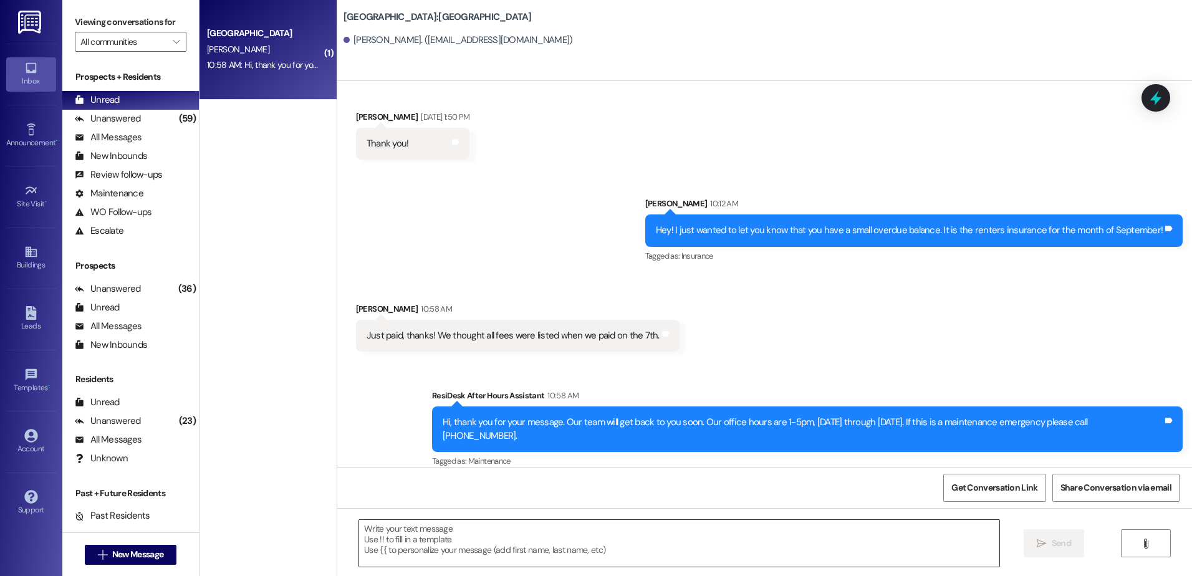
click at [387, 543] on textarea at bounding box center [679, 543] width 640 height 47
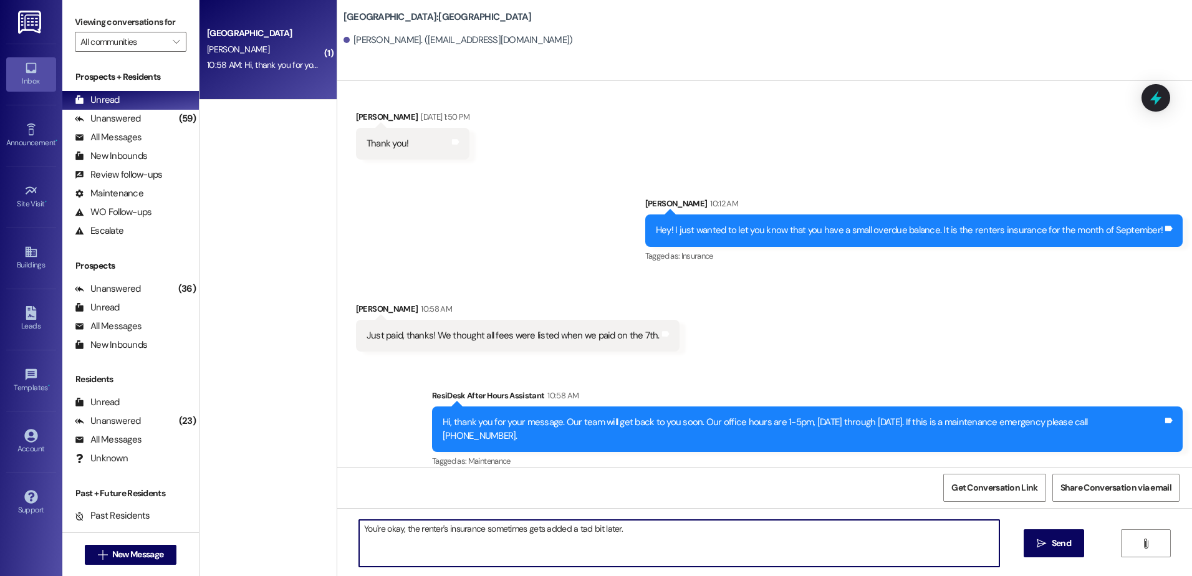
click at [620, 529] on textarea "You're okay, the renter's insurance sometimes gets added a tad bit later." at bounding box center [679, 543] width 640 height 47
type textarea "You're okay, the renter's insurance sometimes gets added a tad bit later. Thank…"
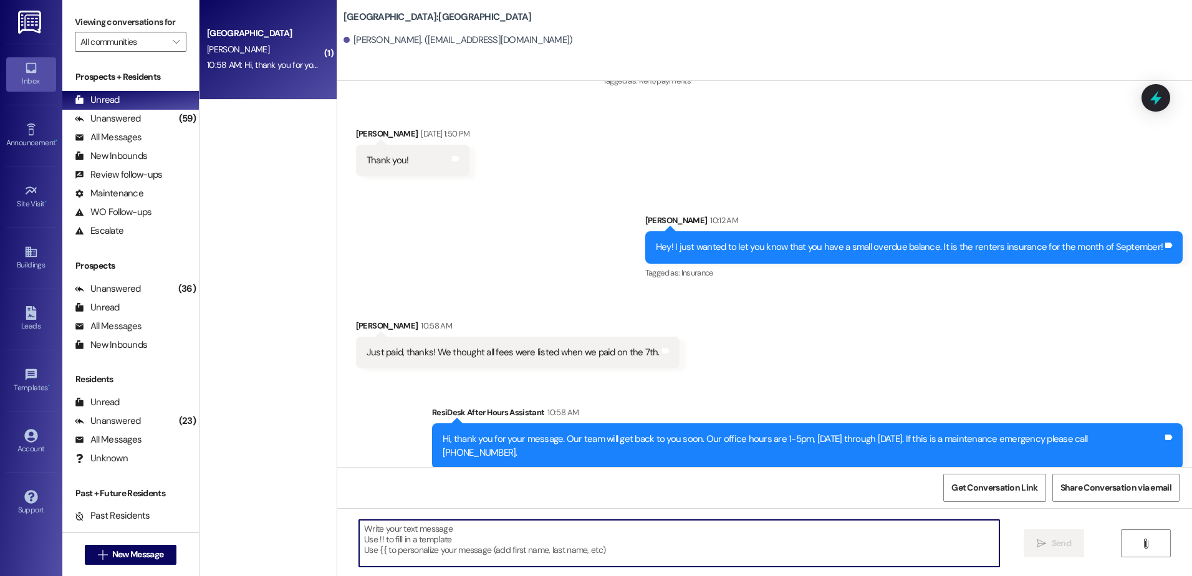
scroll to position [2513, 0]
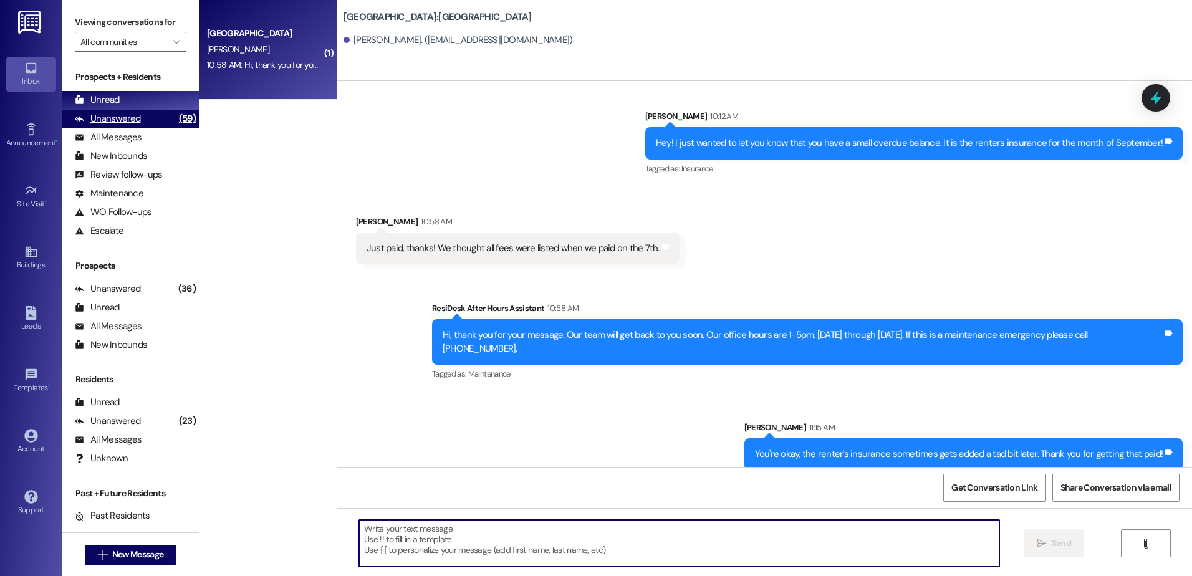
click at [153, 110] on div "Unanswered (59)" at bounding box center [130, 119] width 137 height 19
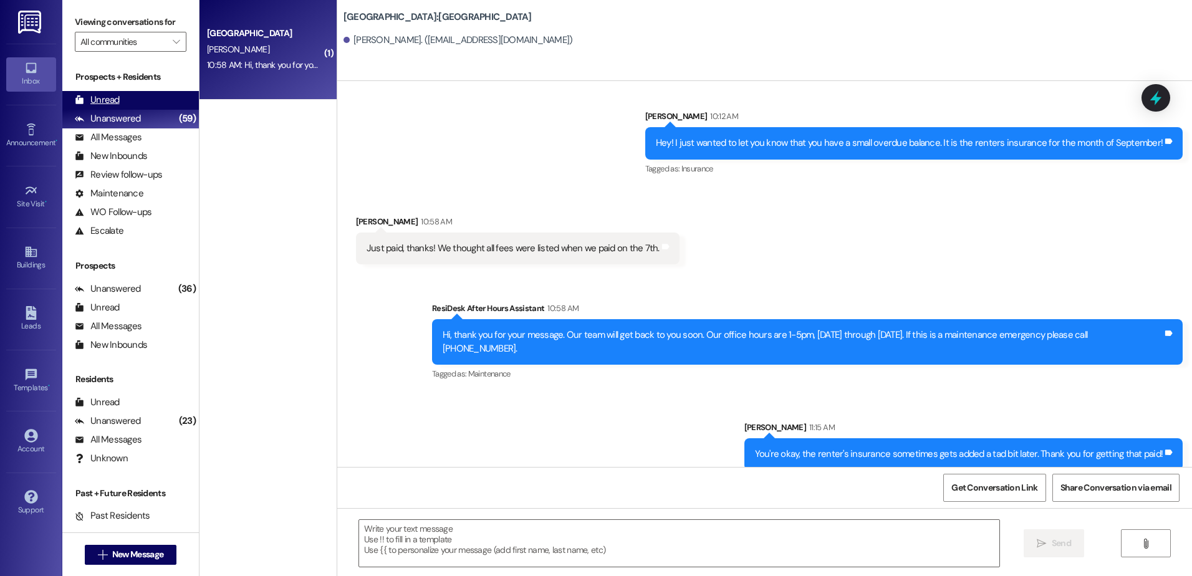
click at [150, 100] on div "Unread (0)" at bounding box center [130, 100] width 137 height 19
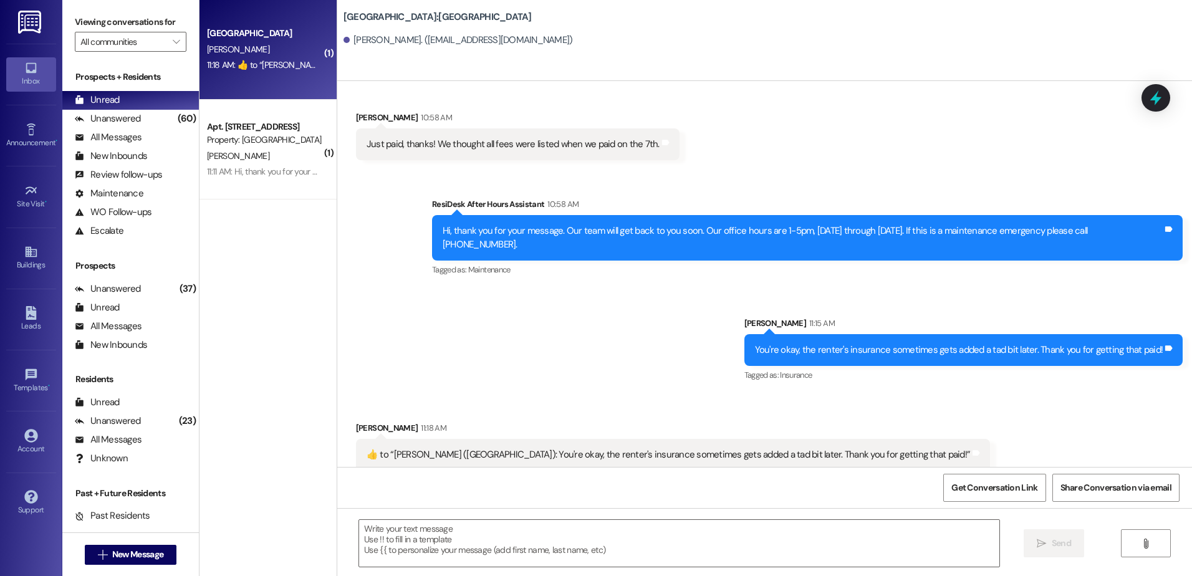
scroll to position [2618, 0]
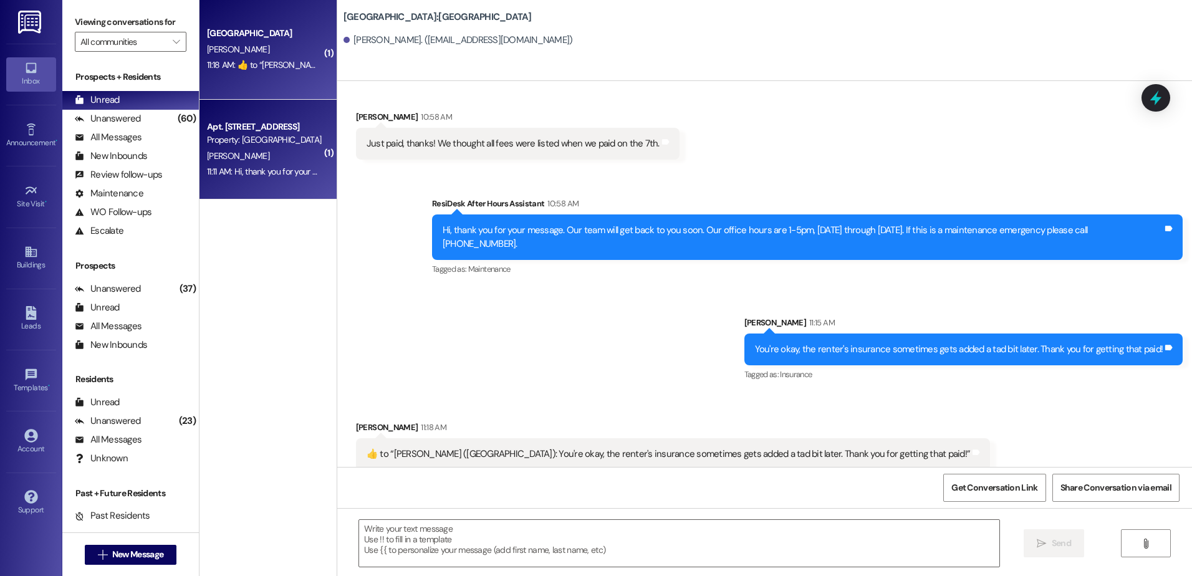
click at [234, 172] on div "11:11 AM: Hi, thank you for your message. Our team will get back to you soon. O…" at bounding box center [553, 171] width 692 height 11
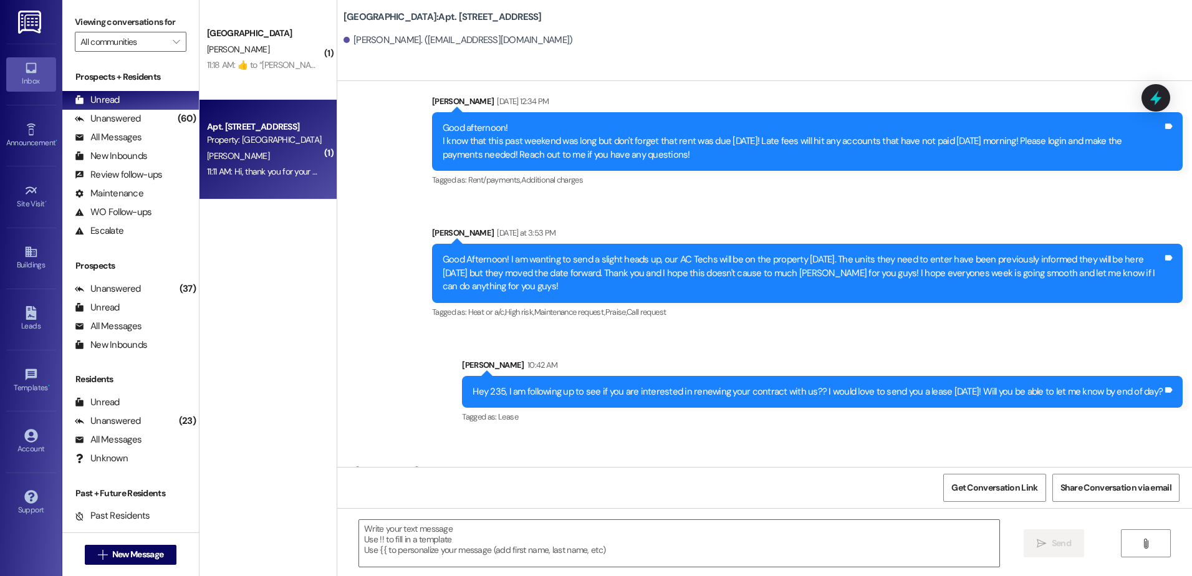
scroll to position [12654, 0]
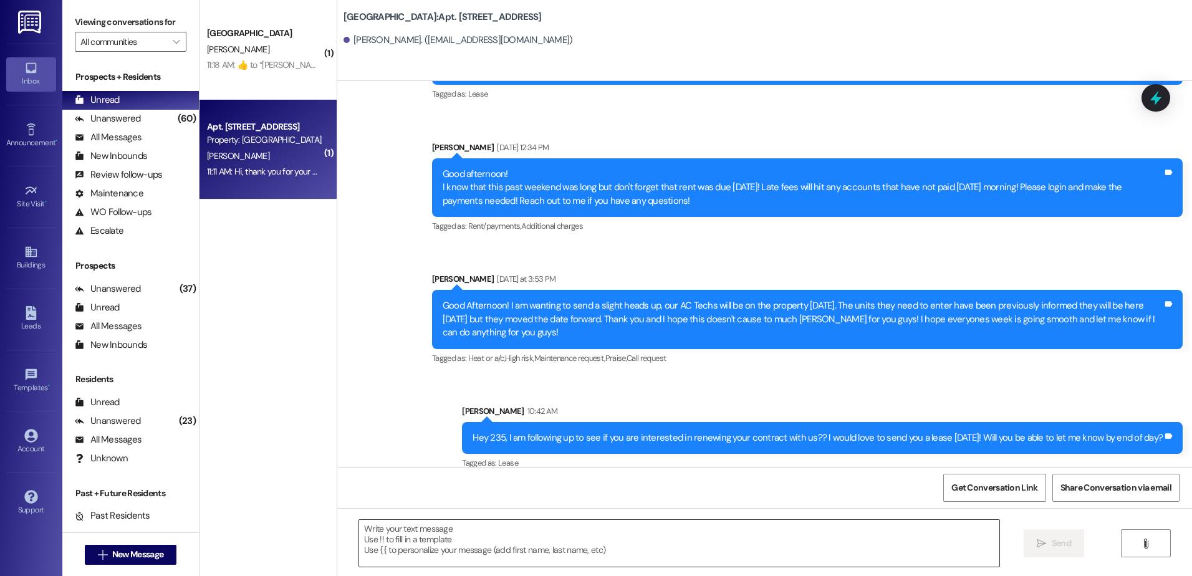
click at [372, 542] on textarea at bounding box center [679, 543] width 640 height 47
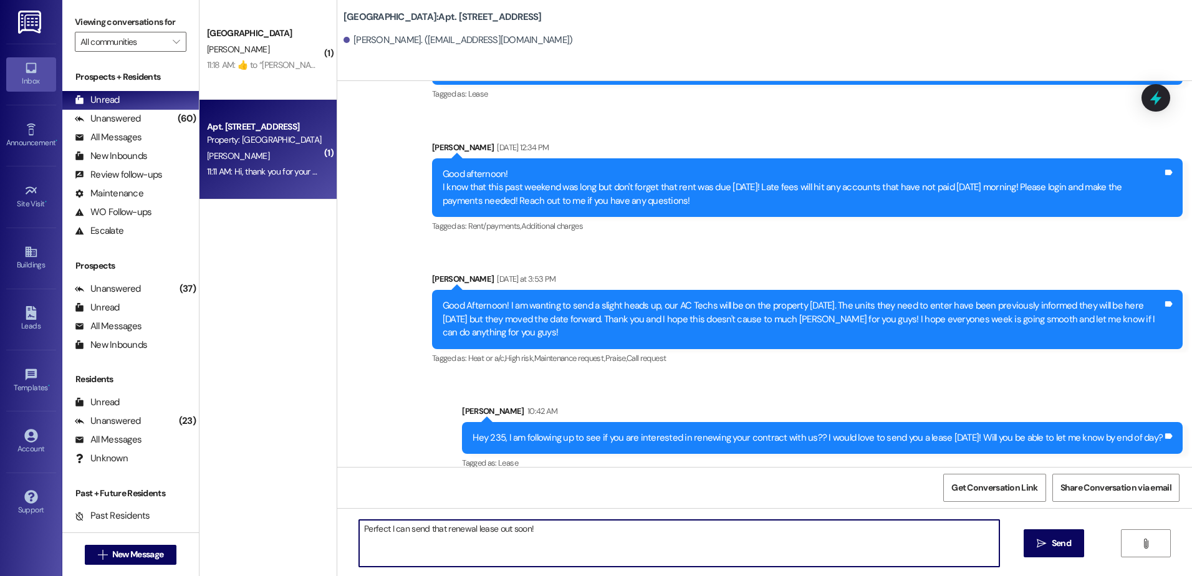
click at [622, 546] on textarea "Perfect I can send that renewal lease out soon!" at bounding box center [679, 543] width 640 height 47
type textarea "Perfect I can send that renewal lease out soon!"
click at [1037, 543] on icon "" at bounding box center [1041, 544] width 9 height 10
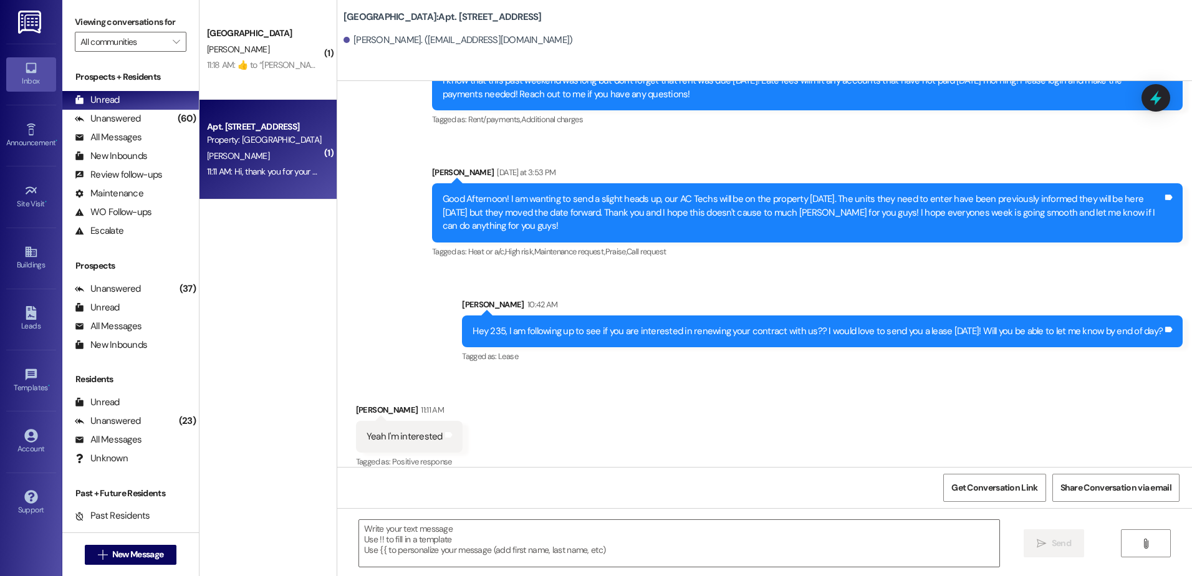
scroll to position [12847, 0]
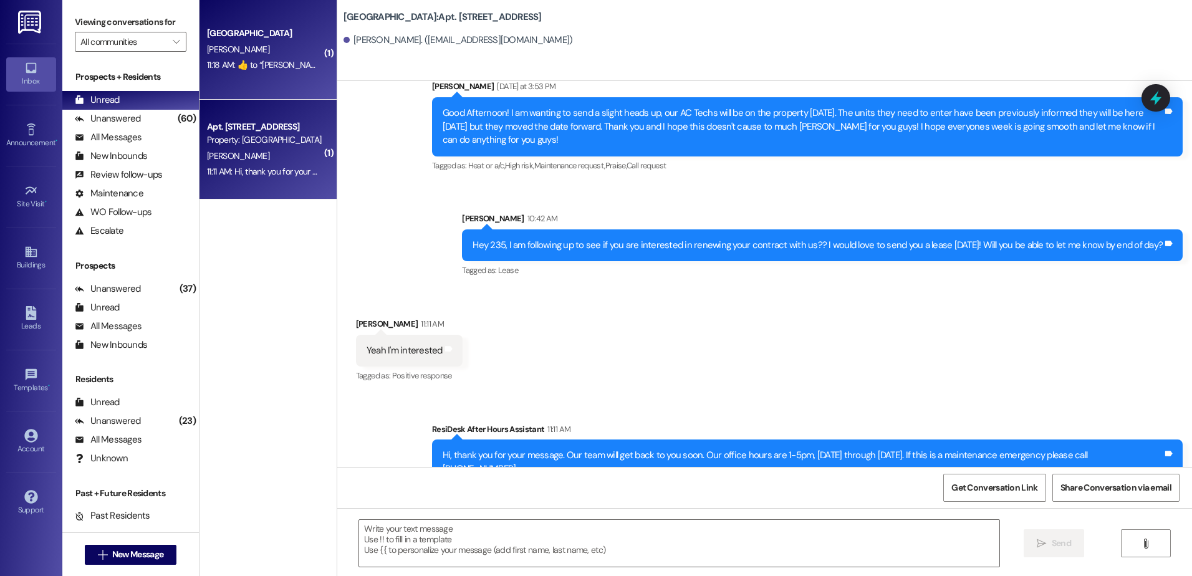
click at [276, 70] on div "11:18 AM:  ​👍​ to “ [PERSON_NAME] ([GEOGRAPHIC_DATA]): You're okay, the renter'…" at bounding box center [499, 64] width 584 height 11
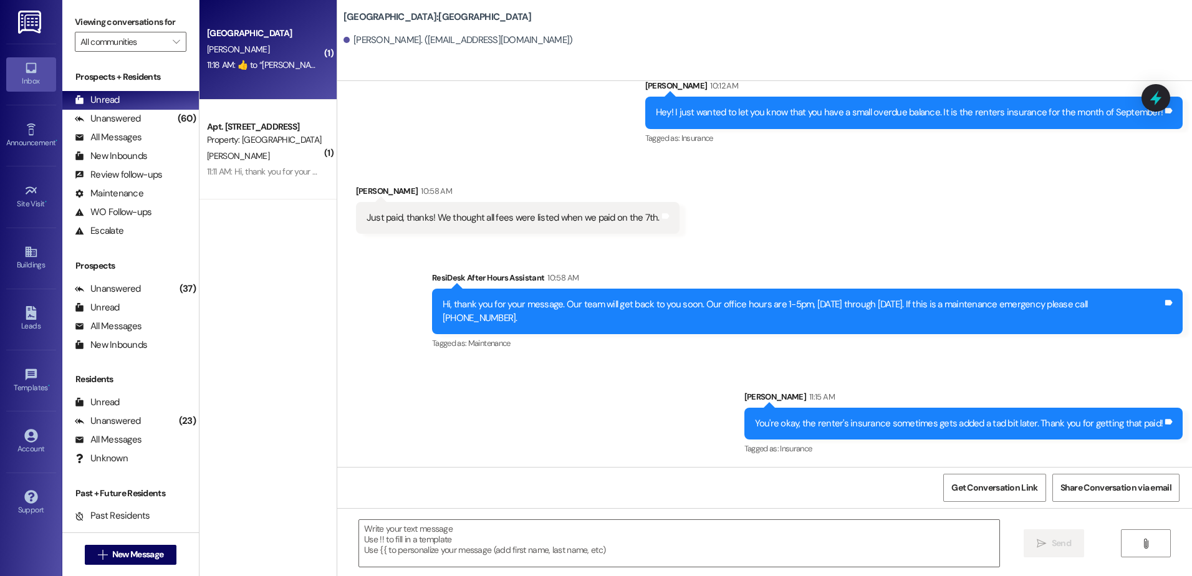
scroll to position [2617, 0]
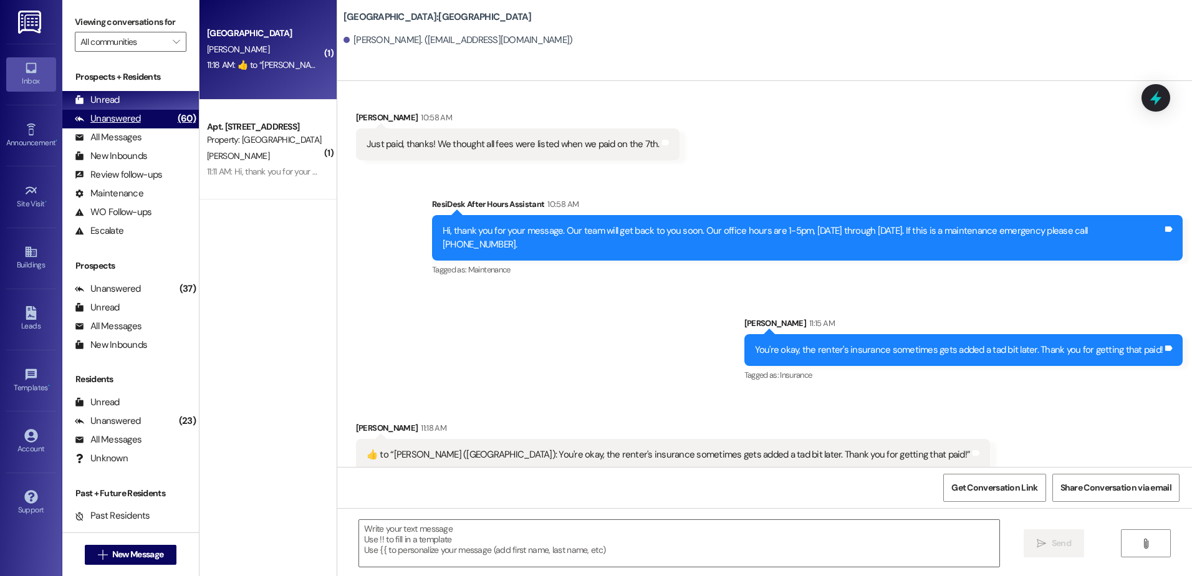
click at [175, 120] on div "(60)" at bounding box center [187, 118] width 24 height 19
click at [155, 104] on div "Unread (0)" at bounding box center [130, 100] width 137 height 19
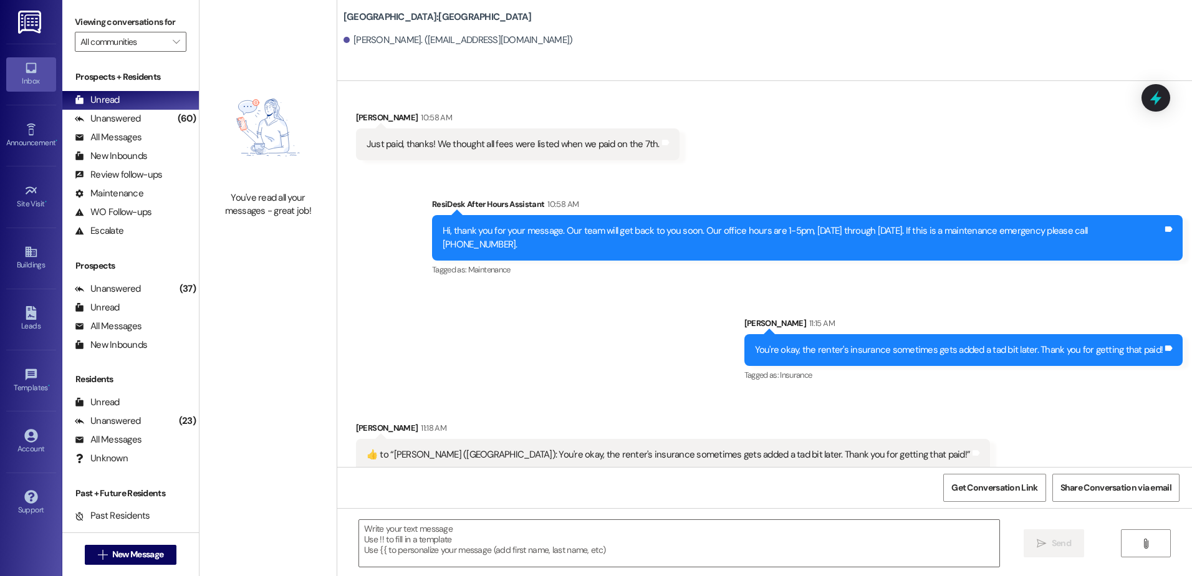
scroll to position [2618, 0]
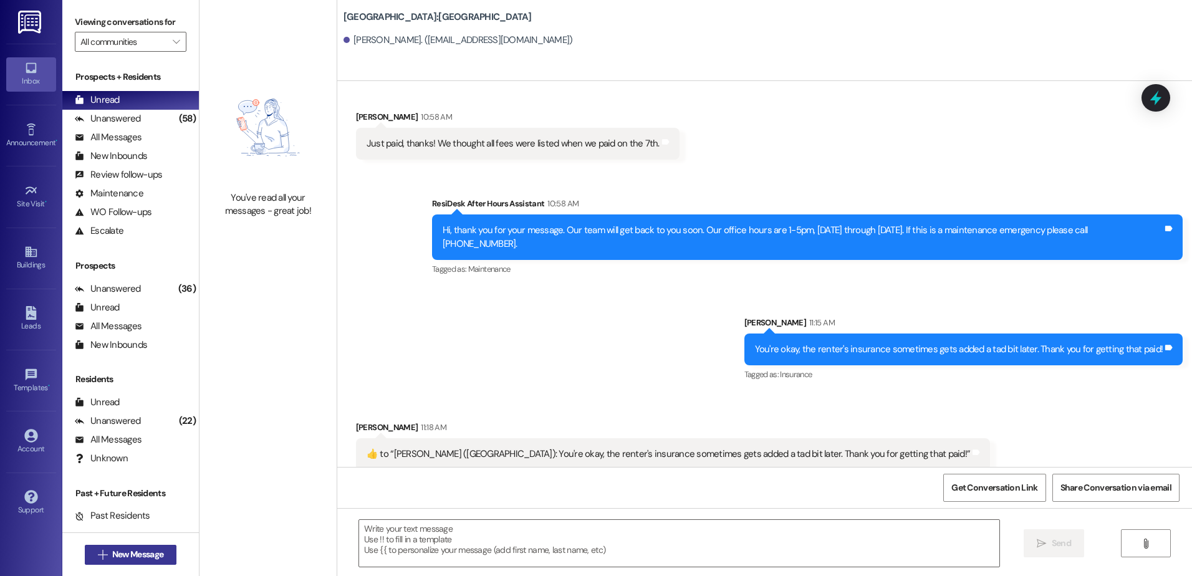
click at [135, 551] on span "New Message" at bounding box center [137, 554] width 51 height 13
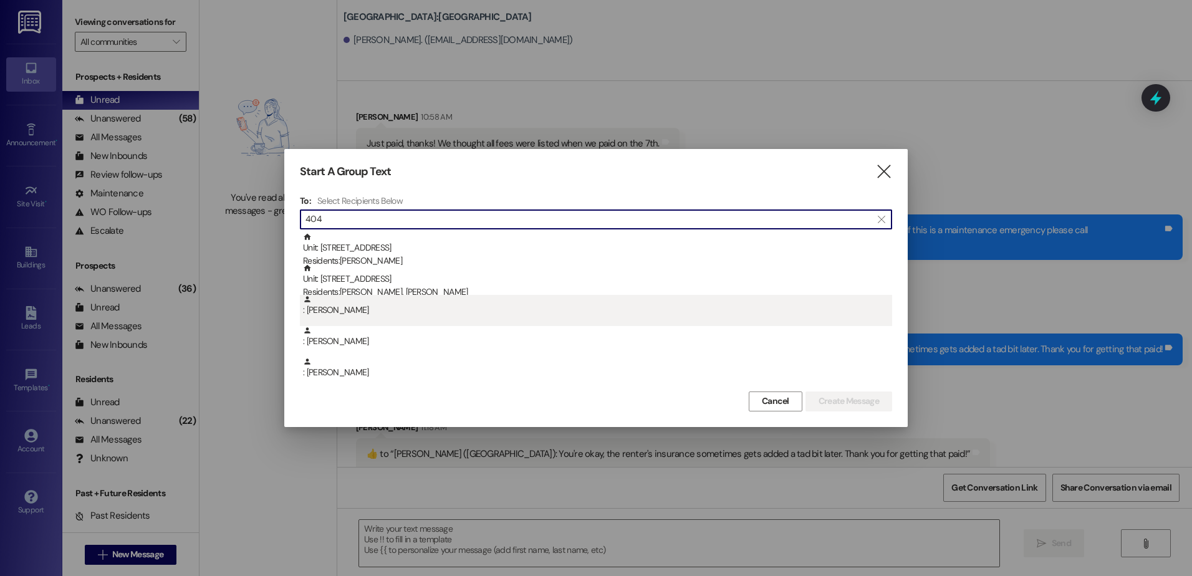
type input "404"
click at [423, 296] on div ": [PERSON_NAME]" at bounding box center [597, 306] width 589 height 22
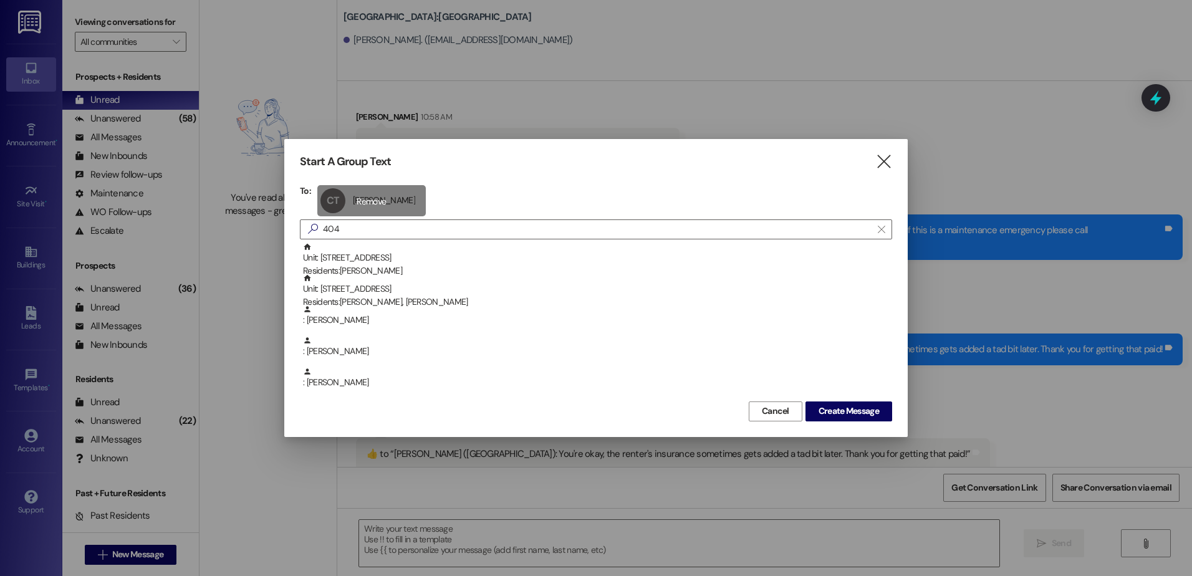
click at [365, 203] on div "CT [PERSON_NAME] [PERSON_NAME] click to remove" at bounding box center [371, 200] width 109 height 31
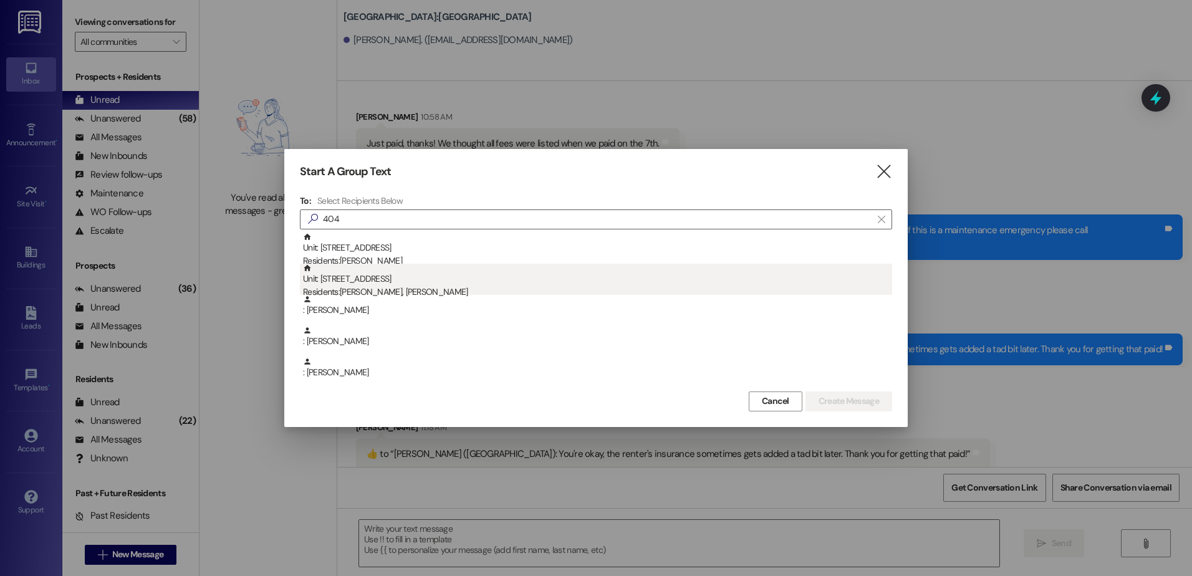
click at [366, 293] on div "Residents: [PERSON_NAME], [PERSON_NAME]" at bounding box center [597, 292] width 589 height 13
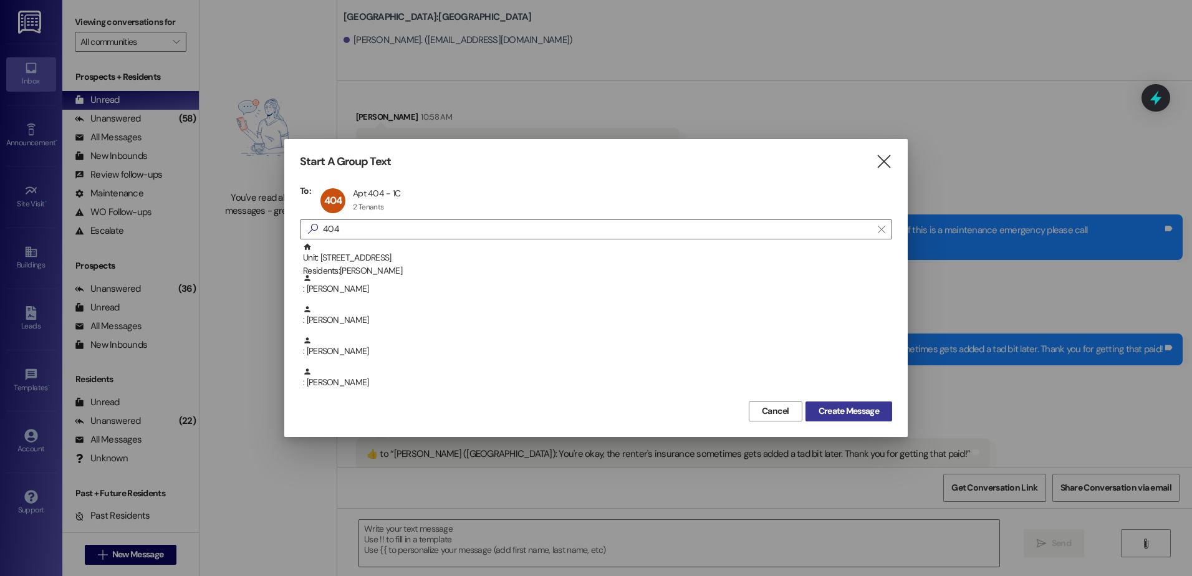
click at [826, 413] on span "Create Message" at bounding box center [849, 411] width 60 height 13
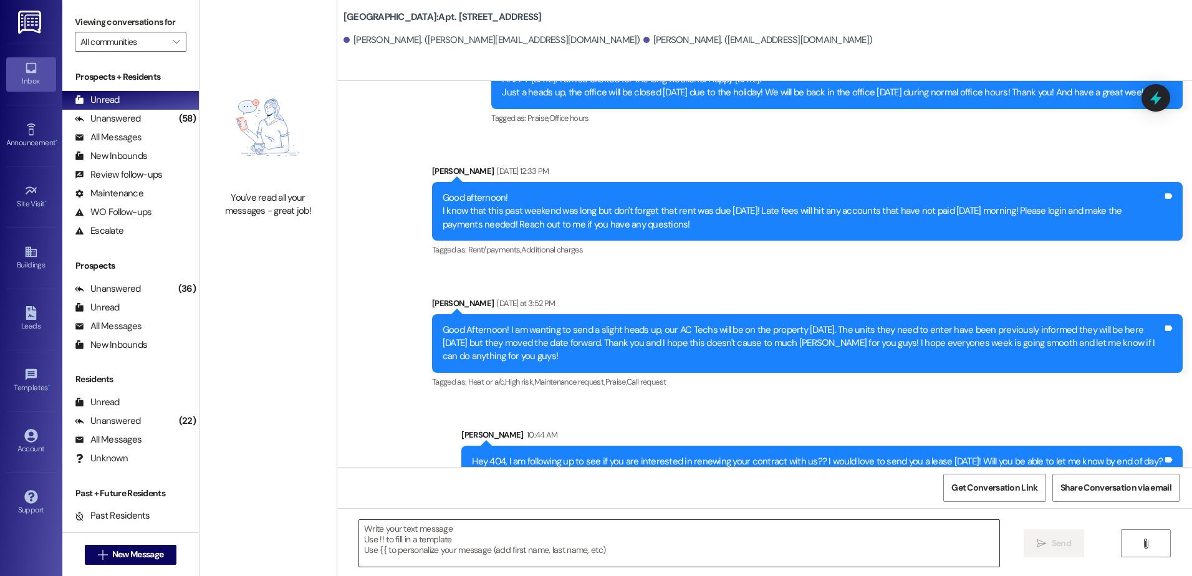
scroll to position [34109, 0]
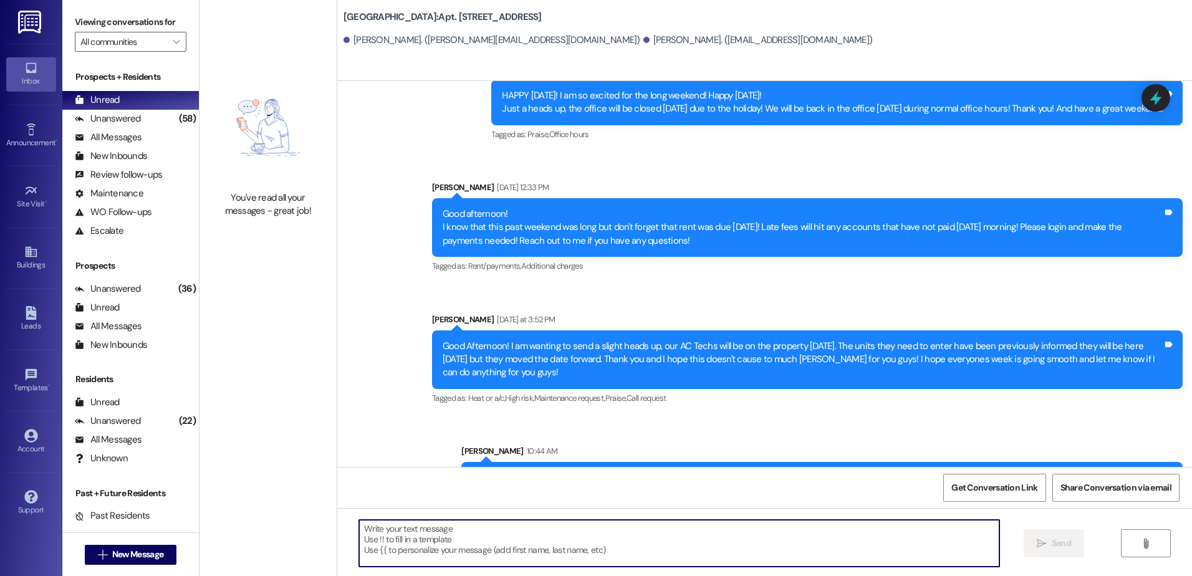
click at [446, 549] on textarea at bounding box center [679, 543] width 640 height 47
type textarea "Y"
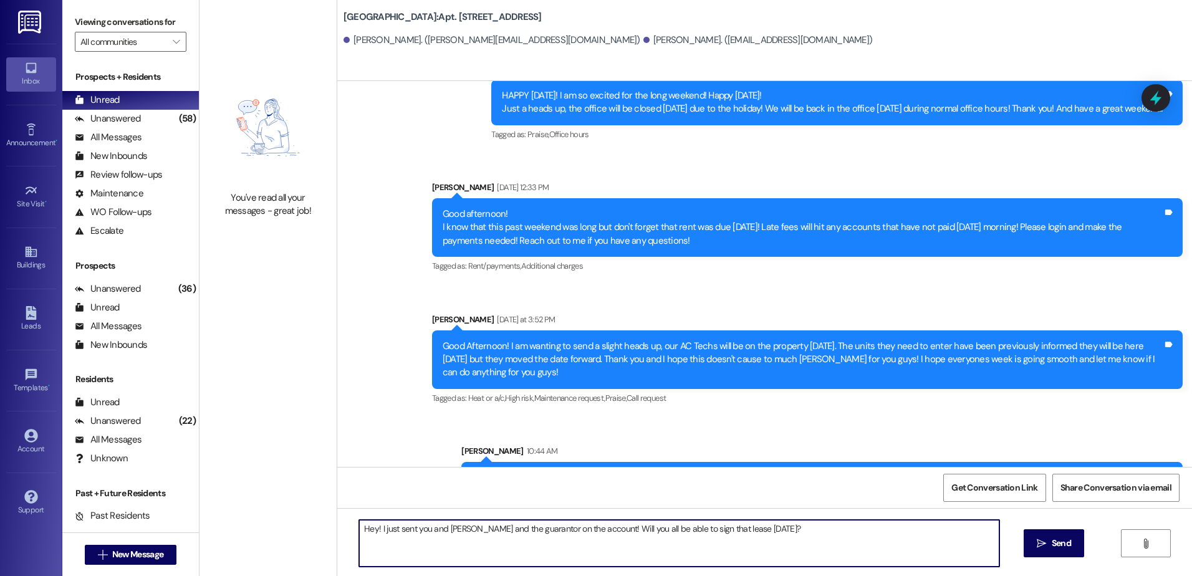
type textarea "Hey! I just sent you and [PERSON_NAME] and the guarantor on the account! Will y…"
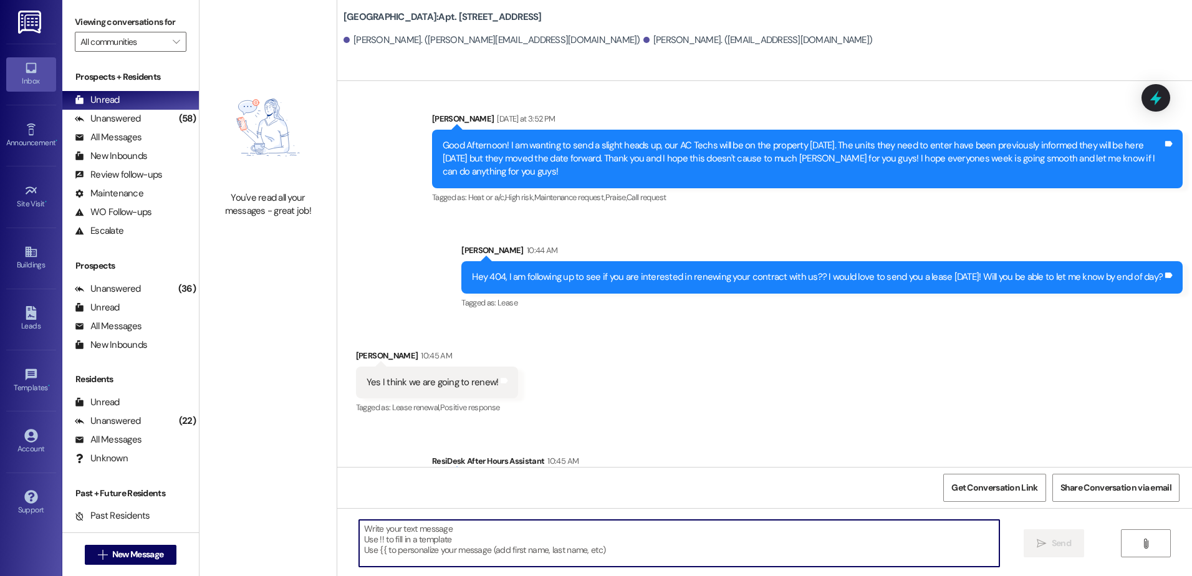
scroll to position [34388, 0]
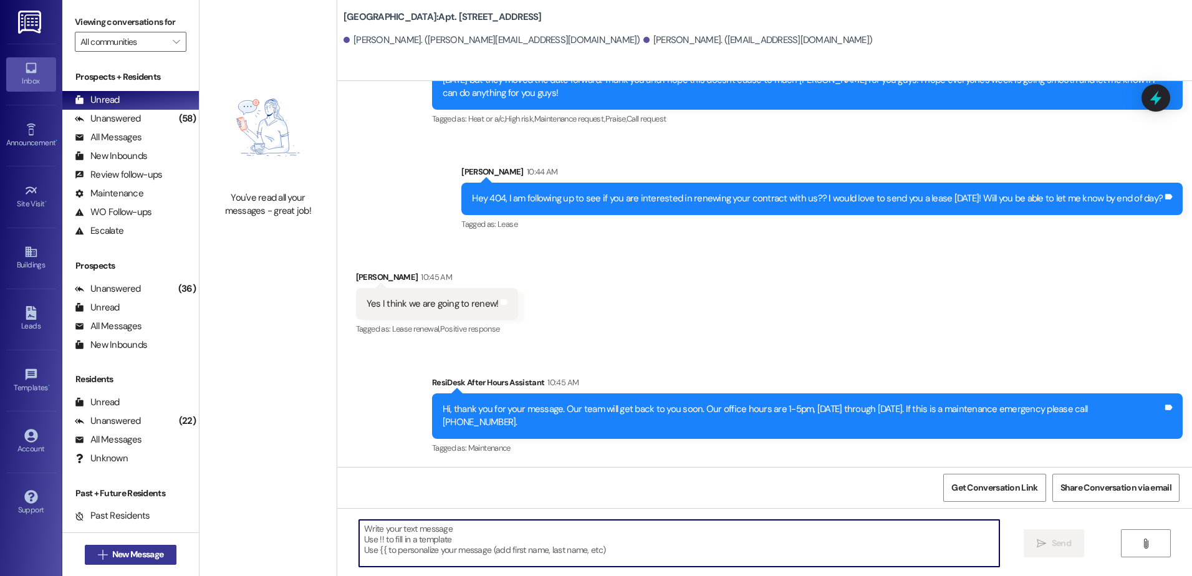
click at [142, 552] on span "New Message" at bounding box center [137, 554] width 51 height 13
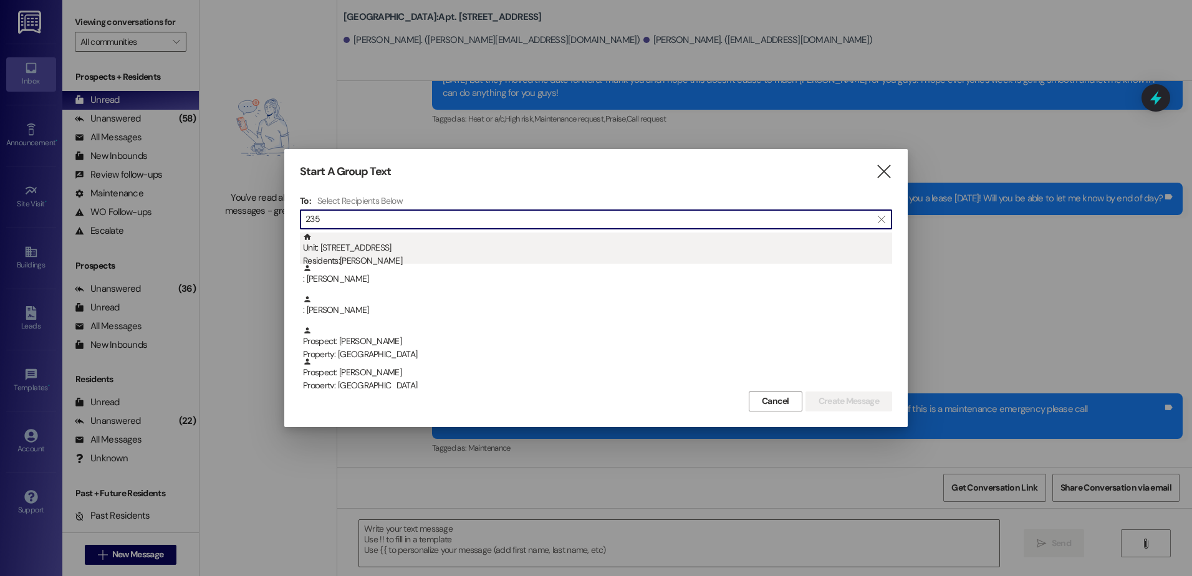
type input "235"
click at [417, 257] on div "Residents: [PERSON_NAME]" at bounding box center [597, 260] width 589 height 13
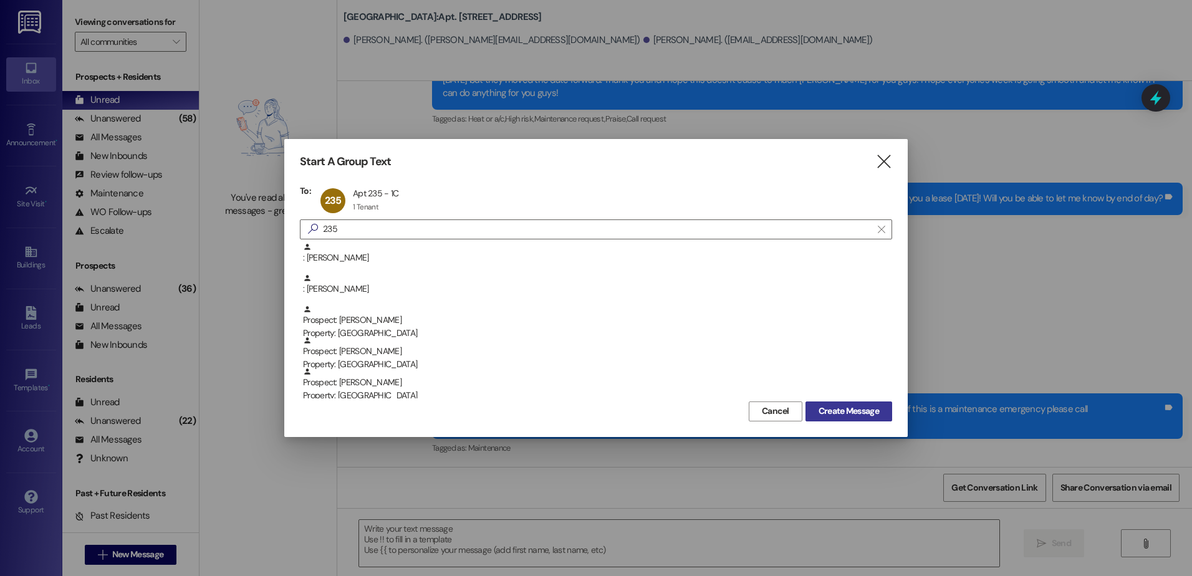
click at [877, 403] on button "Create Message" at bounding box center [849, 412] width 87 height 20
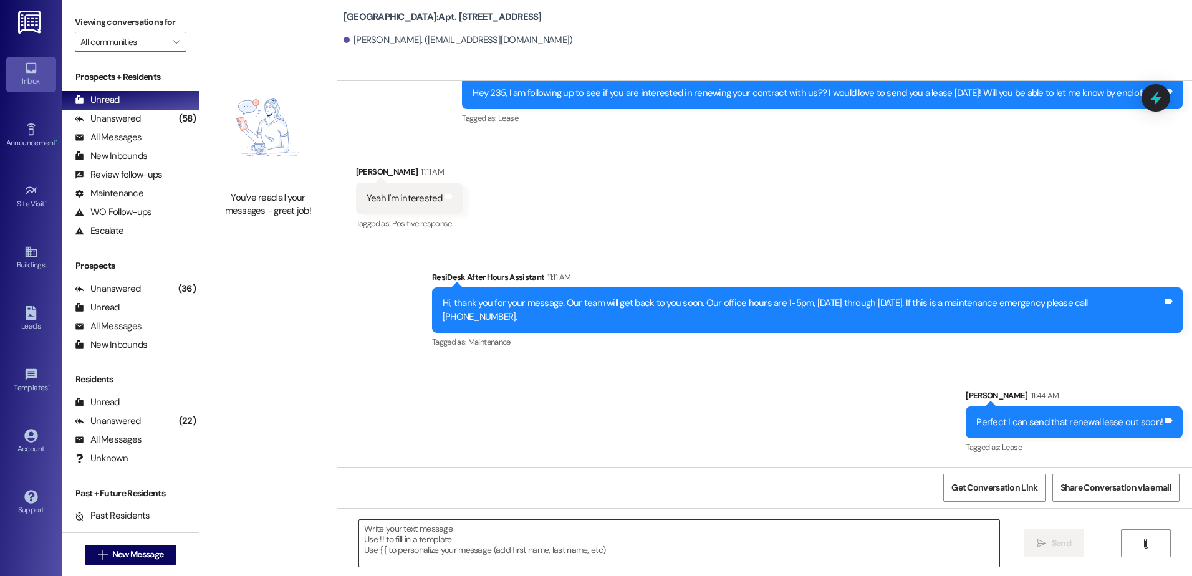
scroll to position [12865, 0]
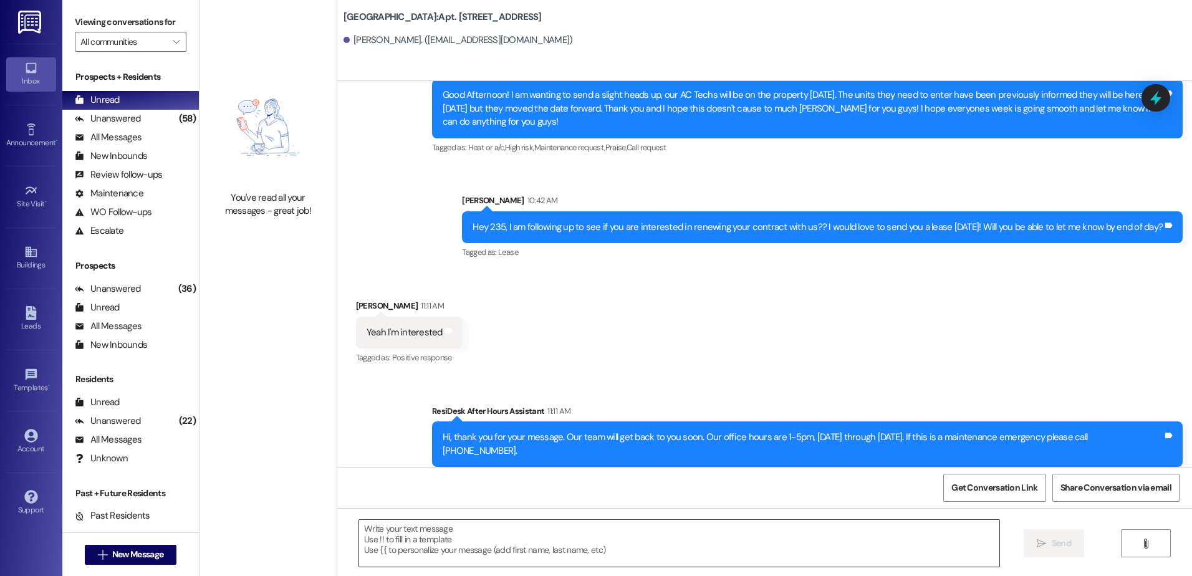
click at [511, 537] on textarea at bounding box center [679, 543] width 640 height 47
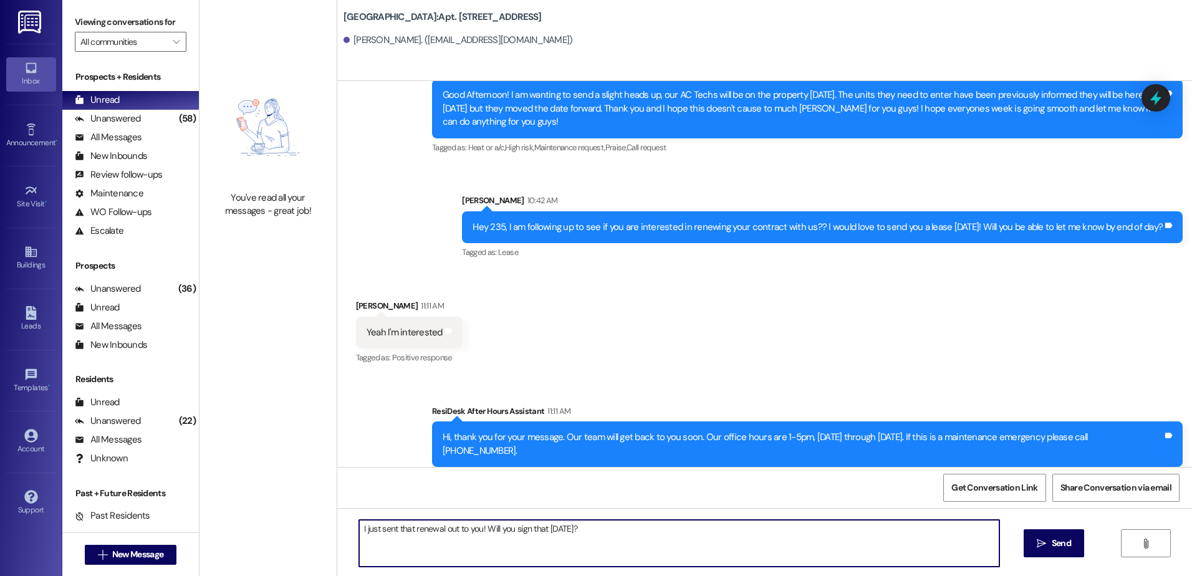
type textarea "I just sent that renewal out to you! Will you sign that [DATE]?"
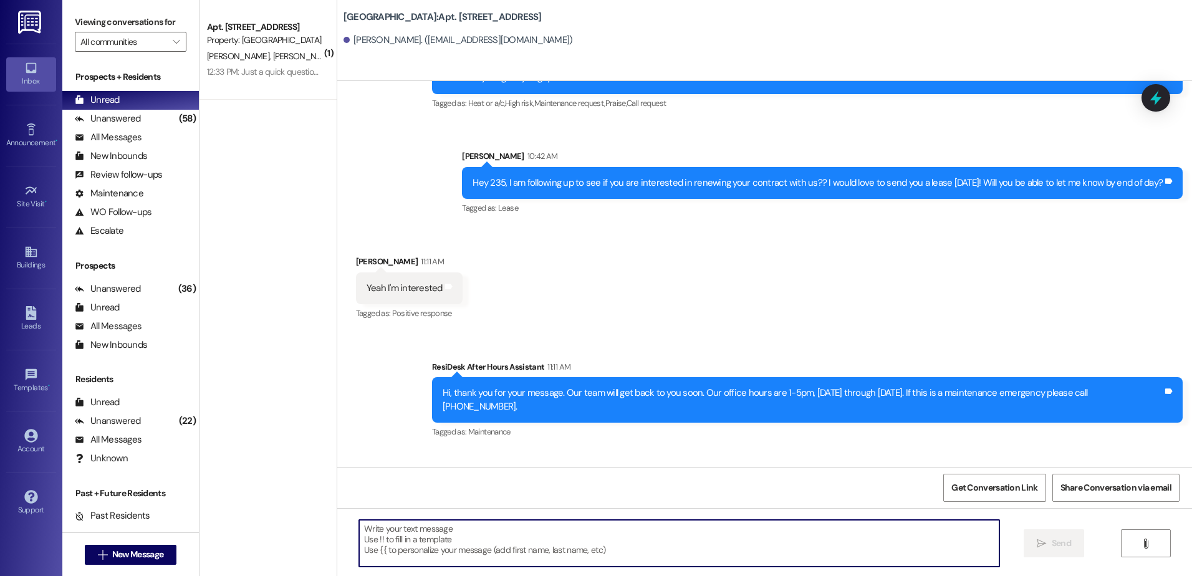
scroll to position [12952, 0]
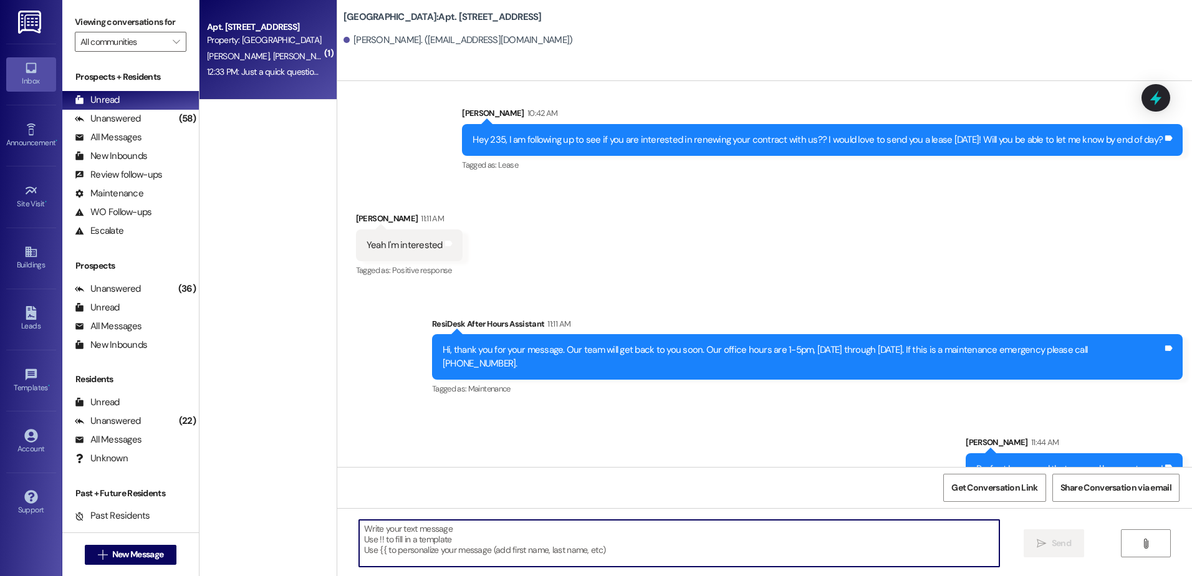
click at [282, 49] on div "[PERSON_NAME] [PERSON_NAME]" at bounding box center [265, 57] width 118 height 16
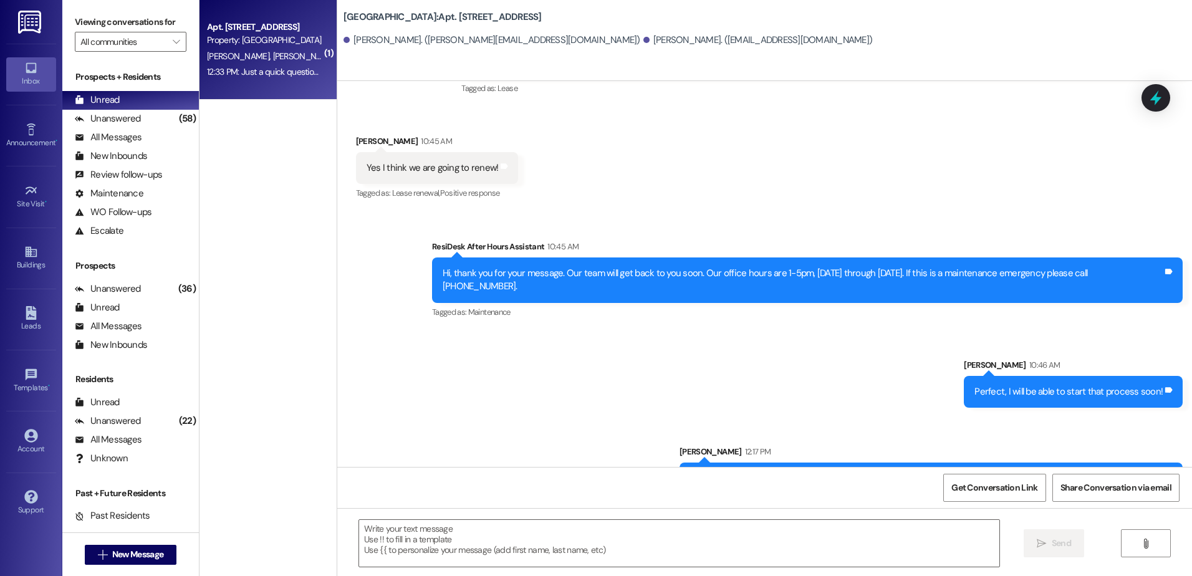
scroll to position [34525, 0]
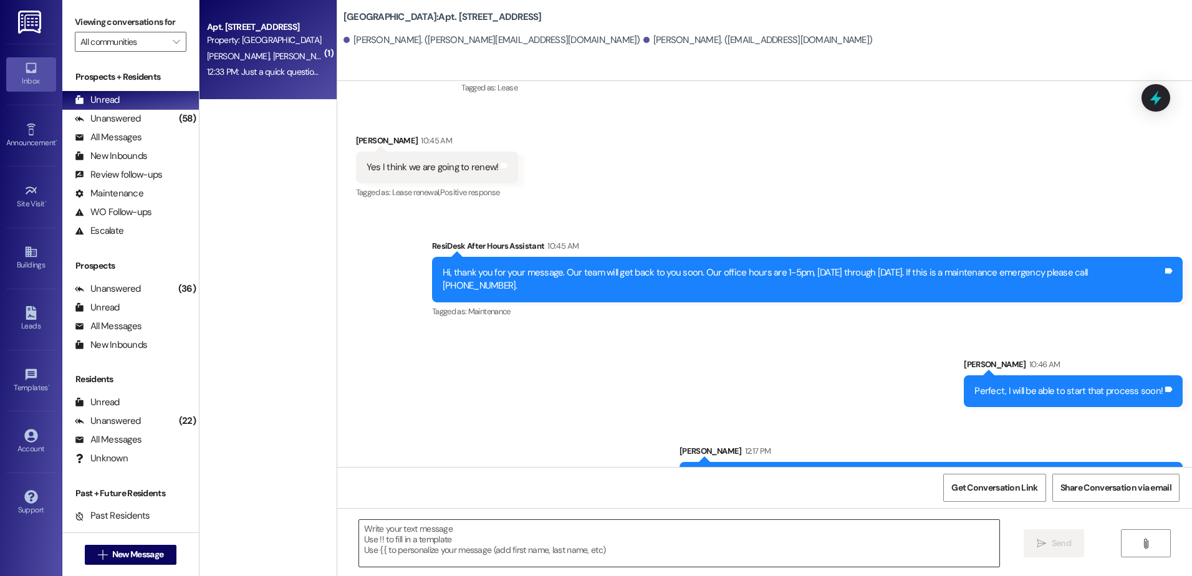
click at [494, 549] on textarea at bounding box center [679, 543] width 640 height 47
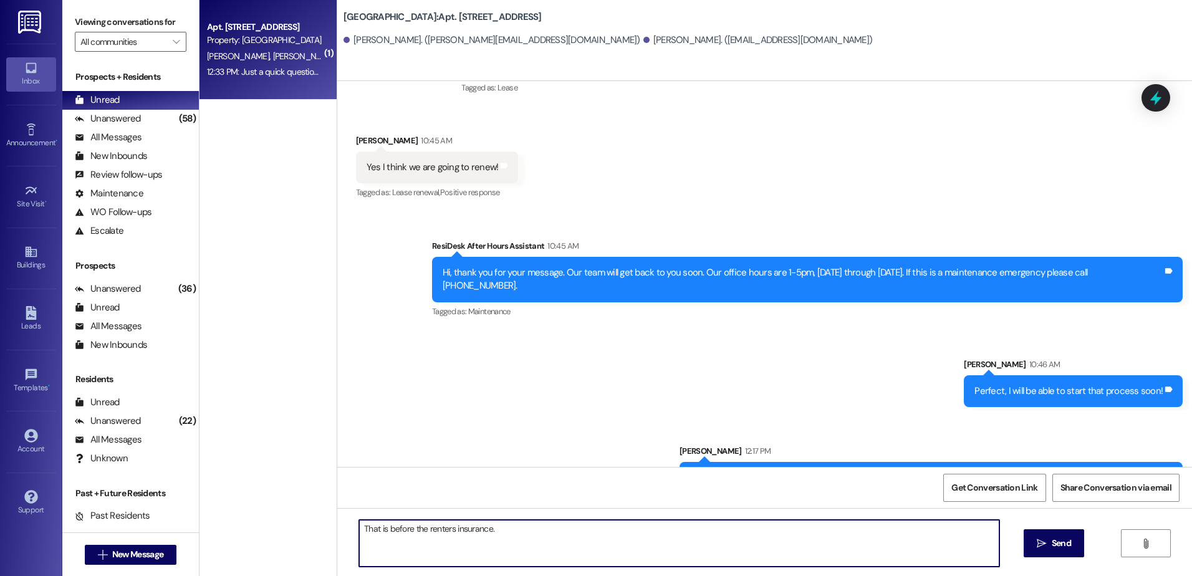
type textarea "That is before the renters insurance."
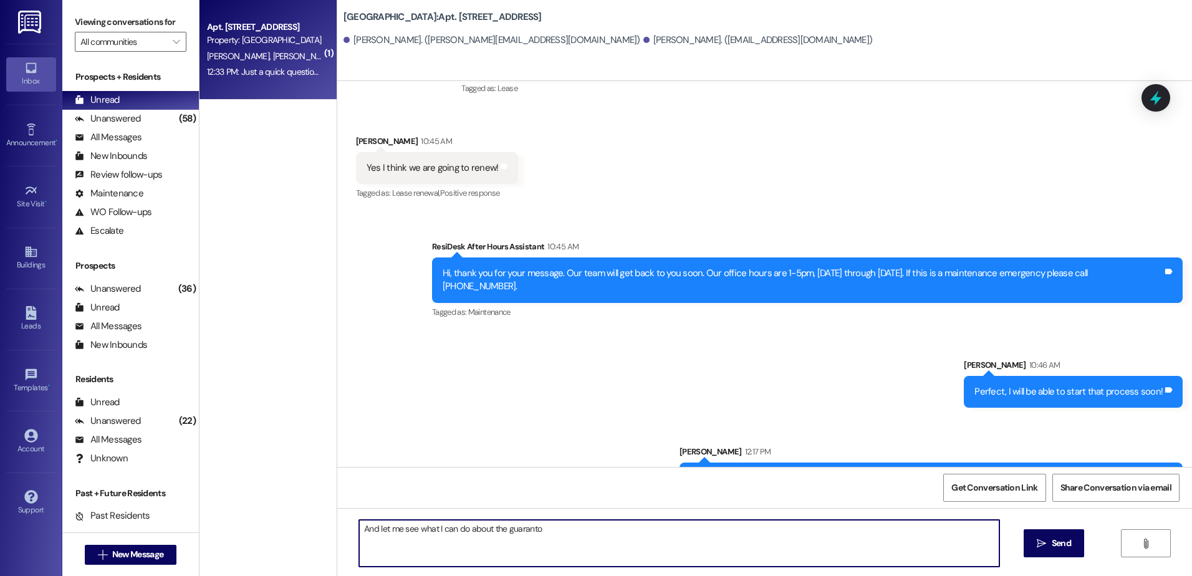
type textarea "And let me see what I can do about the guarantor"
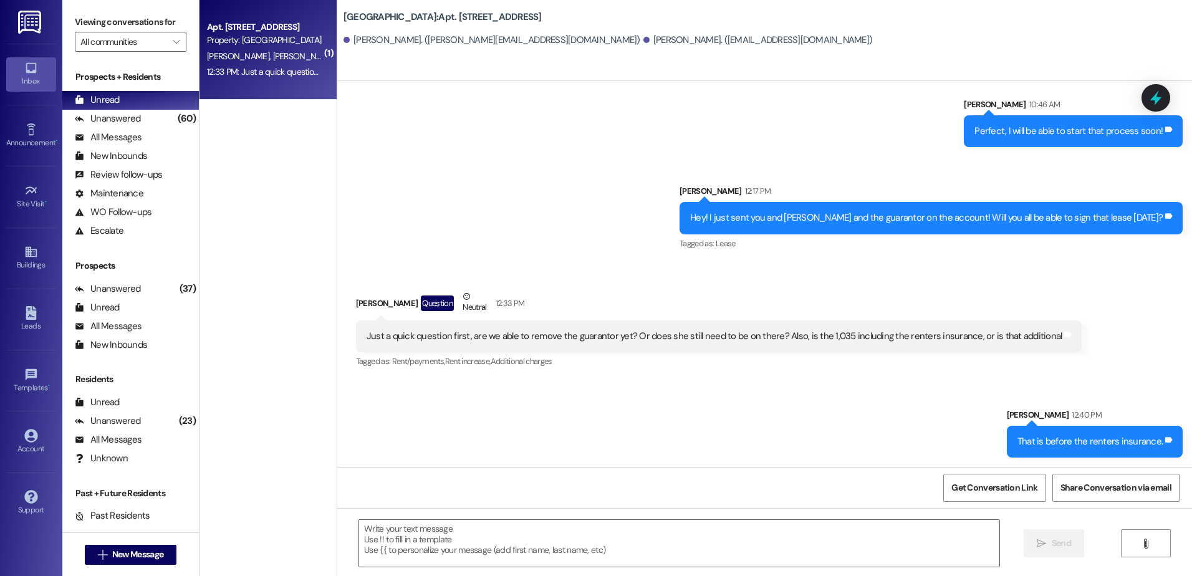
scroll to position [34785, 0]
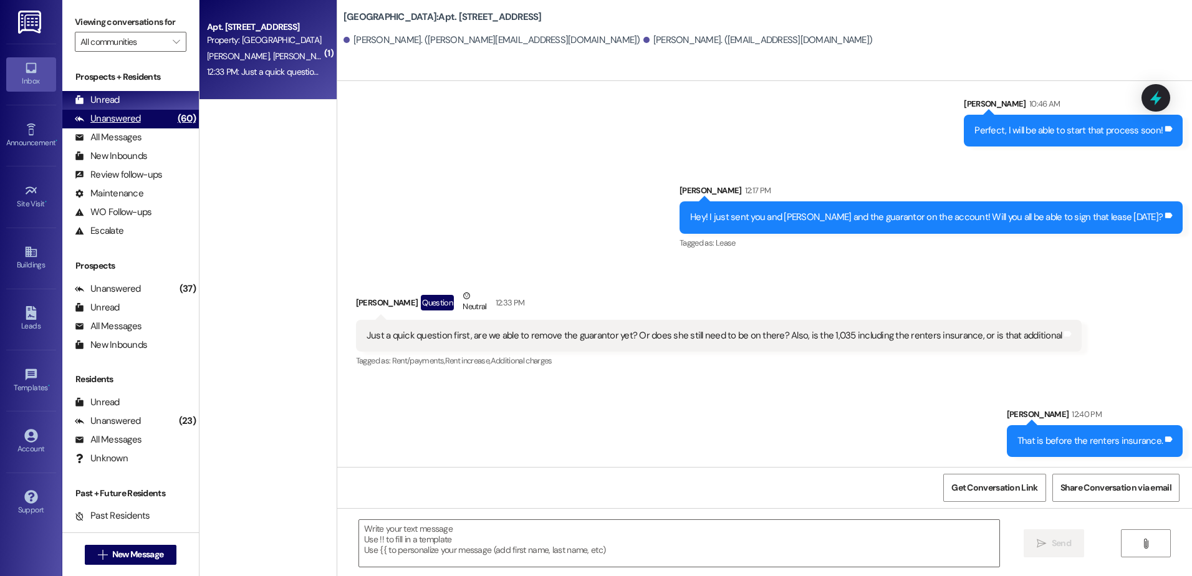
click at [125, 117] on div "Unanswered" at bounding box center [108, 118] width 66 height 13
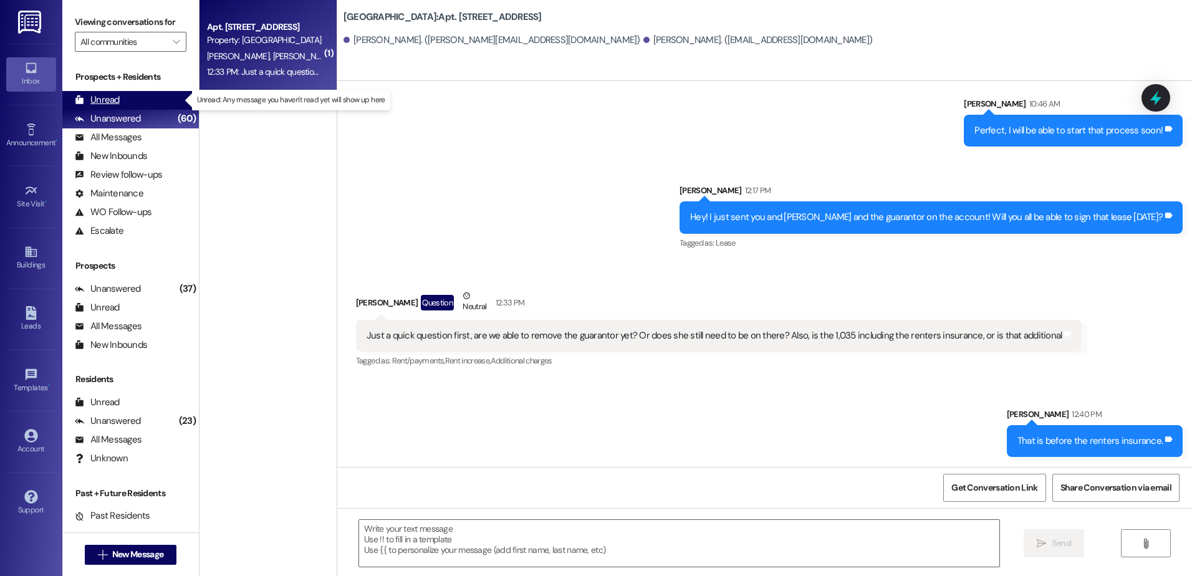
click at [117, 98] on div "Unread" at bounding box center [97, 100] width 45 height 13
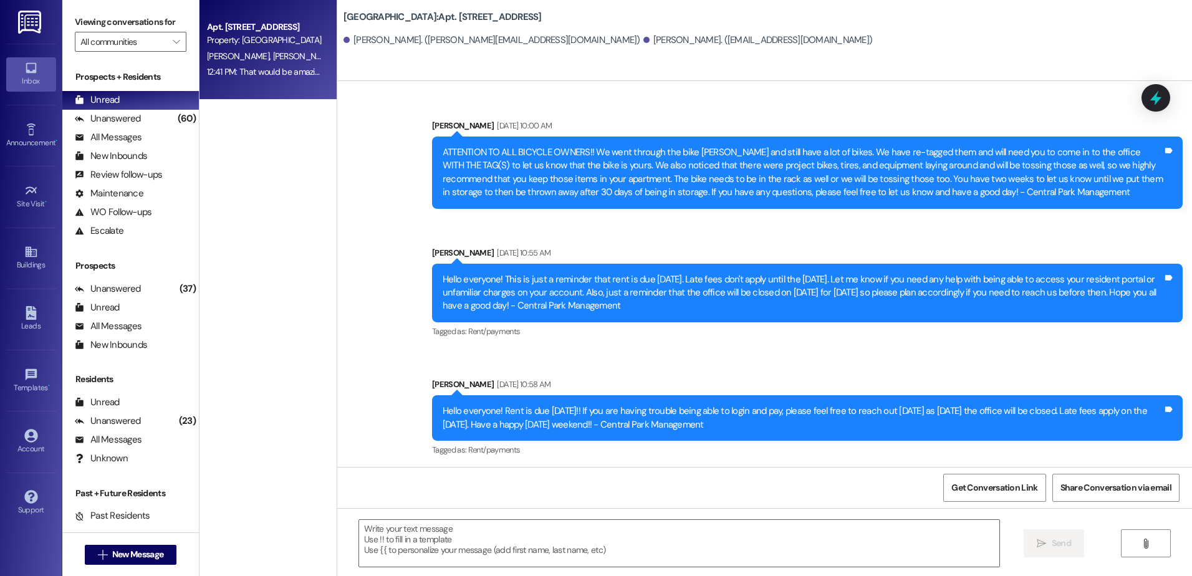
scroll to position [34804, 0]
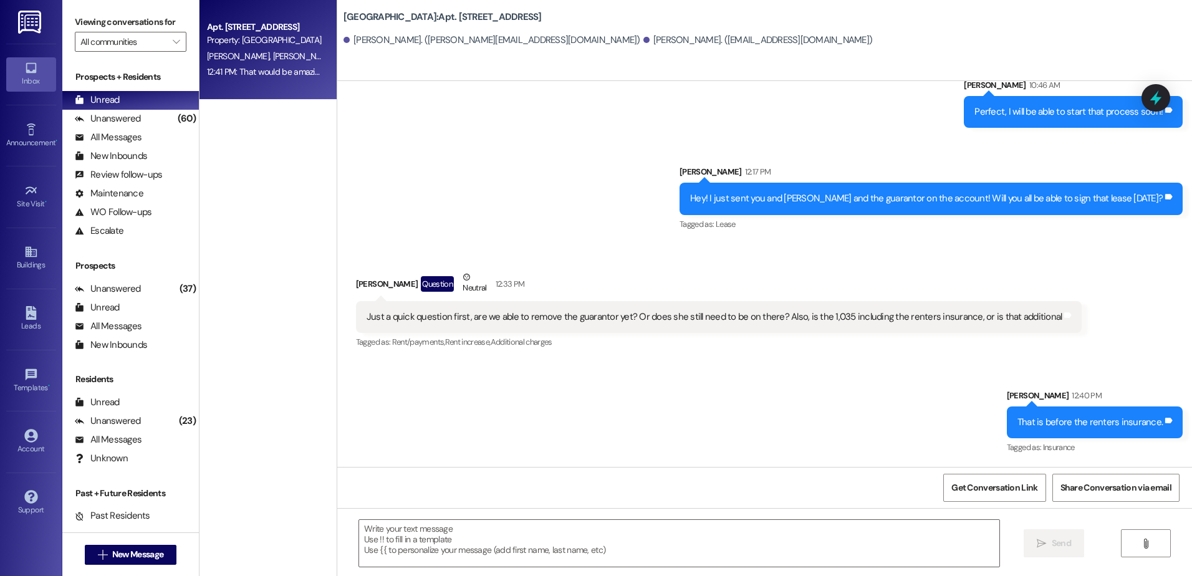
click at [509, 361] on div "Sent via SMS [PERSON_NAME] 12:40 PM That is before the renters insurance. Tags …" at bounding box center [764, 448] width 855 height 175
click at [483, 549] on textarea at bounding box center [679, 543] width 640 height 47
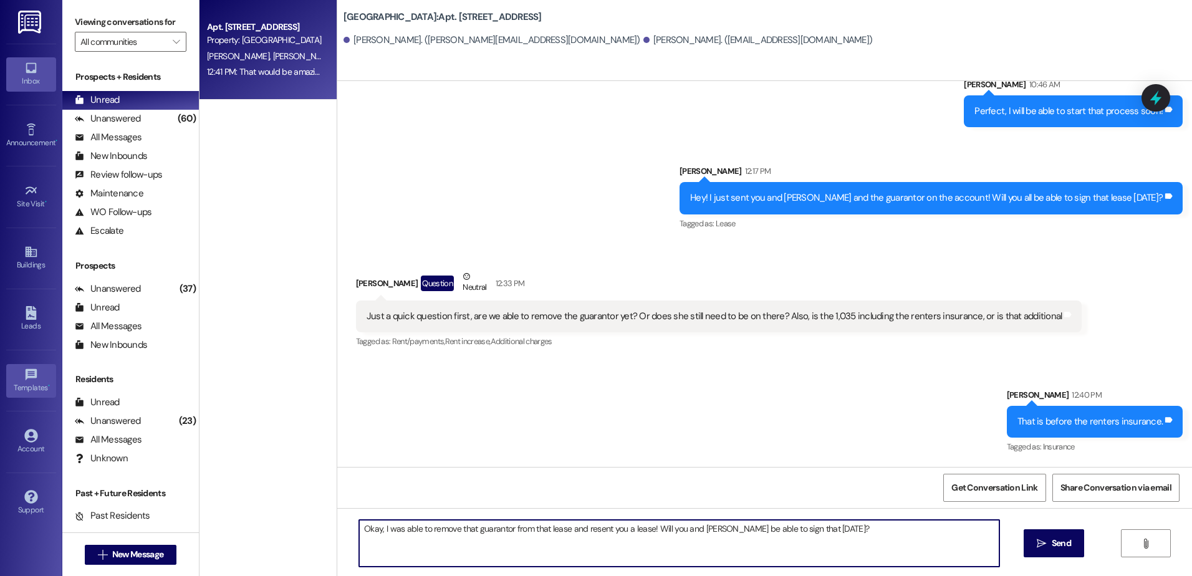
type textarea "Okay, I was able to remove that guarantor from that lease and resent you a leas…"
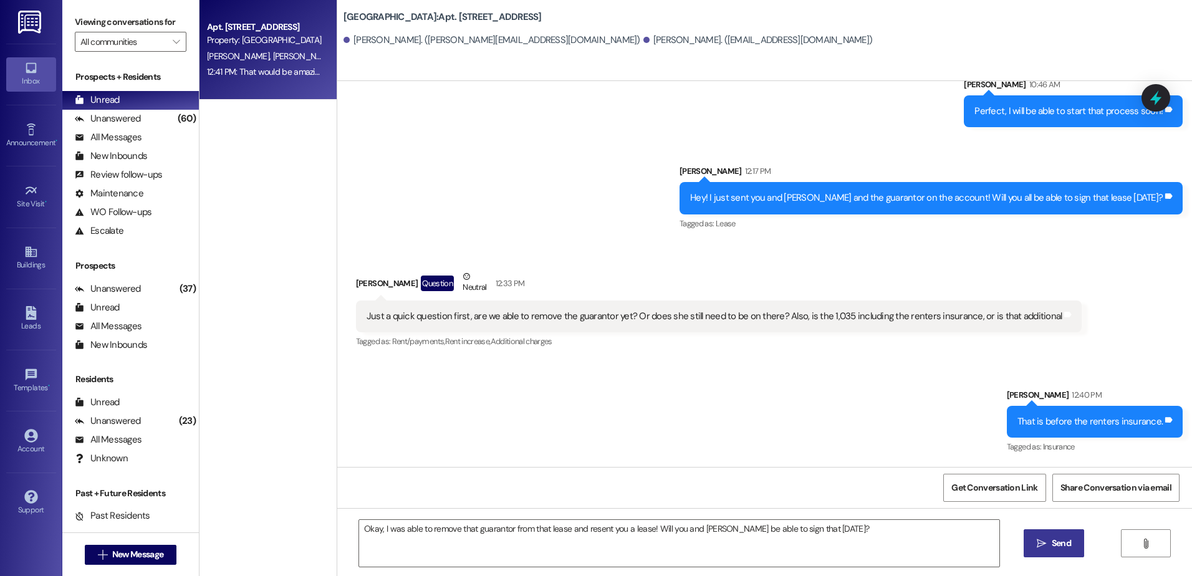
click at [1045, 543] on icon "" at bounding box center [1041, 544] width 9 height 10
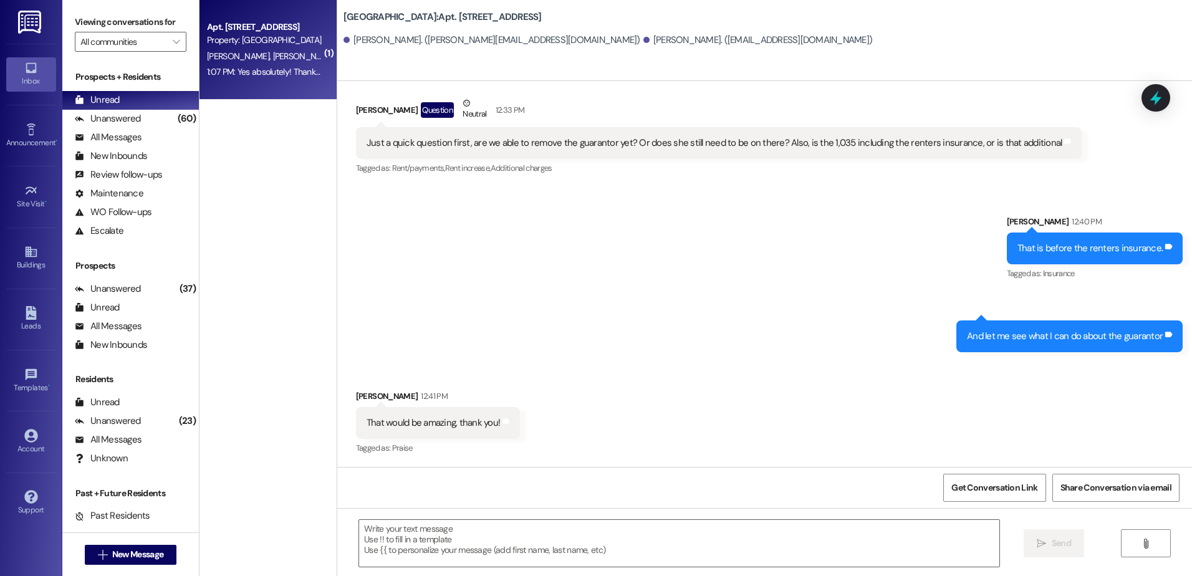
scroll to position [34979, 0]
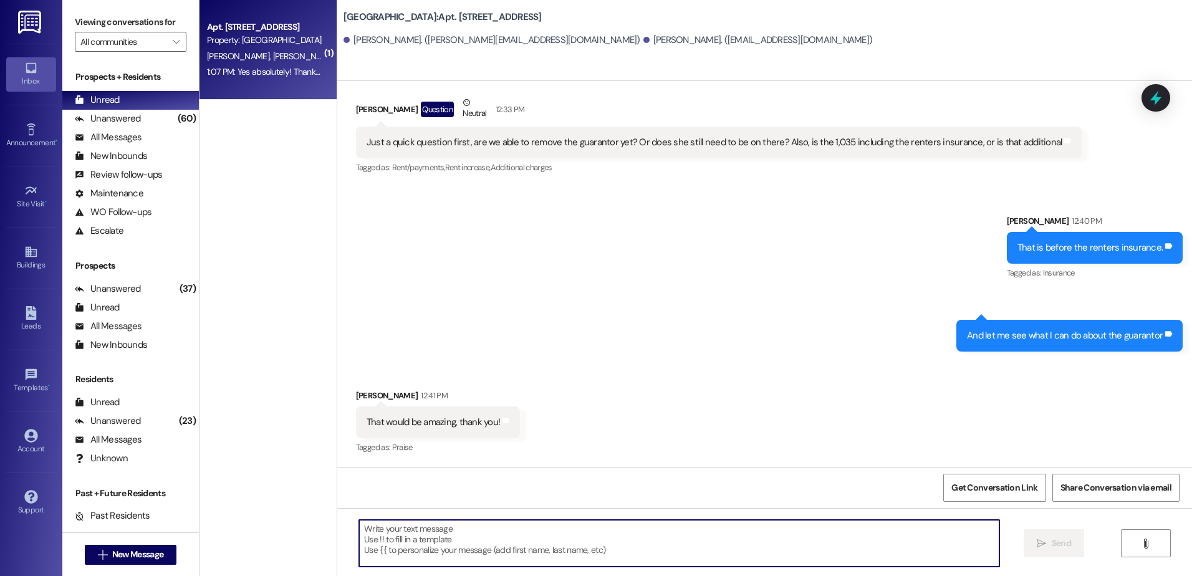
click at [359, 543] on textarea at bounding box center [679, 543] width 640 height 47
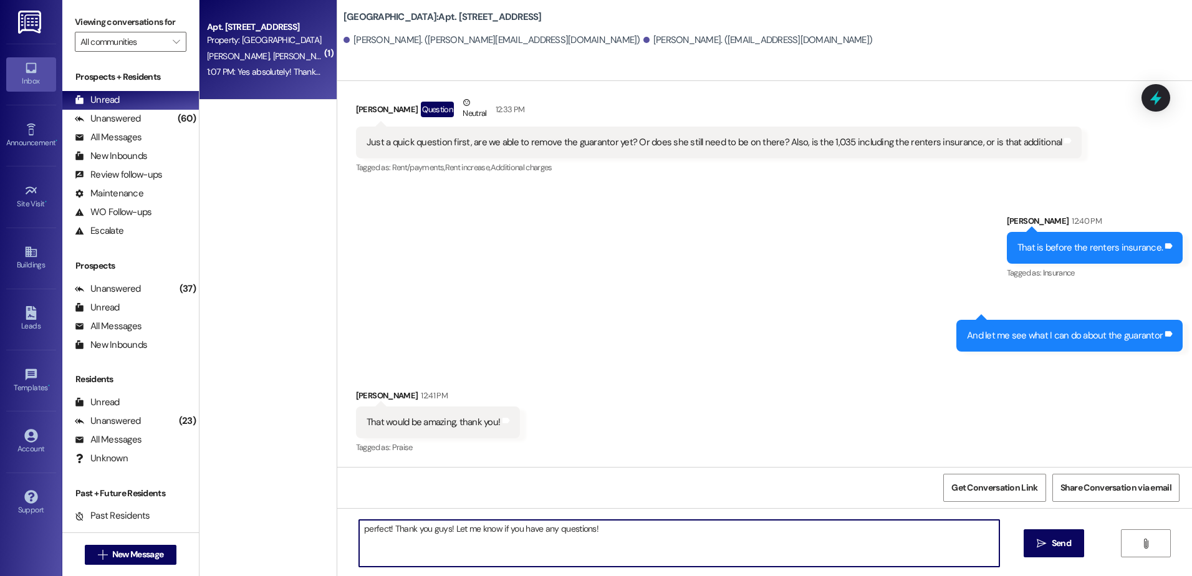
type textarea "perfect! Thank you guys! Let me know if you have any questions!"
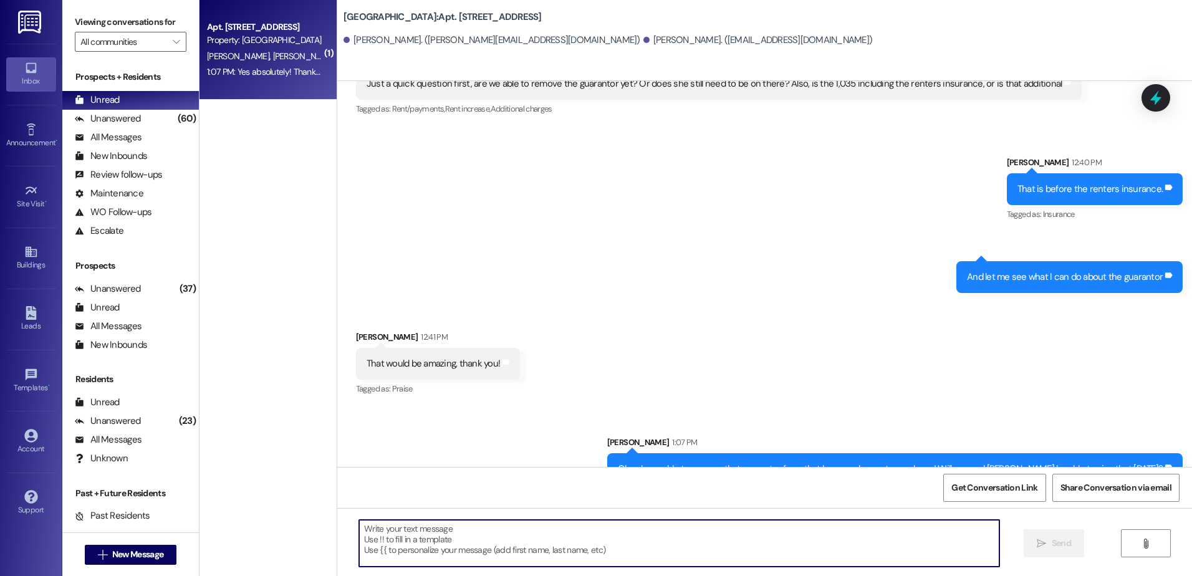
scroll to position [35065, 0]
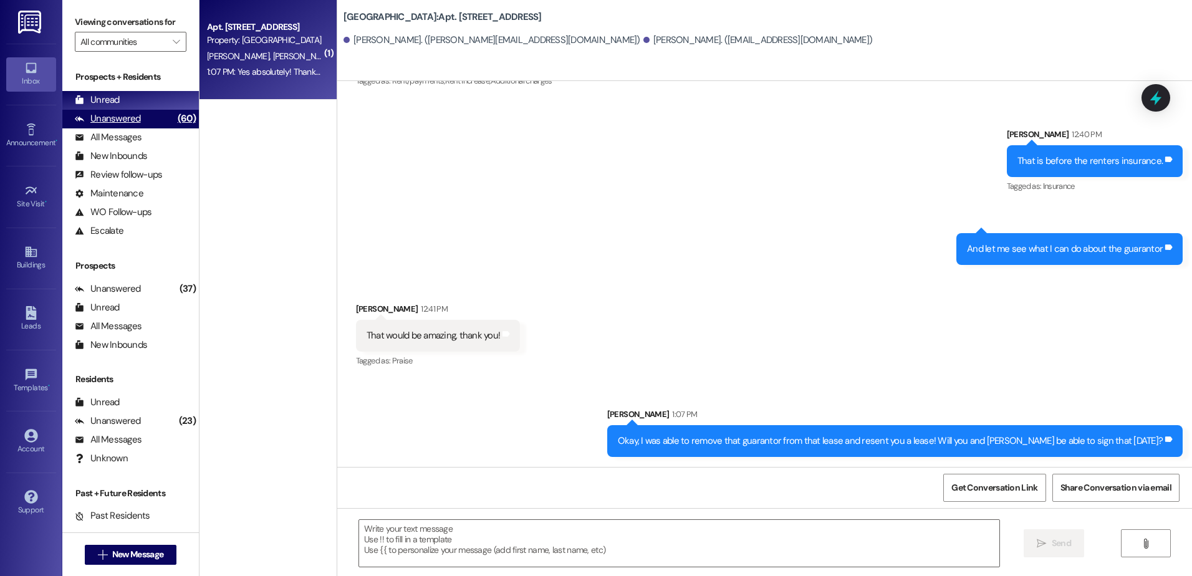
click at [138, 112] on div "Unanswered (60)" at bounding box center [130, 119] width 137 height 19
click at [135, 102] on div "Unread (0)" at bounding box center [130, 100] width 137 height 19
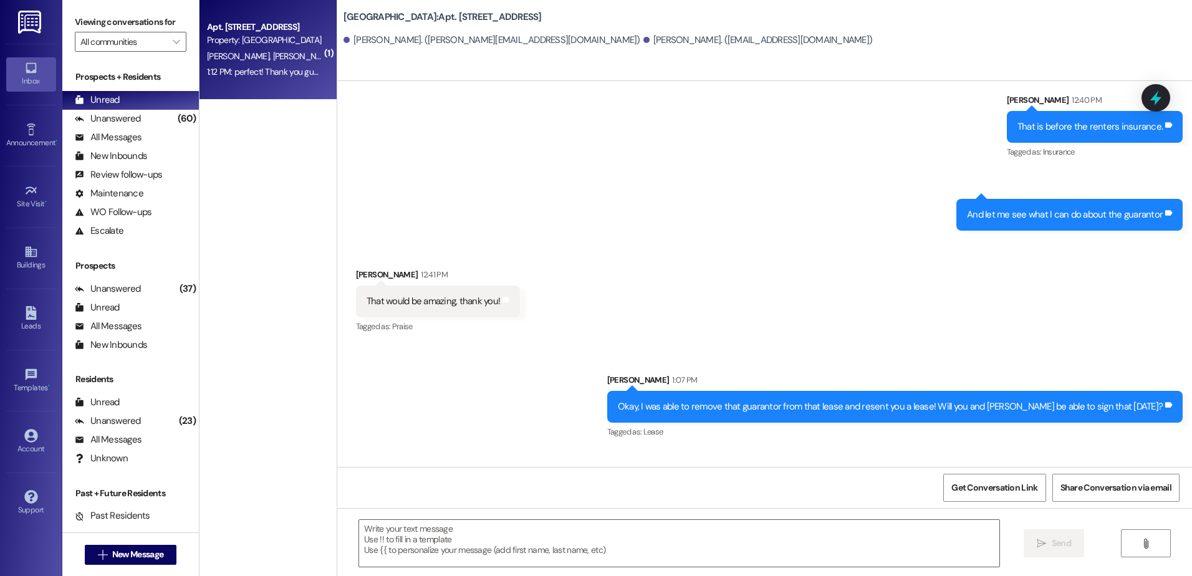
scroll to position [35102, 0]
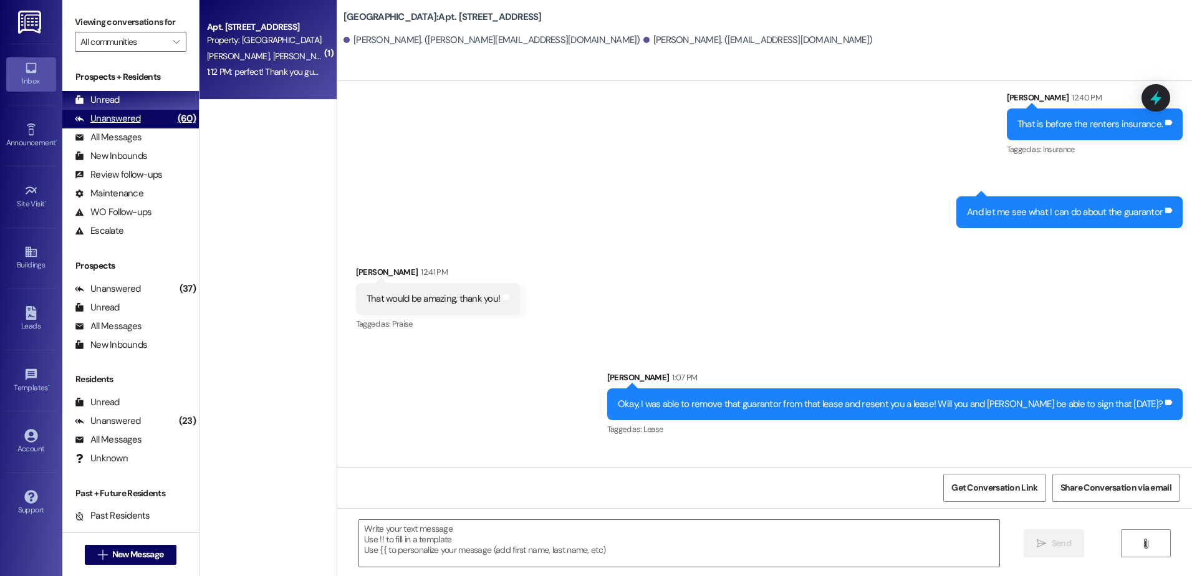
click at [147, 117] on div "Unanswered (60)" at bounding box center [130, 119] width 137 height 19
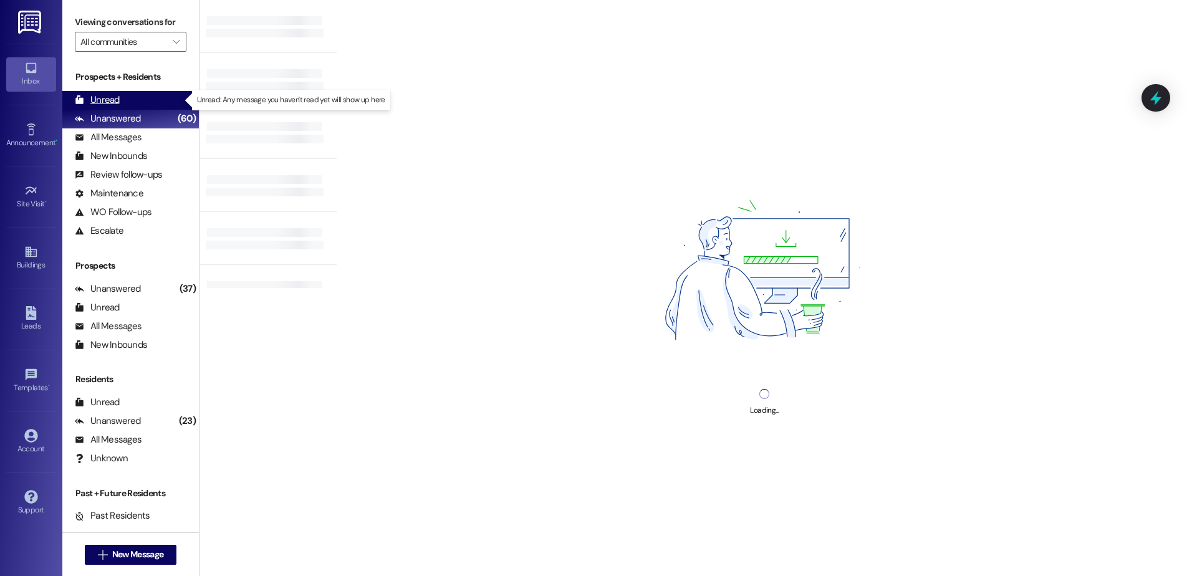
click at [143, 97] on div "Unread (0)" at bounding box center [130, 100] width 137 height 19
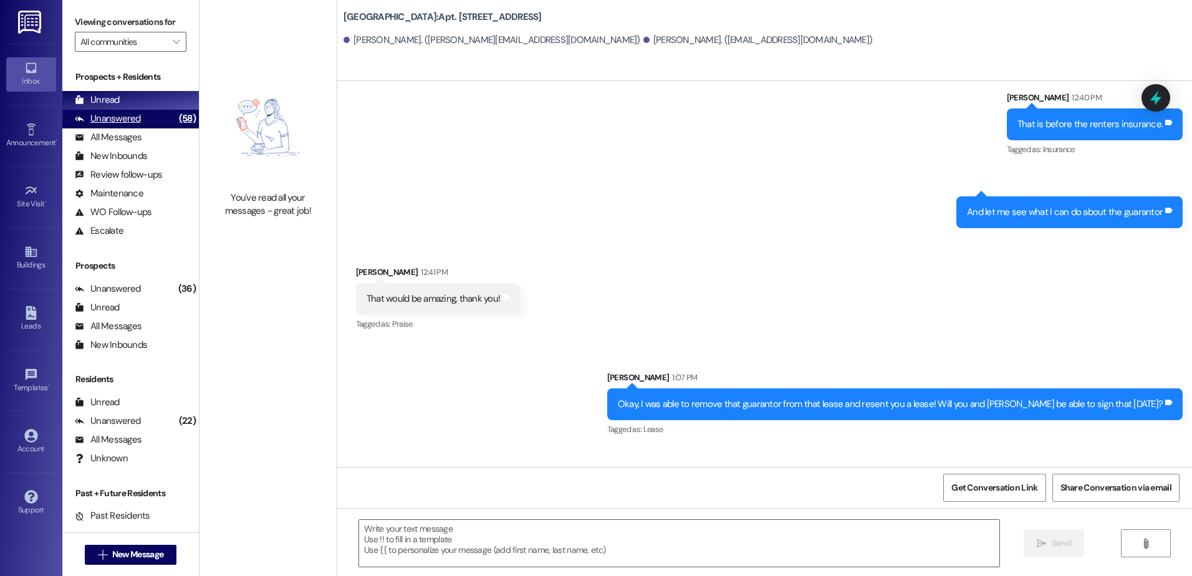
click at [154, 118] on div "Unanswered (58)" at bounding box center [130, 119] width 137 height 19
click at [152, 104] on div "Unread (0)" at bounding box center [130, 100] width 137 height 19
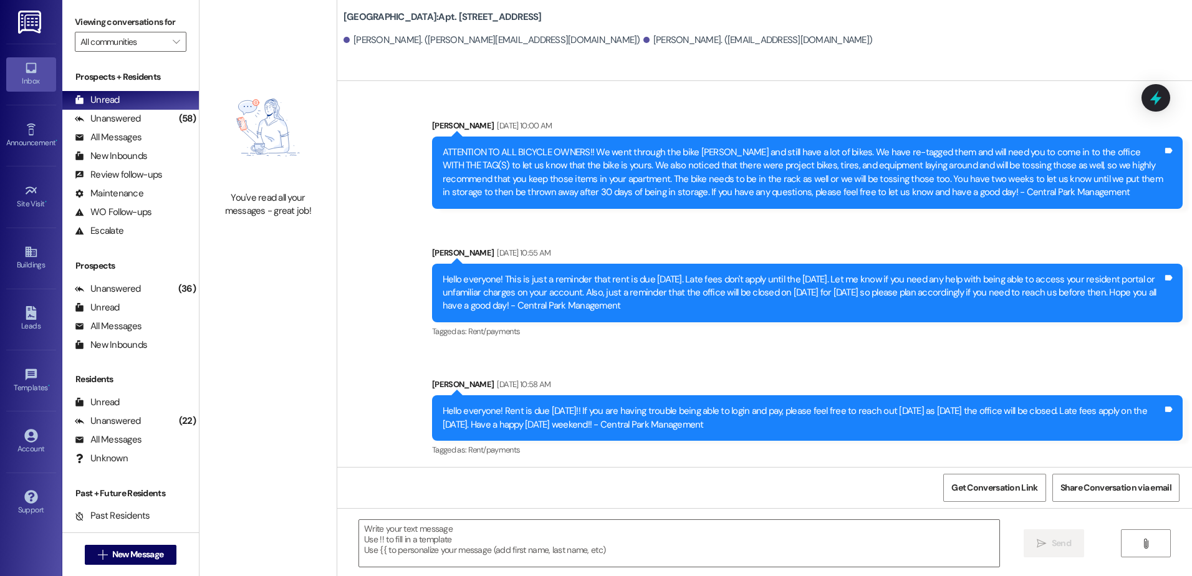
scroll to position [35015, 0]
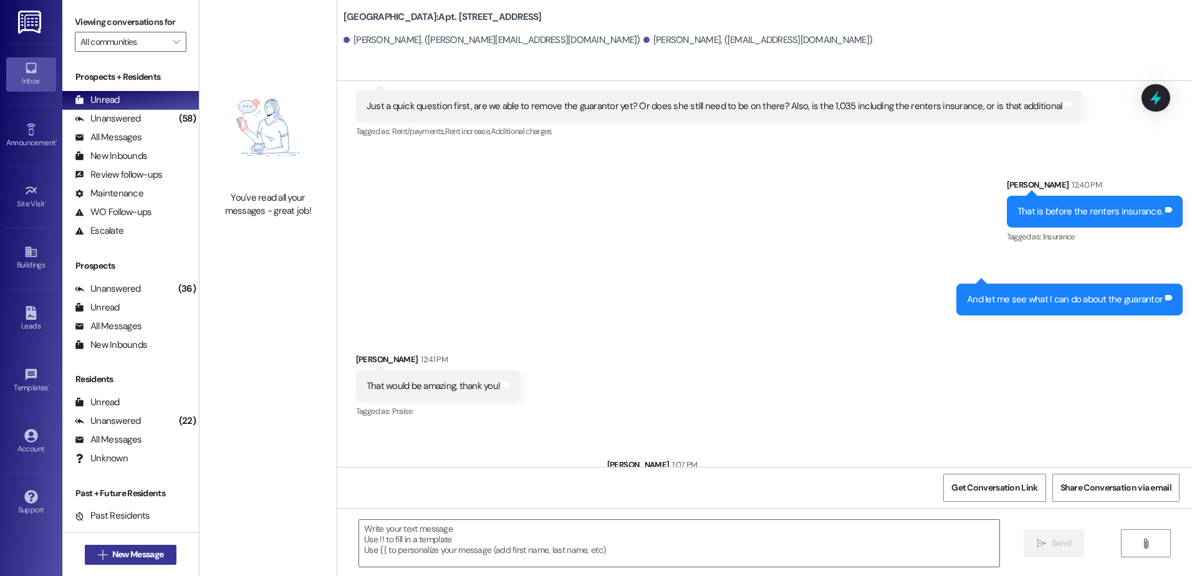
click at [155, 552] on span "New Message" at bounding box center [137, 554] width 51 height 13
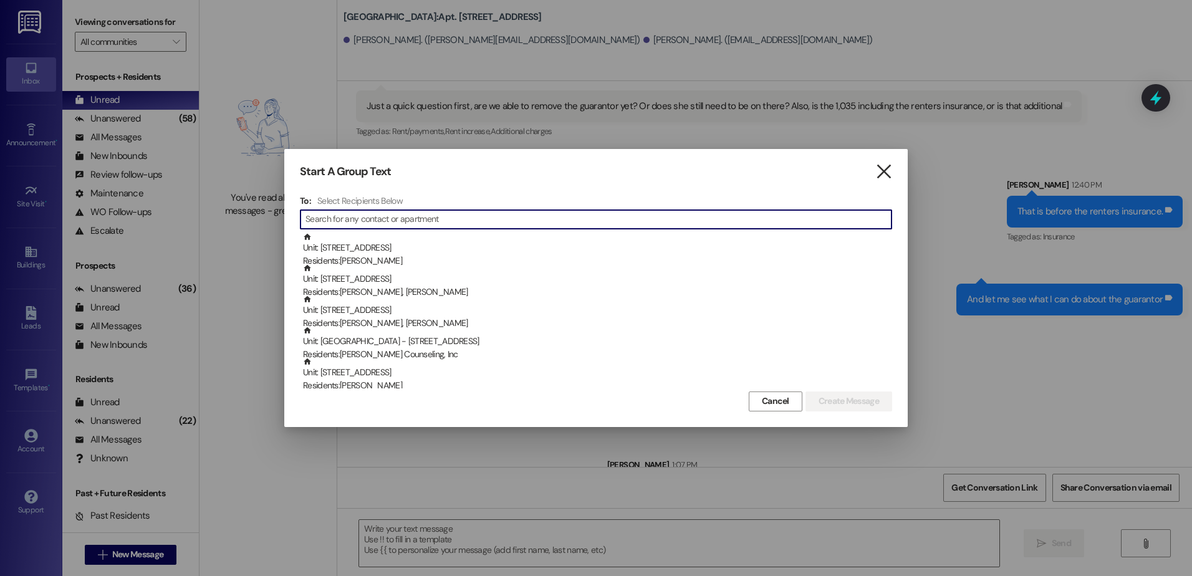
click at [881, 173] on icon "" at bounding box center [884, 171] width 17 height 13
